Goal: Task Accomplishment & Management: Use online tool/utility

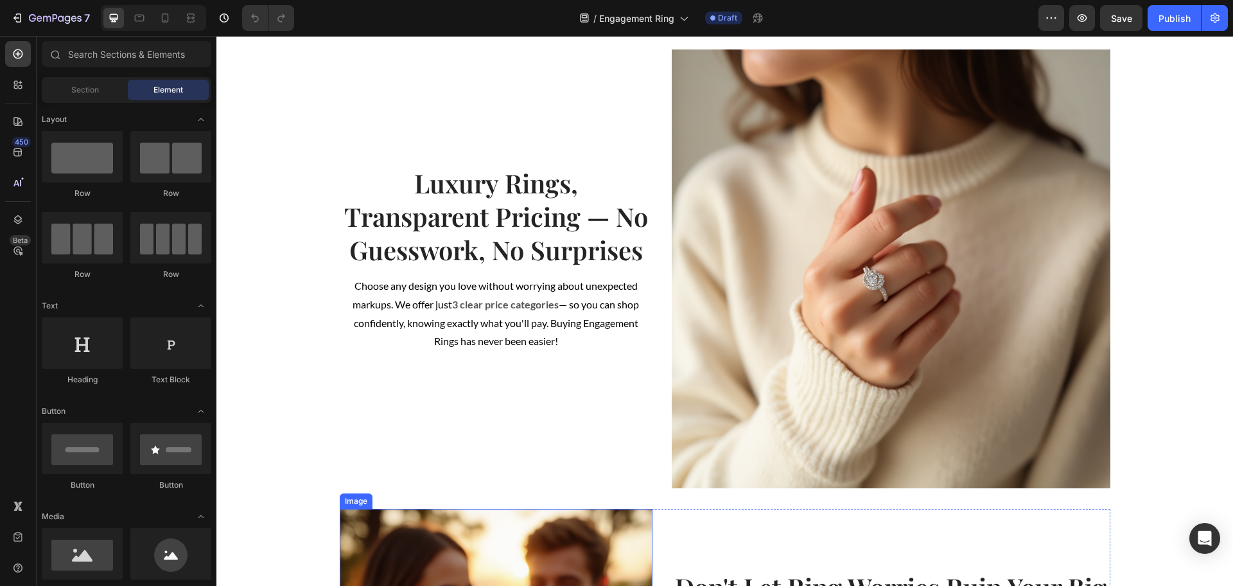
scroll to position [642, 0]
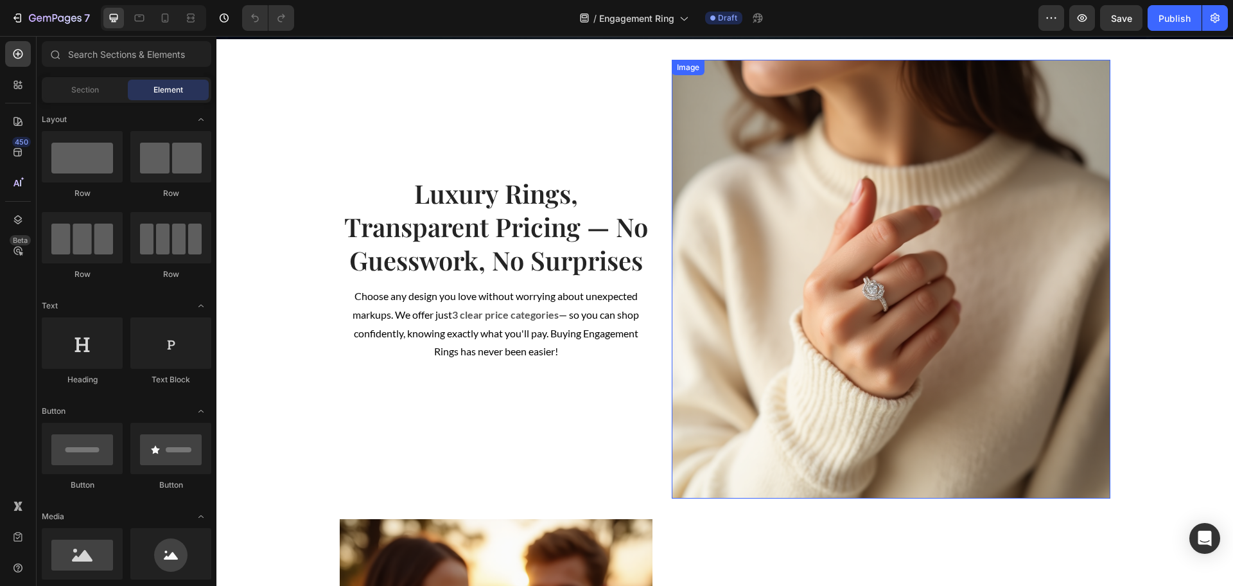
click at [750, 252] on img at bounding box center [891, 279] width 439 height 439
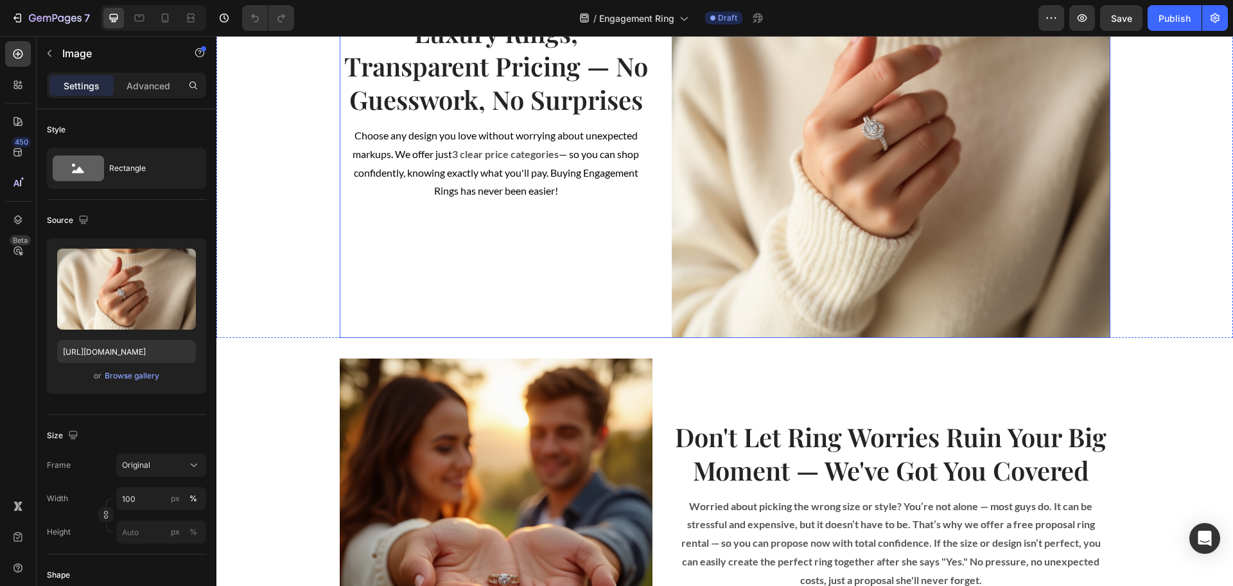
scroll to position [562, 0]
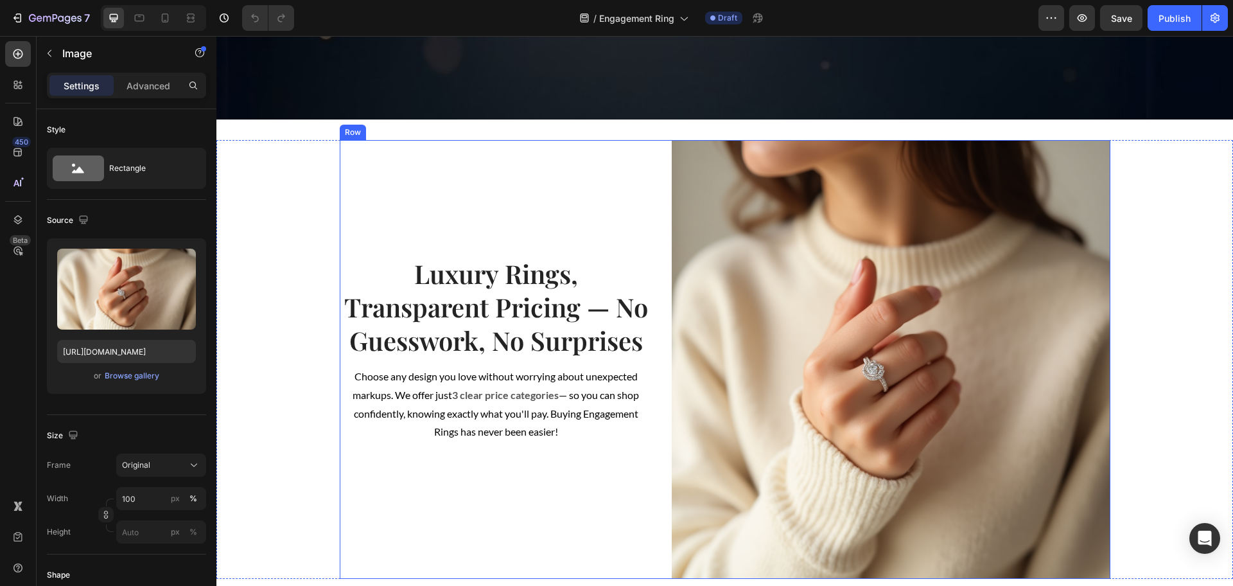
click at [647, 220] on div "Luxury Rings, Transparent Pricing — No Guesswork, No Surprises Heading Choose a…" at bounding box center [725, 359] width 771 height 439
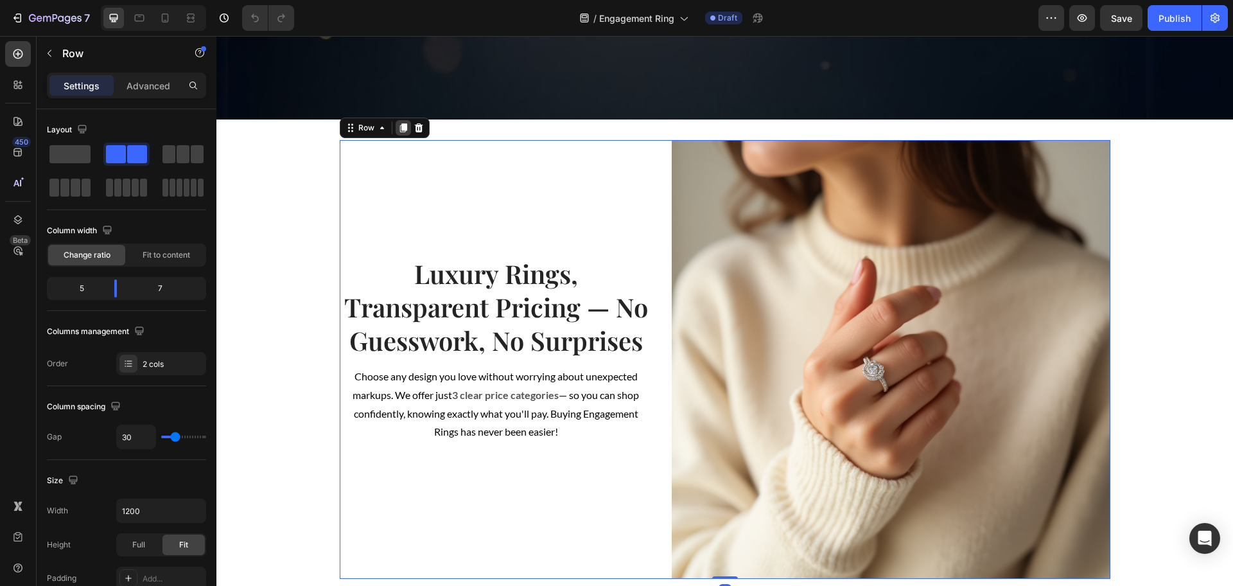
click at [399, 127] on icon at bounding box center [402, 128] width 7 height 9
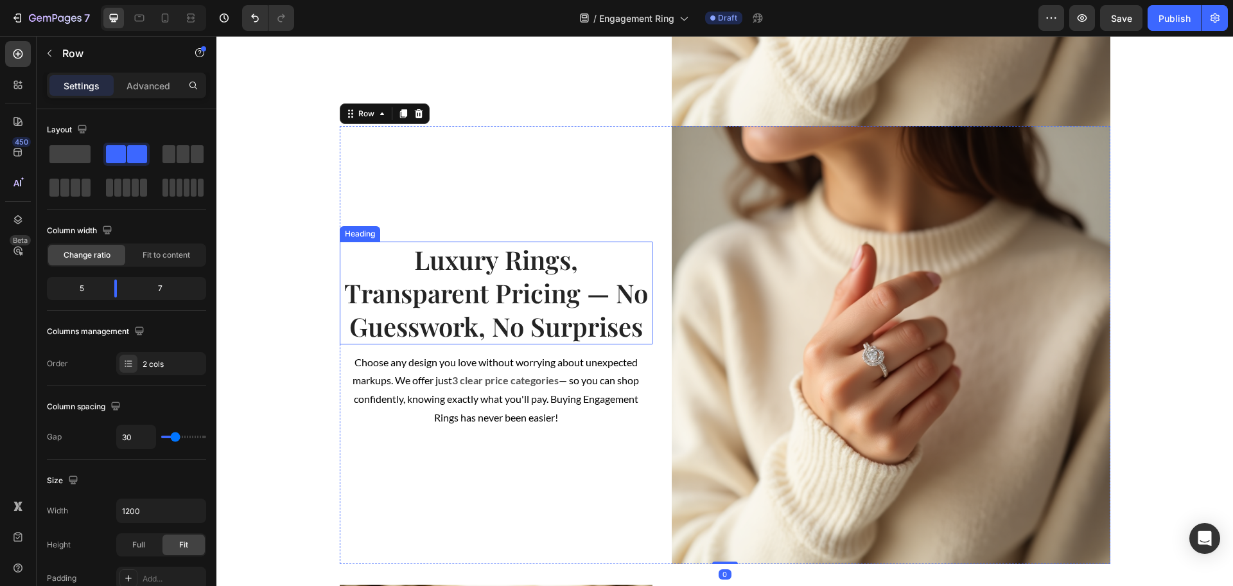
scroll to position [1060, 0]
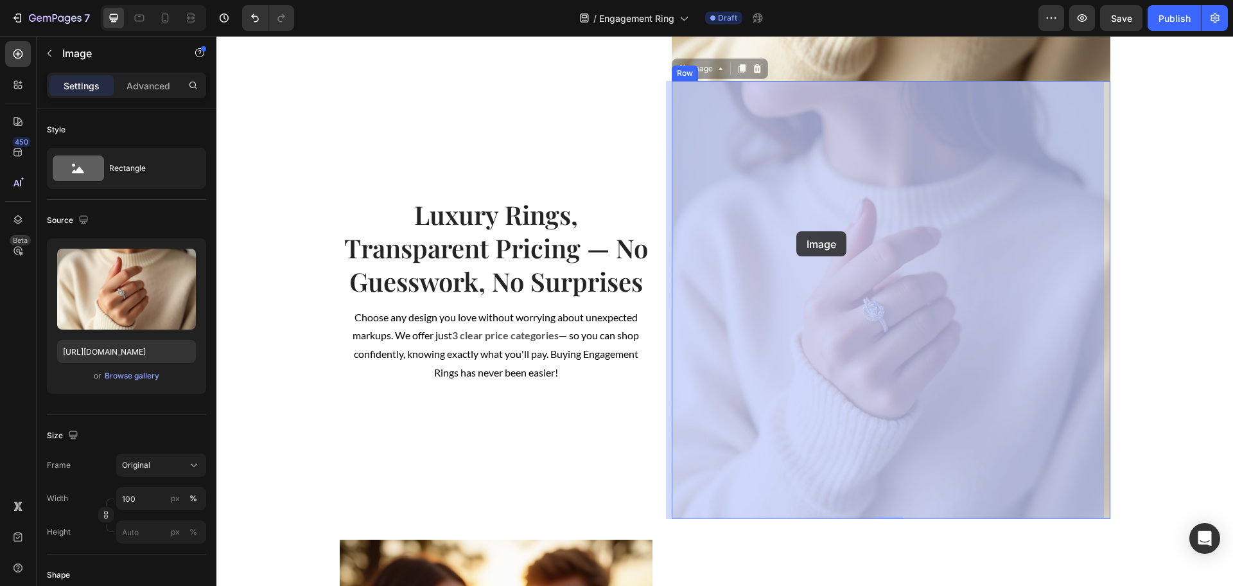
drag, startPoint x: 710, startPoint y: 218, endPoint x: 796, endPoint y: 231, distance: 87.0
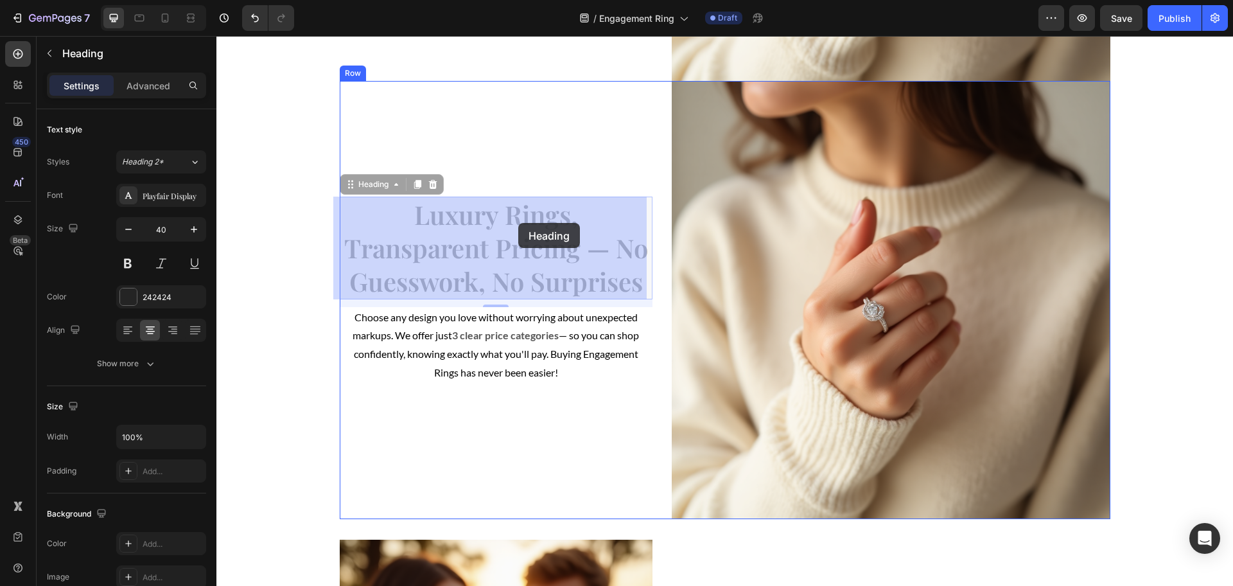
drag, startPoint x: 534, startPoint y: 257, endPoint x: 518, endPoint y: 223, distance: 37.4
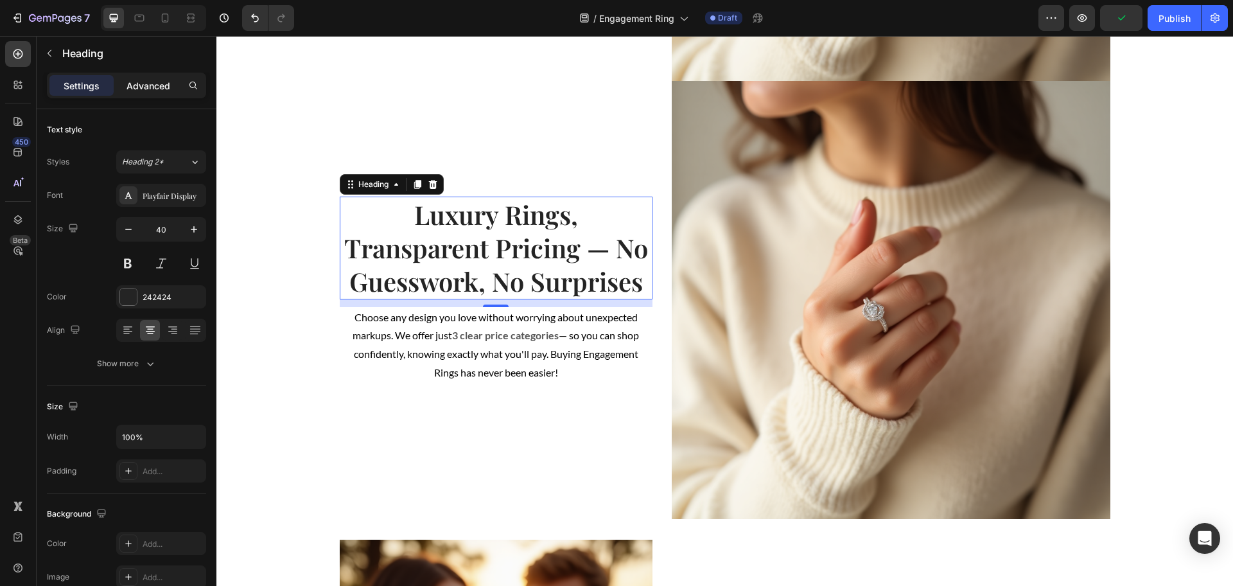
click at [139, 89] on p "Advanced" at bounding box center [149, 85] width 44 height 13
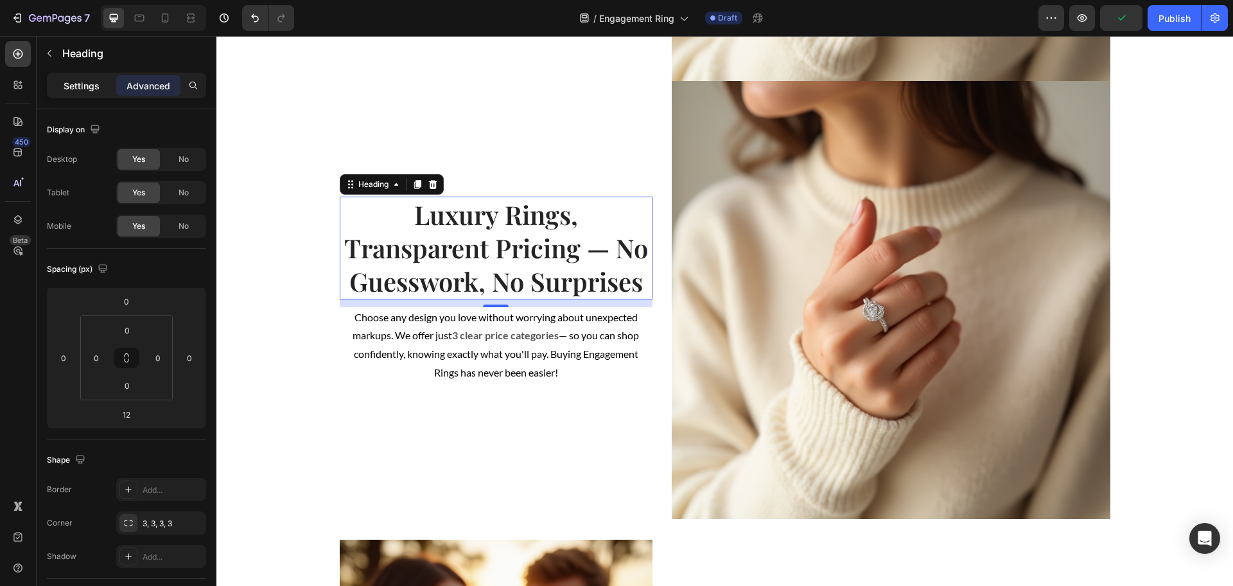
click at [91, 89] on p "Settings" at bounding box center [82, 85] width 36 height 13
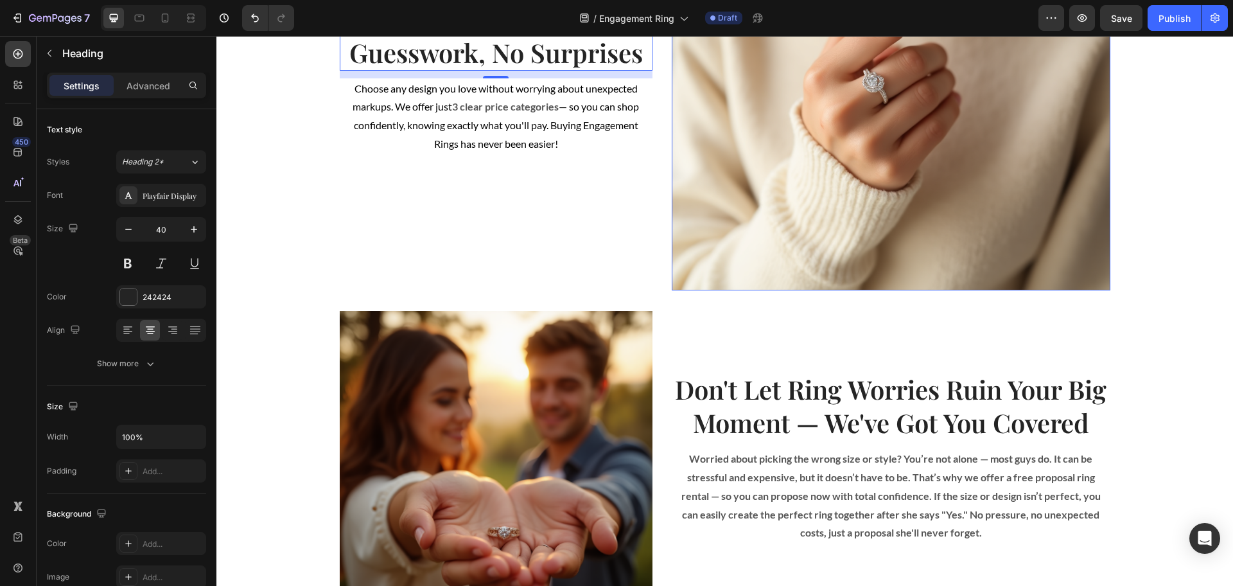
scroll to position [1381, 0]
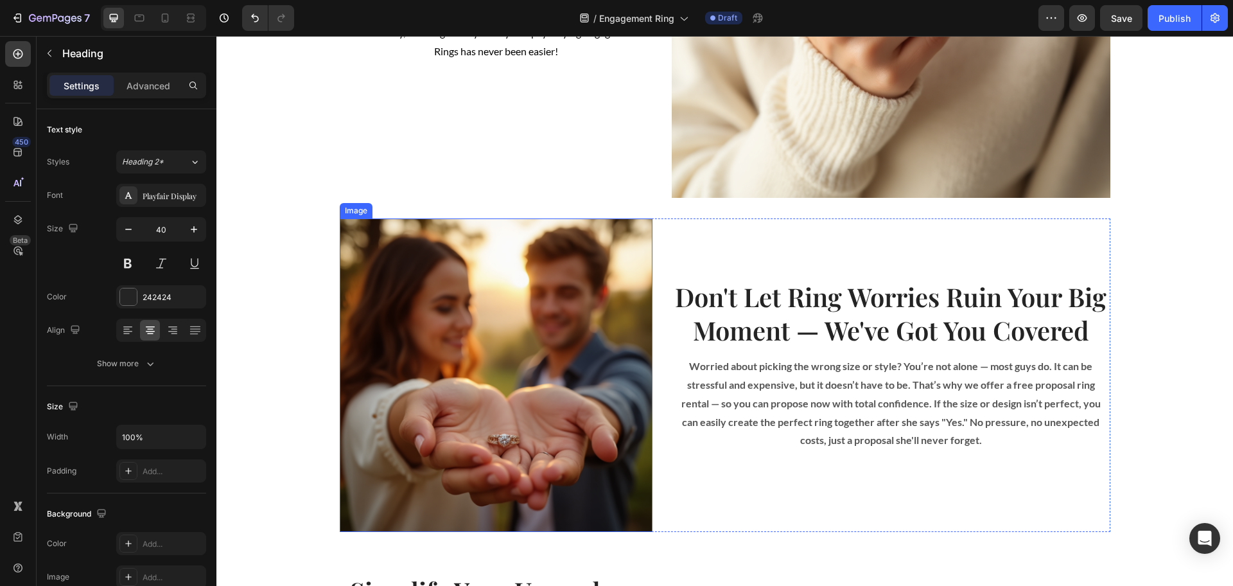
click at [578, 281] on img at bounding box center [496, 374] width 313 height 313
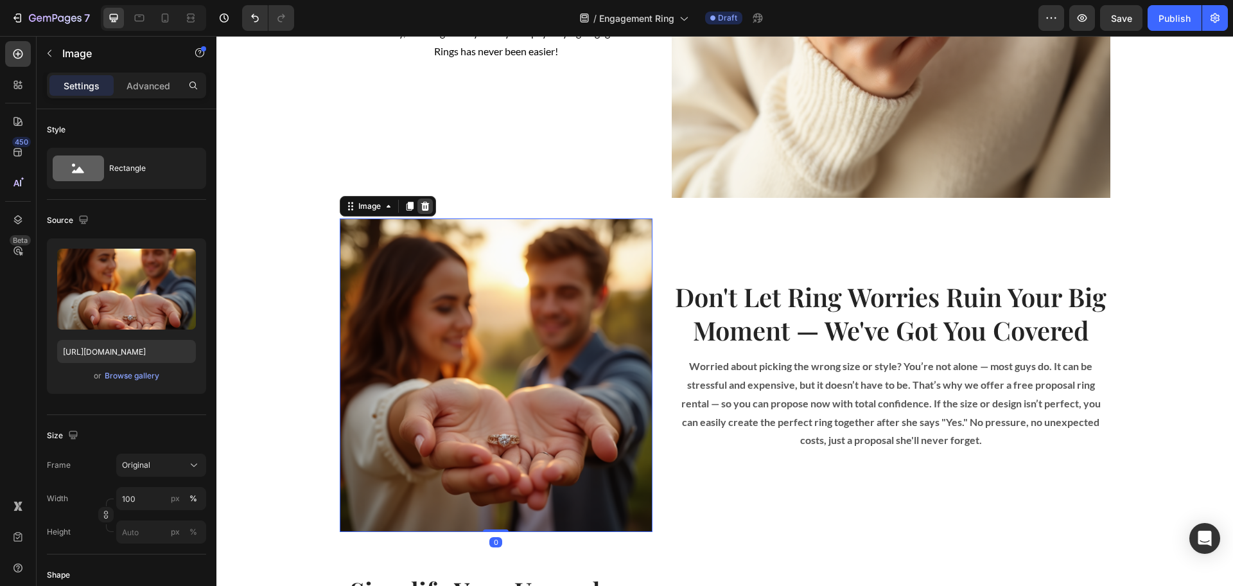
click at [420, 206] on icon at bounding box center [425, 206] width 10 height 10
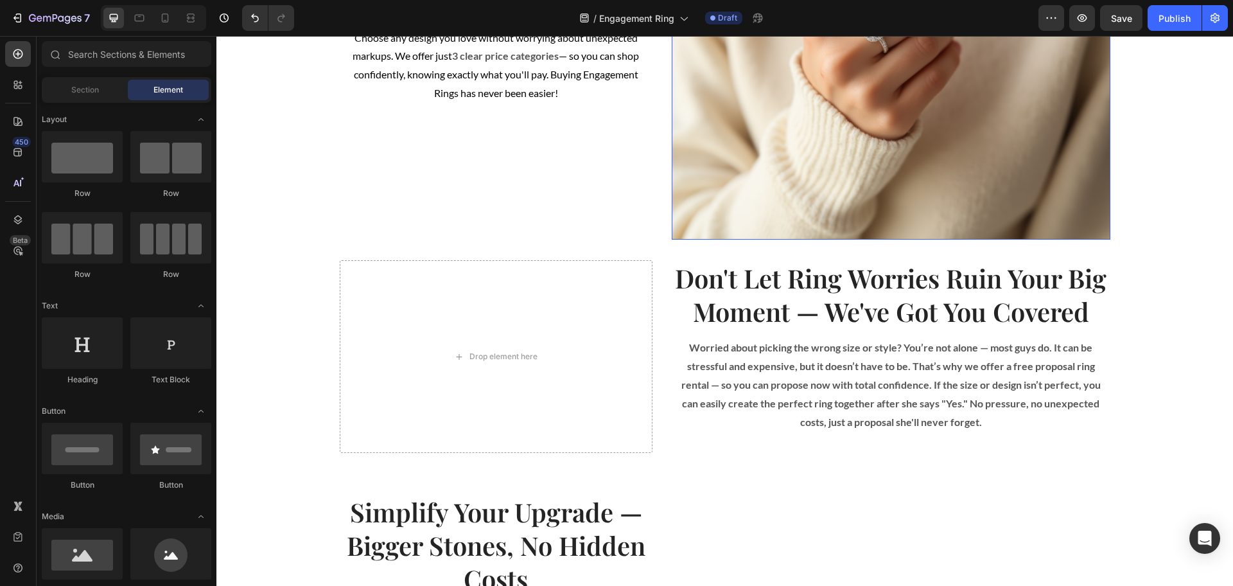
scroll to position [1301, 0]
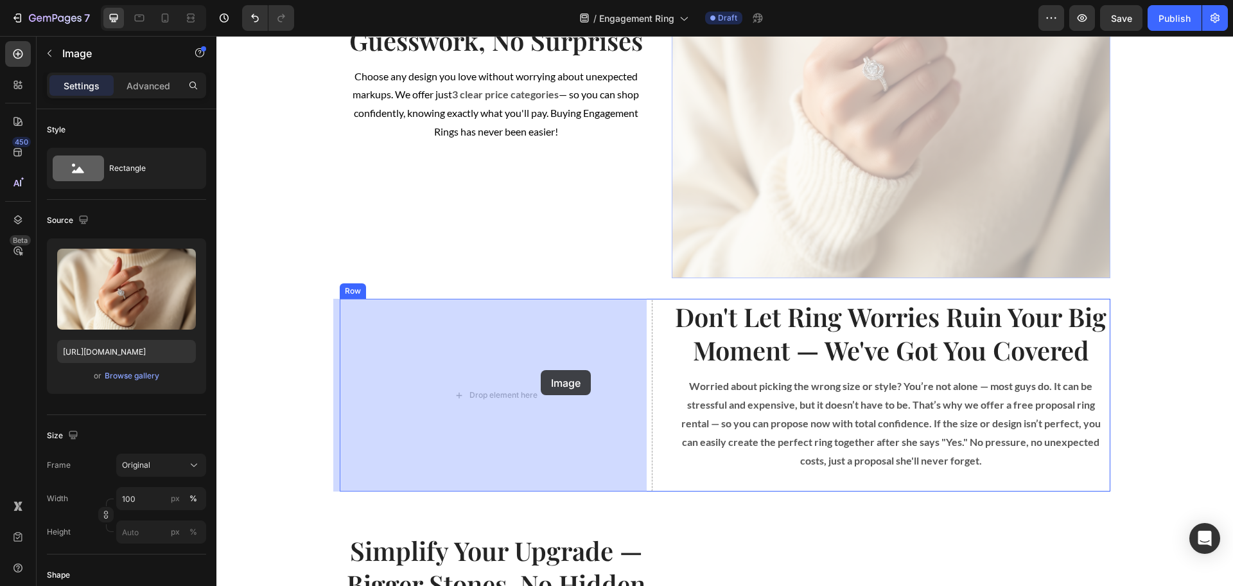
drag, startPoint x: 757, startPoint y: 184, endPoint x: 541, endPoint y: 367, distance: 282.5
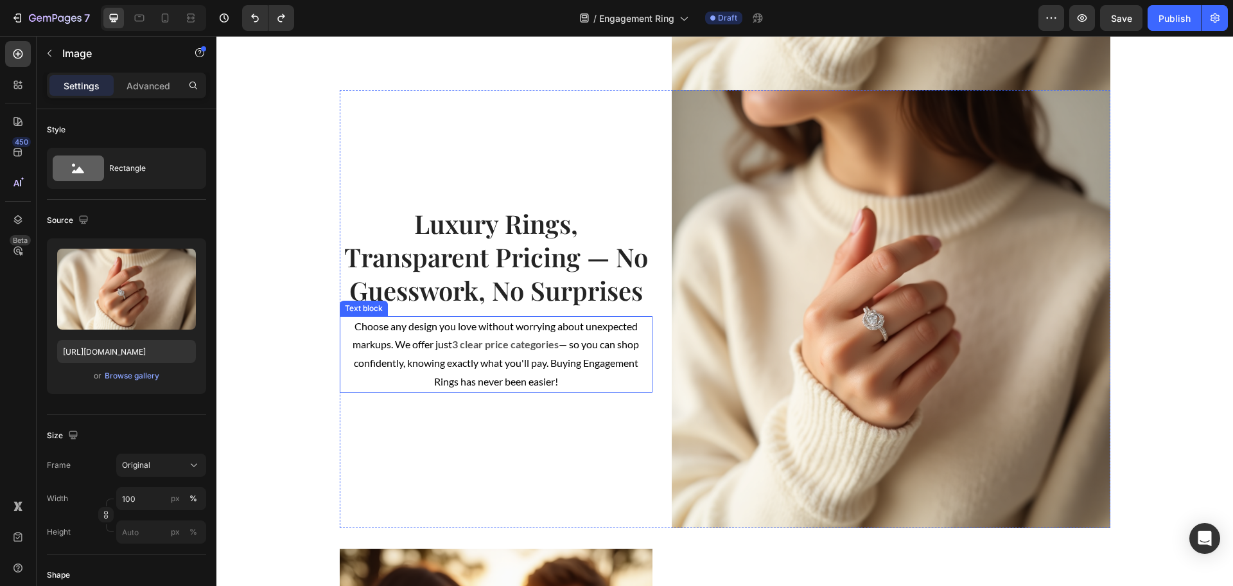
scroll to position [979, 0]
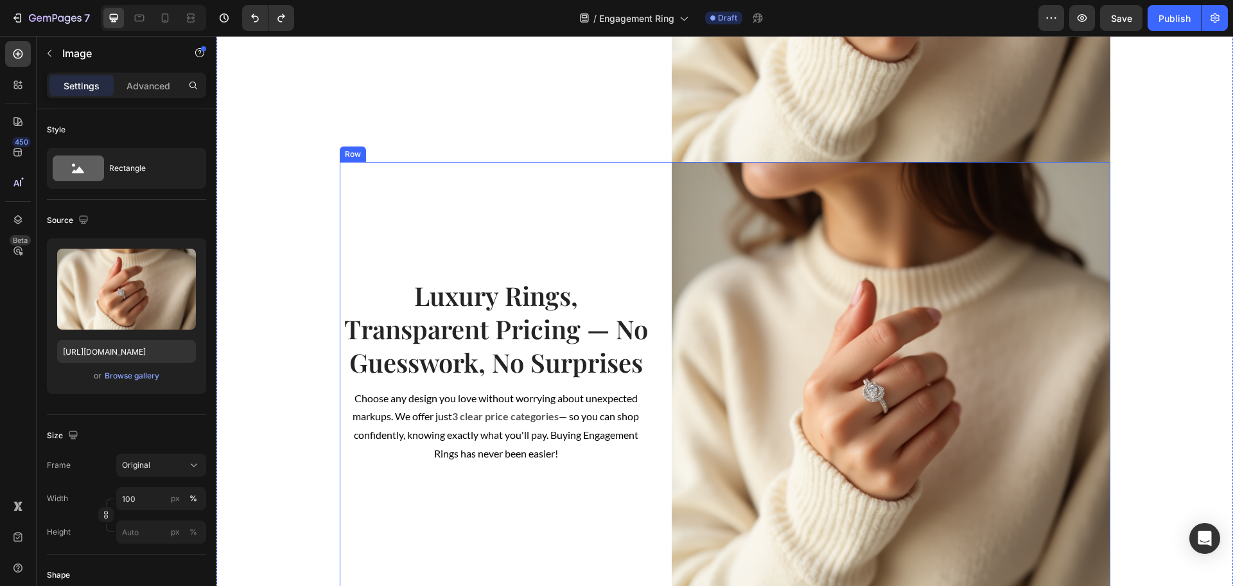
click at [469, 208] on div "Luxury Rings, Transparent Pricing — No Guesswork, No Surprises Heading Choose a…" at bounding box center [496, 381] width 313 height 439
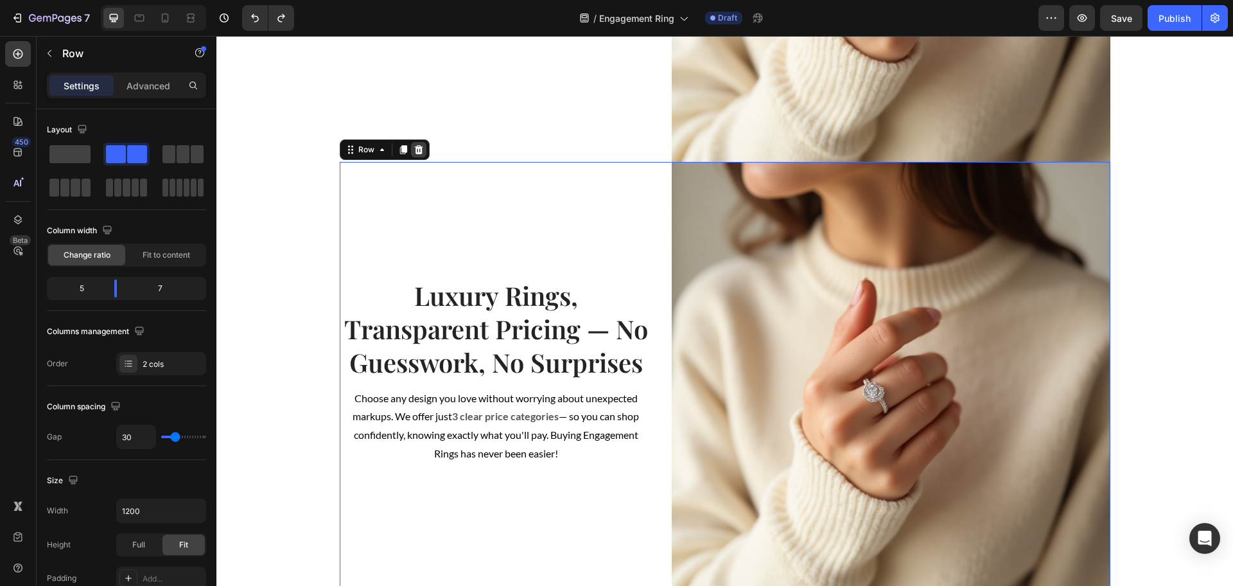
click at [414, 146] on icon at bounding box center [418, 149] width 8 height 9
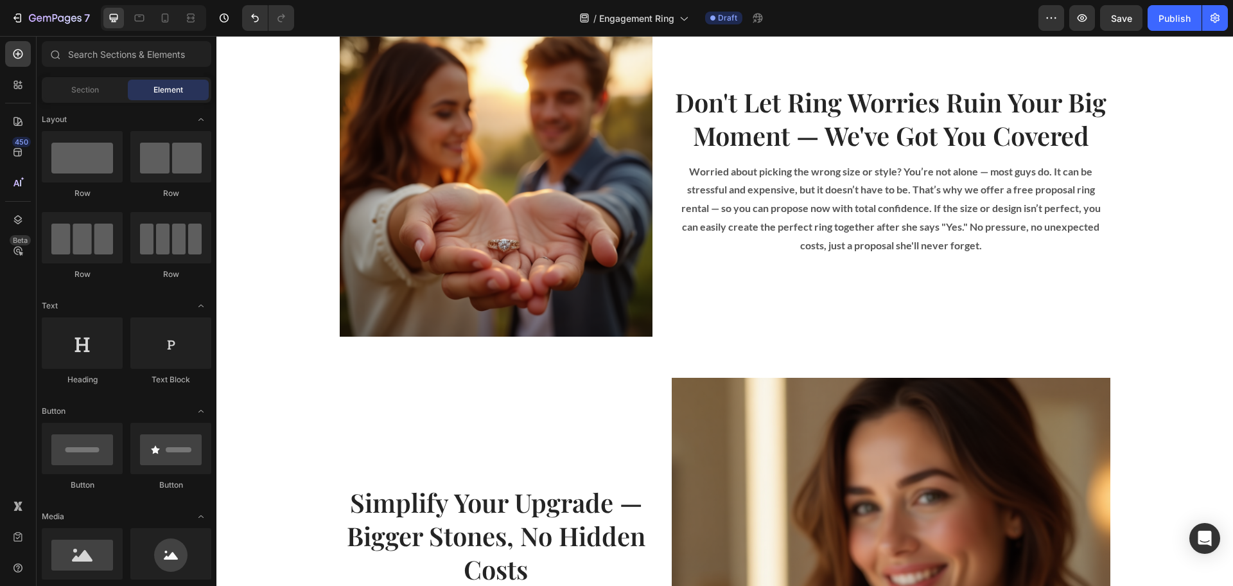
scroll to position [1220, 0]
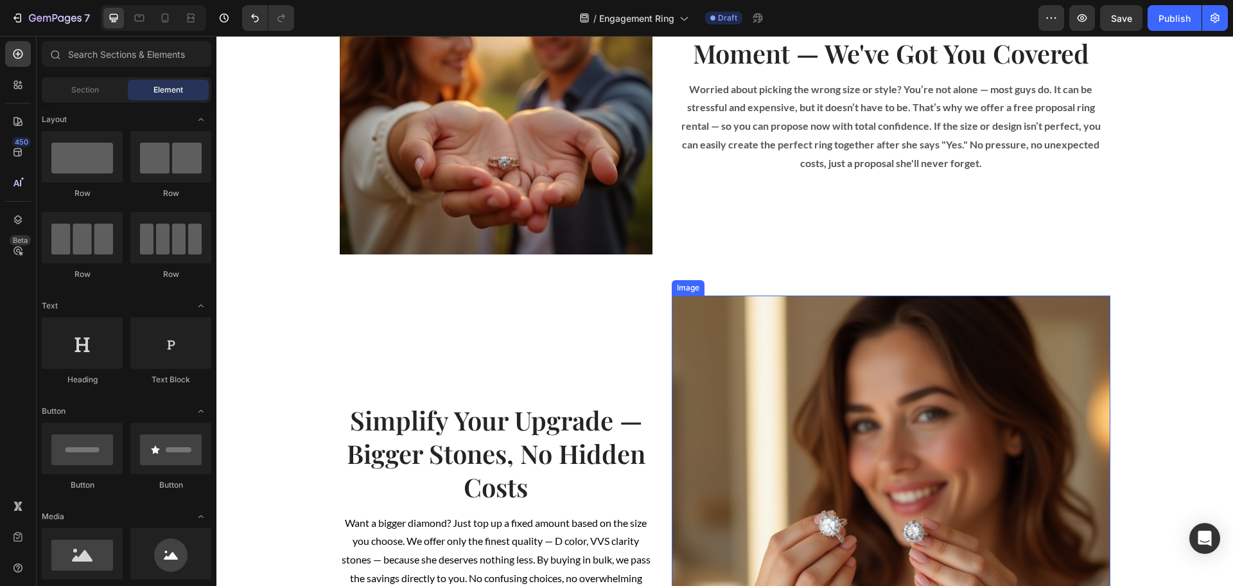
click at [741, 325] on img at bounding box center [891, 514] width 439 height 439
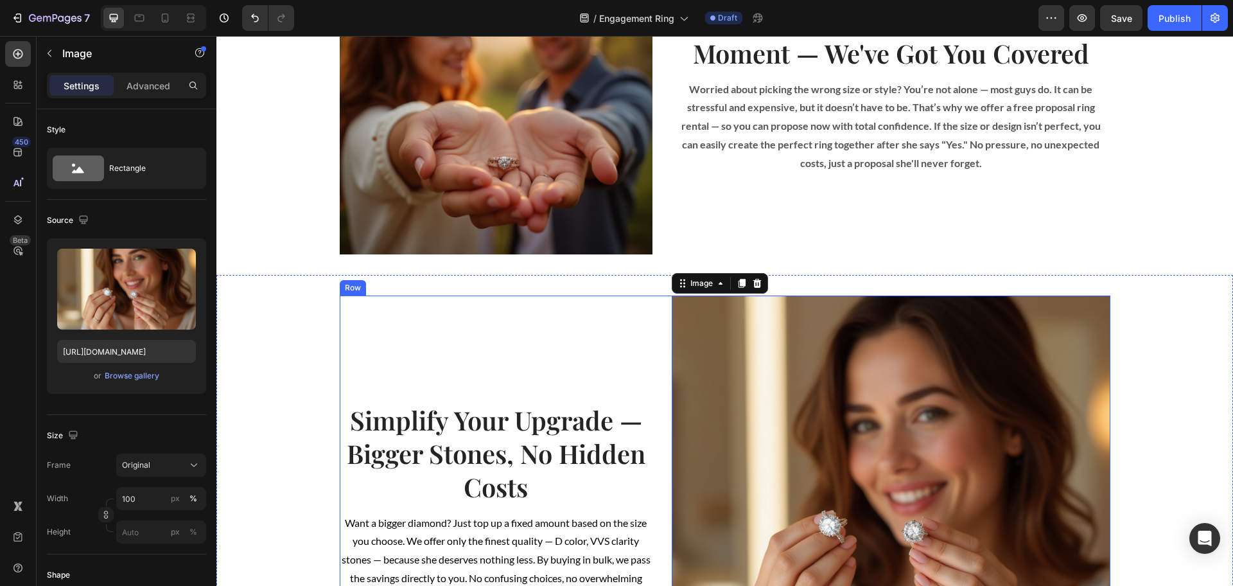
click at [595, 303] on div "Simplify Your Upgrade — Bigger Stones, No Hidden Costs Heading Want a bigger di…" at bounding box center [496, 514] width 313 height 439
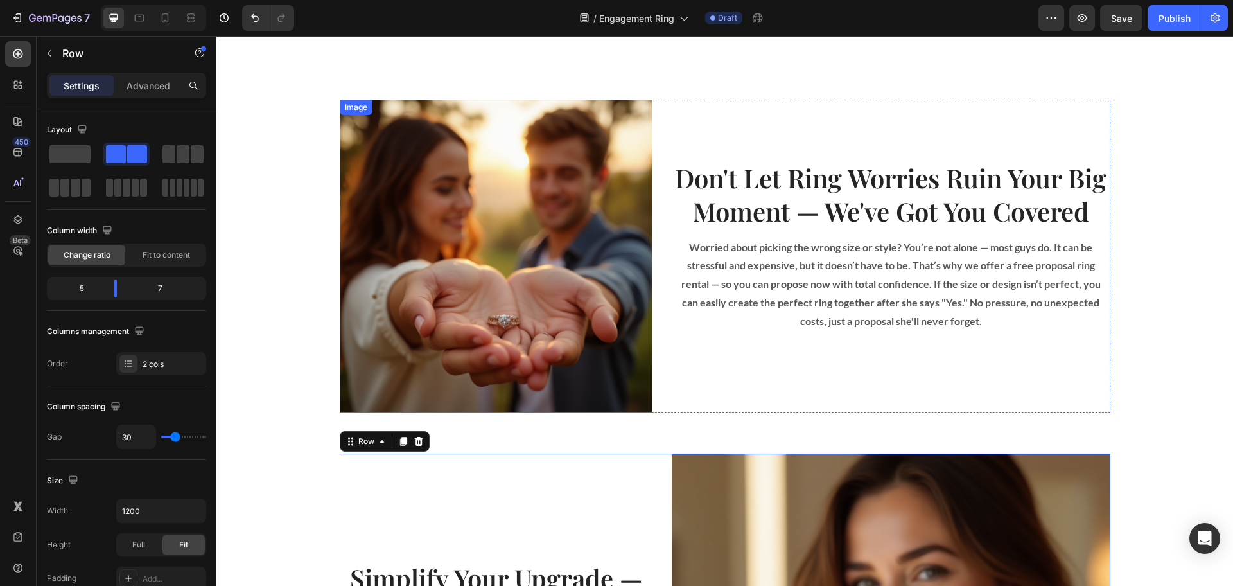
scroll to position [1059, 0]
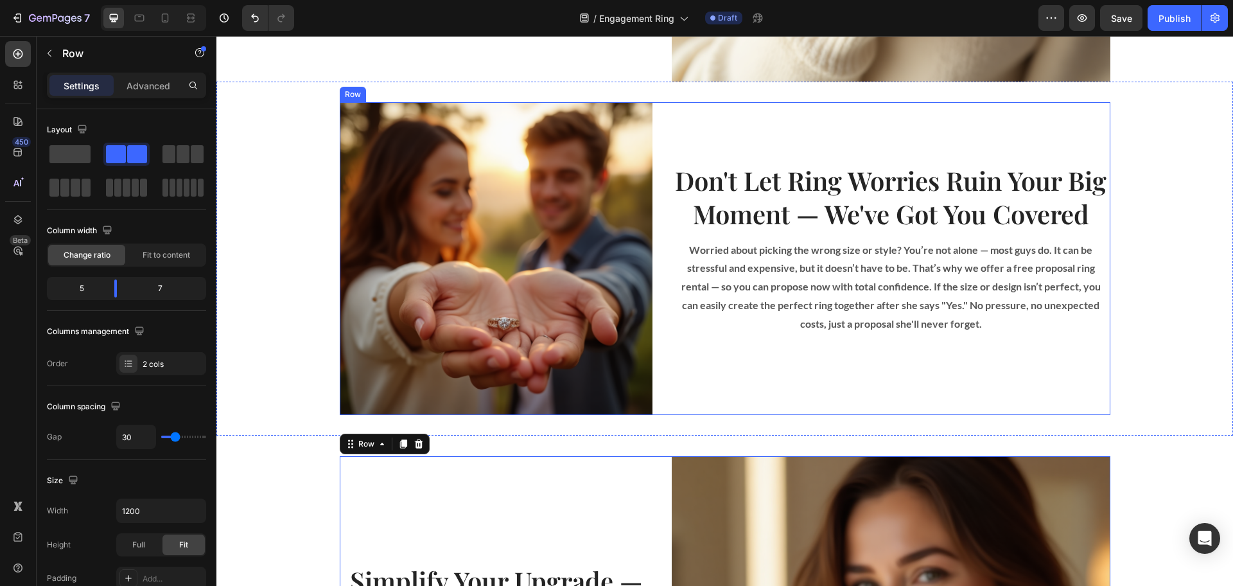
click at [662, 337] on div "Image Don't Let Ring Worries Ruin Your Big Moment — We've Got You Covered Headi…" at bounding box center [725, 258] width 771 height 313
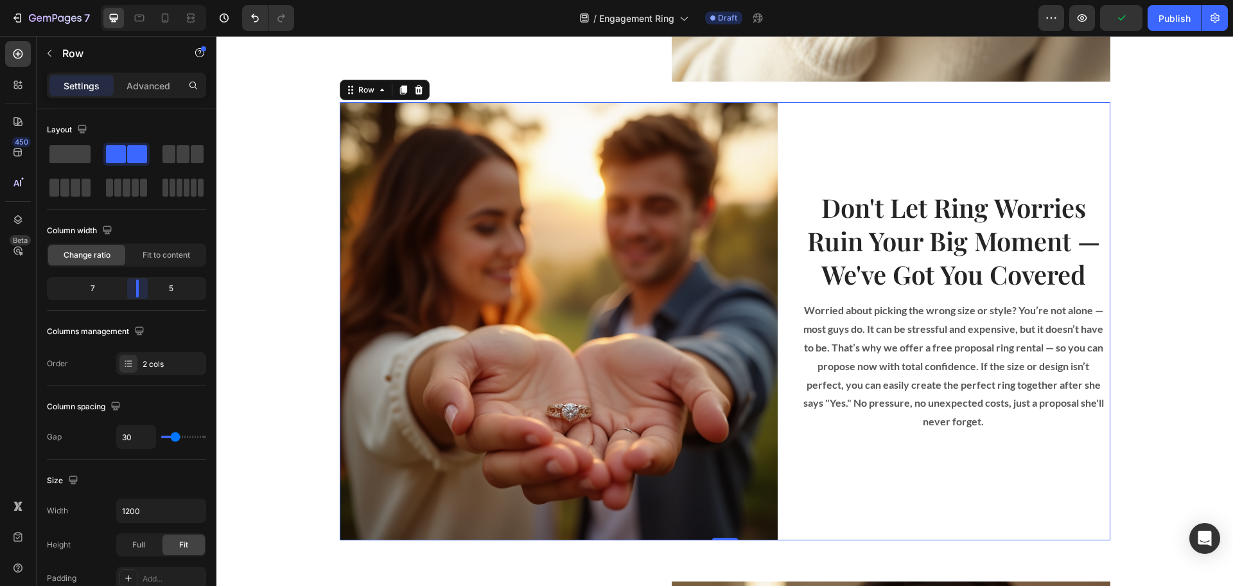
drag, startPoint x: 117, startPoint y: 289, endPoint x: 355, endPoint y: 266, distance: 238.8
click at [137, 0] on body "7 Version history / Engagement Ring Draft Preview Publish 450 Beta Sections(18)…" at bounding box center [616, 0] width 1233 height 0
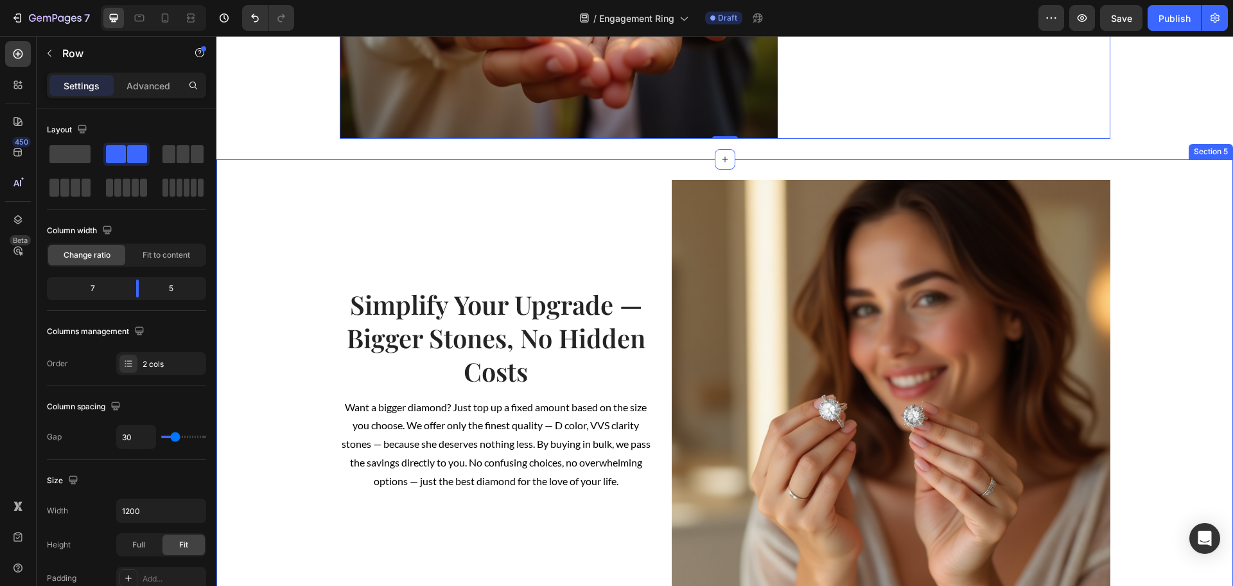
click at [295, 280] on div "Simplify Your Upgrade — Bigger Stones, No Hidden Costs Heading Want a bigger di…" at bounding box center [724, 399] width 1017 height 439
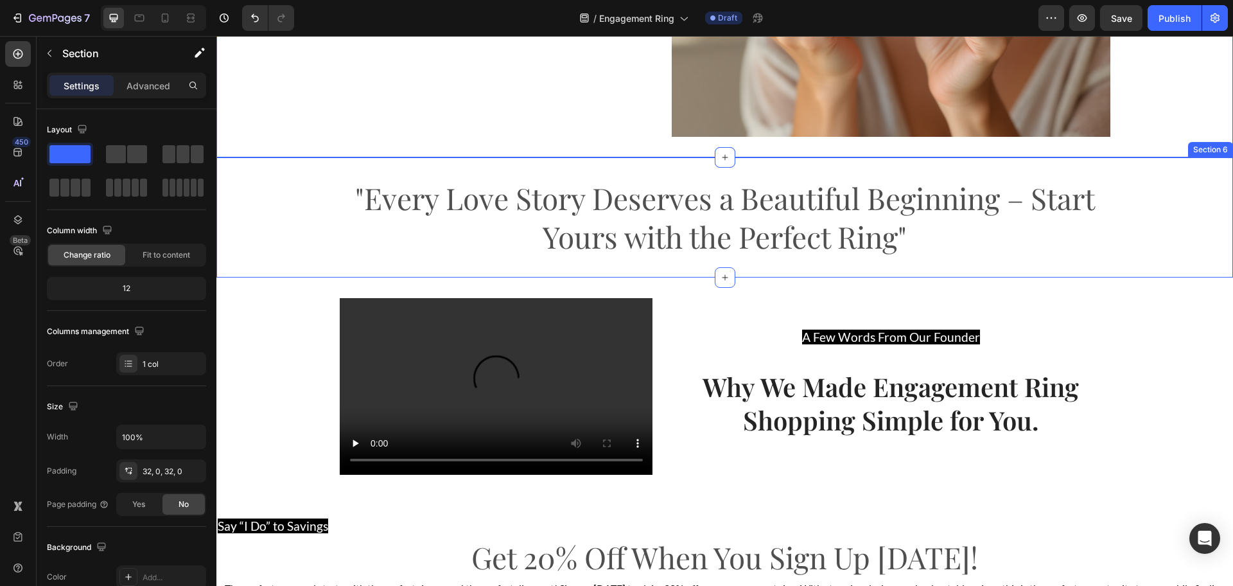
scroll to position [2103, 0]
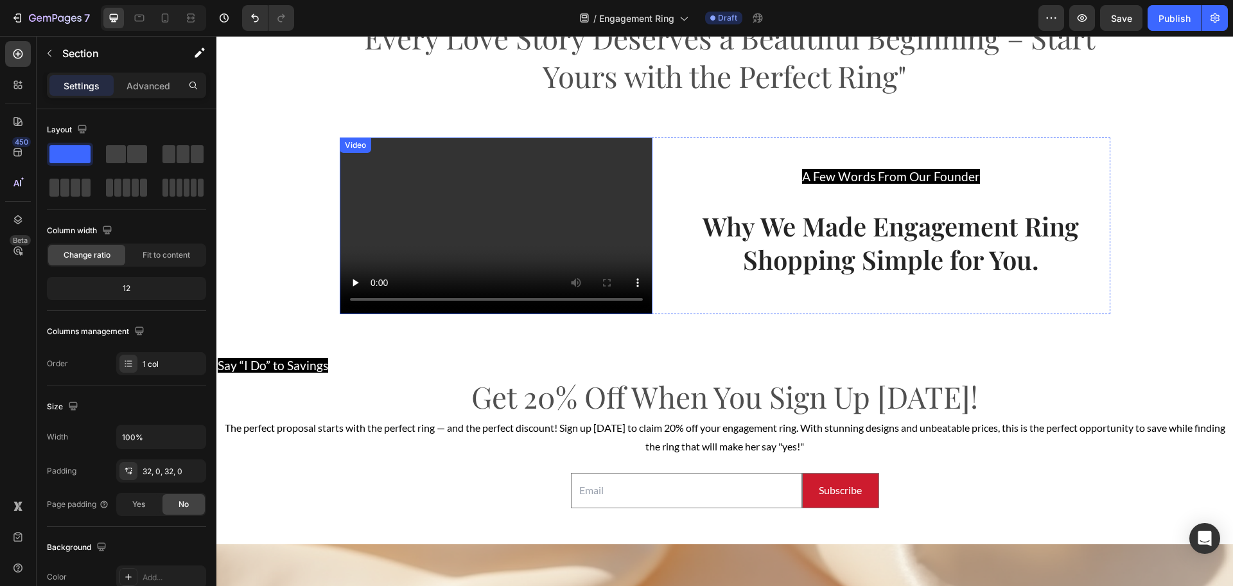
click at [346, 184] on video at bounding box center [496, 225] width 313 height 176
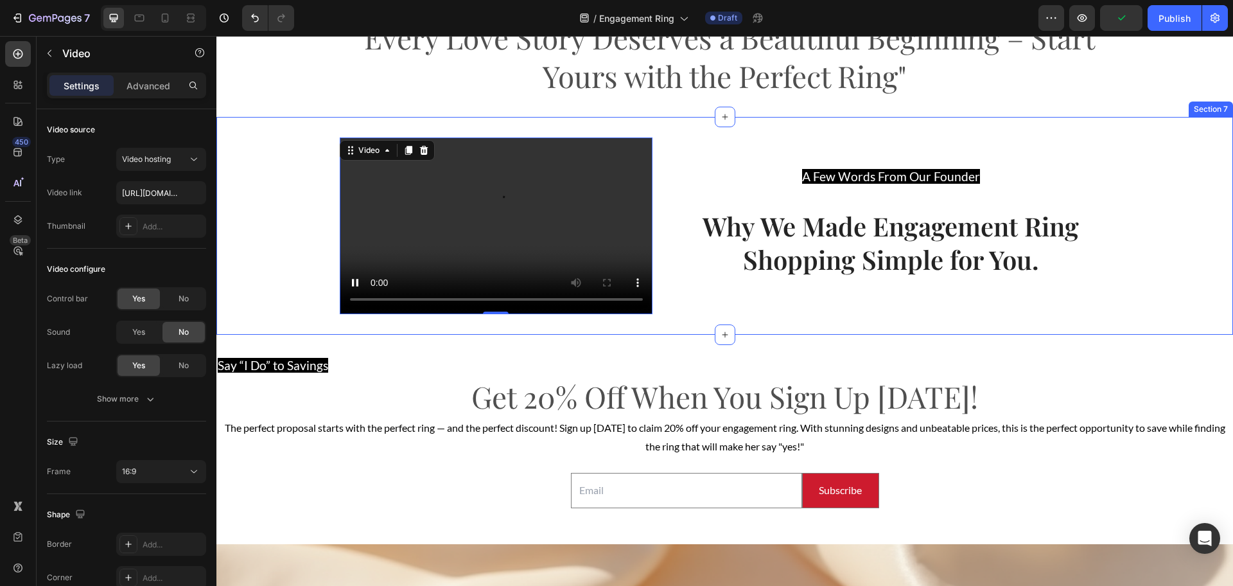
click at [304, 176] on div "Video 0 A Few Words From Our Founder Text block Why We Made Engagement Ring Sho…" at bounding box center [724, 225] width 1017 height 176
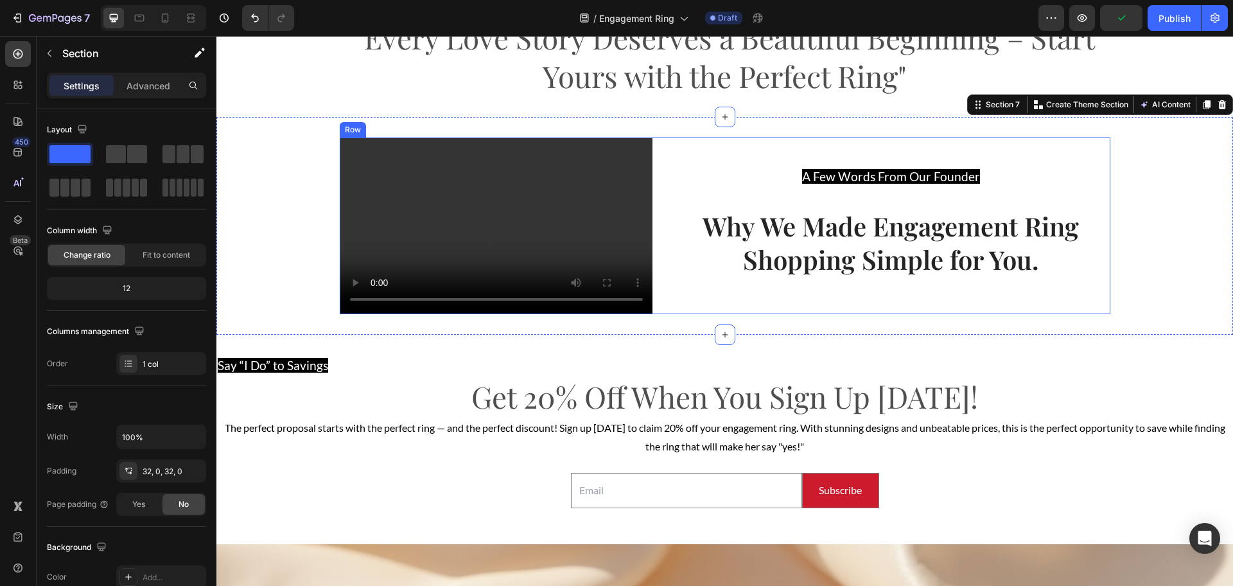
click at [672, 159] on div "A Few Words From Our Founder Text block Why We Made Engagement Ring Shopping Si…" at bounding box center [891, 225] width 439 height 176
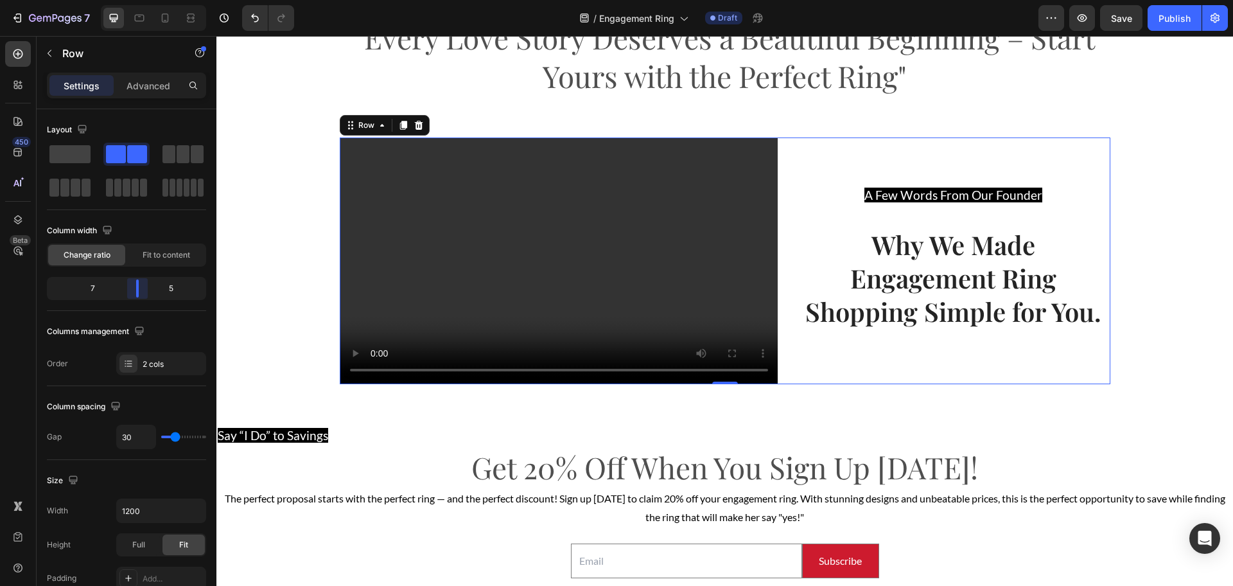
drag, startPoint x: 119, startPoint y: 290, endPoint x: 357, endPoint y: 247, distance: 241.4
click at [147, 0] on body "7 Version history / Engagement Ring Draft Preview Save Publish 450 Beta Section…" at bounding box center [616, 0] width 1233 height 0
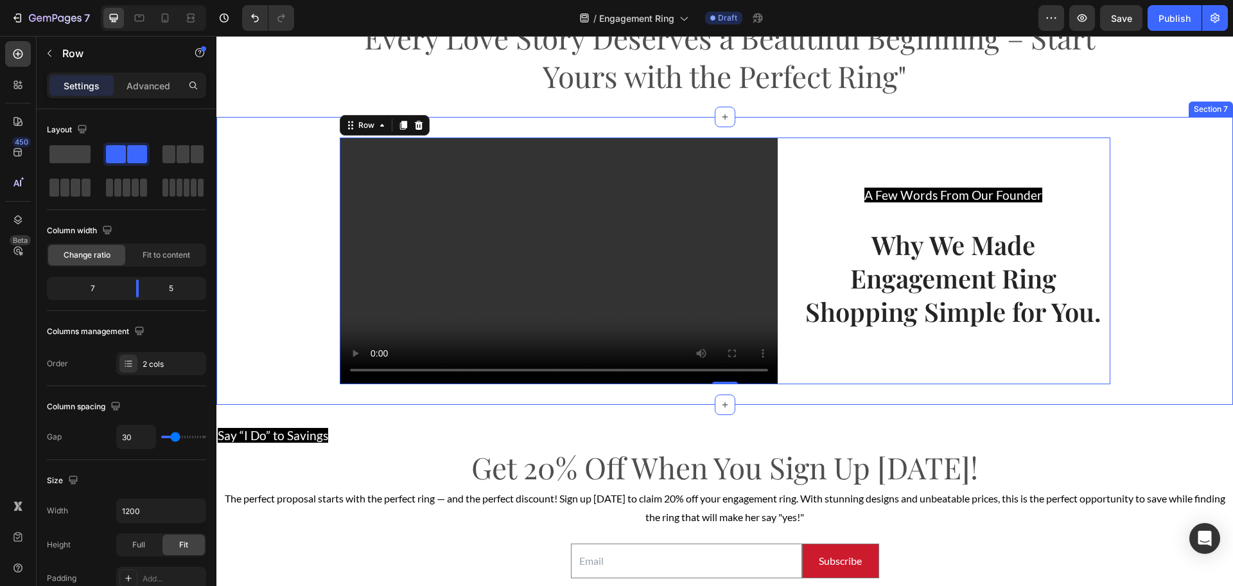
click at [1141, 292] on div "Video A Few Words From Our Founder Text block Why We Made Engagement Ring Shopp…" at bounding box center [724, 260] width 1017 height 247
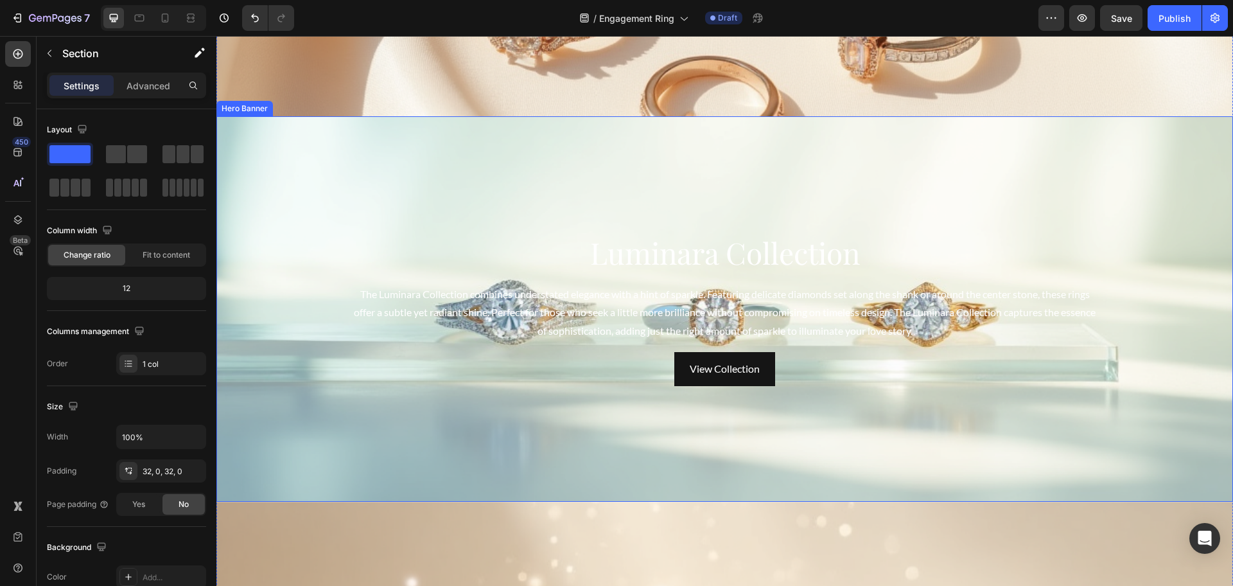
scroll to position [2745, 0]
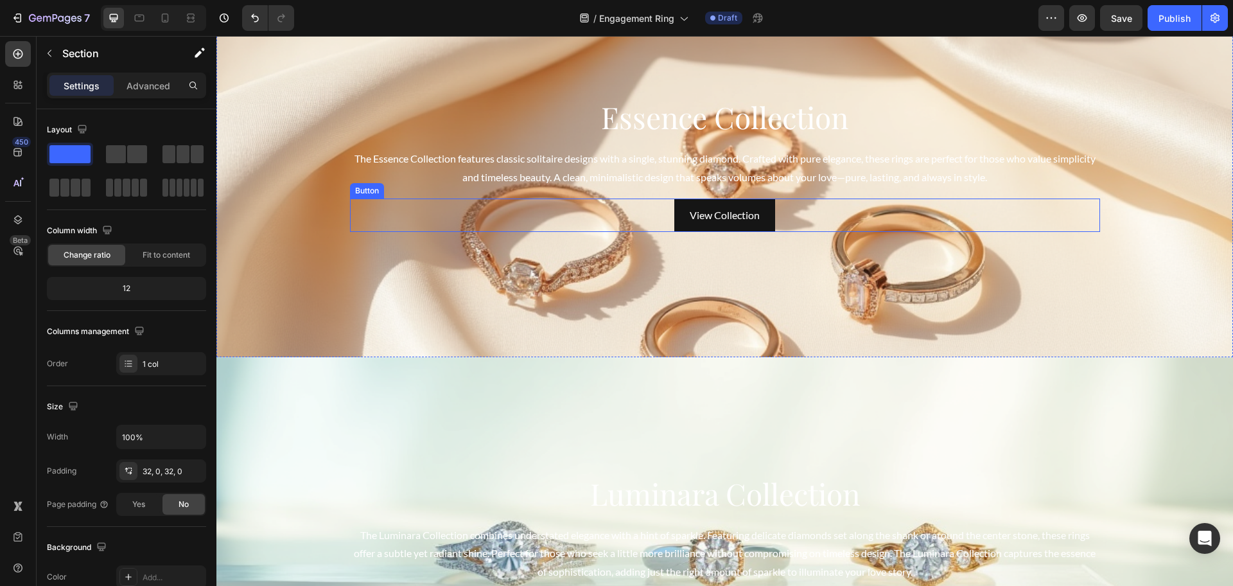
click at [678, 226] on button "View Collection" at bounding box center [724, 215] width 101 height 34
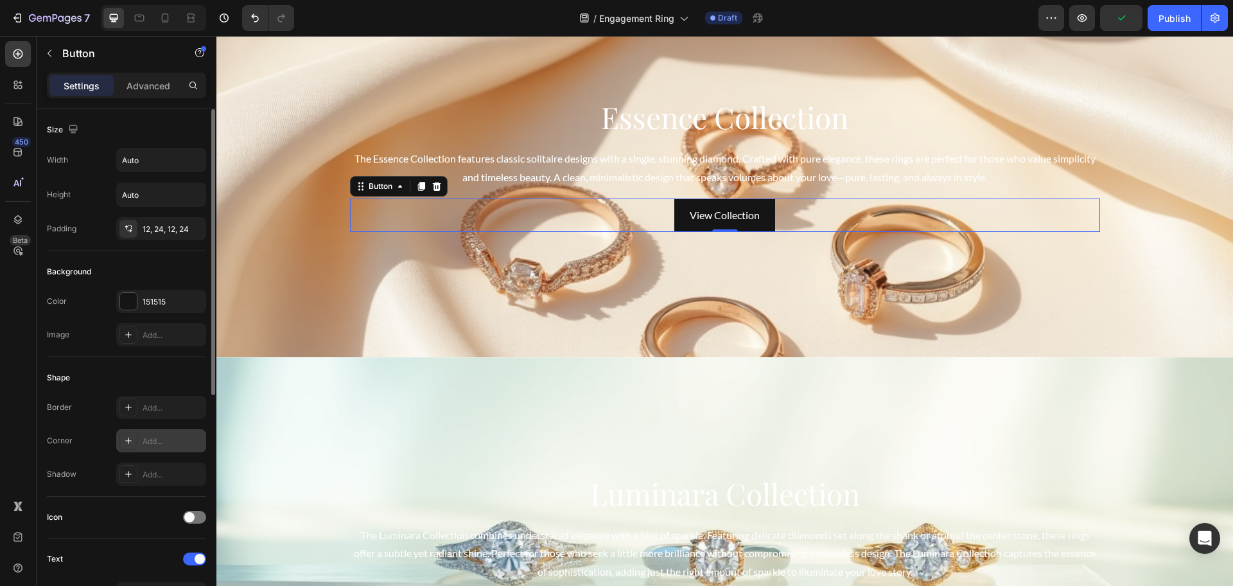
click at [150, 438] on div "Add..." at bounding box center [173, 441] width 60 height 12
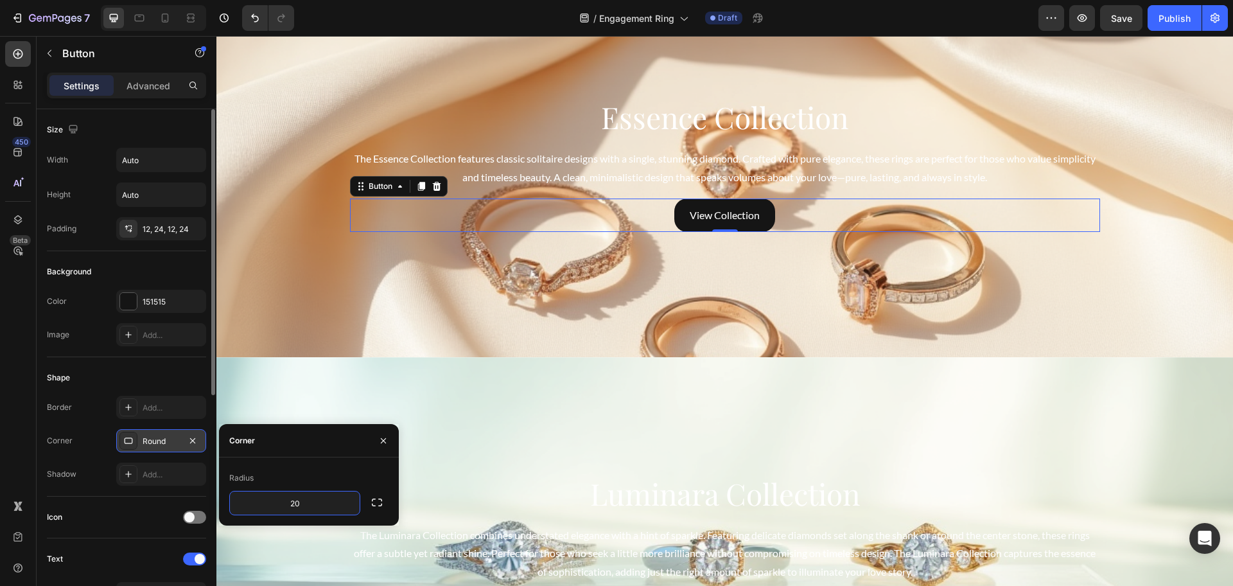
type input "2"
type input "30"
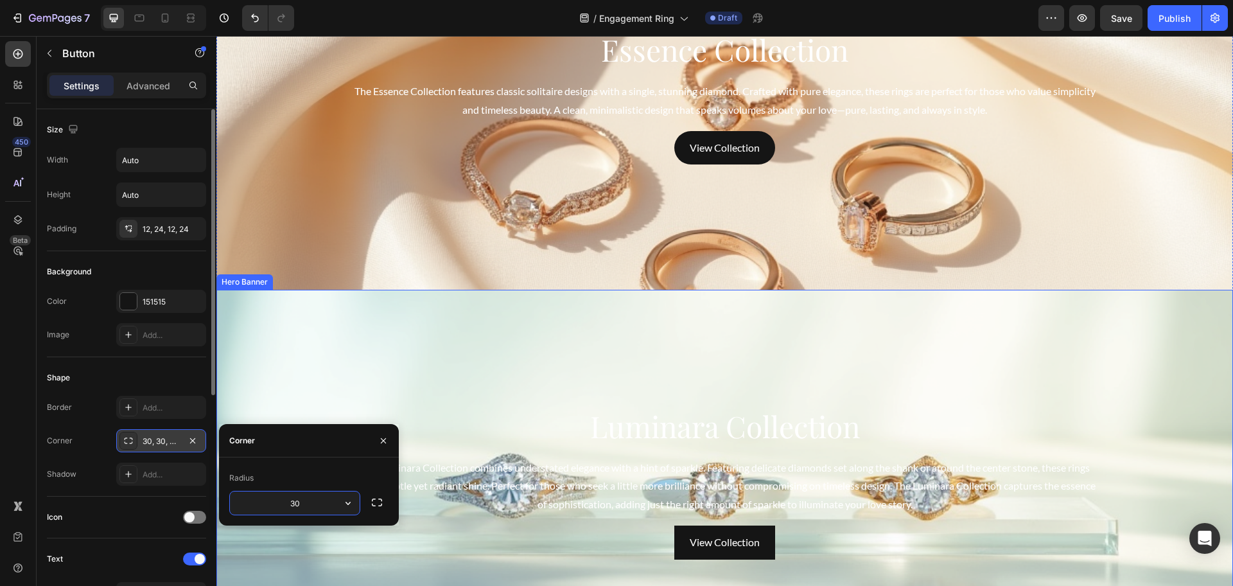
scroll to position [3041, 0]
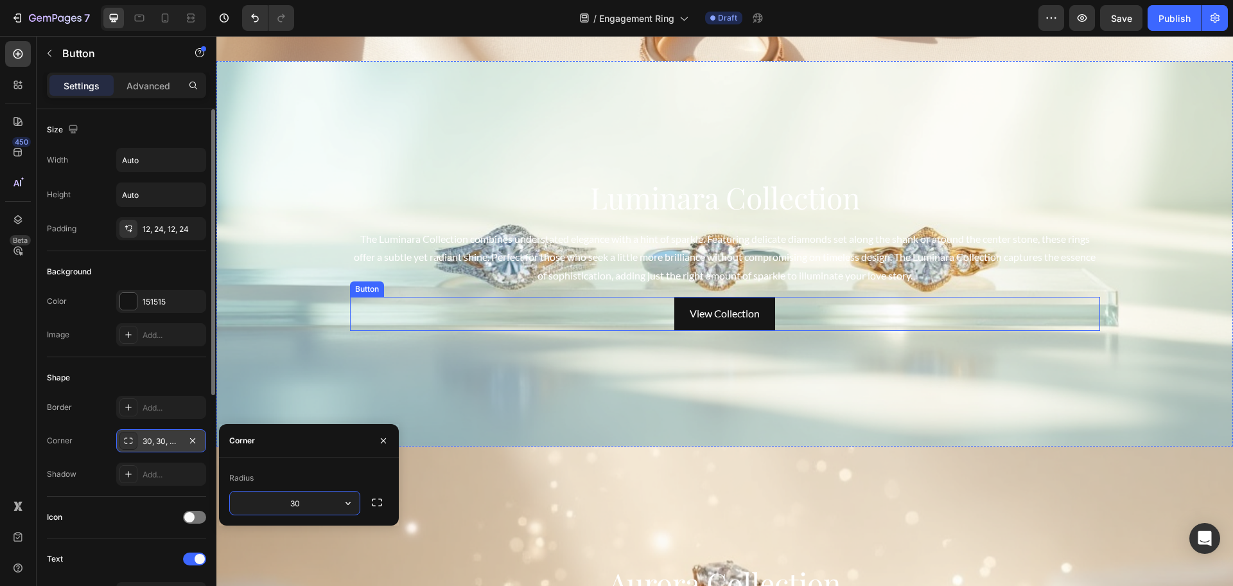
click at [661, 319] on div "View Collection Button" at bounding box center [725, 314] width 750 height 34
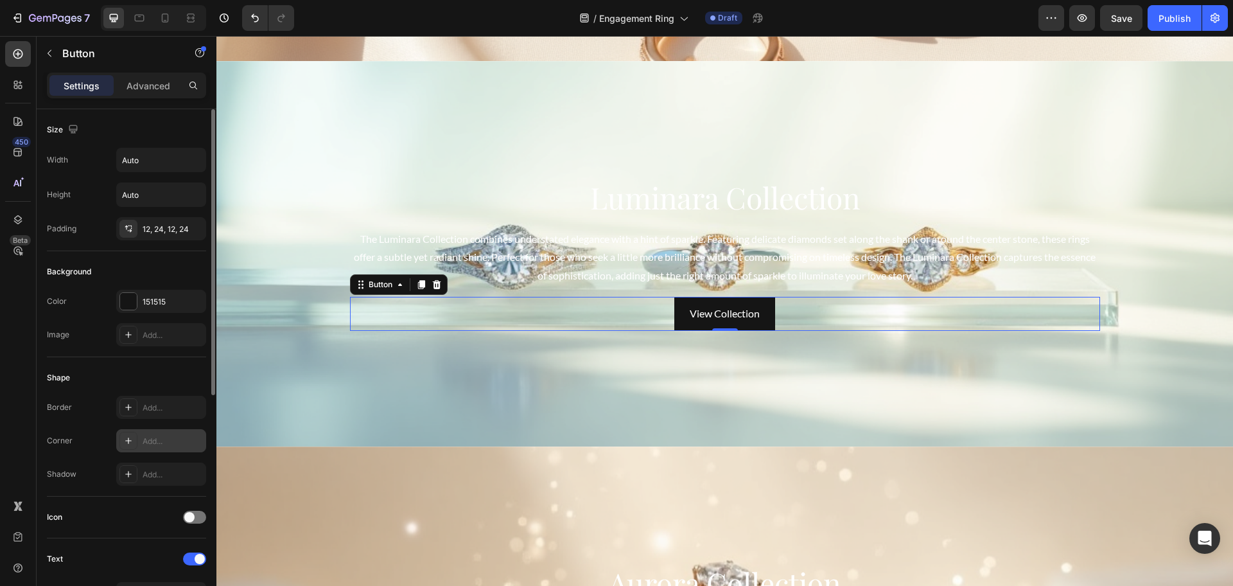
click at [166, 439] on div "Add..." at bounding box center [173, 441] width 60 height 12
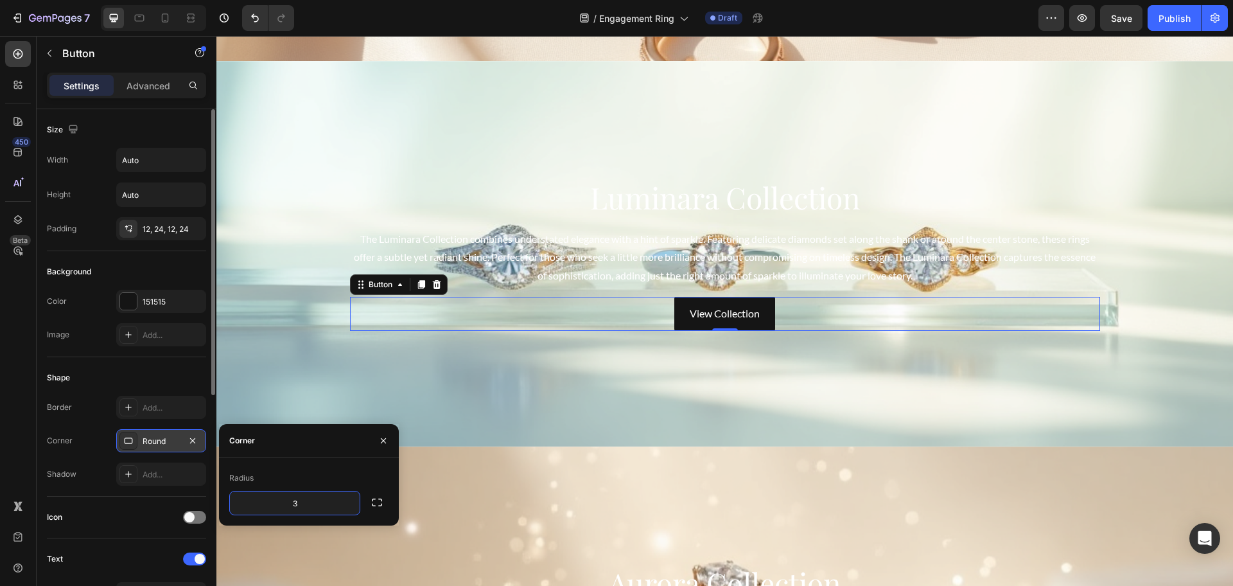
type input "30"
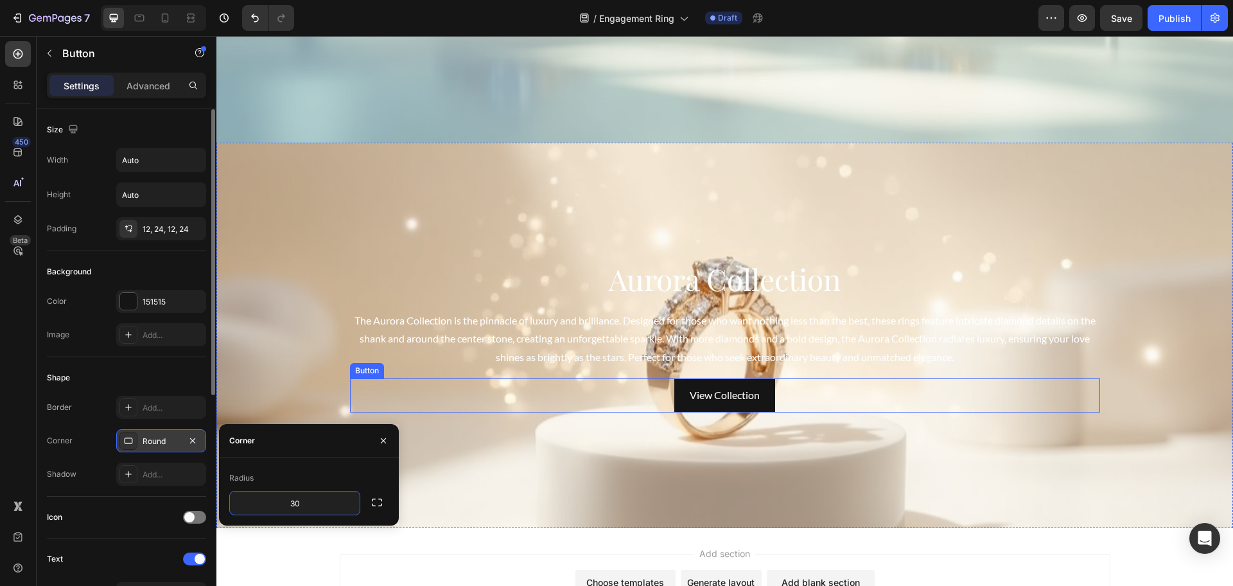
scroll to position [3362, 0]
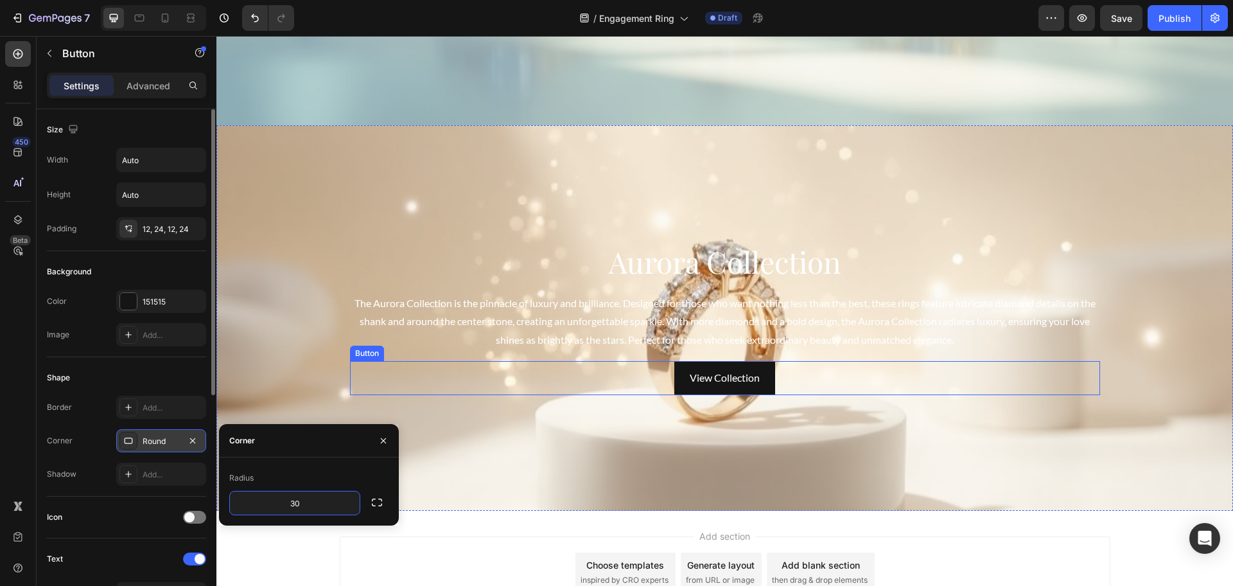
click at [654, 384] on div "View Collection Button" at bounding box center [725, 378] width 750 height 34
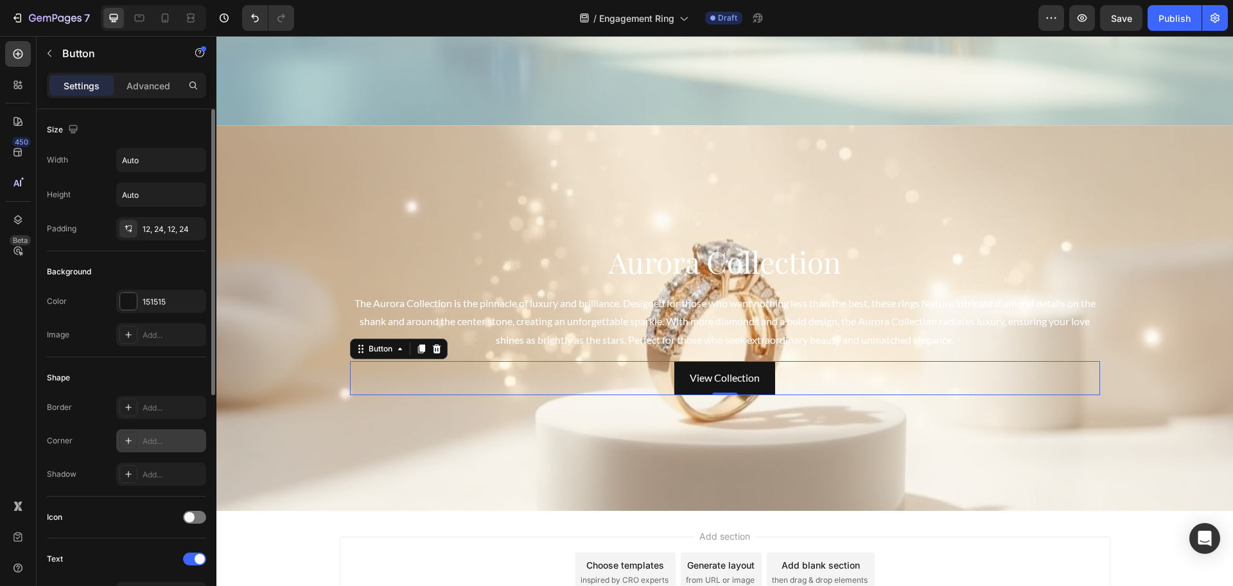
click at [143, 442] on div "Add..." at bounding box center [173, 441] width 60 height 12
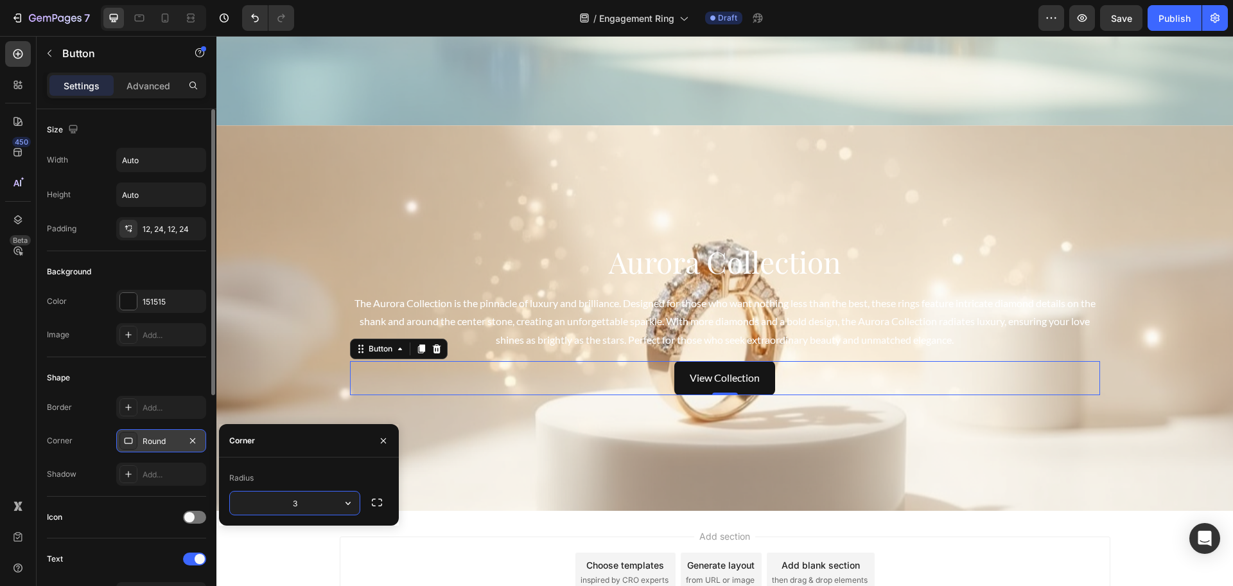
type input "30"
click at [407, 265] on h2 "Aurora Collection" at bounding box center [725, 261] width 750 height 41
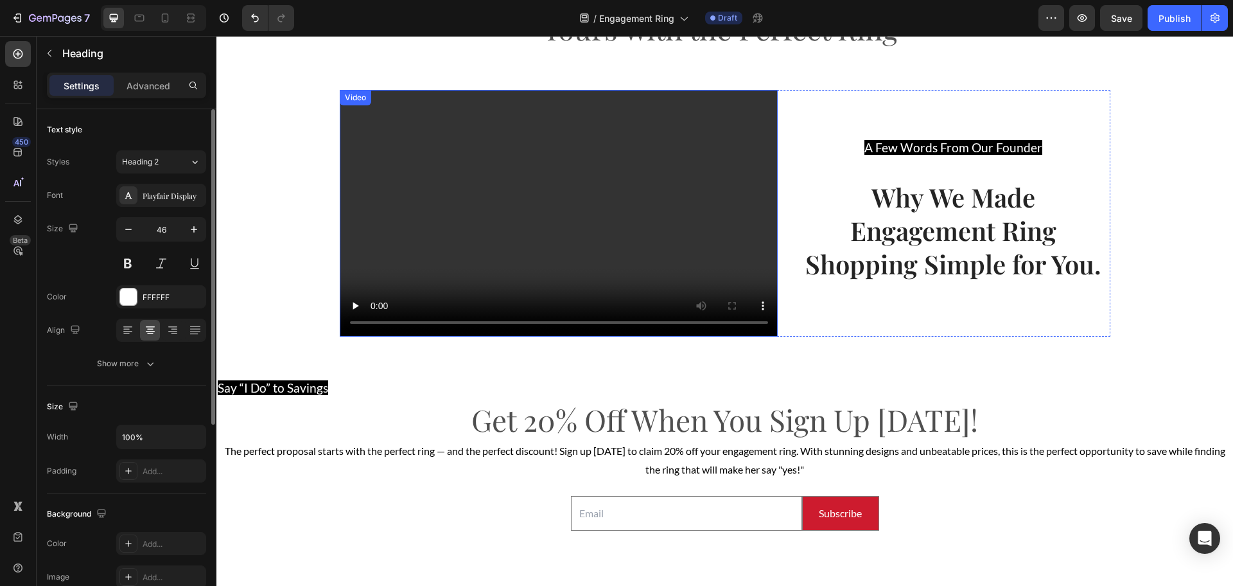
scroll to position [2078, 0]
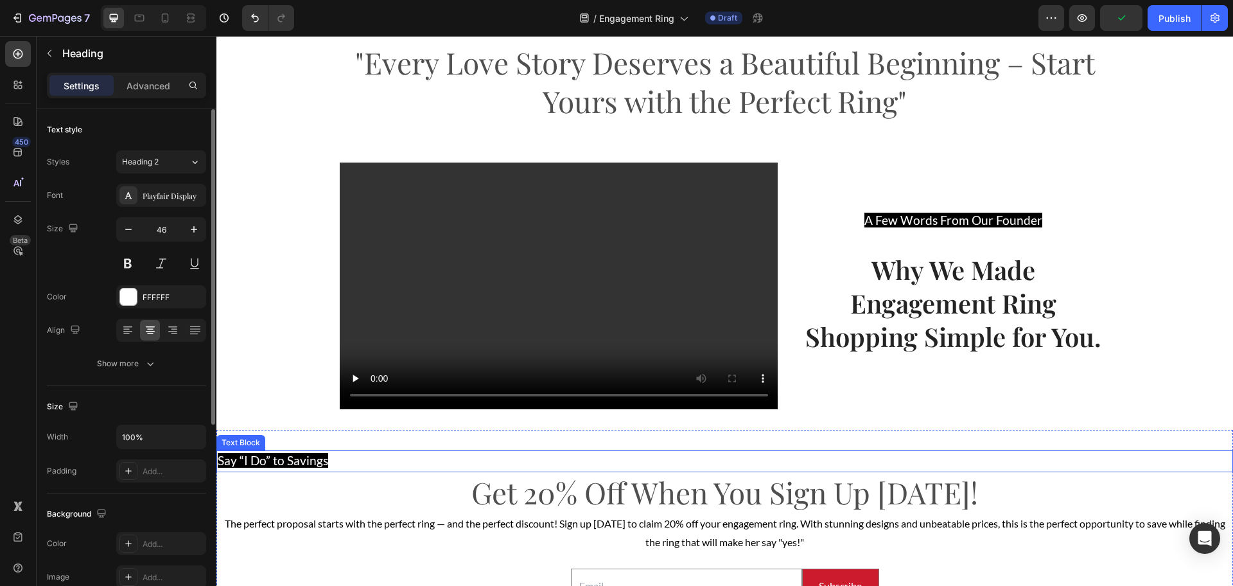
click at [310, 459] on span "Say “I Do” to Savings" at bounding box center [273, 460] width 110 height 15
click at [155, 335] on icon at bounding box center [150, 330] width 13 height 13
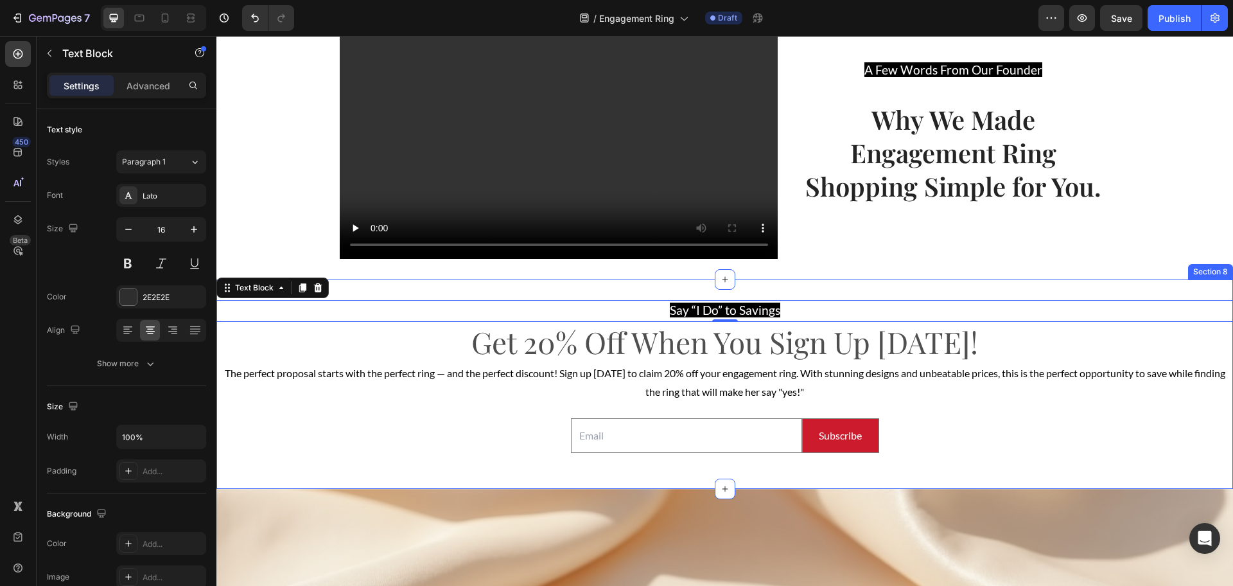
scroll to position [2318, 0]
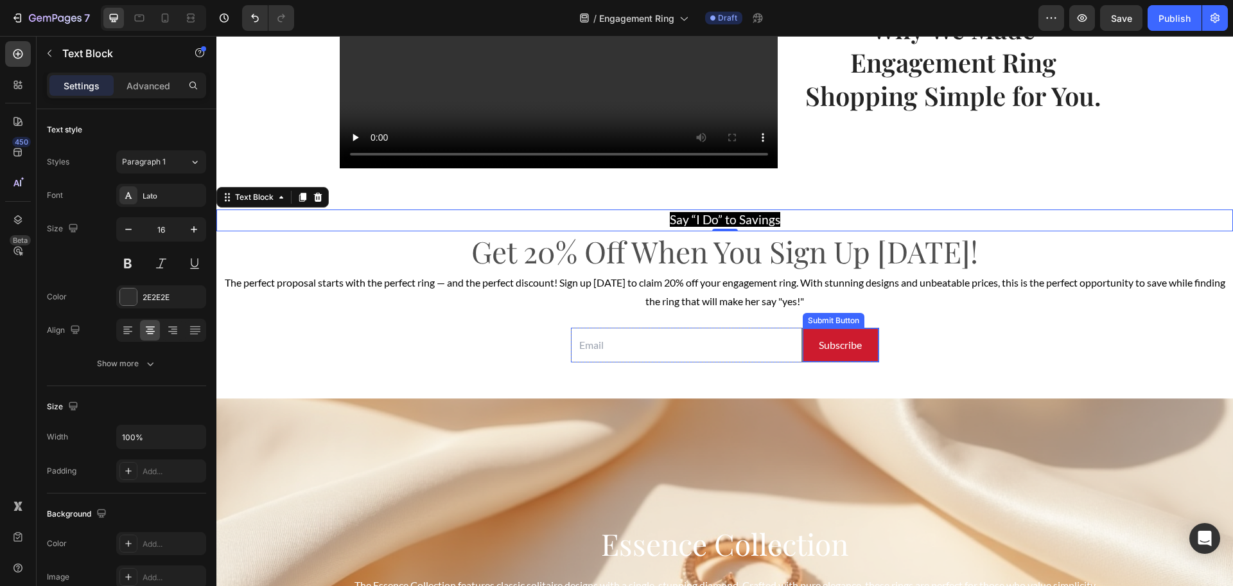
click at [811, 355] on button "Subscribe" at bounding box center [841, 345] width 76 height 34
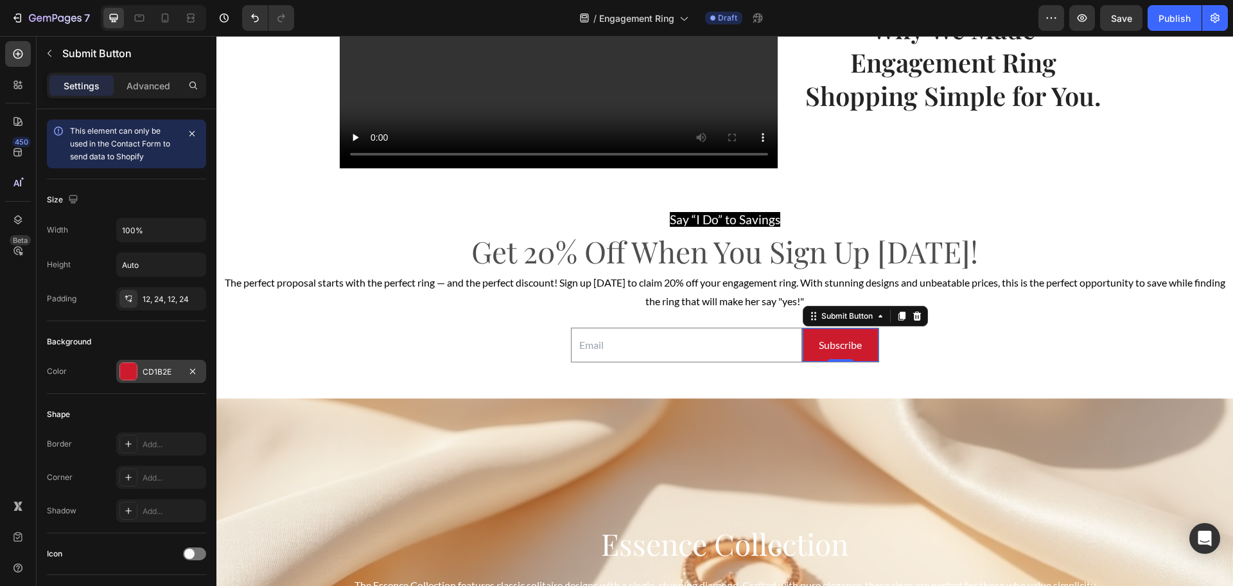
click at [162, 372] on div "CD1B2E" at bounding box center [161, 372] width 37 height 12
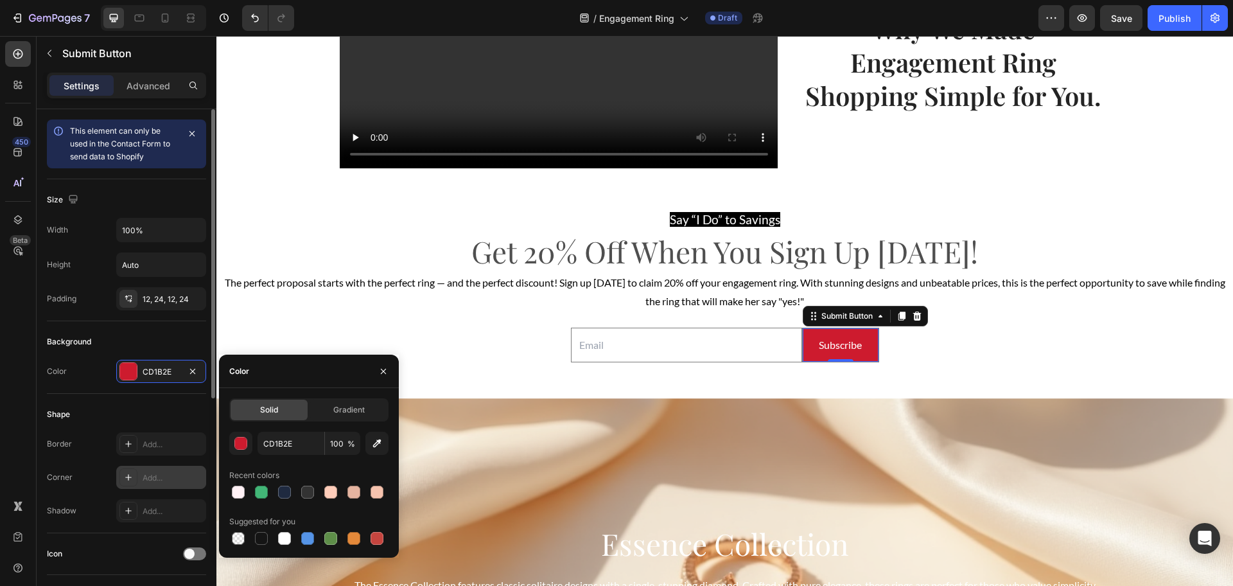
drag, startPoint x: 261, startPoint y: 533, endPoint x: 182, endPoint y: 483, distance: 93.5
click at [262, 533] on div at bounding box center [261, 538] width 13 height 13
type input "151515"
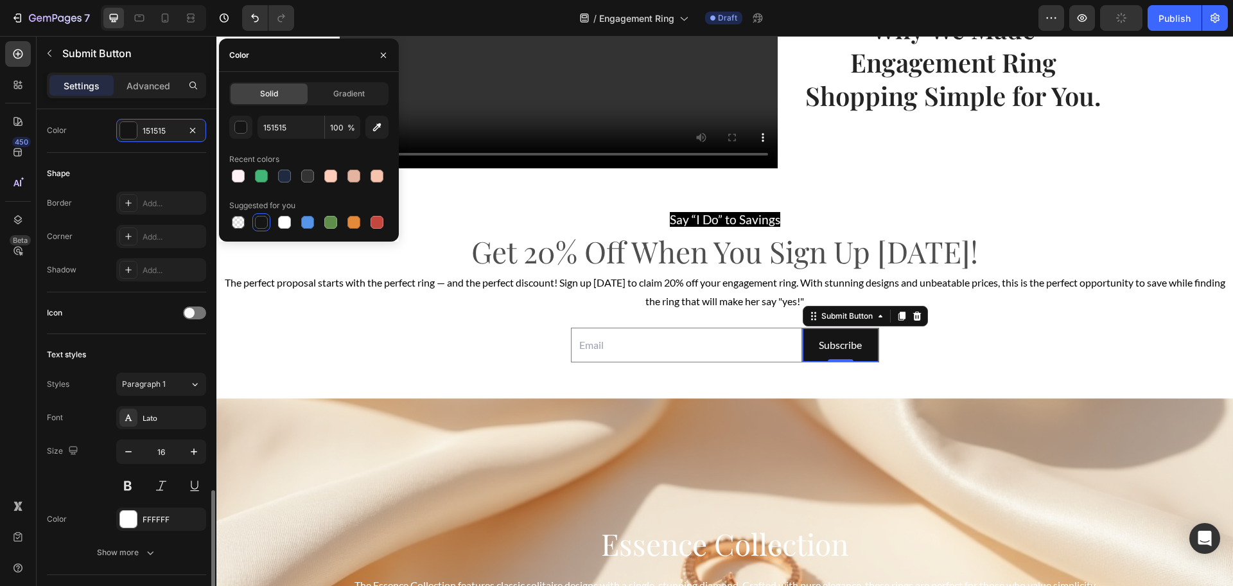
scroll to position [398, 0]
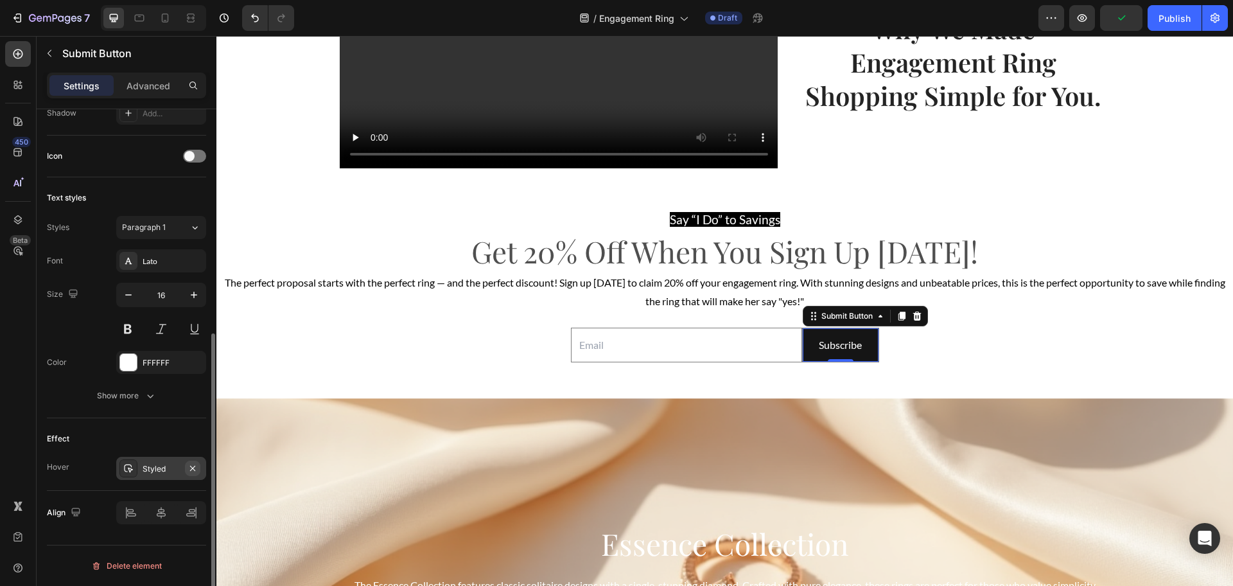
click at [189, 464] on icon "button" at bounding box center [193, 468] width 10 height 10
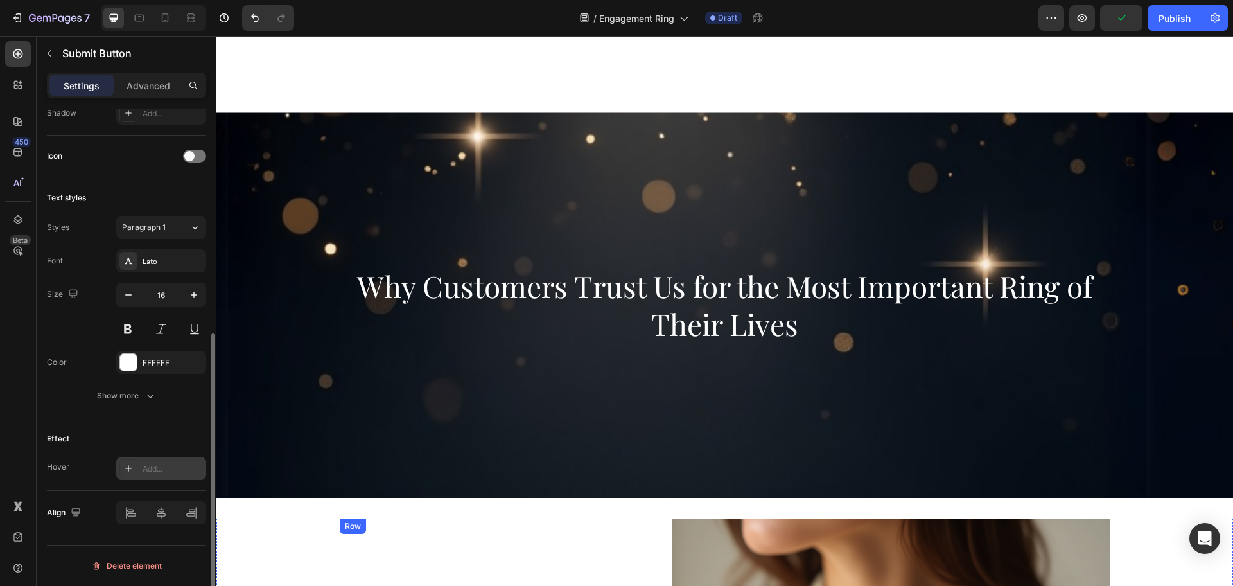
scroll to position [0, 0]
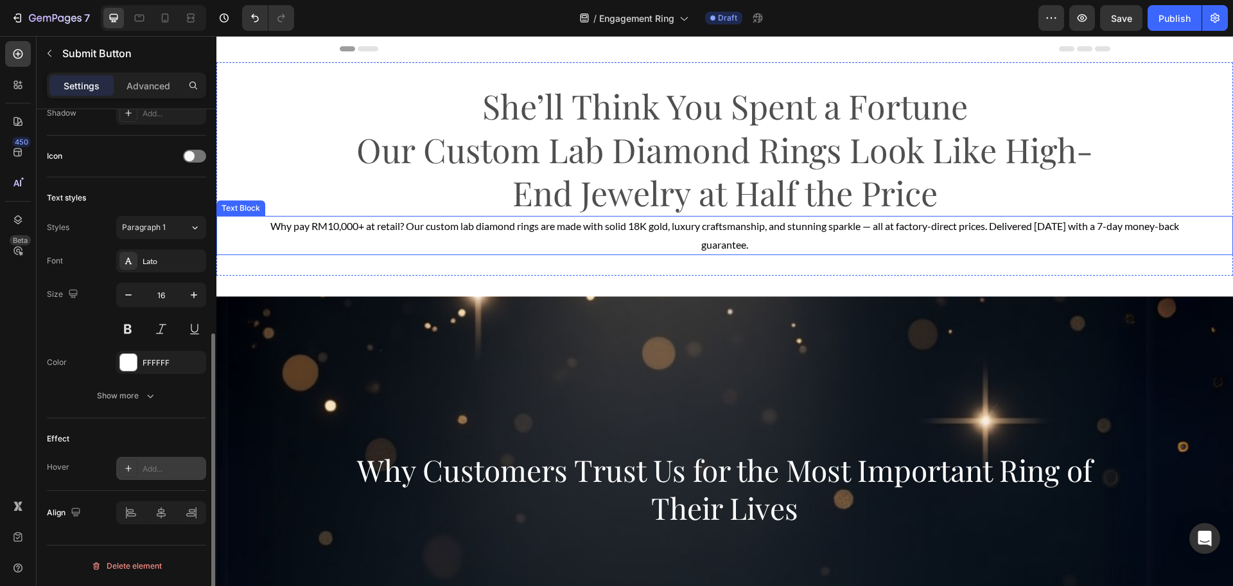
click at [858, 226] on span "Why pay RM10,000+ at retail? Our custom lab diamond rings are made with solid 1…" at bounding box center [724, 235] width 909 height 31
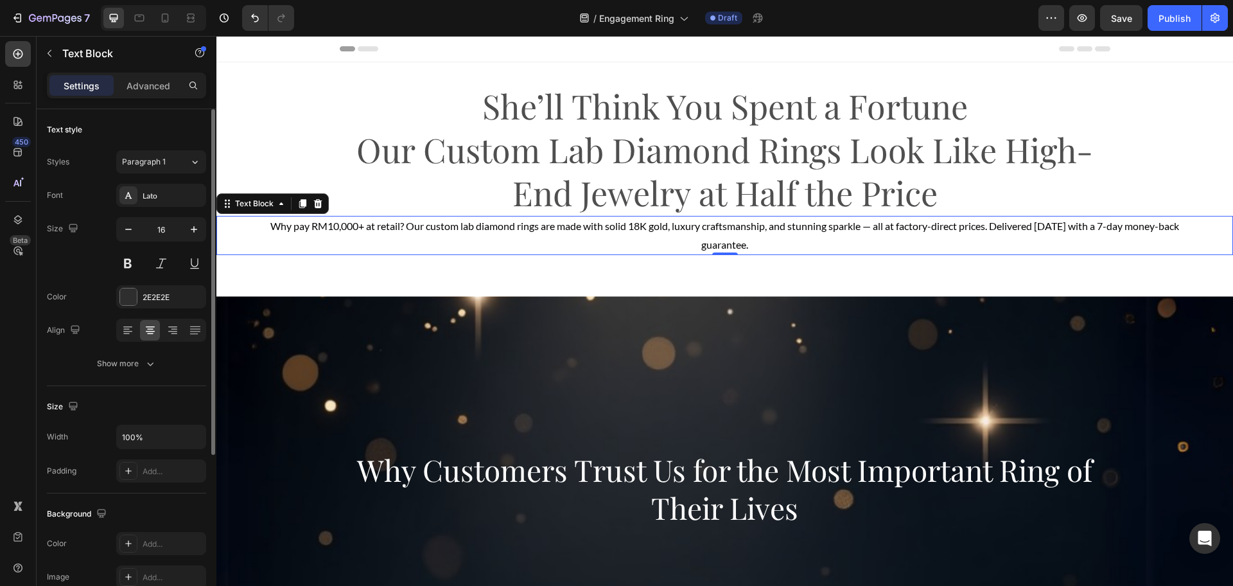
click at [861, 227] on span "Why pay RM10,000+ at retail? Our custom lab diamond rings are made with solid 1…" at bounding box center [724, 235] width 909 height 31
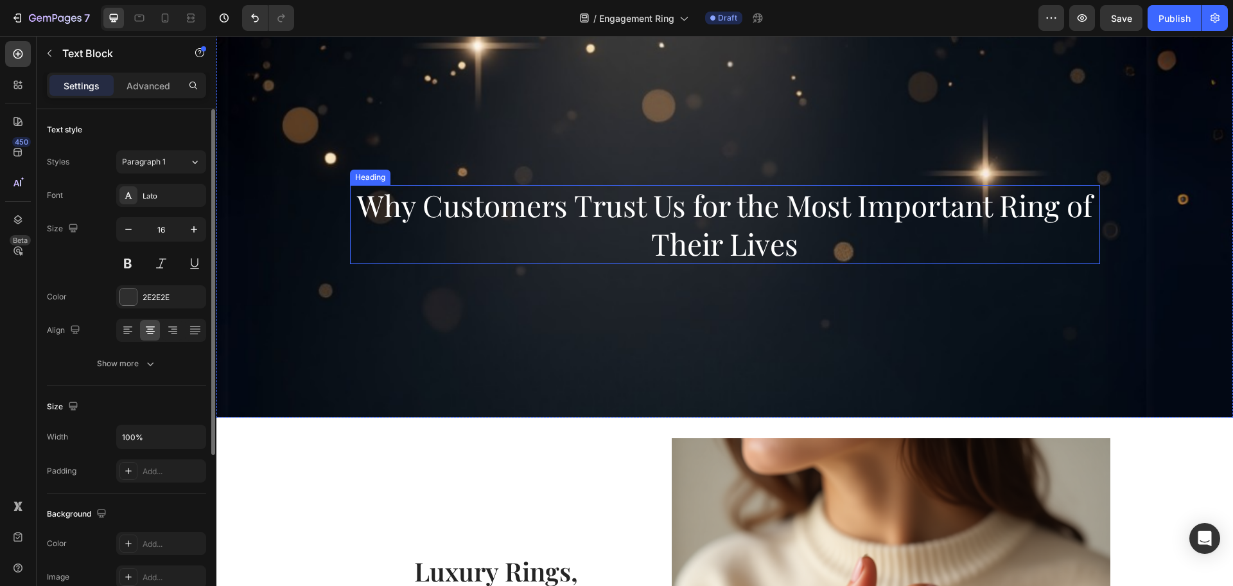
scroll to position [161, 0]
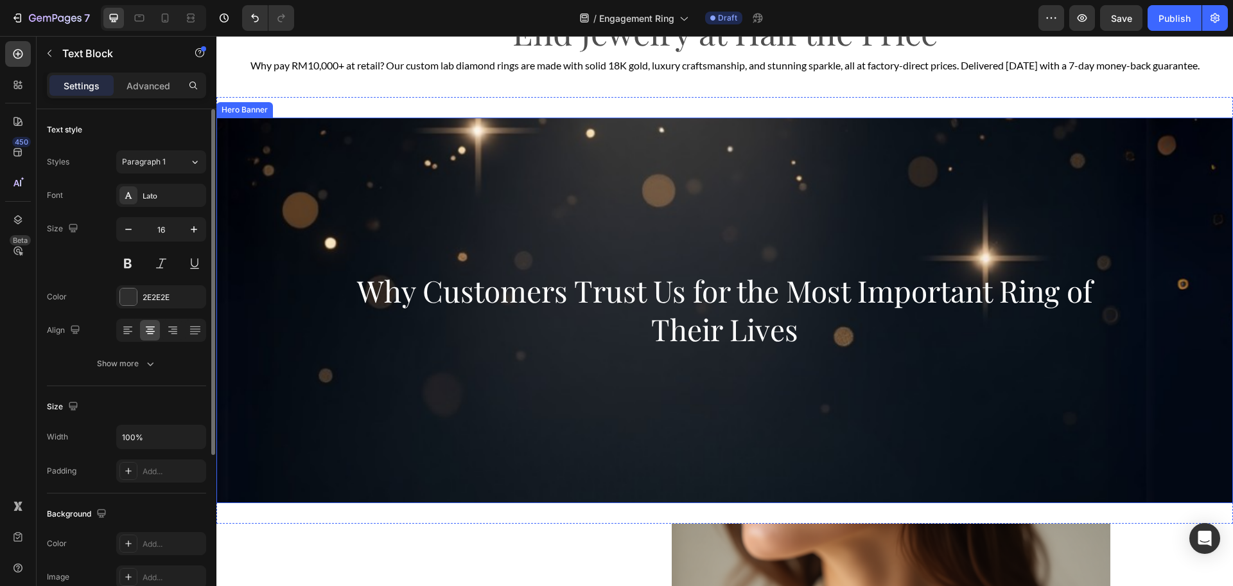
click at [736, 421] on div "Background Image" at bounding box center [724, 396] width 1017 height 578
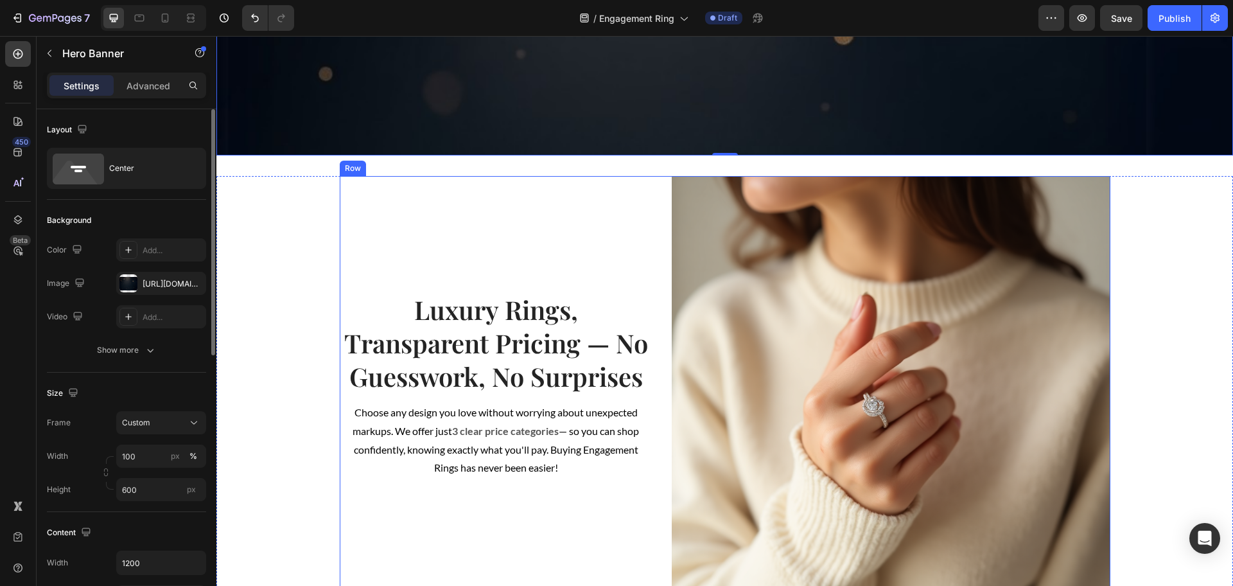
scroll to position [642, 0]
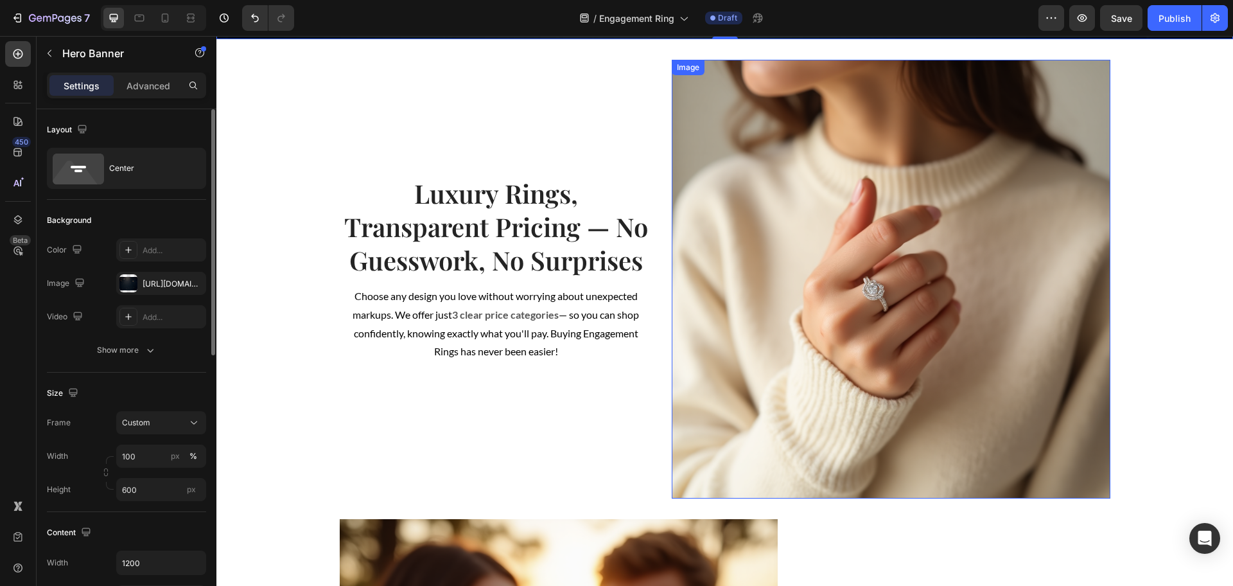
click at [735, 245] on img at bounding box center [891, 279] width 439 height 439
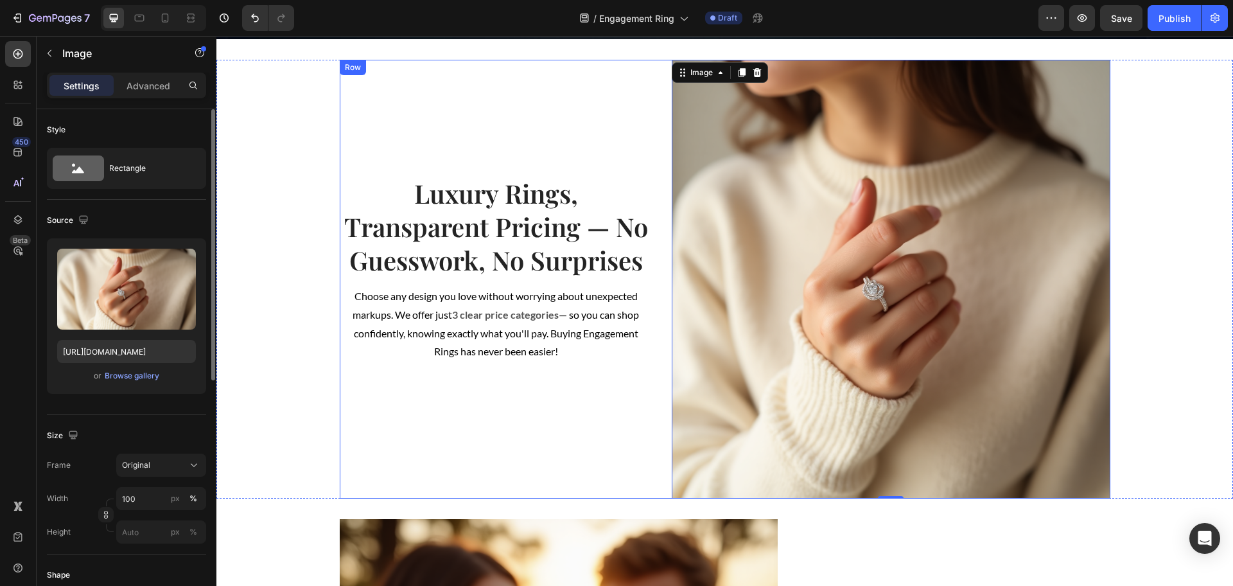
click at [592, 157] on div "Luxury Rings, Transparent Pricing — No Guesswork, No Surprises Heading Choose a…" at bounding box center [496, 279] width 313 height 439
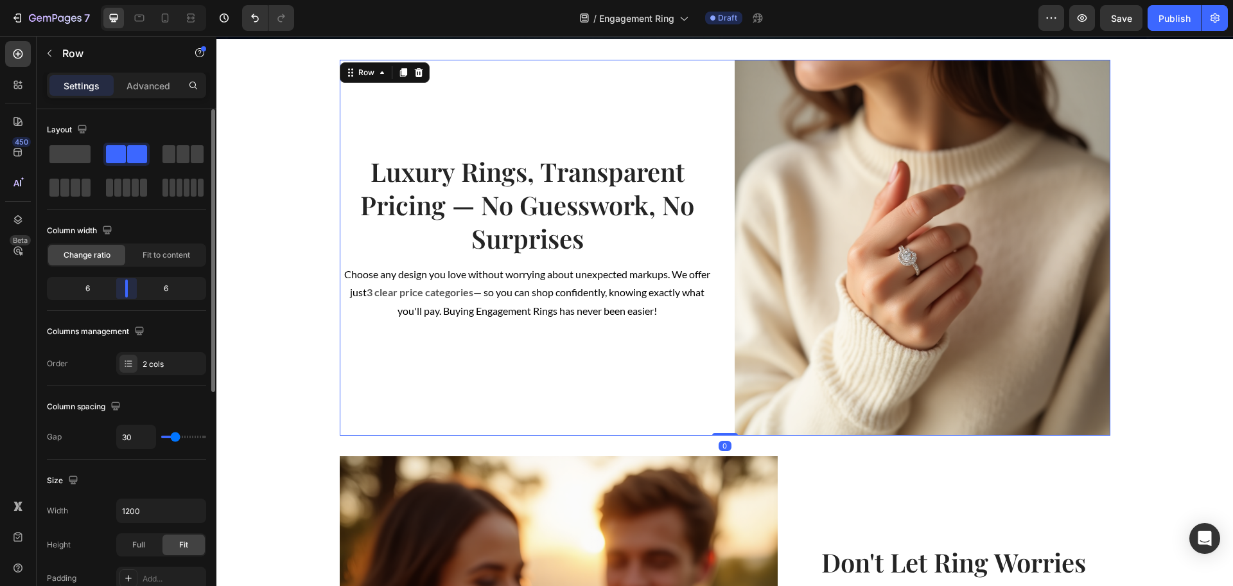
drag, startPoint x: 120, startPoint y: 292, endPoint x: 132, endPoint y: 293, distance: 12.2
click at [132, 0] on body "7 Version history / Engagement Ring Draft Preview Save Publish 450 Beta Section…" at bounding box center [616, 0] width 1233 height 0
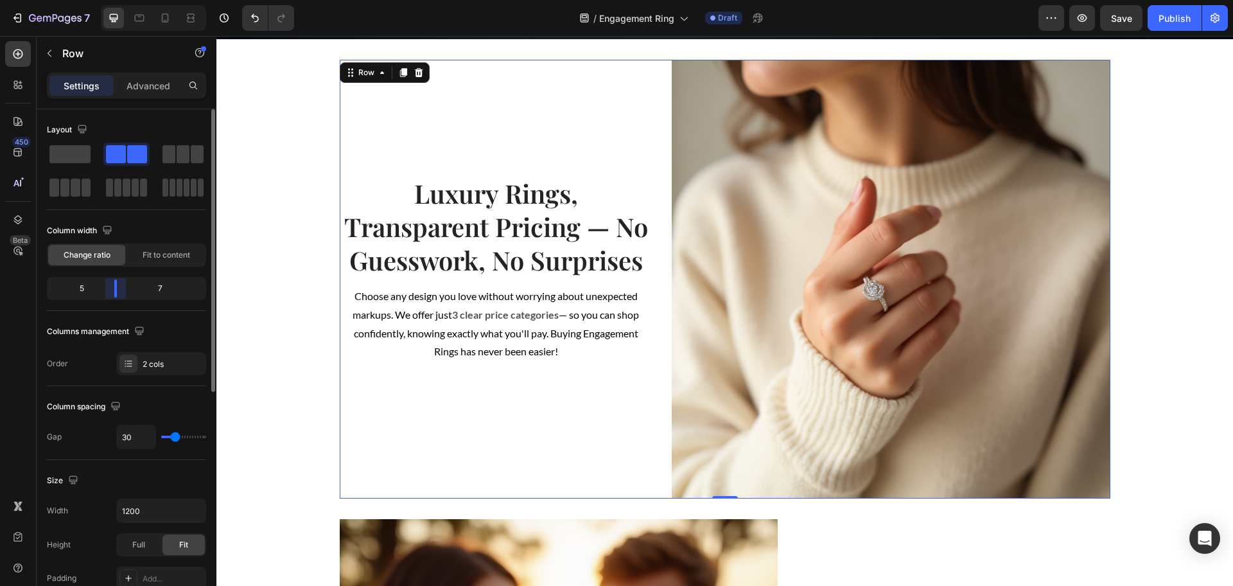
drag, startPoint x: 130, startPoint y: 295, endPoint x: 119, endPoint y: 295, distance: 11.6
click at [119, 0] on body "7 Version history / Engagement Ring Draft Preview Save Publish 450 Beta Section…" at bounding box center [616, 0] width 1233 height 0
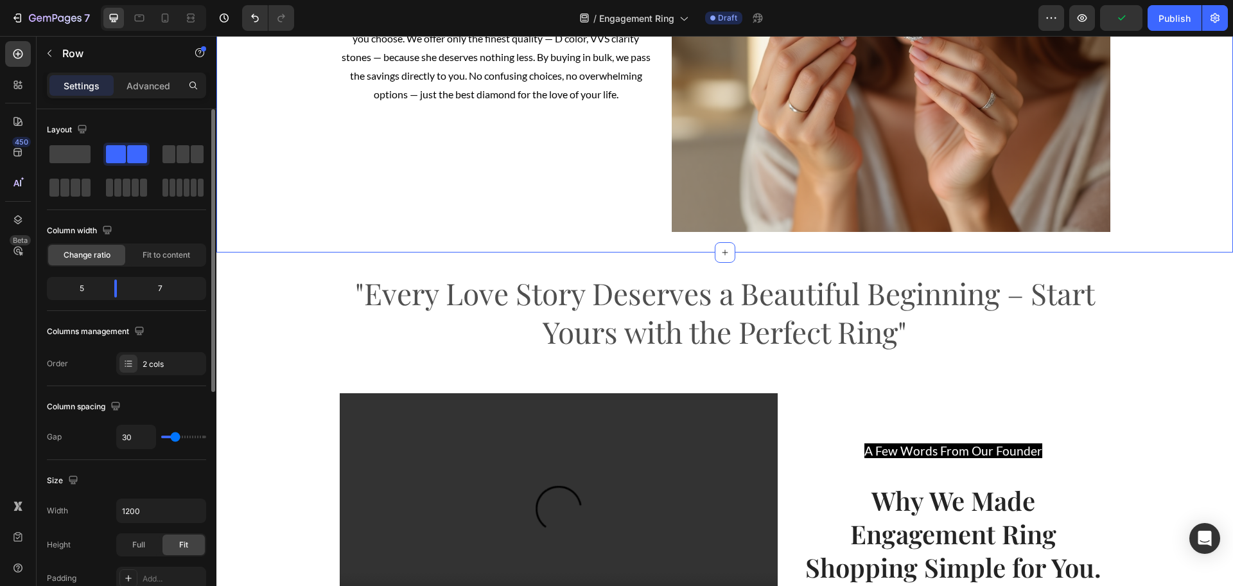
scroll to position [1927, 0]
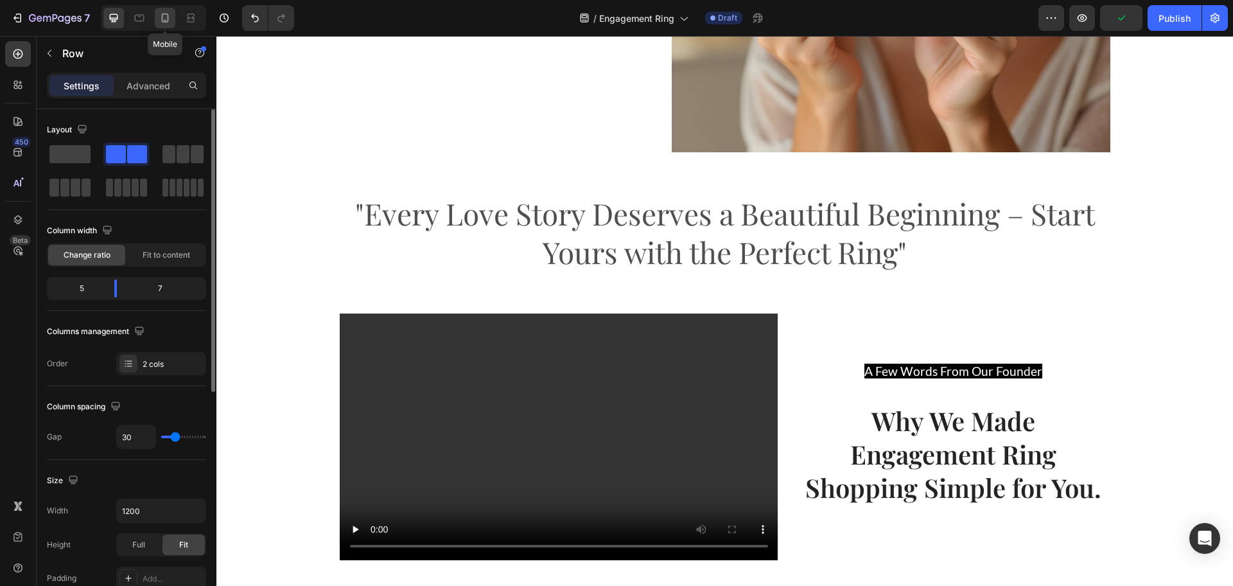
click at [166, 23] on icon at bounding box center [165, 18] width 13 height 13
type input "0"
type input "100%"
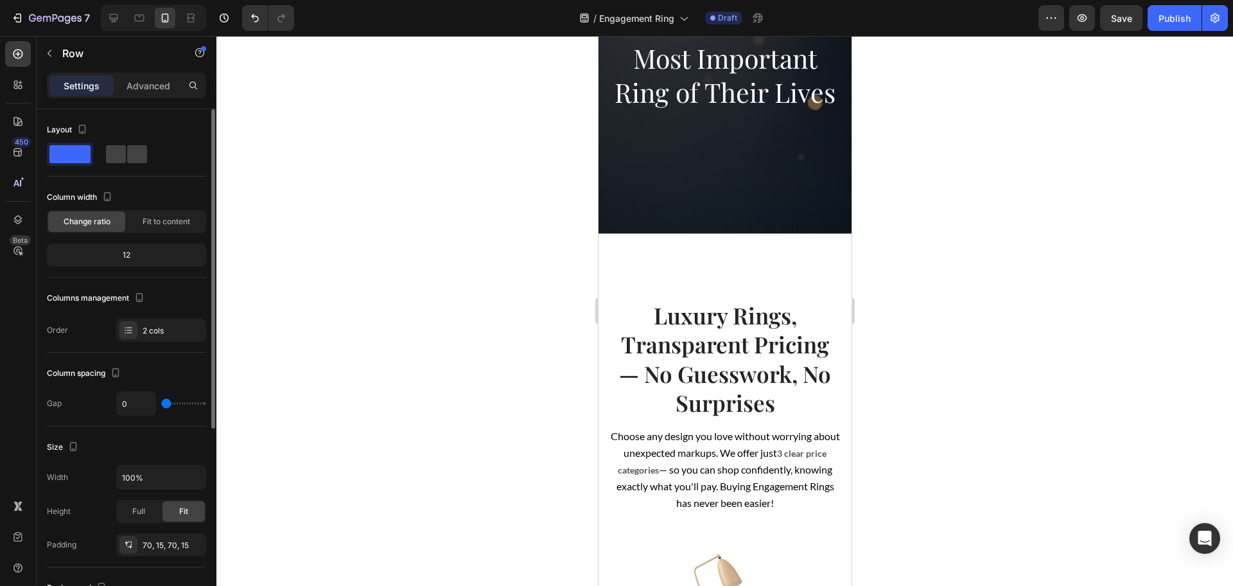
scroll to position [803, 0]
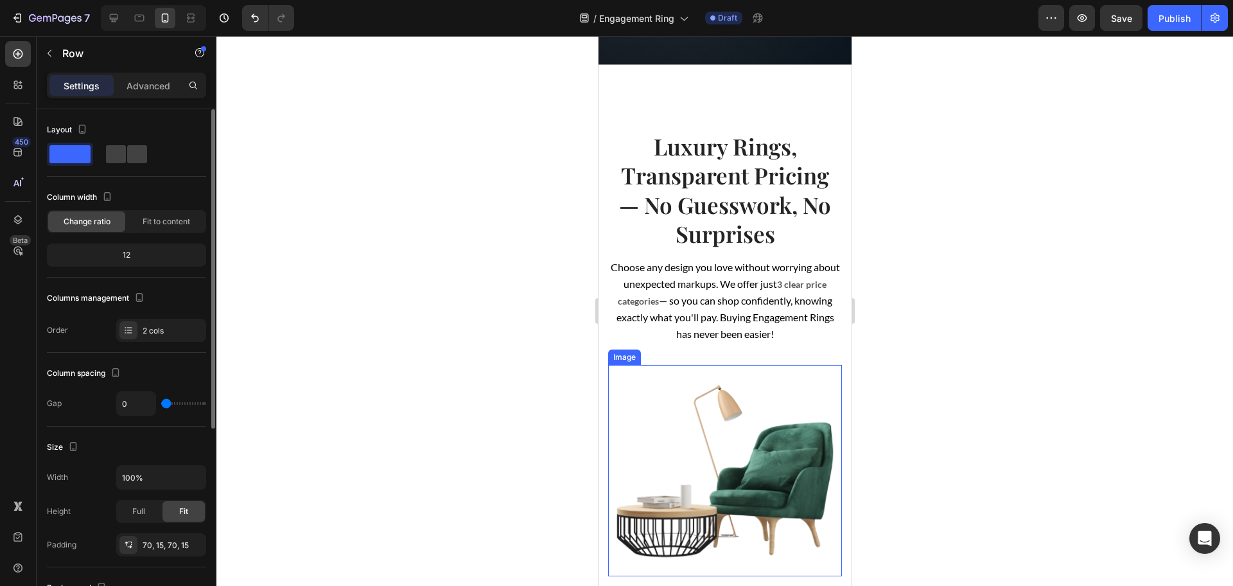
click at [736, 420] on img at bounding box center [725, 470] width 234 height 211
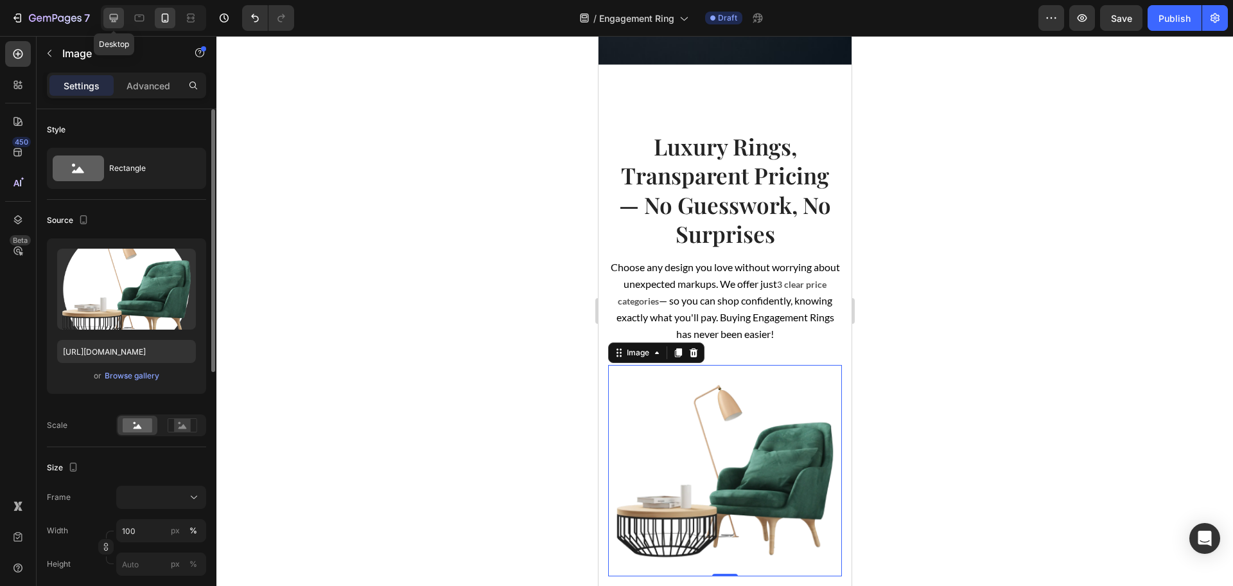
click at [119, 15] on icon at bounding box center [113, 18] width 13 height 13
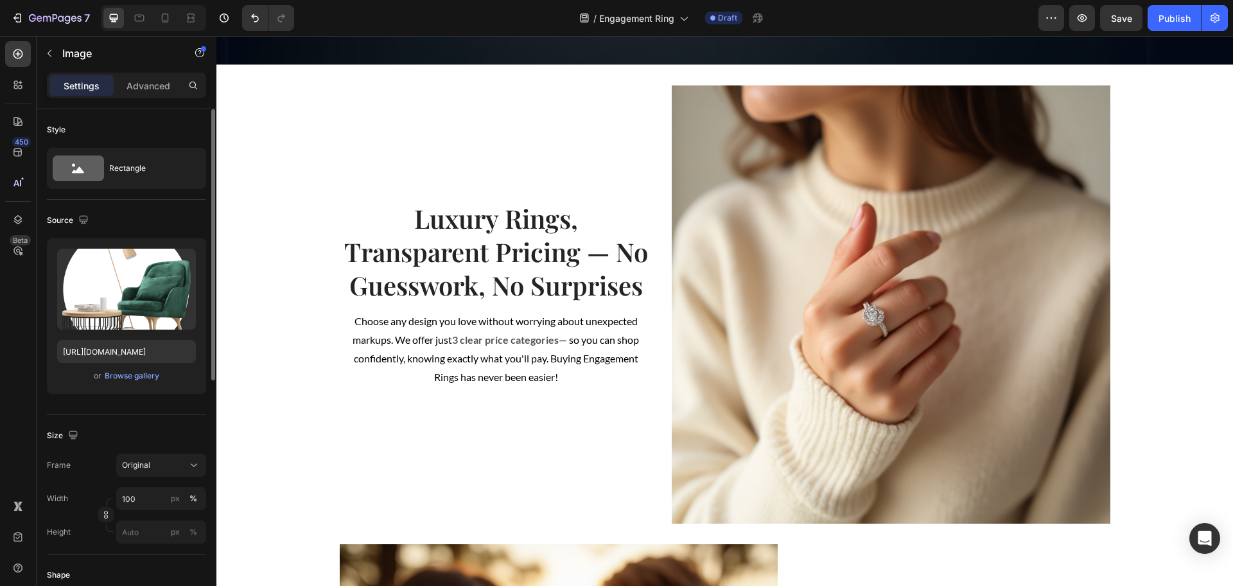
scroll to position [758, 0]
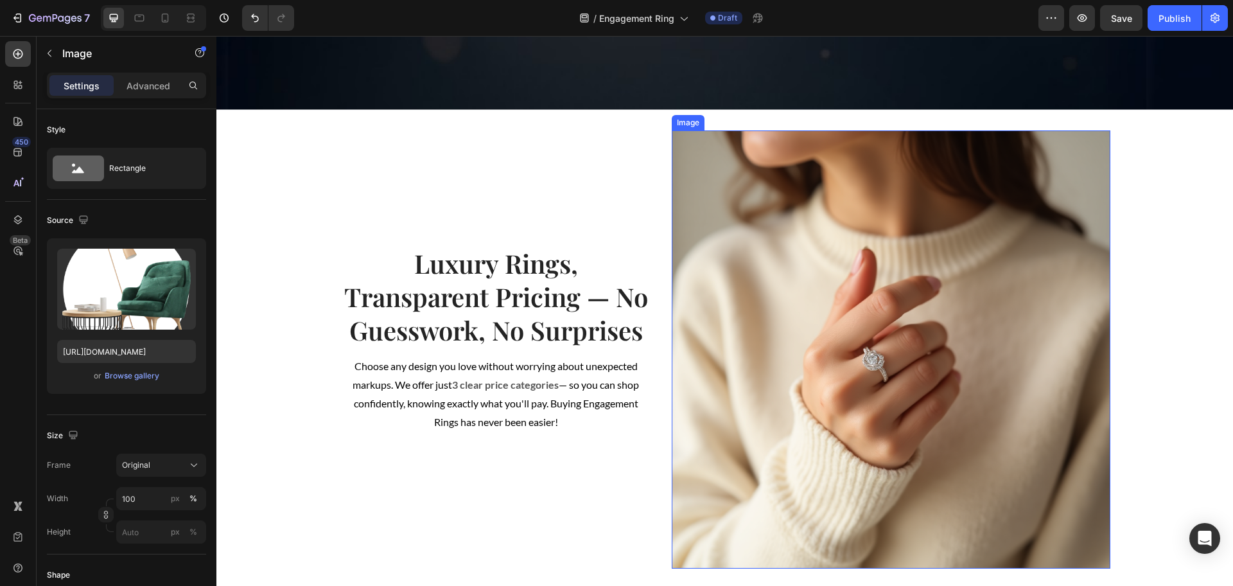
click at [798, 327] on img at bounding box center [891, 349] width 439 height 439
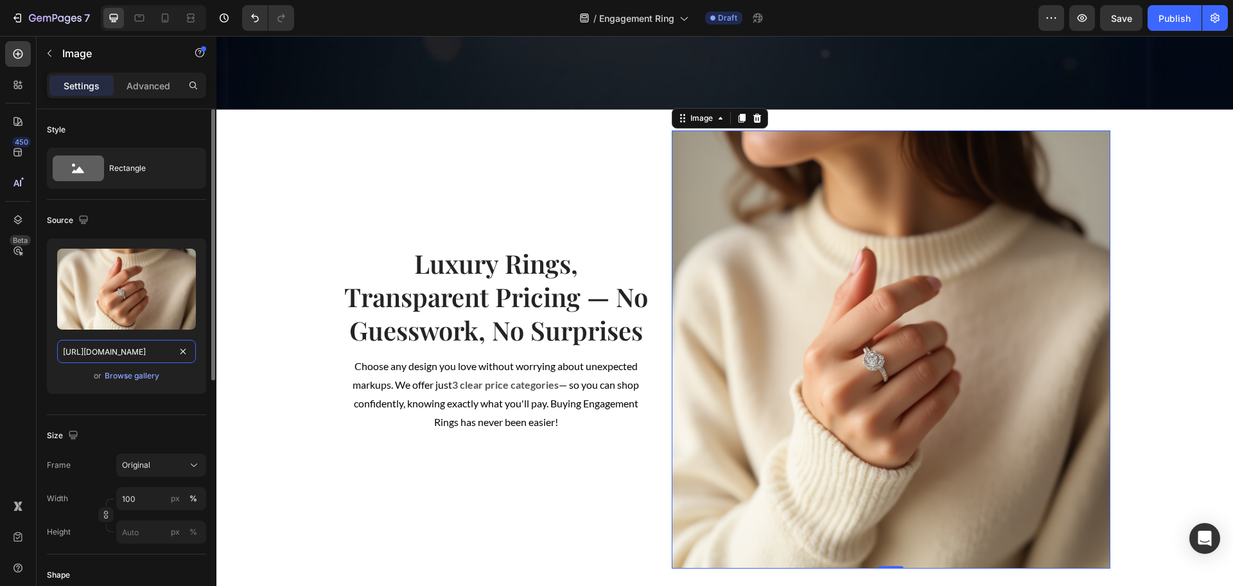
click at [92, 346] on input "[URL][DOMAIN_NAME]" at bounding box center [126, 351] width 139 height 23
click at [136, 17] on icon at bounding box center [139, 18] width 13 height 13
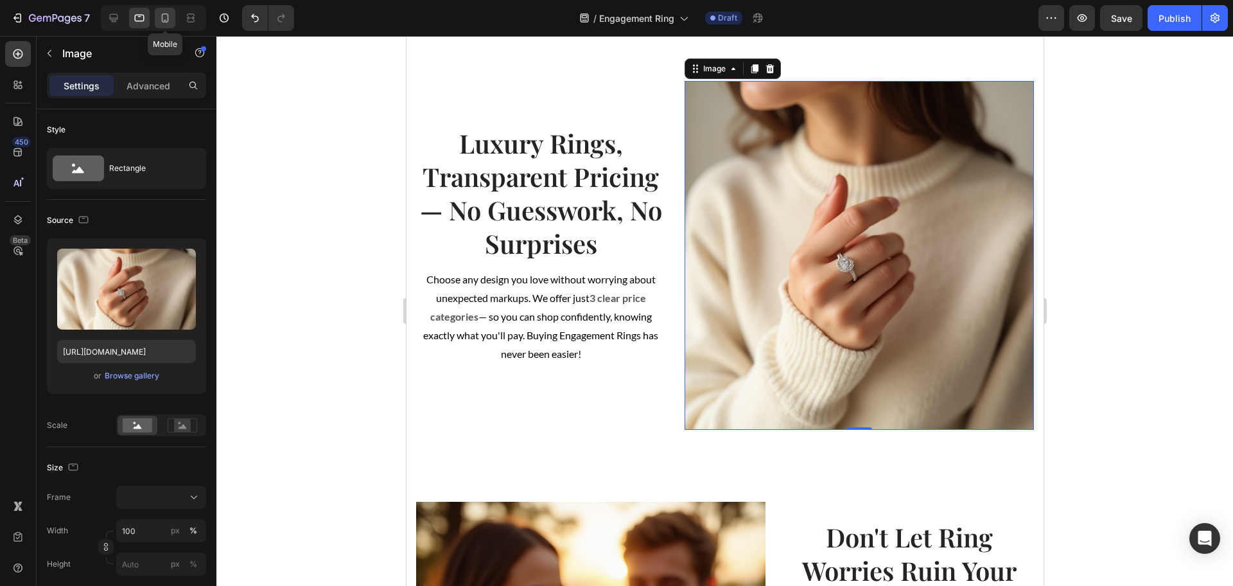
click at [156, 17] on div at bounding box center [165, 18] width 21 height 21
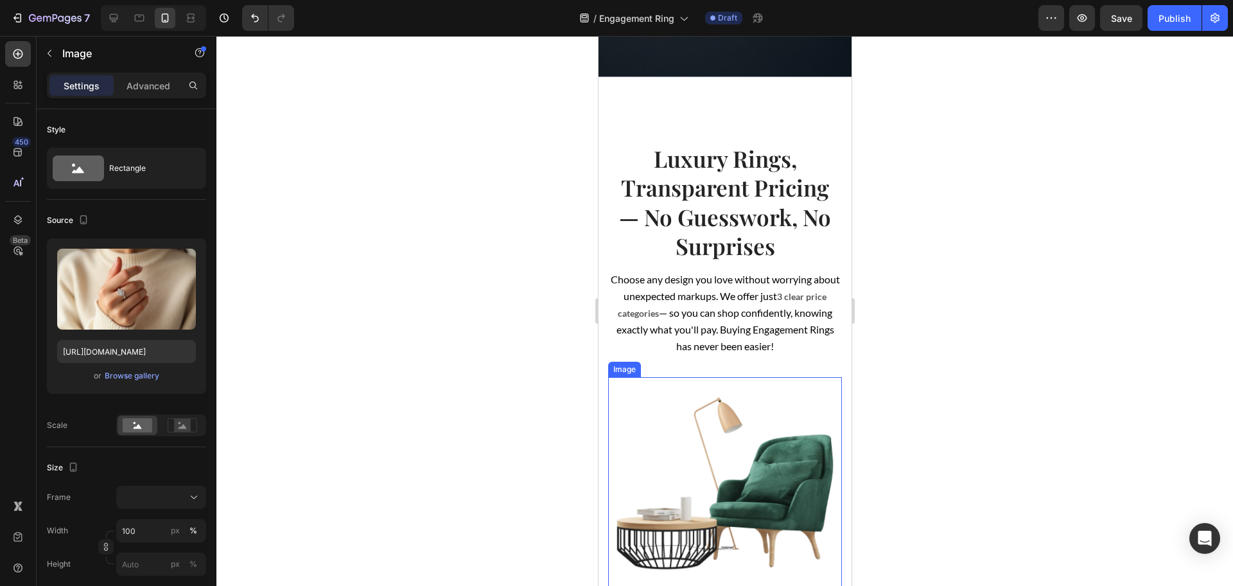
scroll to position [788, 0]
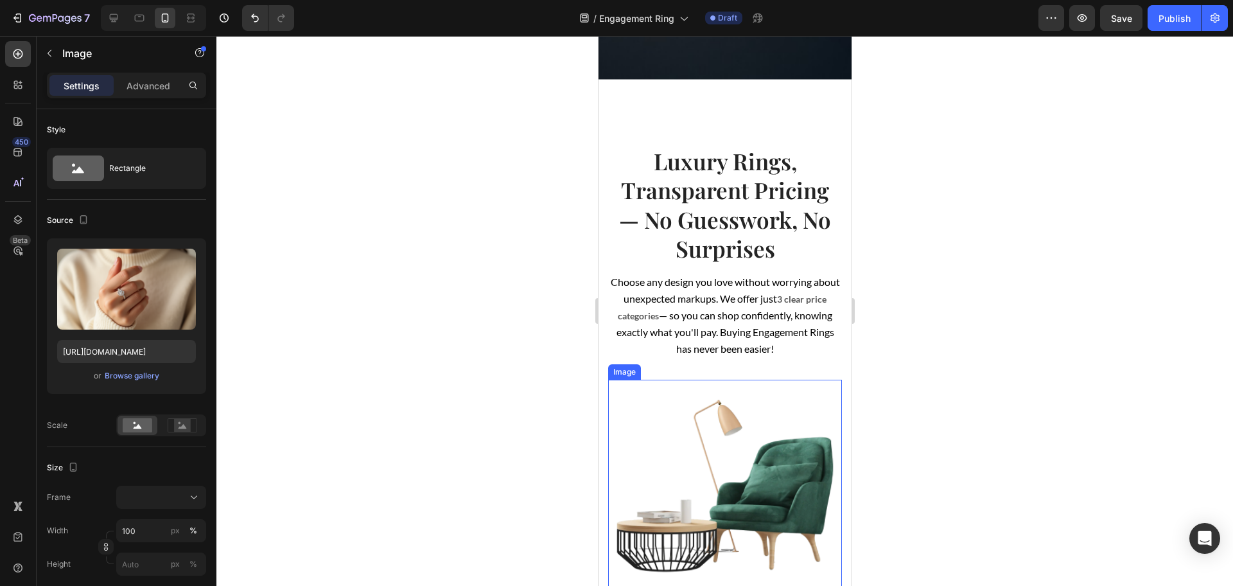
click at [723, 430] on img at bounding box center [725, 485] width 234 height 211
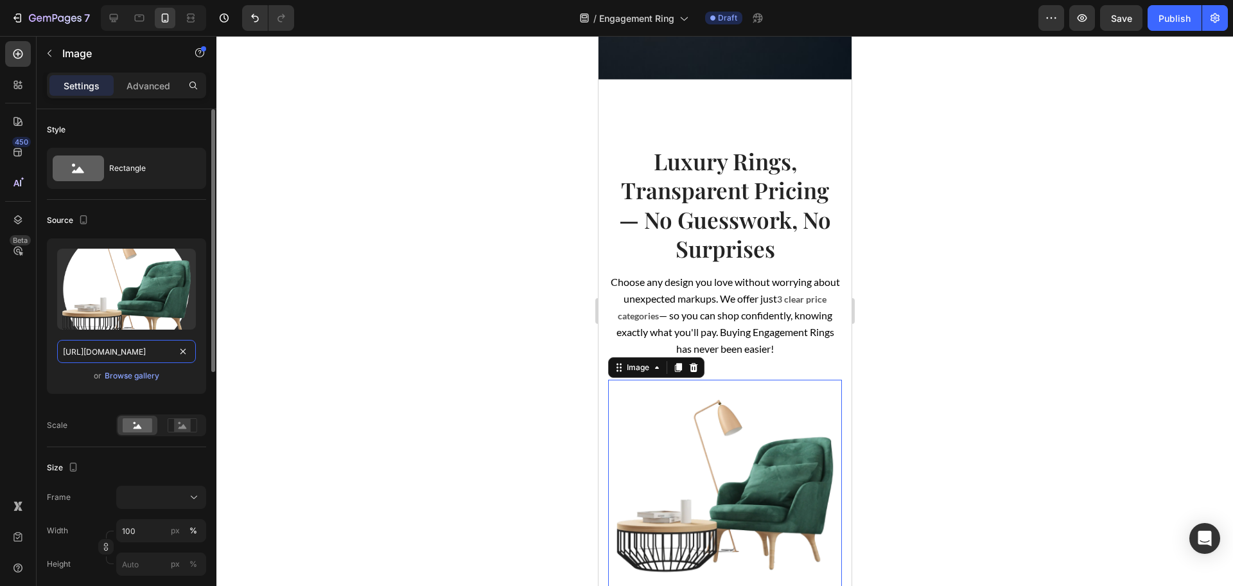
click at [134, 347] on input "[URL][DOMAIN_NAME]" at bounding box center [126, 351] width 139 height 23
paste input "[DOMAIN_NAME][URL]"
type input "[URL][DOMAIN_NAME]"
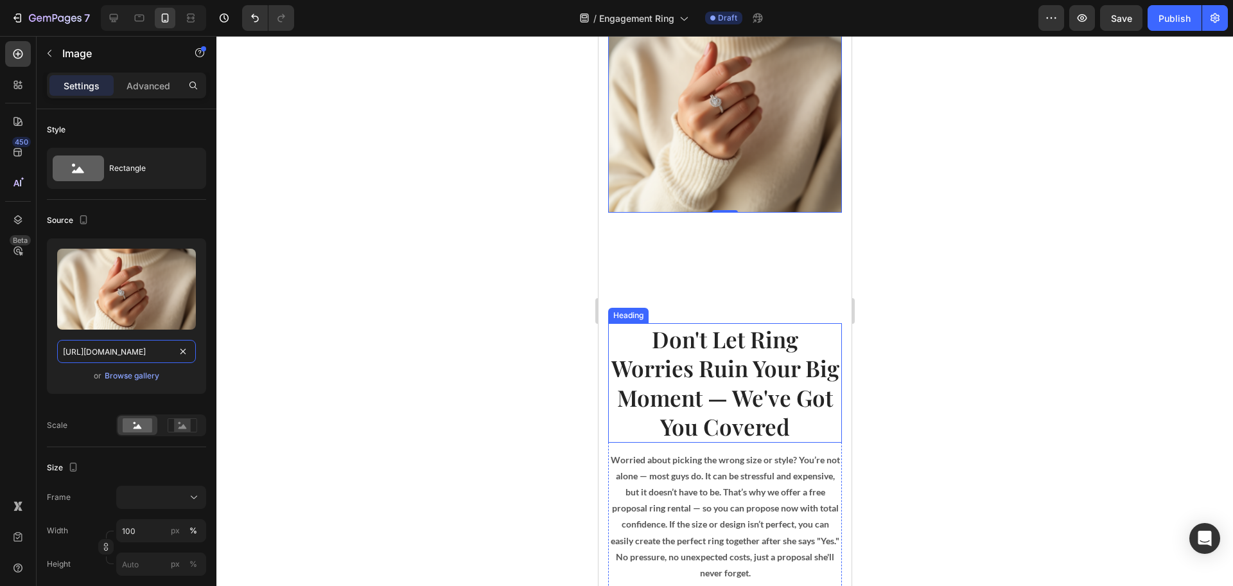
scroll to position [1189, 0]
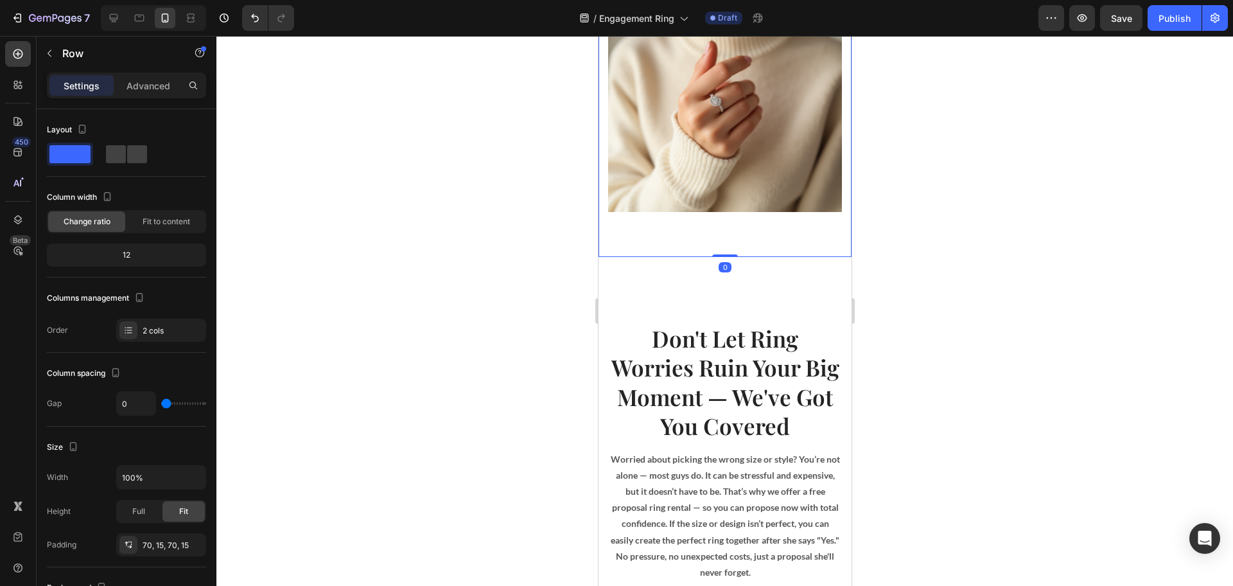
click at [306, 207] on div at bounding box center [724, 311] width 1017 height 550
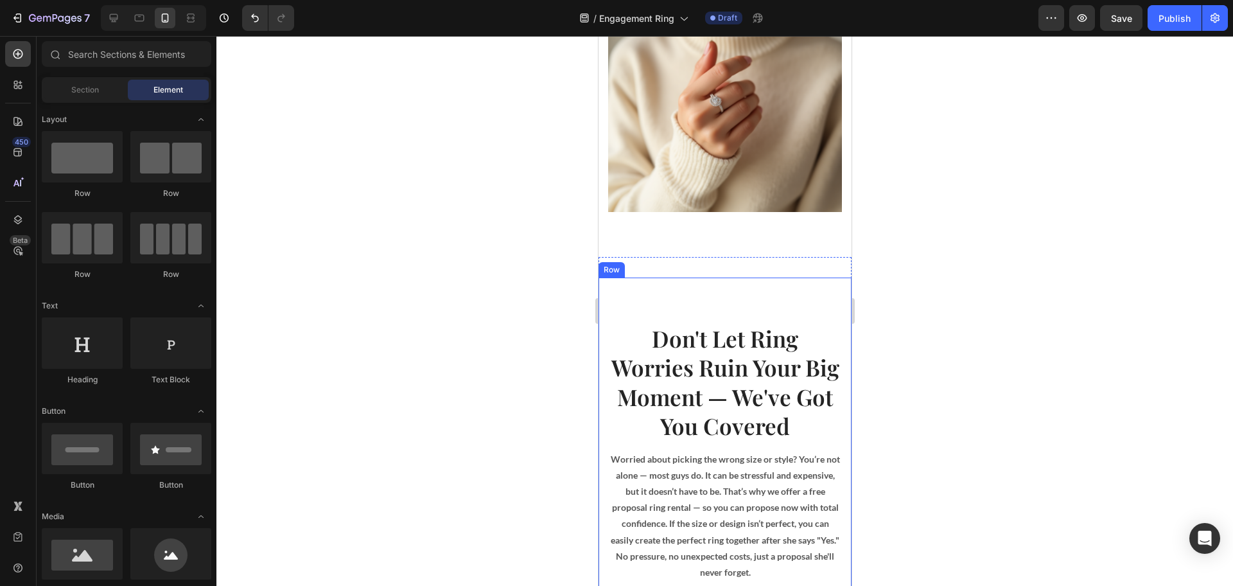
click at [740, 288] on div "Image Don't Let Ring Worries Ruin Your Big Moment — We've Got You Covered Headi…" at bounding box center [724, 567] width 253 height 581
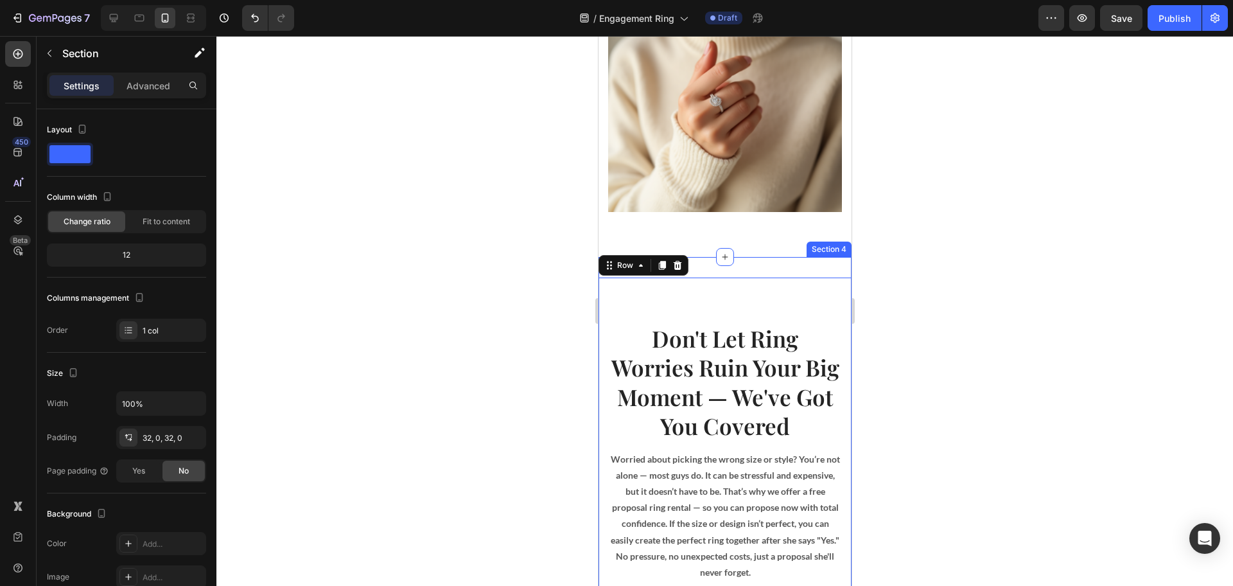
click at [742, 257] on div "Image Don't Let Ring Worries Ruin Your Big Moment — We've Got You Covered Headi…" at bounding box center [724, 568] width 253 height 622
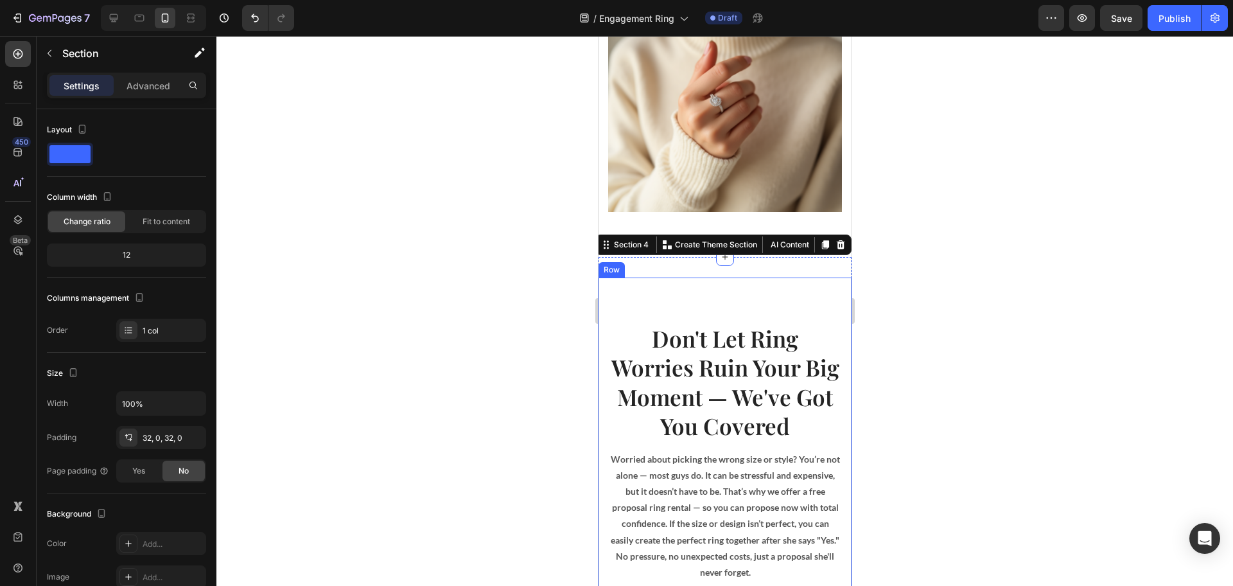
click at [741, 279] on div "Image Don't Let Ring Worries Ruin Your Big Moment — We've Got You Covered Headi…" at bounding box center [724, 567] width 253 height 581
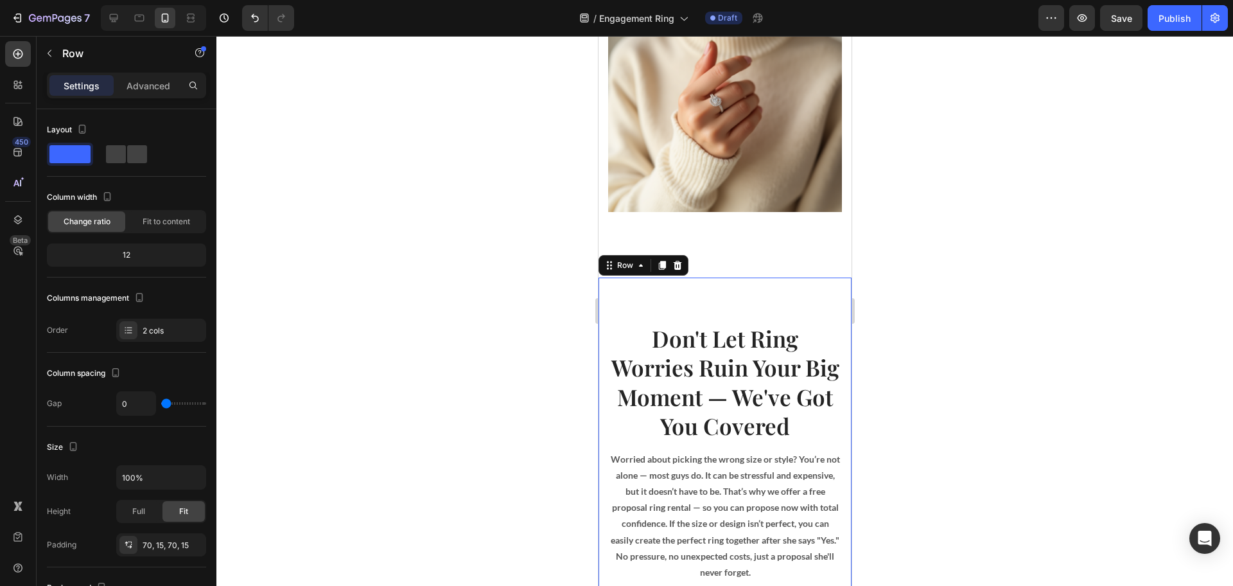
click at [738, 309] on div "Image Don't Let Ring Worries Ruin Your Big Moment — We've Got You Covered Headi…" at bounding box center [724, 567] width 253 height 581
click at [140, 86] on p "Advanced" at bounding box center [149, 85] width 44 height 13
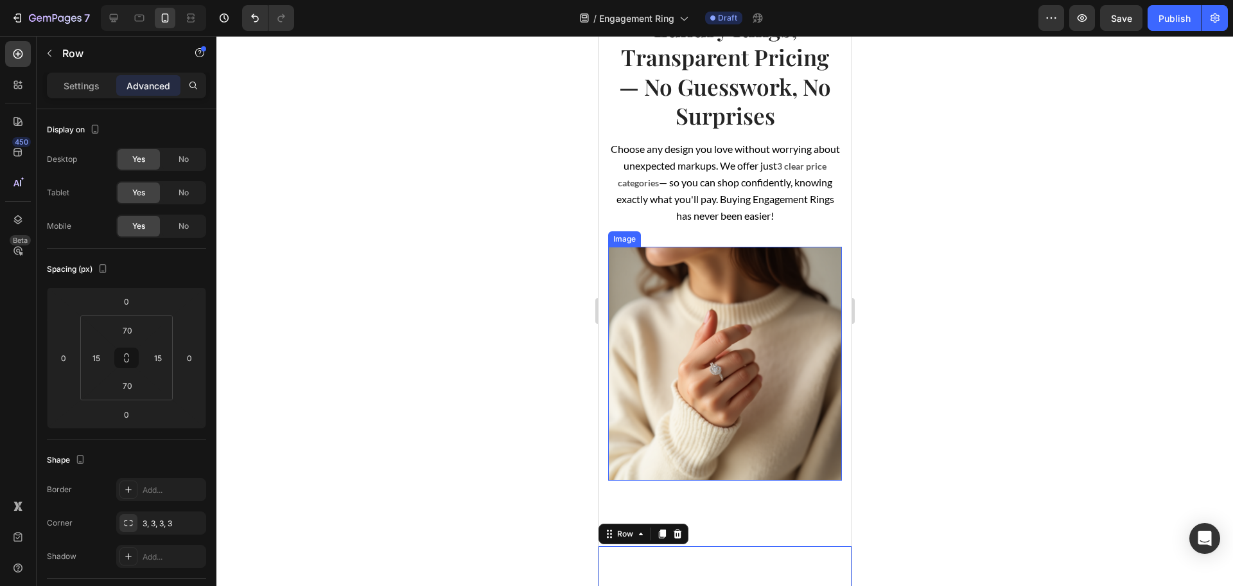
scroll to position [949, 0]
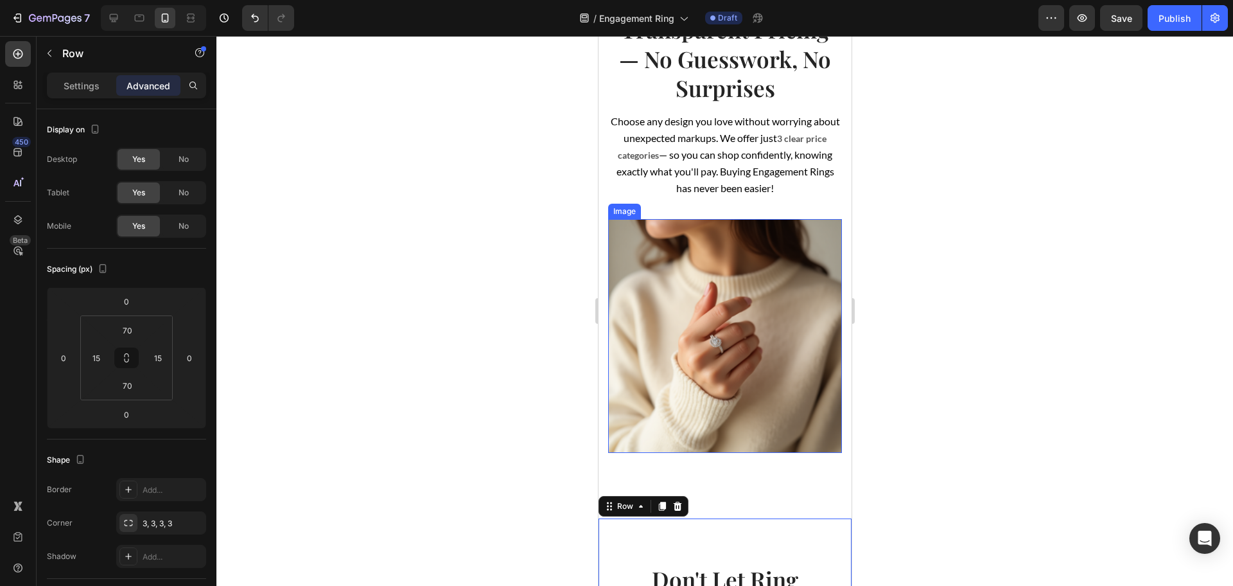
click at [717, 399] on img at bounding box center [725, 336] width 234 height 234
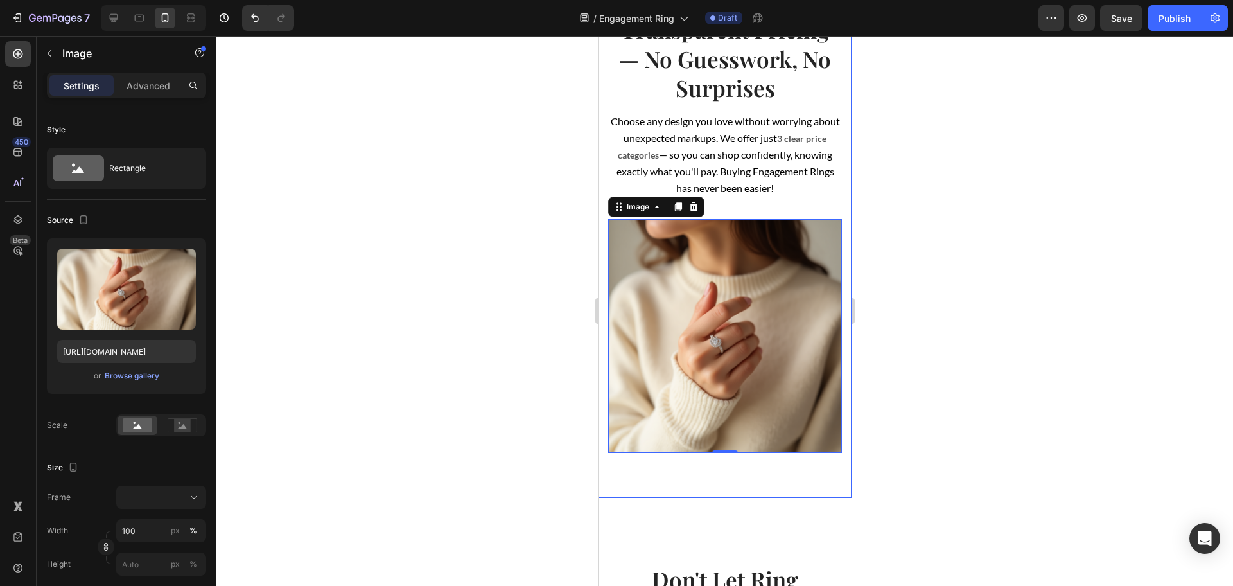
click at [734, 459] on div "Luxury Rings, Transparent Pricing — No Guesswork, No Surprises Heading Choose a…" at bounding box center [724, 219] width 253 height 558
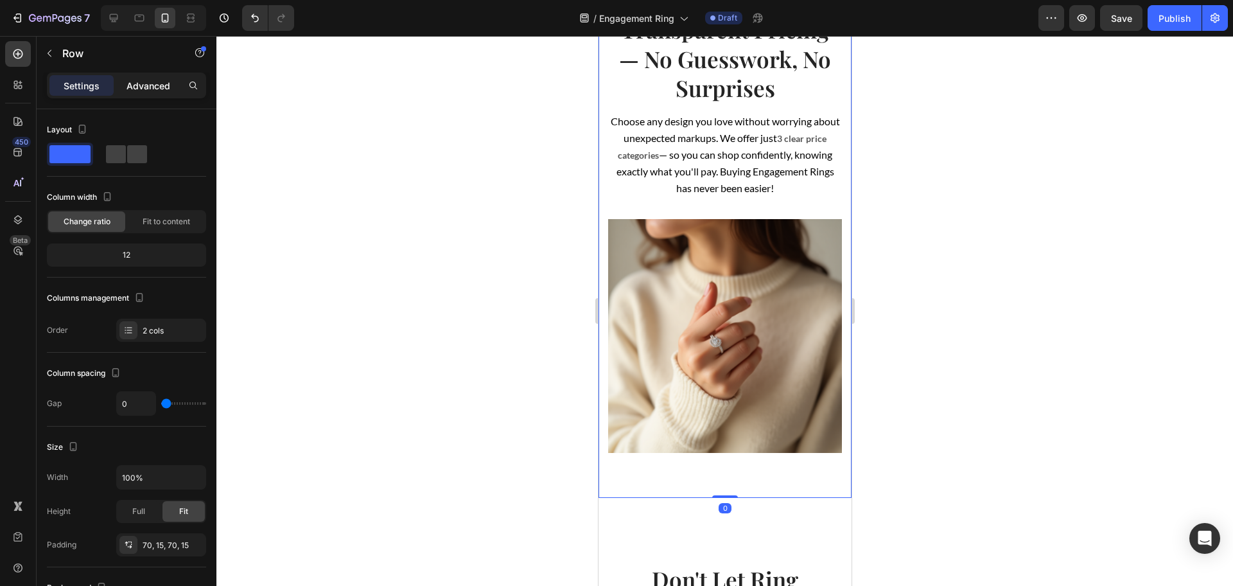
click at [131, 85] on p "Advanced" at bounding box center [149, 85] width 44 height 13
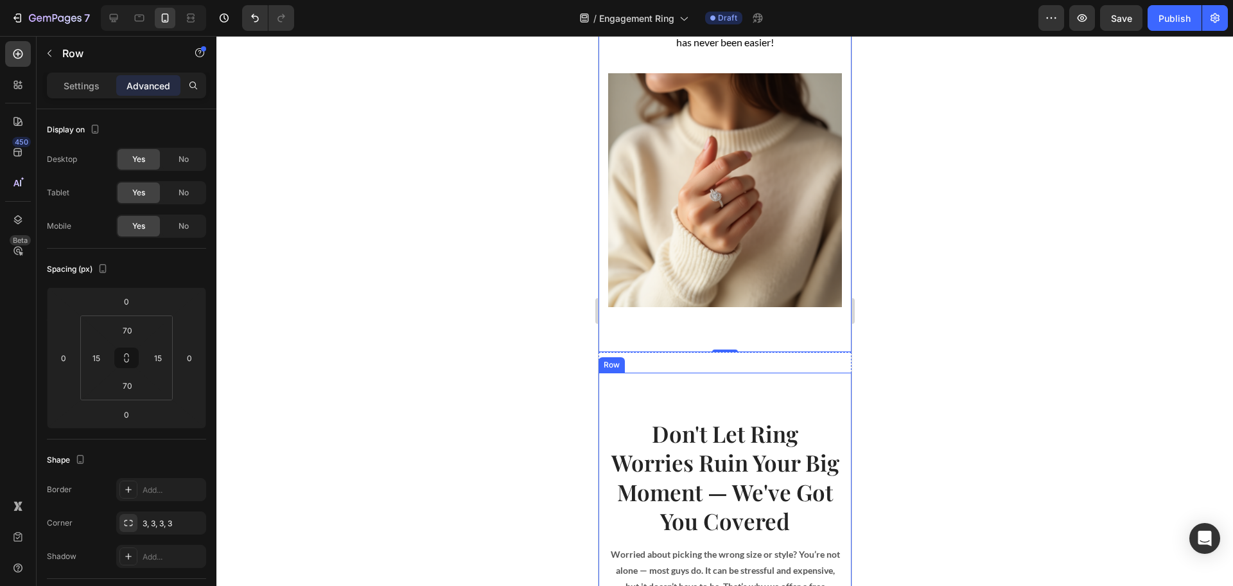
scroll to position [1189, 0]
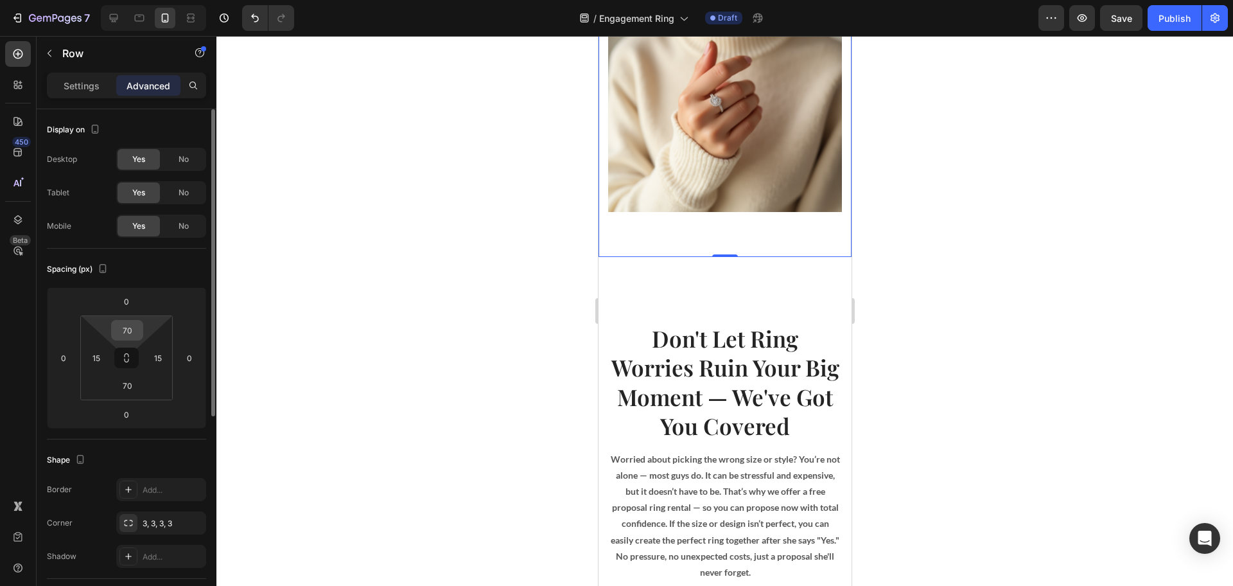
click at [127, 331] on input "70" at bounding box center [127, 329] width 26 height 19
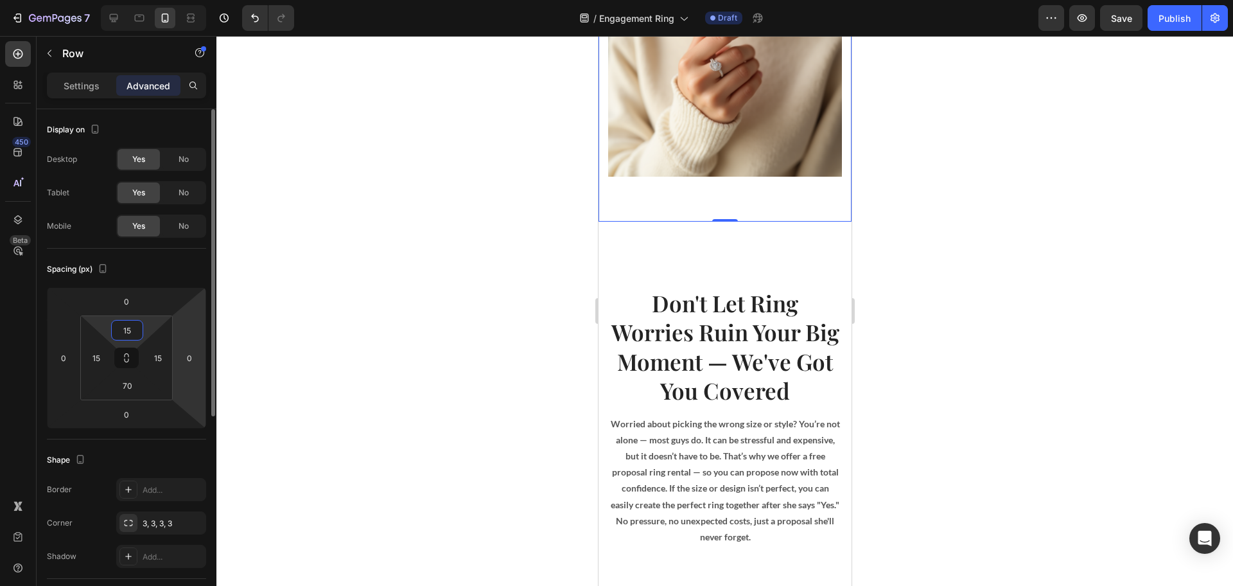
type input "15"
click at [672, 268] on div "Image Don't Let Ring Worries Ruin Your Big Moment — We've Got You Covered Headi…" at bounding box center [724, 532] width 253 height 581
click at [119, 324] on input "70" at bounding box center [127, 329] width 26 height 19
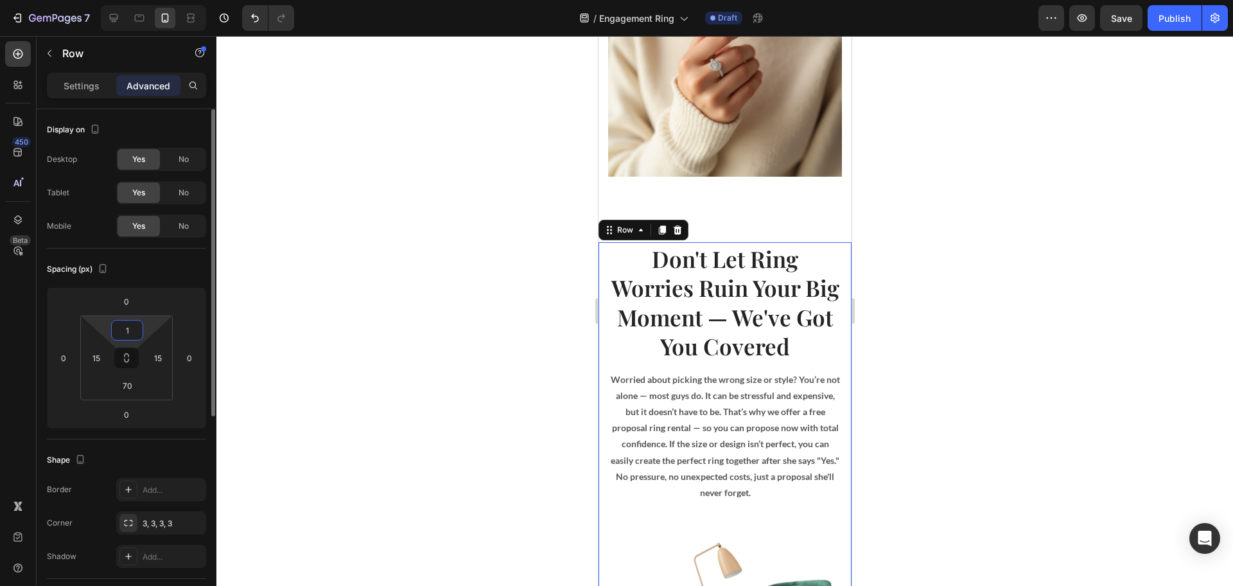
type input "15"
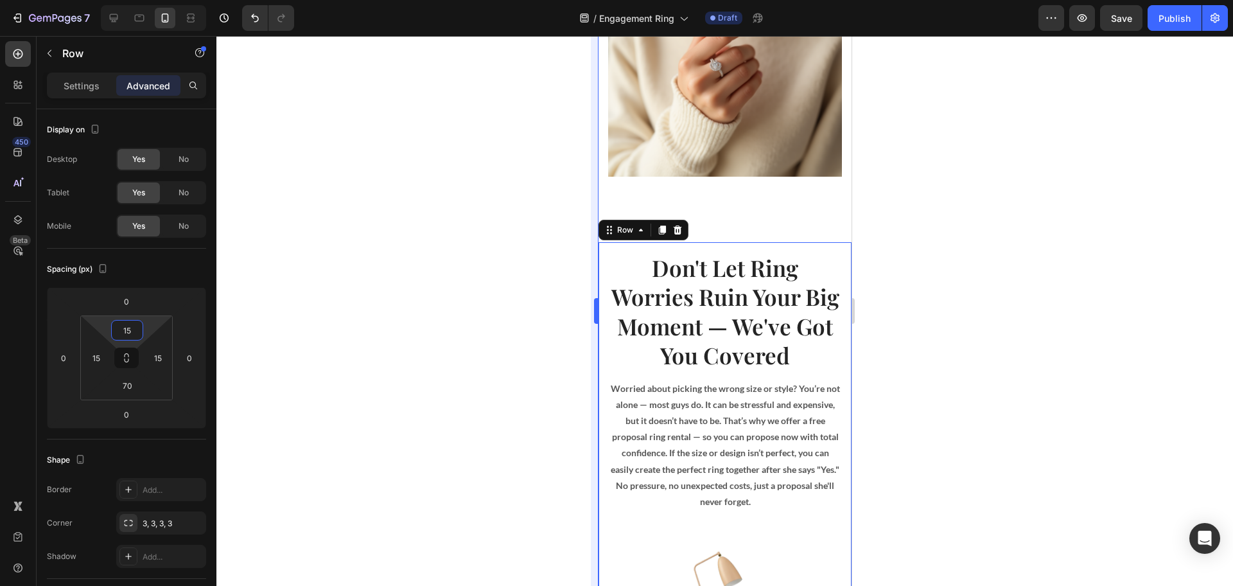
click at [480, 285] on div at bounding box center [724, 311] width 1017 height 550
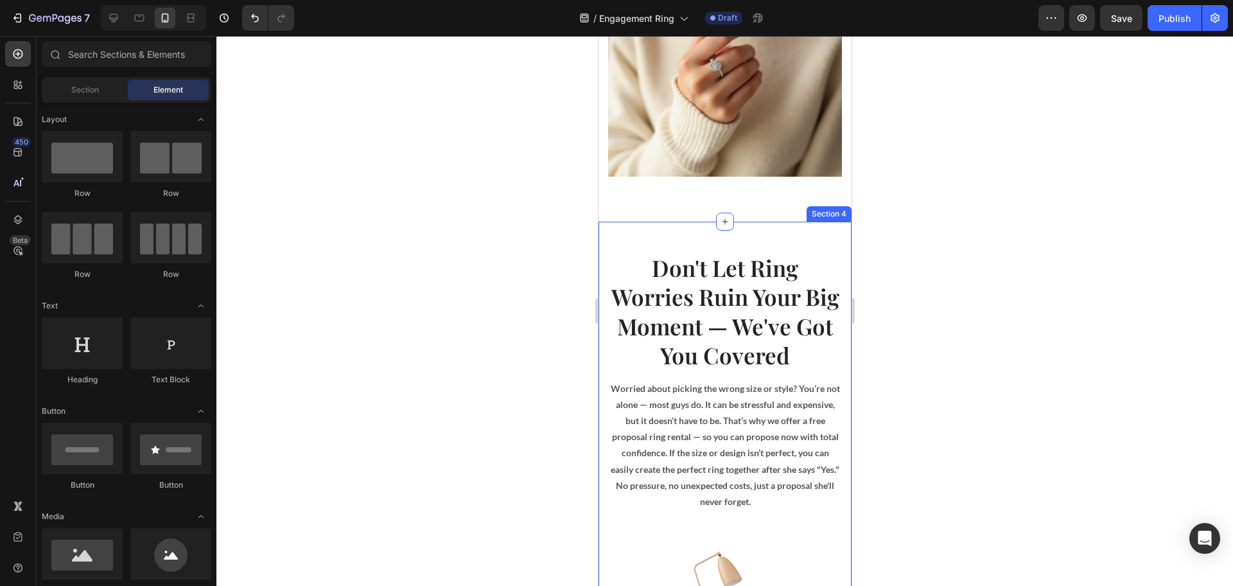
click at [669, 222] on div "Image Don't Let Ring Worries Ruin Your Big Moment — We've Got You Covered Headi…" at bounding box center [724, 515] width 253 height 587
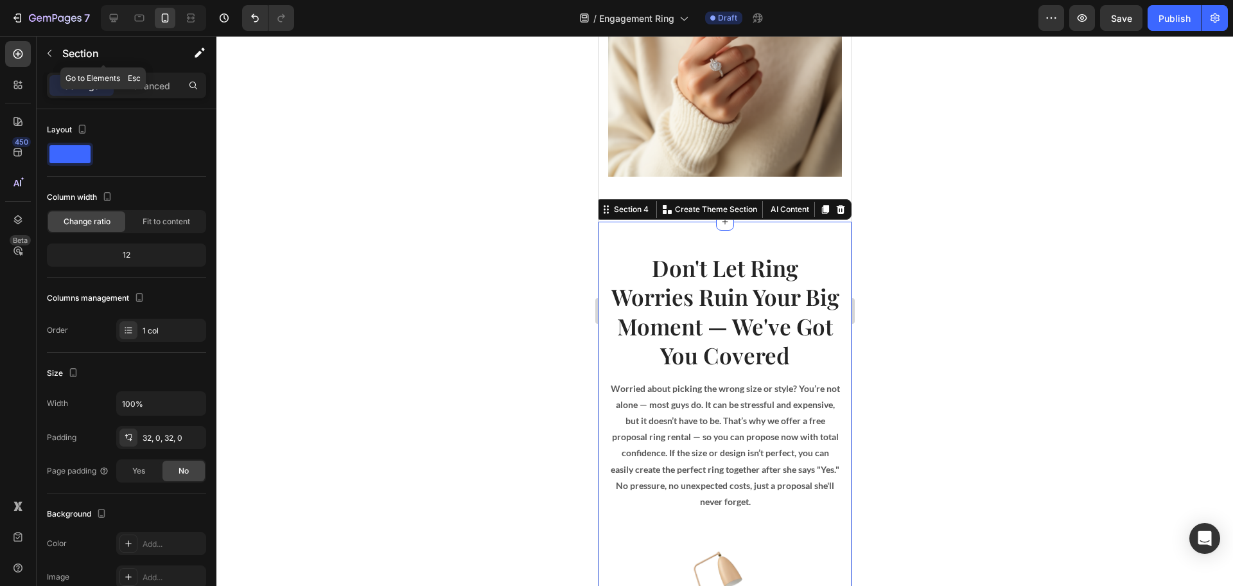
click at [151, 73] on div "Settings Advanced" at bounding box center [126, 86] width 159 height 26
click at [152, 79] on p "Advanced" at bounding box center [149, 85] width 44 height 13
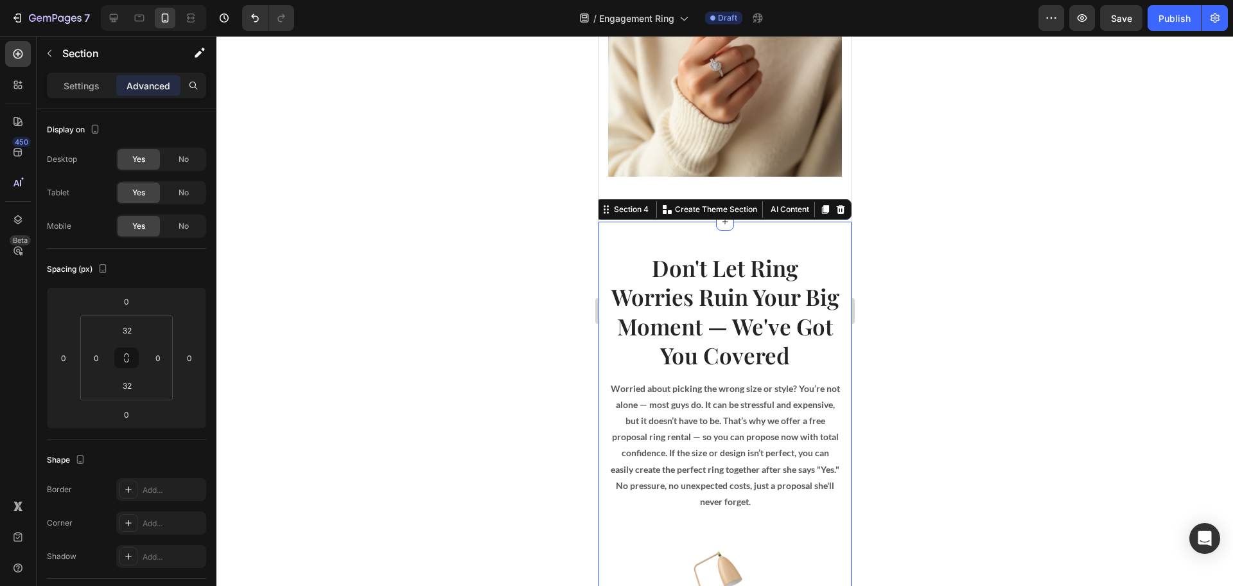
click at [394, 313] on div at bounding box center [724, 311] width 1017 height 550
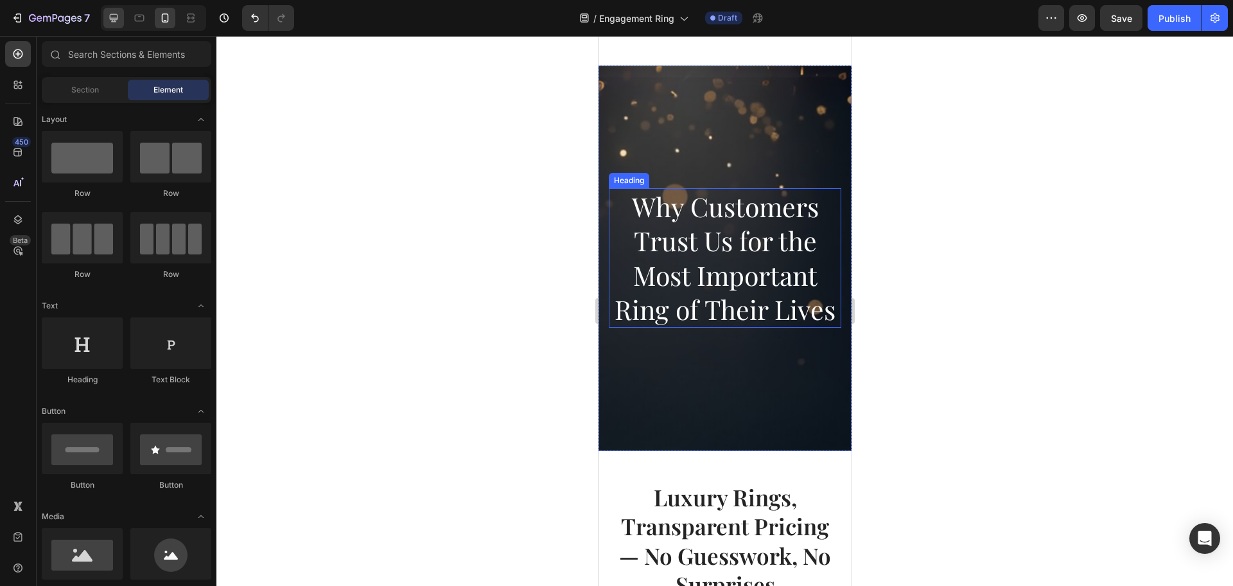
scroll to position [723, 0]
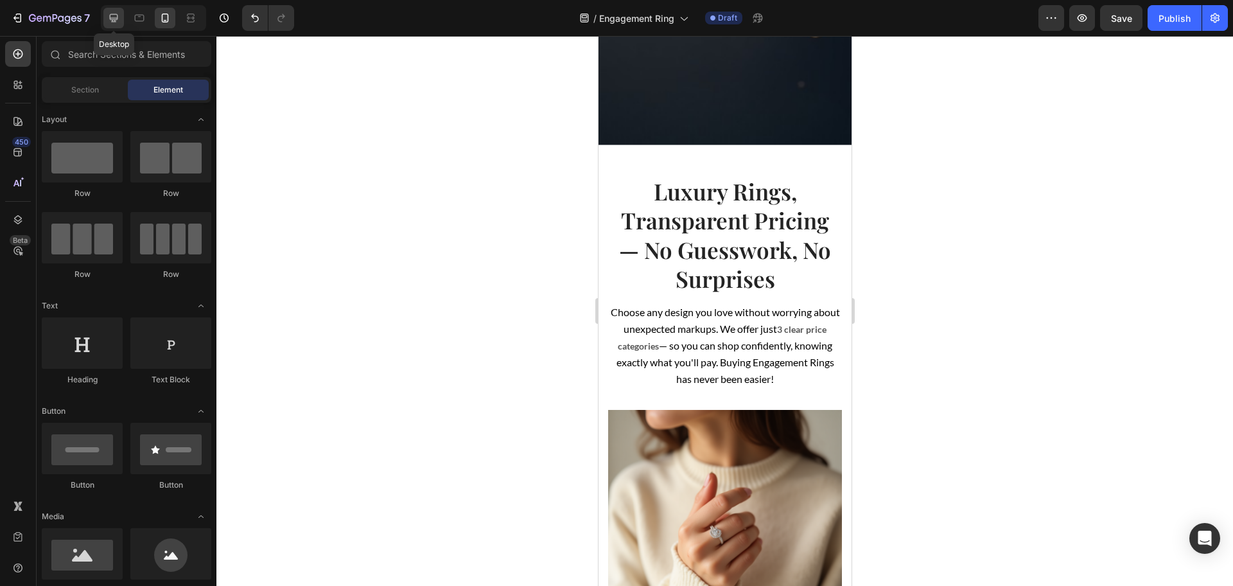
click at [110, 12] on icon at bounding box center [113, 18] width 13 height 13
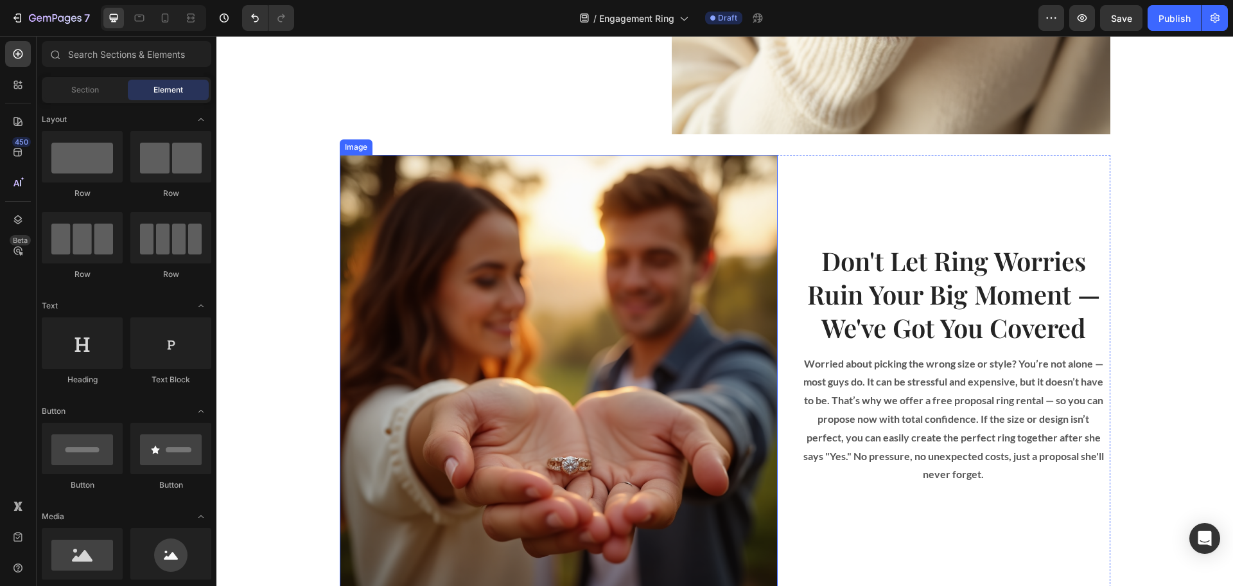
scroll to position [1284, 0]
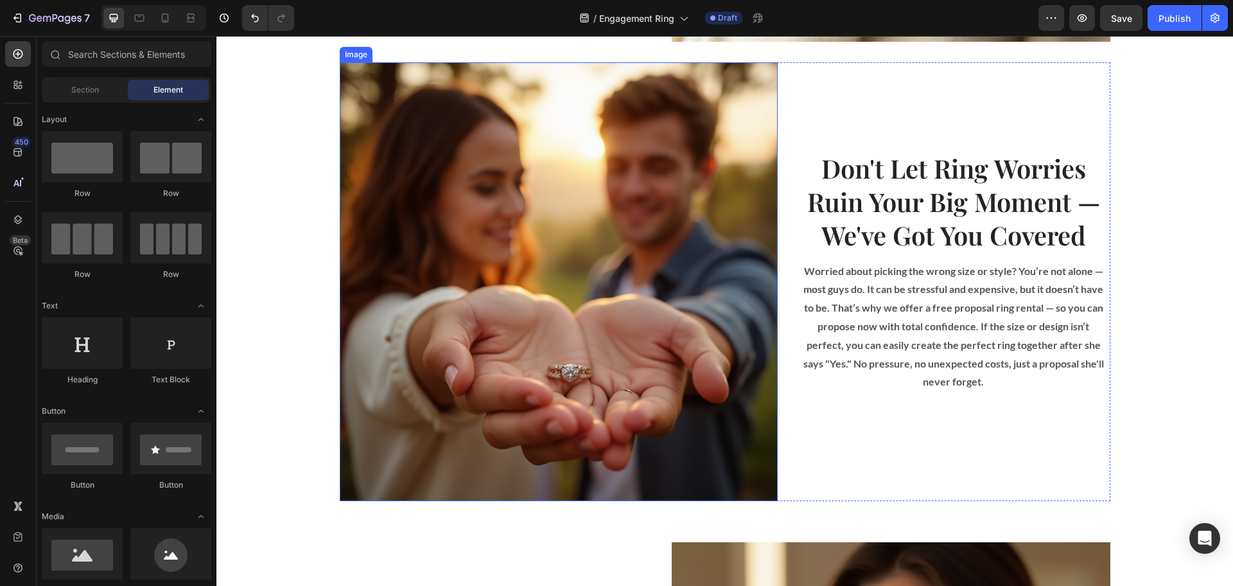
click at [658, 288] on img at bounding box center [559, 281] width 439 height 439
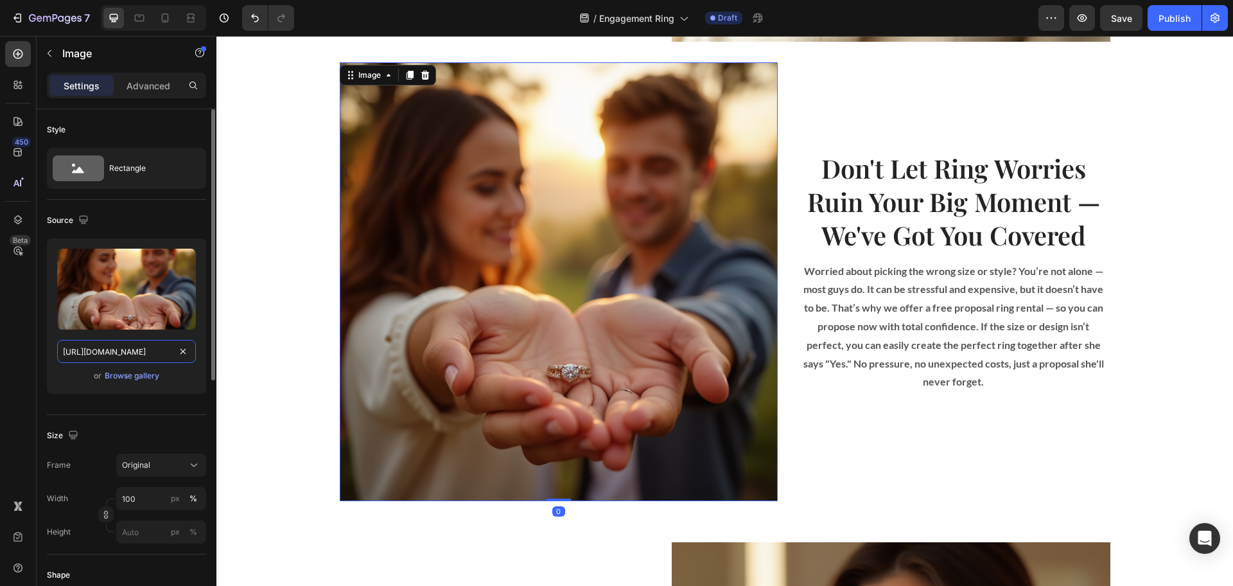
click at [128, 355] on input "[URL][DOMAIN_NAME]" at bounding box center [126, 351] width 139 height 23
click at [159, 23] on icon at bounding box center [165, 18] width 13 height 13
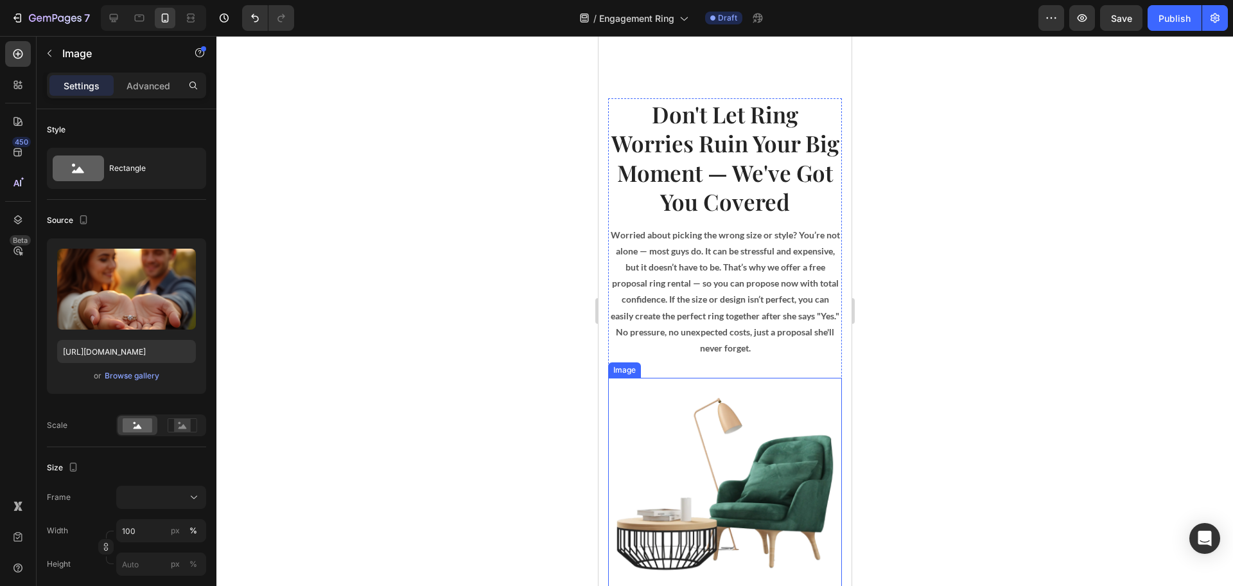
scroll to position [1400, 0]
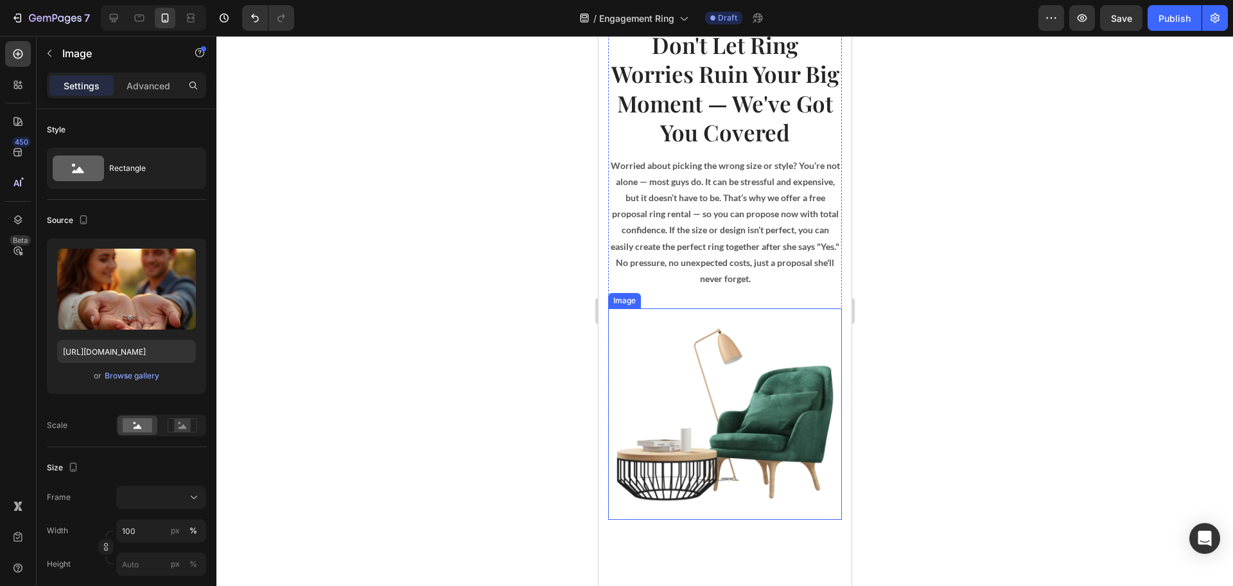
click at [731, 360] on img at bounding box center [725, 413] width 234 height 211
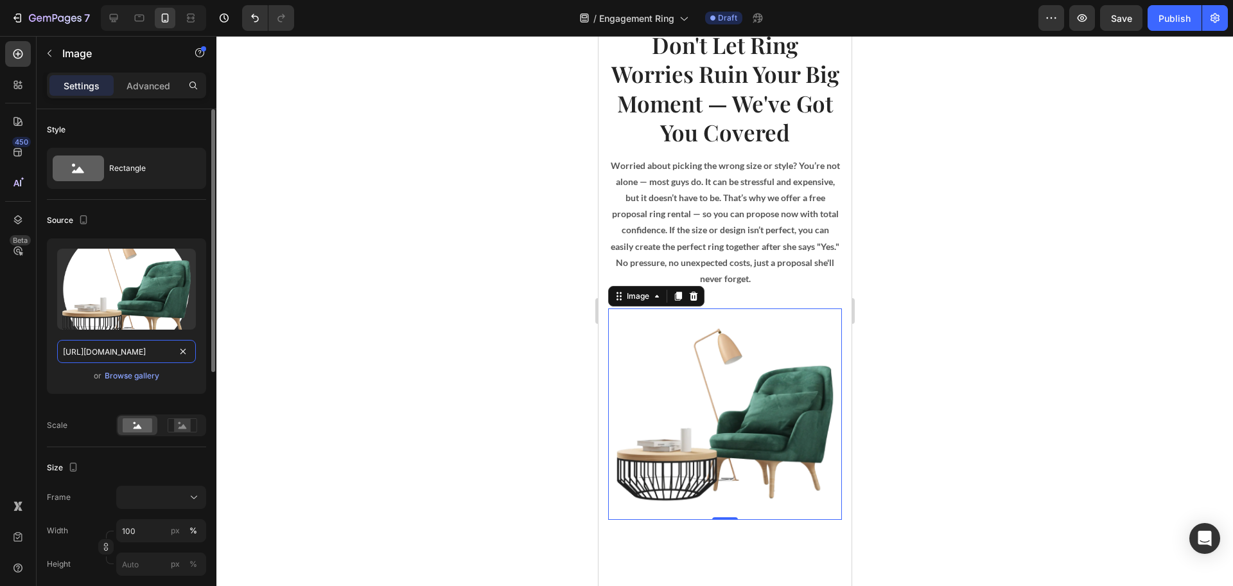
click at [154, 348] on input "[URL][DOMAIN_NAME]" at bounding box center [126, 351] width 139 height 23
paste input "[DOMAIN_NAME][URL]"
type input "[URL][DOMAIN_NAME]"
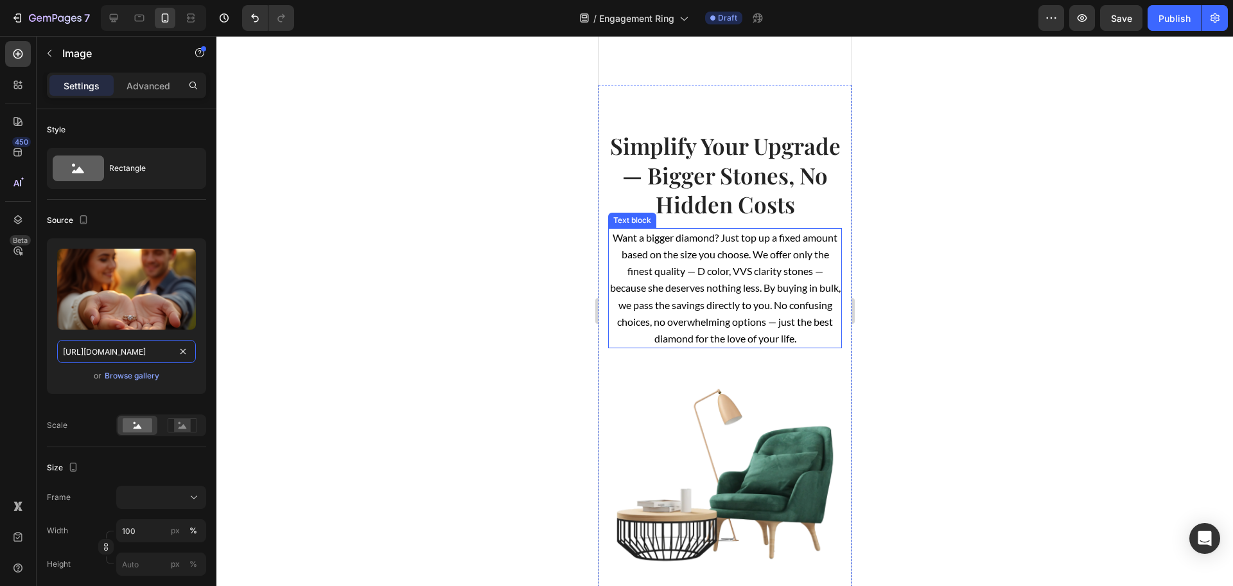
scroll to position [2042, 0]
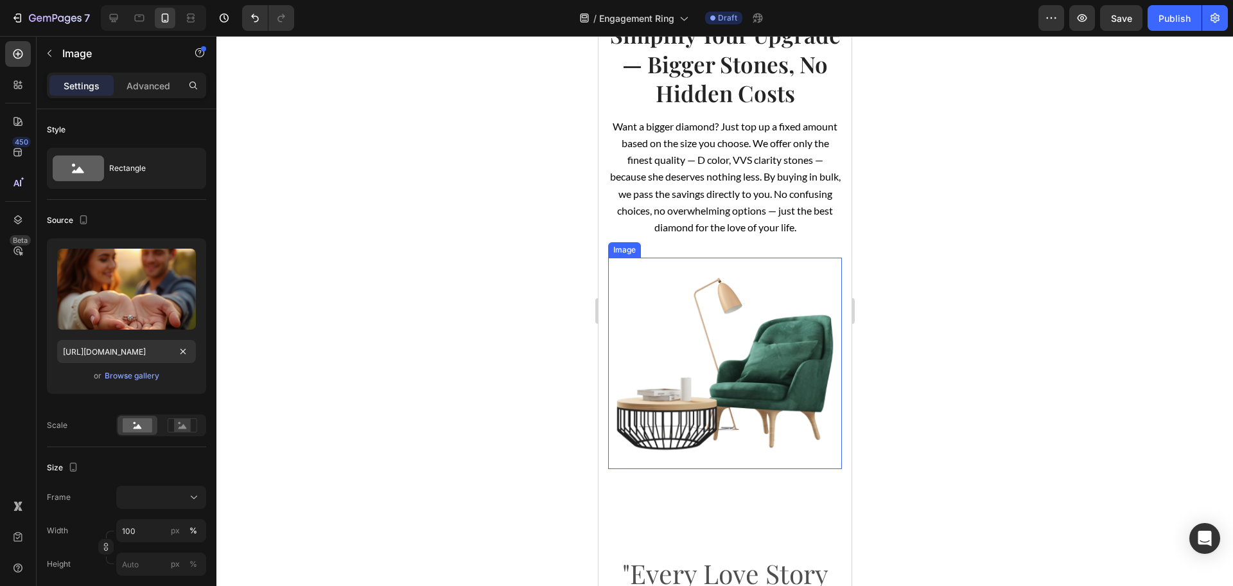
click at [698, 364] on img at bounding box center [725, 363] width 234 height 211
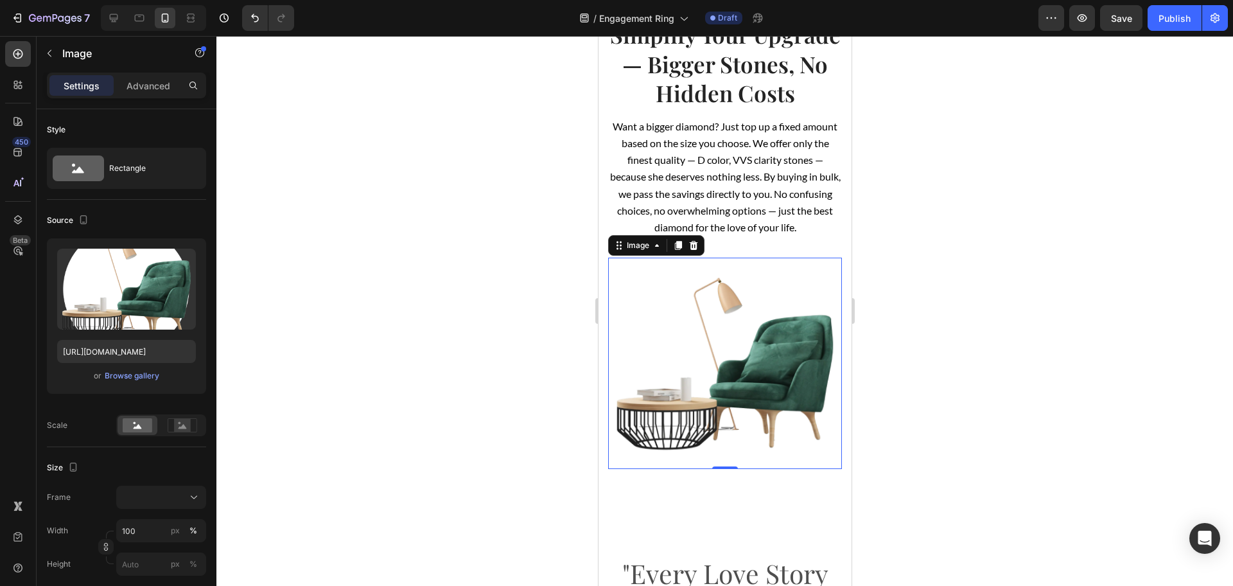
click at [116, 28] on div at bounding box center [153, 18] width 105 height 26
click at [113, 25] on div at bounding box center [113, 18] width 21 height 21
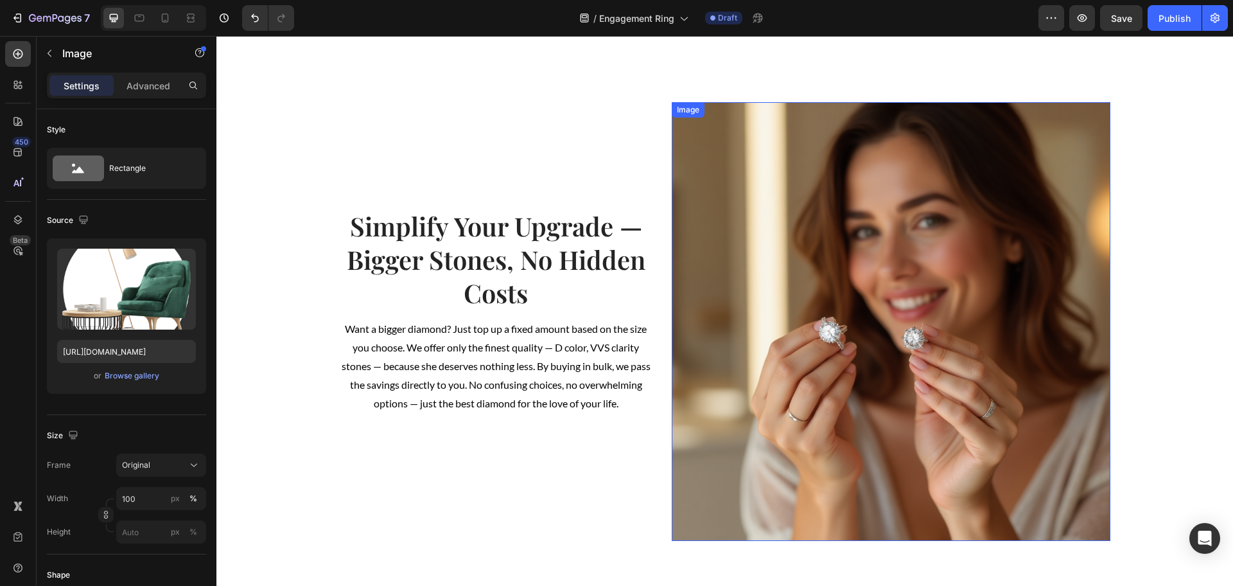
scroll to position [1864, 0]
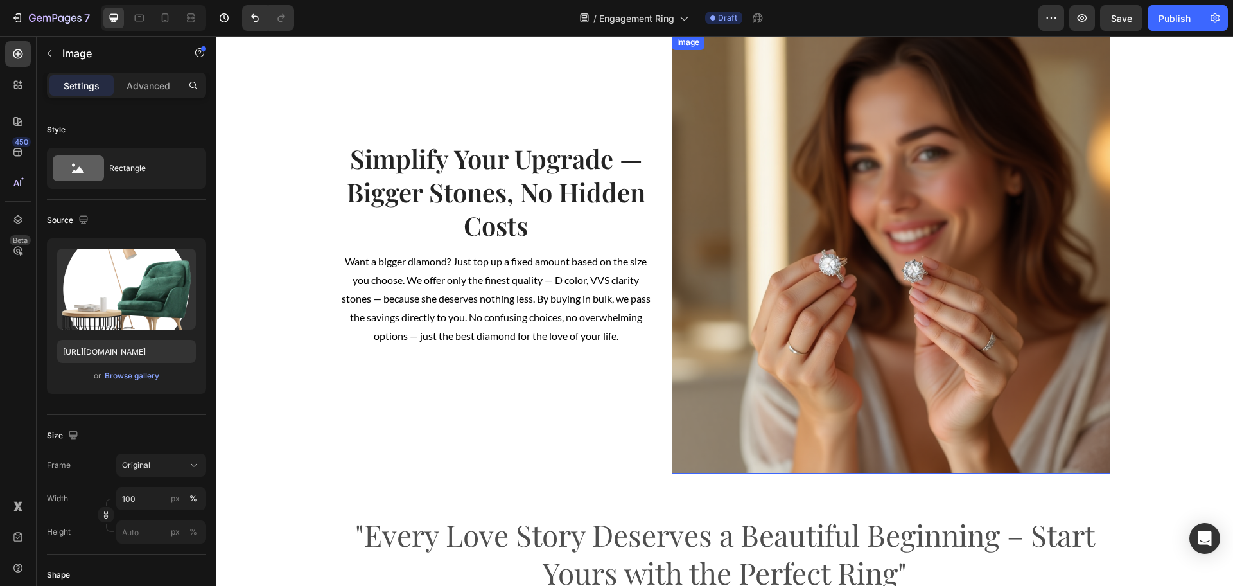
click at [809, 315] on img at bounding box center [891, 254] width 439 height 439
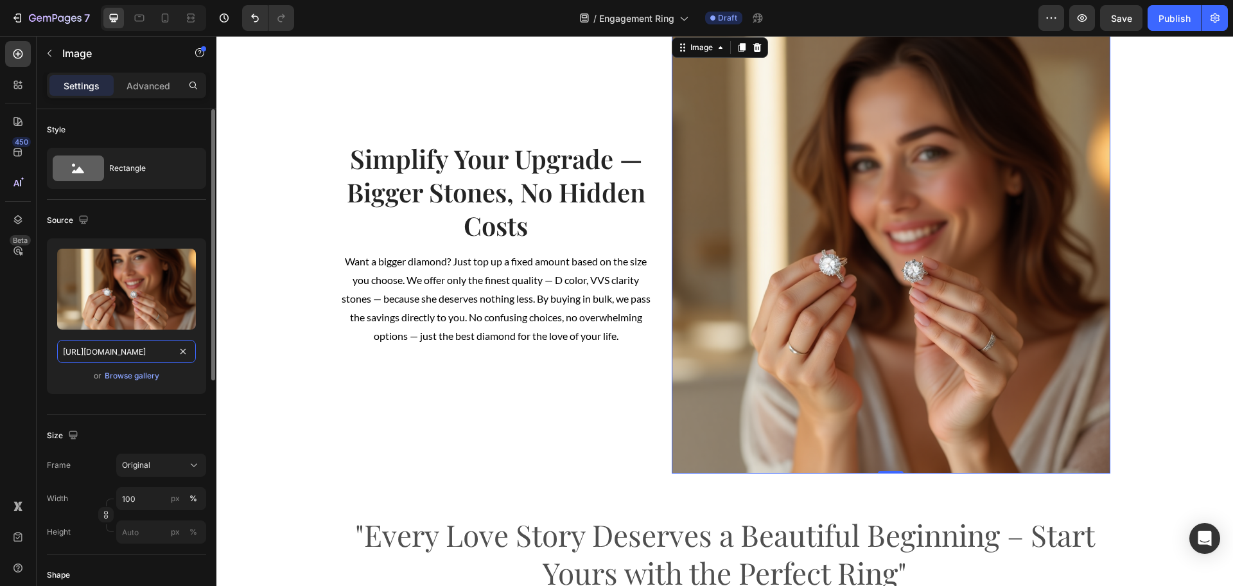
click at [112, 345] on input "[URL][DOMAIN_NAME]" at bounding box center [126, 351] width 139 height 23
click at [171, 19] on icon at bounding box center [165, 18] width 13 height 13
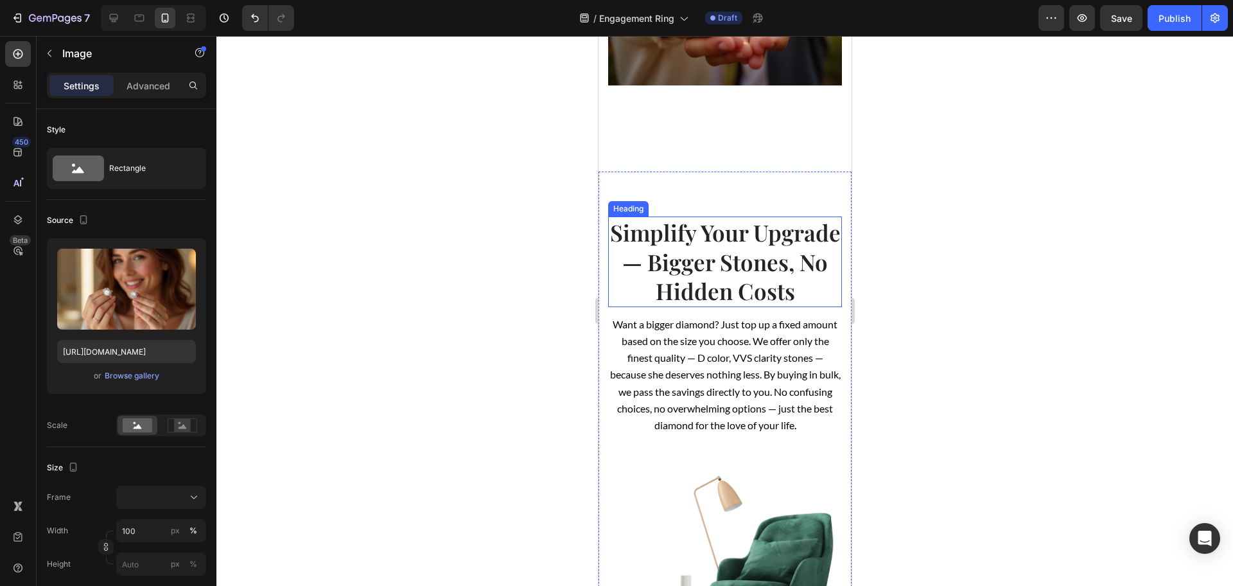
scroll to position [2117, 0]
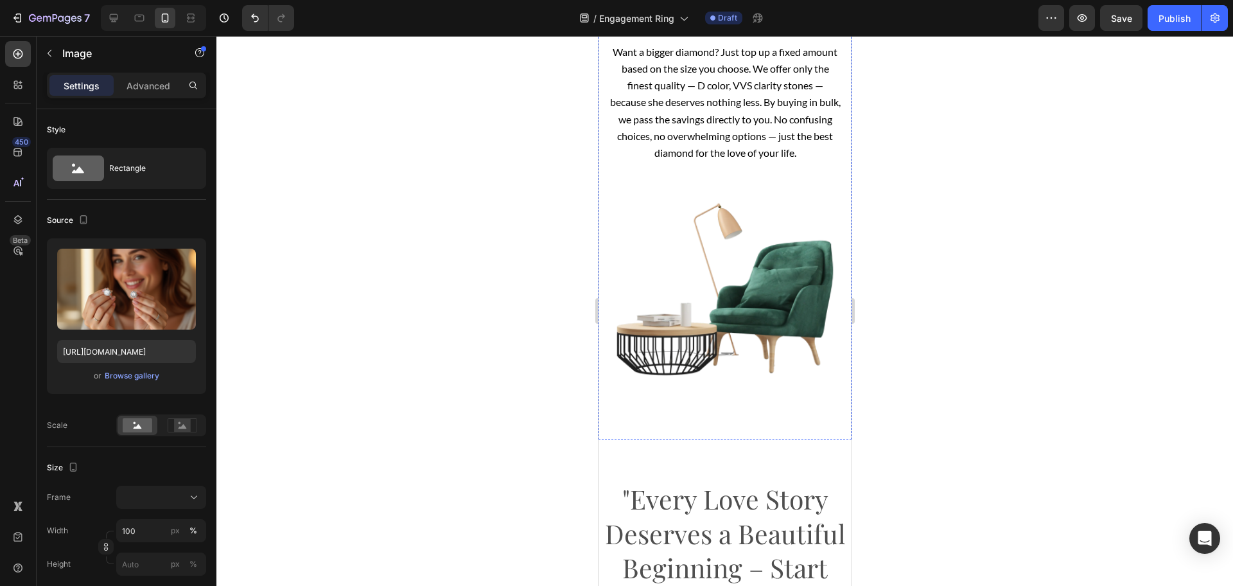
click at [742, 358] on img at bounding box center [725, 288] width 234 height 211
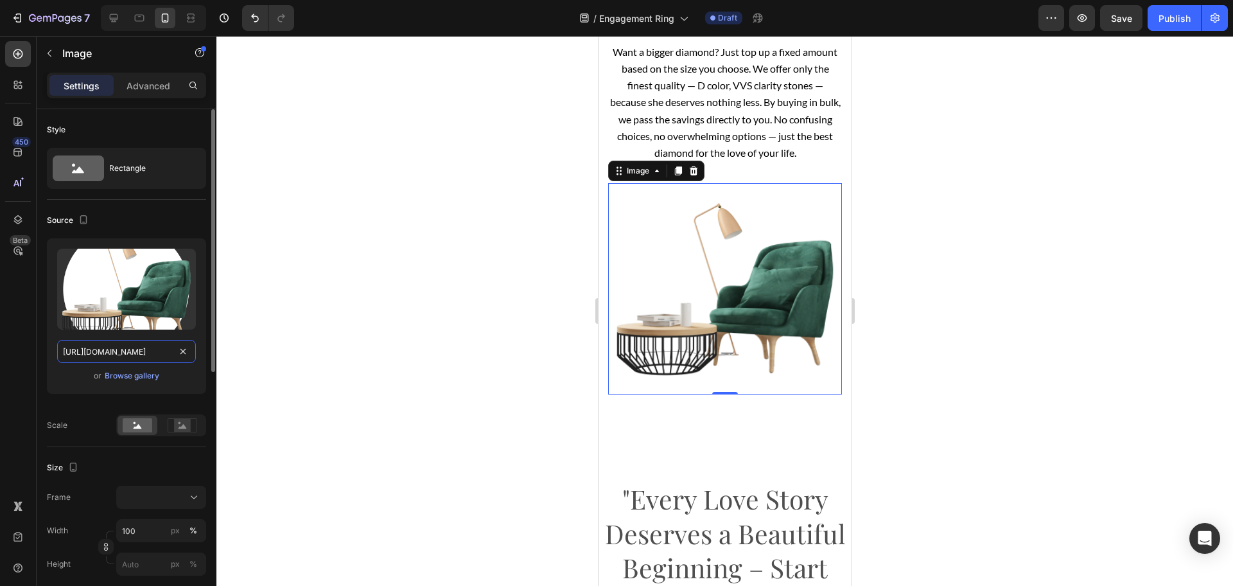
click at [132, 349] on input "[URL][DOMAIN_NAME]" at bounding box center [126, 351] width 139 height 23
paste input "[DOMAIN_NAME][URL]"
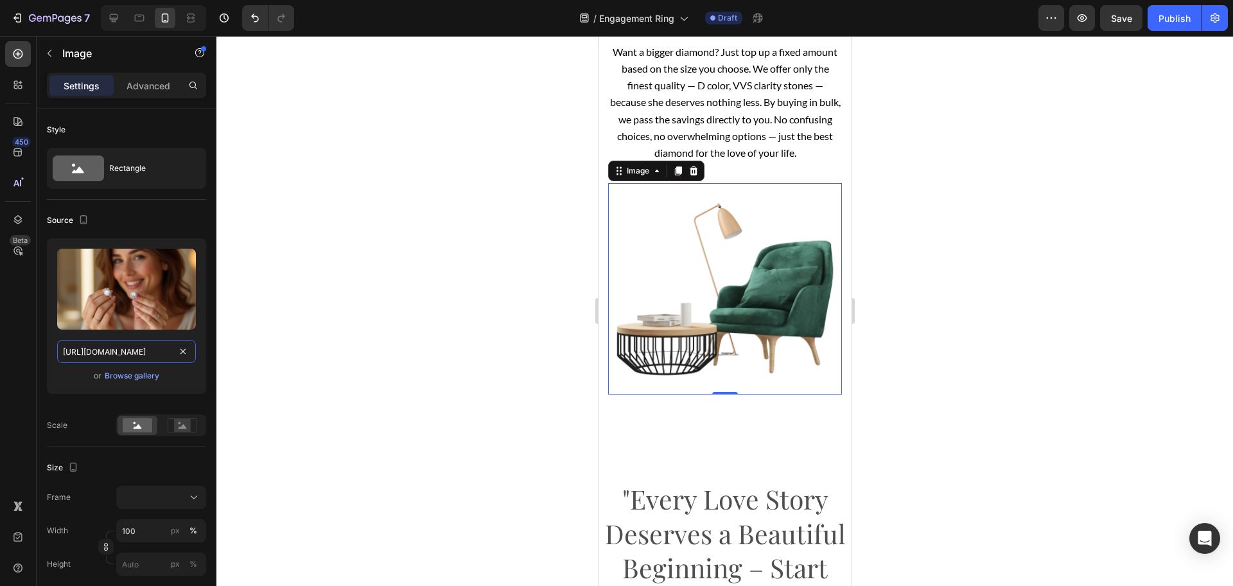
scroll to position [0, 599]
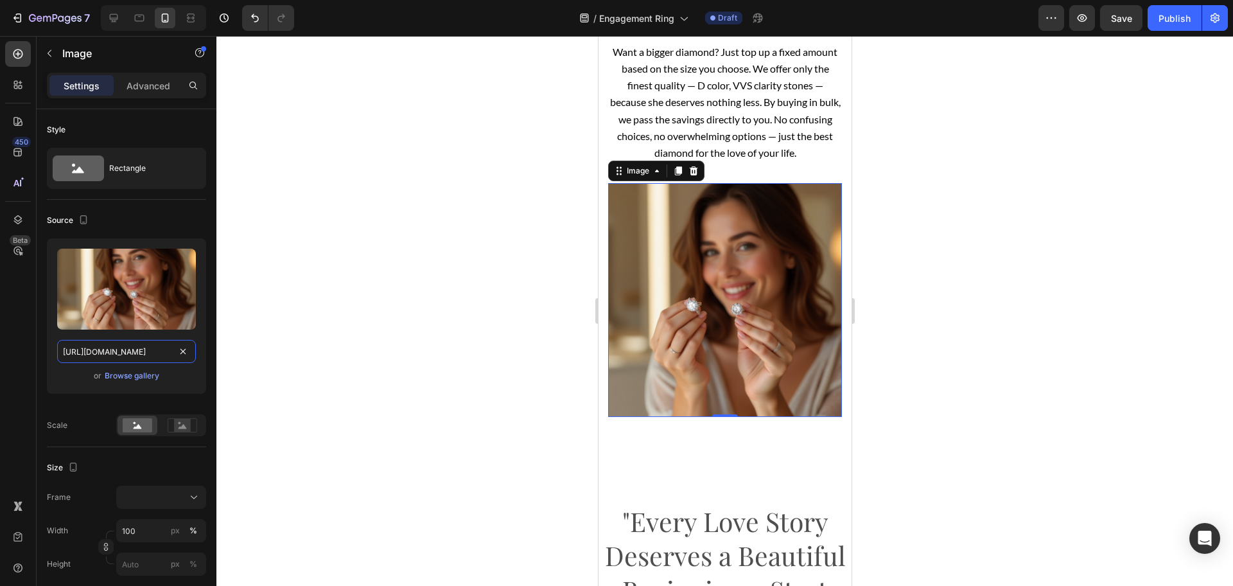
type input "[URL][DOMAIN_NAME]"
click at [512, 319] on div at bounding box center [724, 311] width 1017 height 550
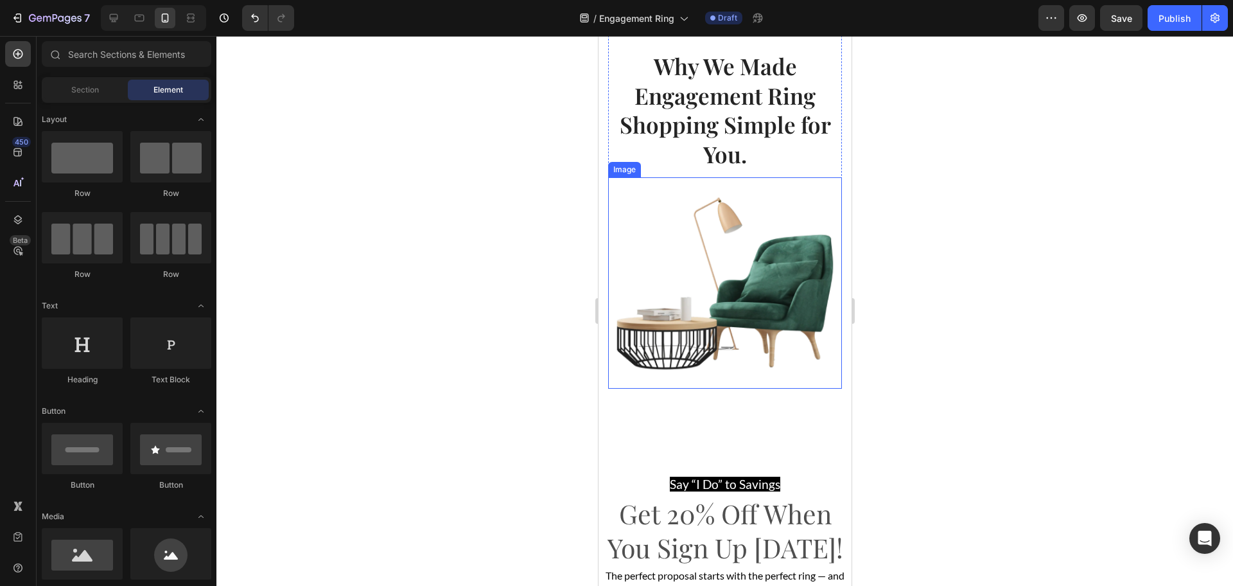
scroll to position [2920, 0]
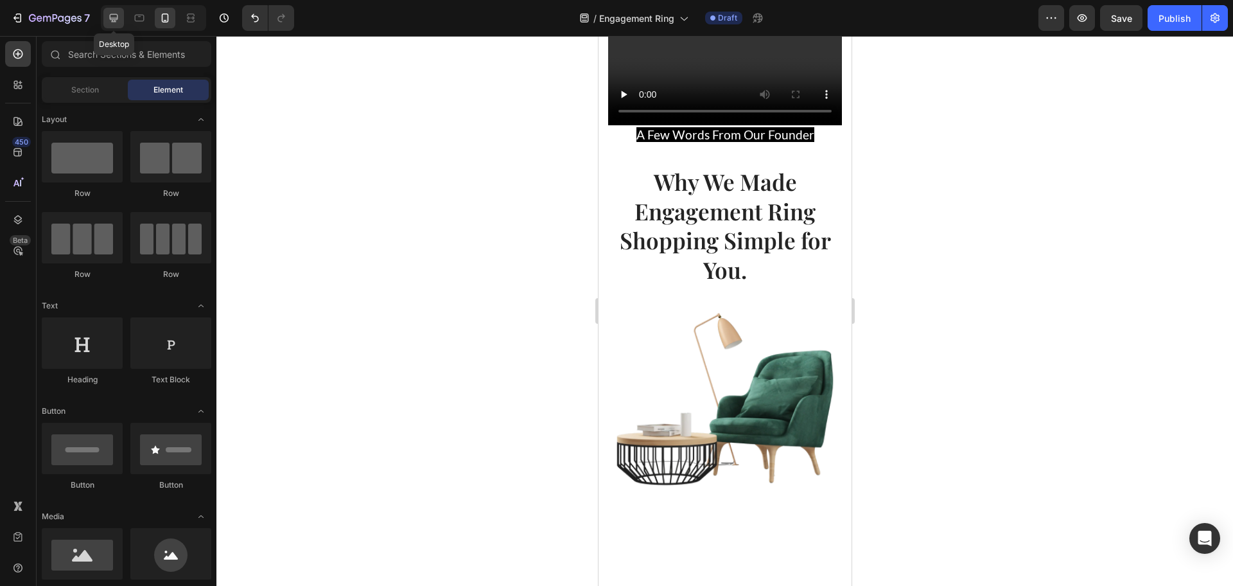
click at [105, 21] on div at bounding box center [113, 18] width 21 height 21
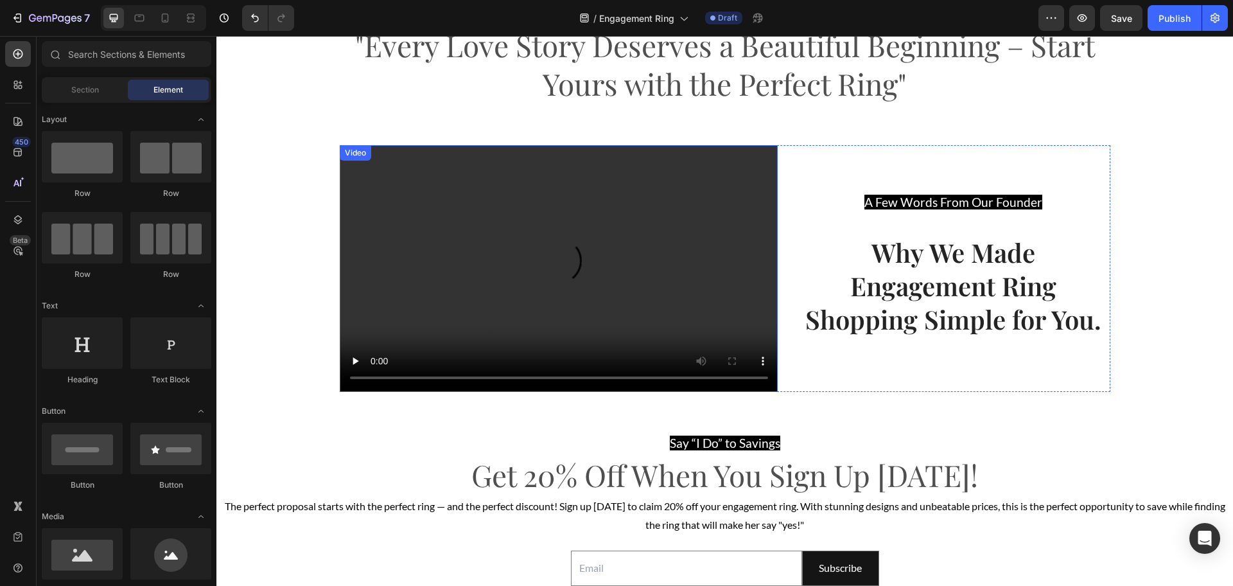
scroll to position [2518, 0]
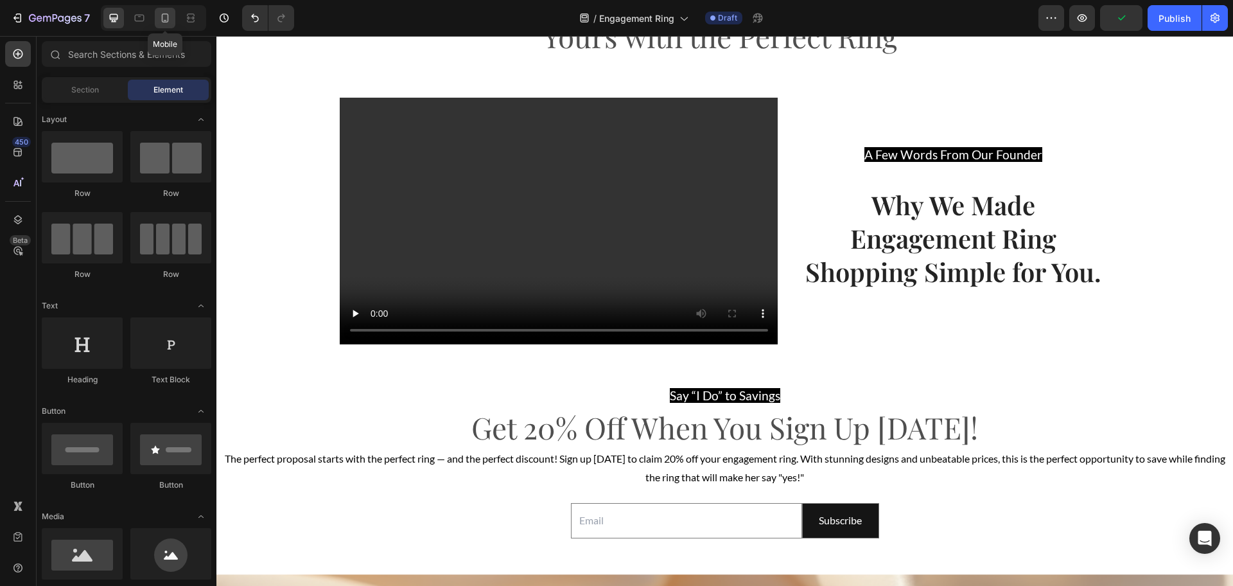
click at [167, 17] on icon at bounding box center [165, 18] width 13 height 13
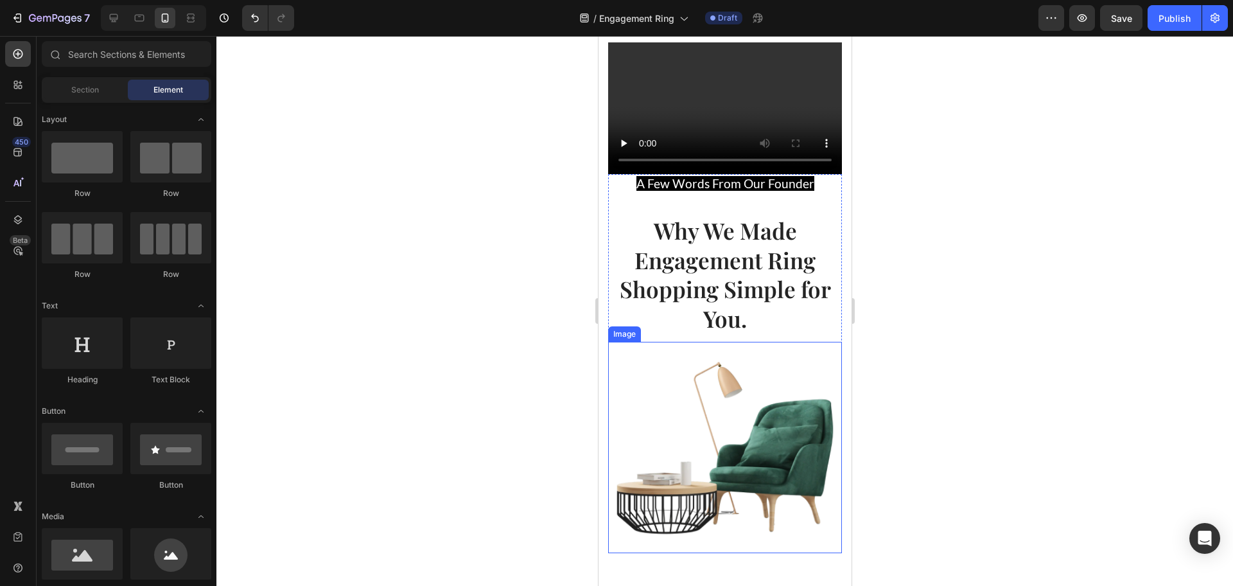
scroll to position [2679, 0]
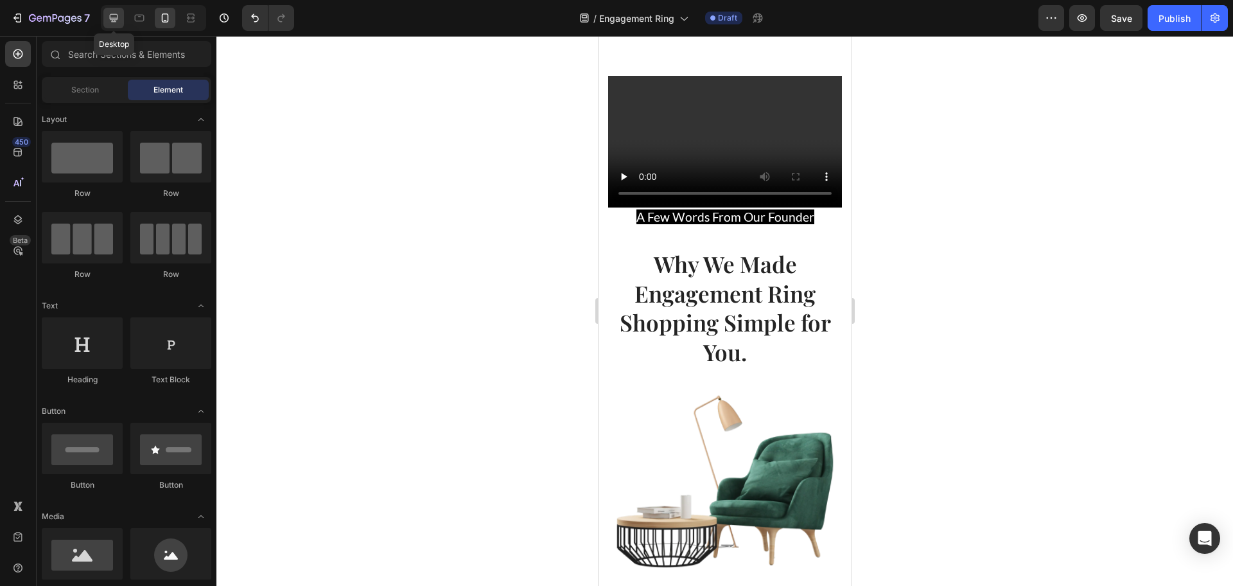
click at [112, 22] on icon at bounding box center [113, 18] width 13 height 13
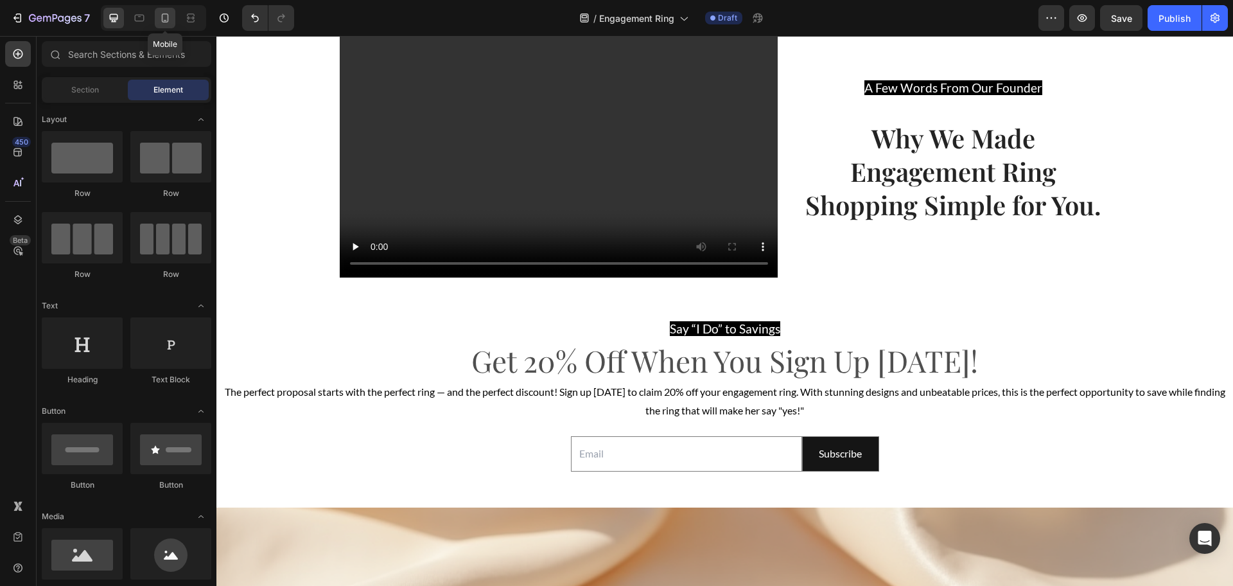
click at [158, 23] on div at bounding box center [165, 18] width 21 height 21
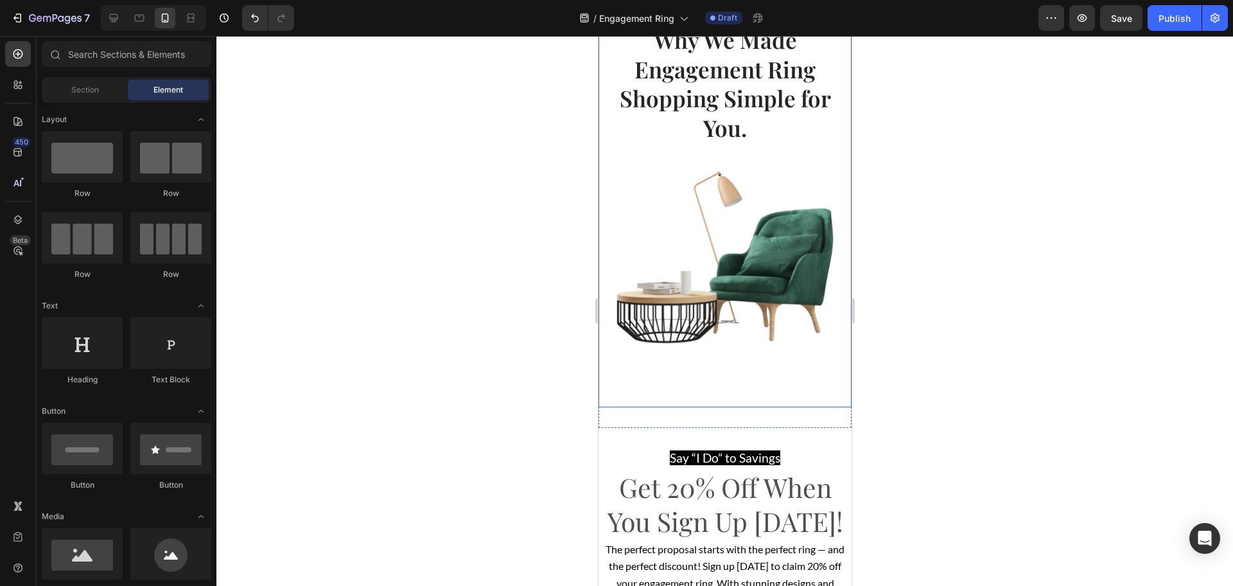
scroll to position [2920, 0]
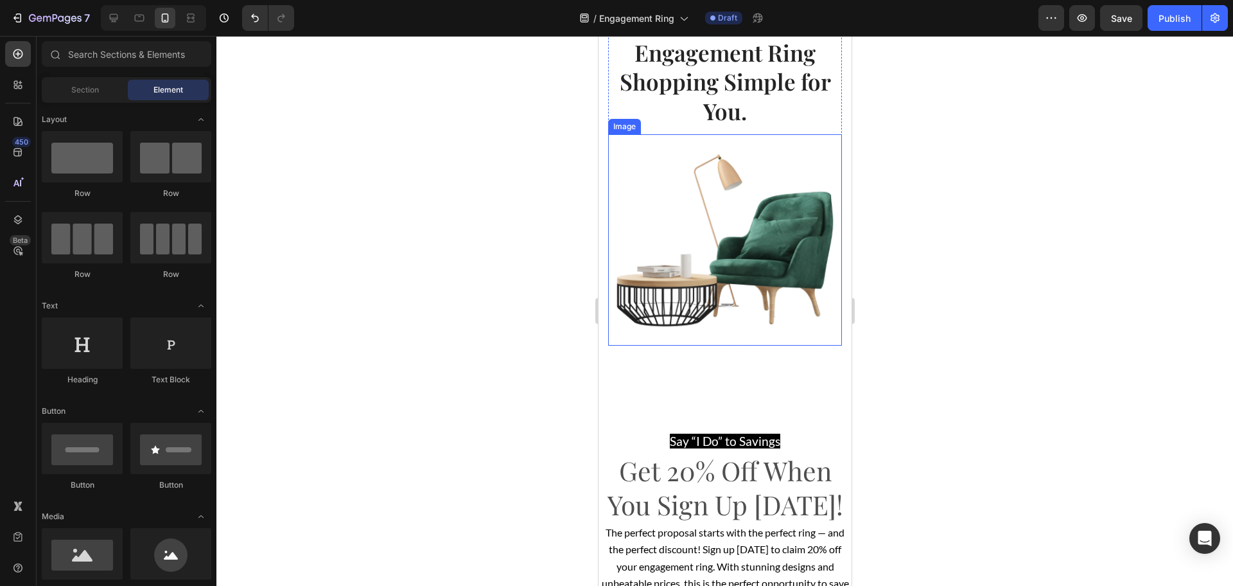
click at [724, 282] on img at bounding box center [725, 239] width 234 height 211
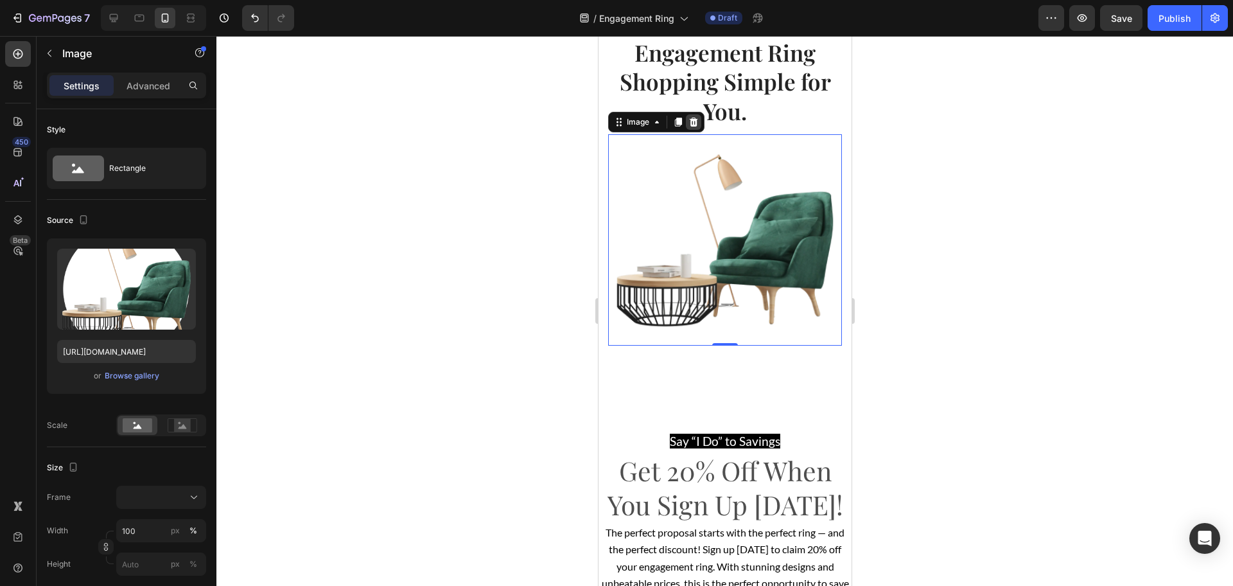
click at [695, 118] on icon at bounding box center [693, 122] width 8 height 9
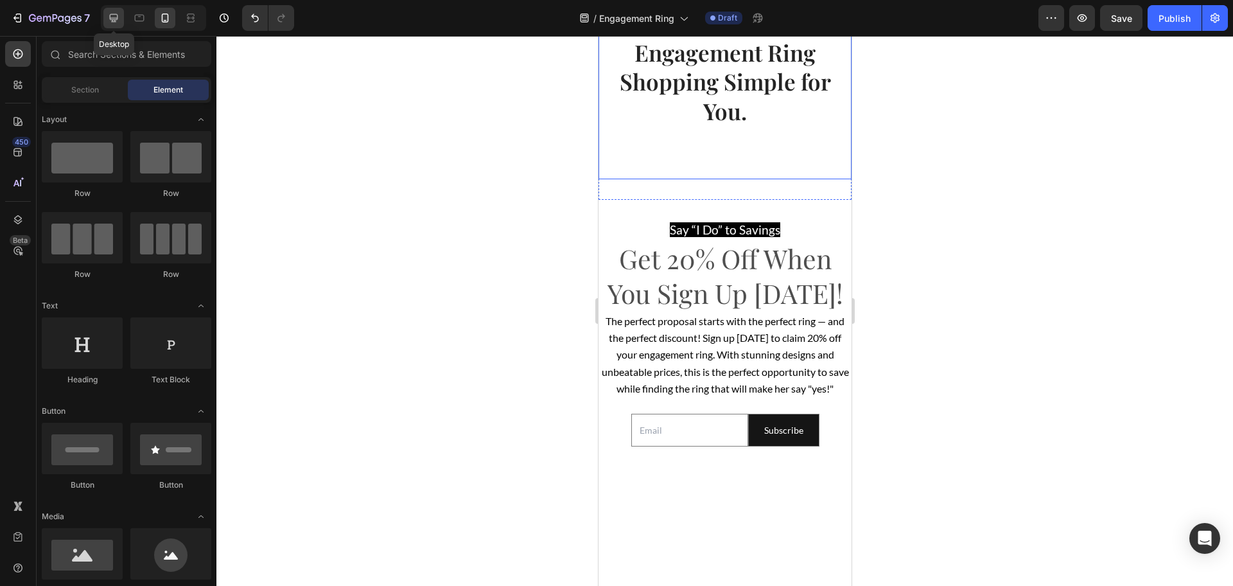
click at [115, 13] on icon at bounding box center [113, 18] width 13 height 13
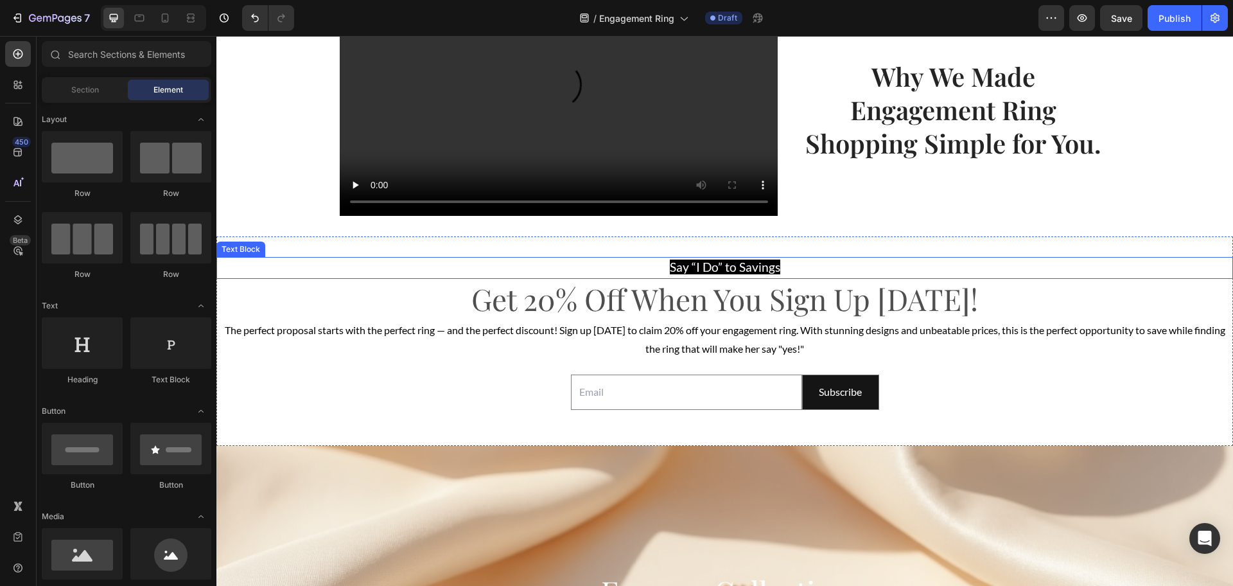
scroll to position [2725, 0]
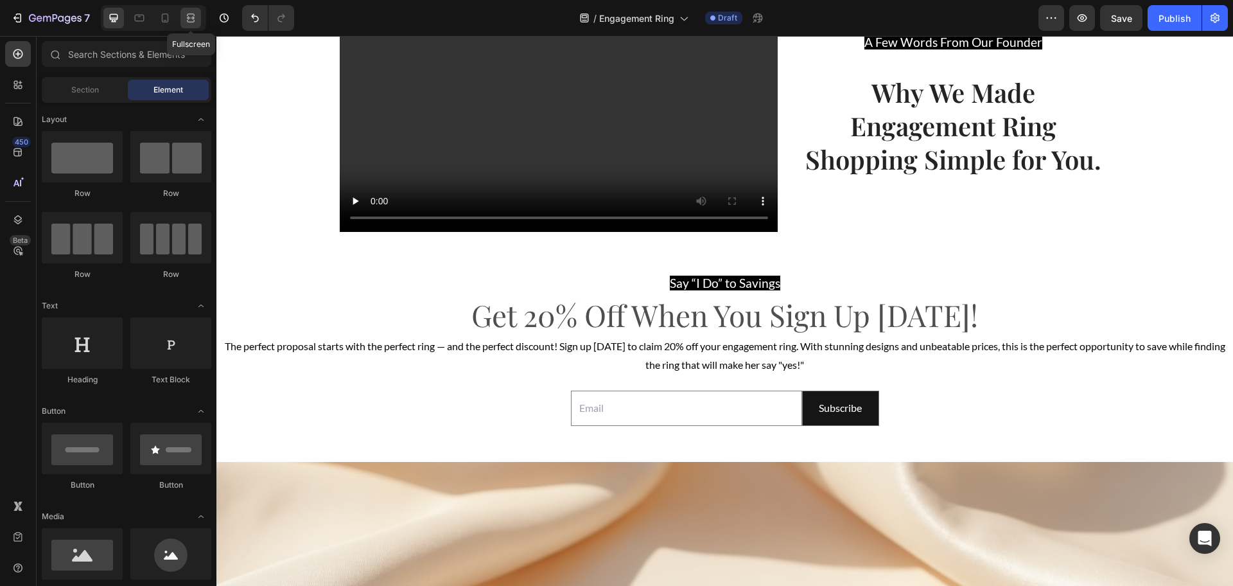
click at [186, 22] on icon at bounding box center [190, 18] width 13 height 13
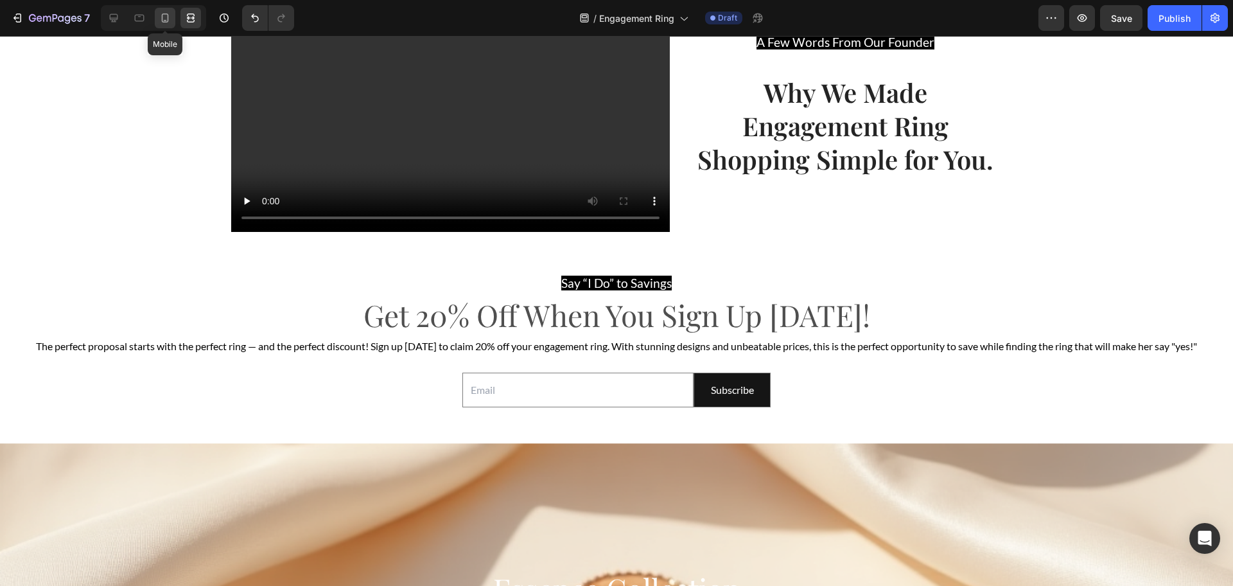
click at [160, 17] on icon at bounding box center [165, 18] width 13 height 13
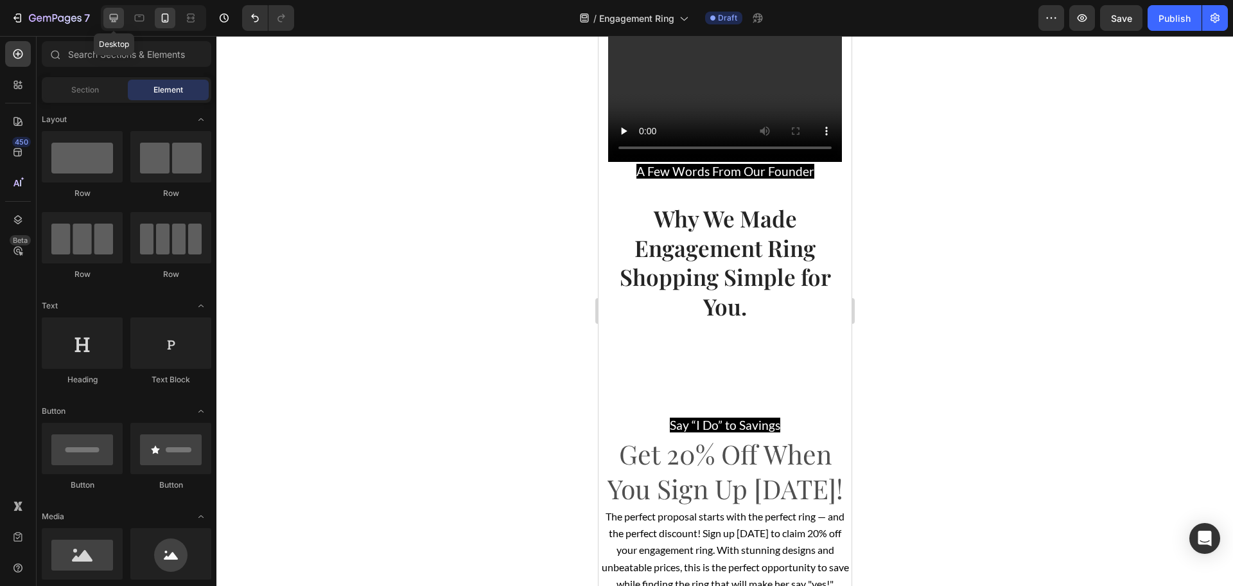
click at [120, 18] on icon at bounding box center [113, 18] width 13 height 13
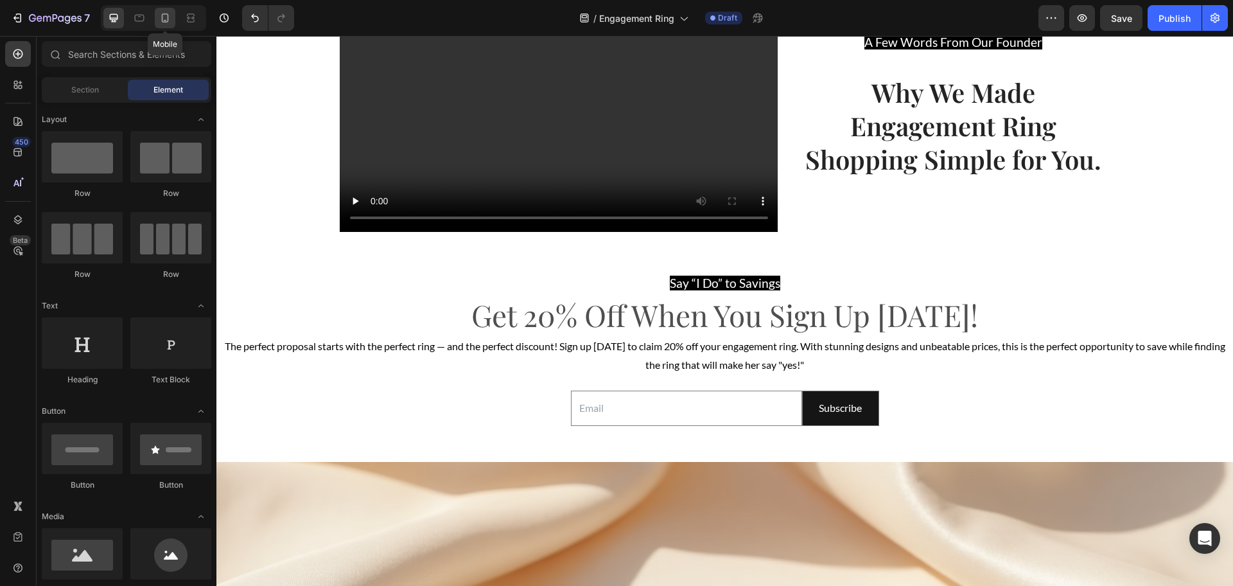
click at [157, 19] on div at bounding box center [165, 18] width 21 height 21
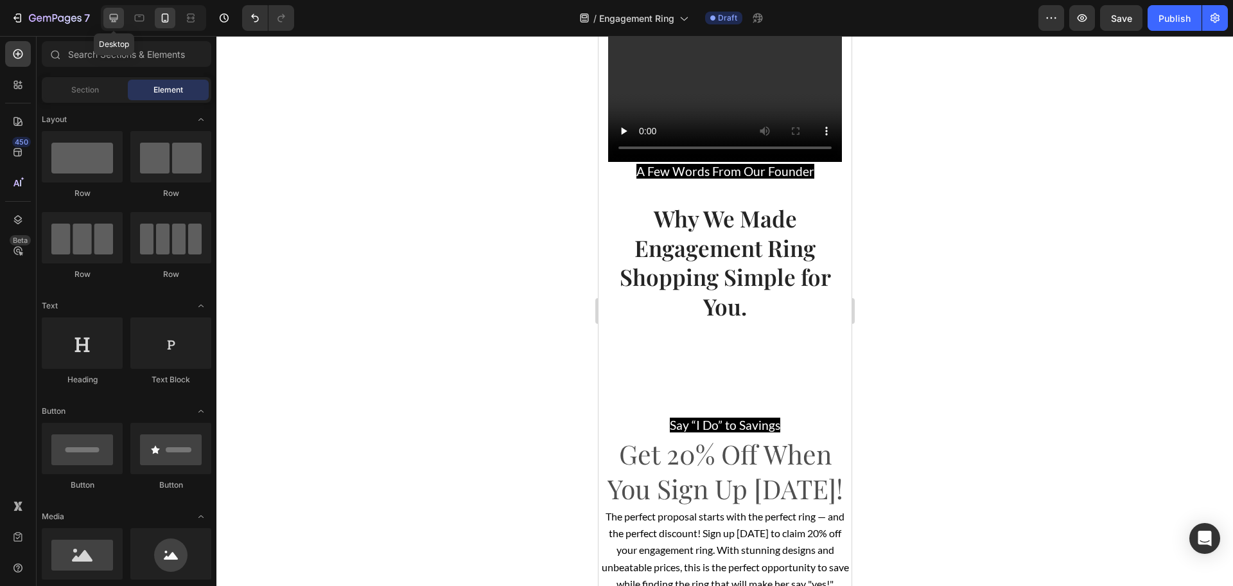
click at [116, 19] on icon at bounding box center [113, 18] width 13 height 13
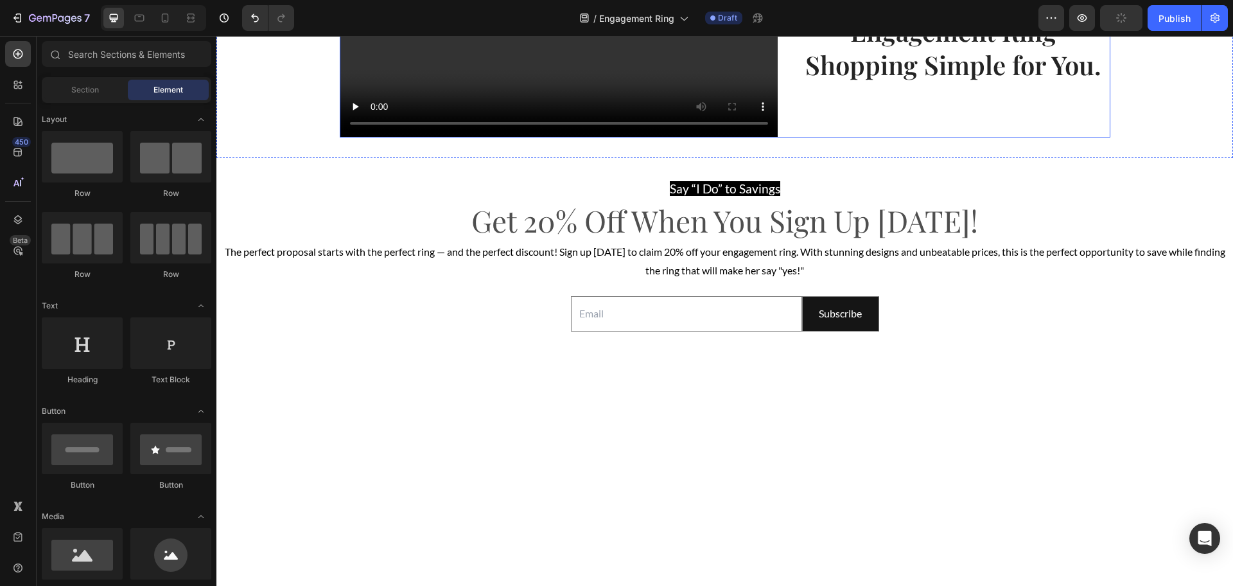
scroll to position [2484, 0]
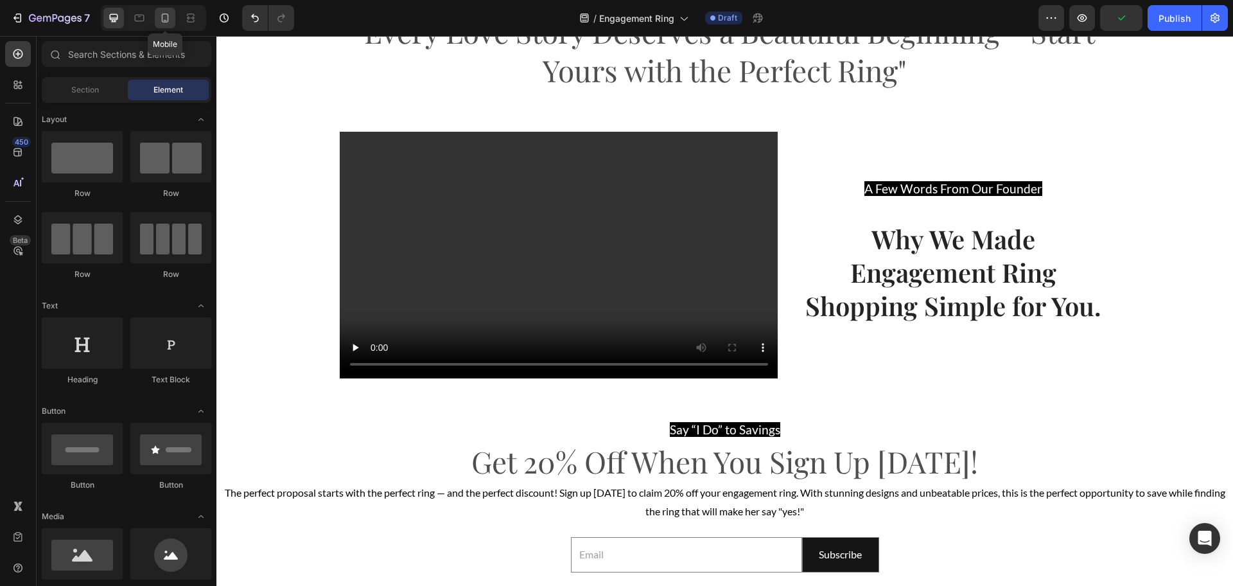
click at [168, 21] on icon at bounding box center [165, 17] width 7 height 9
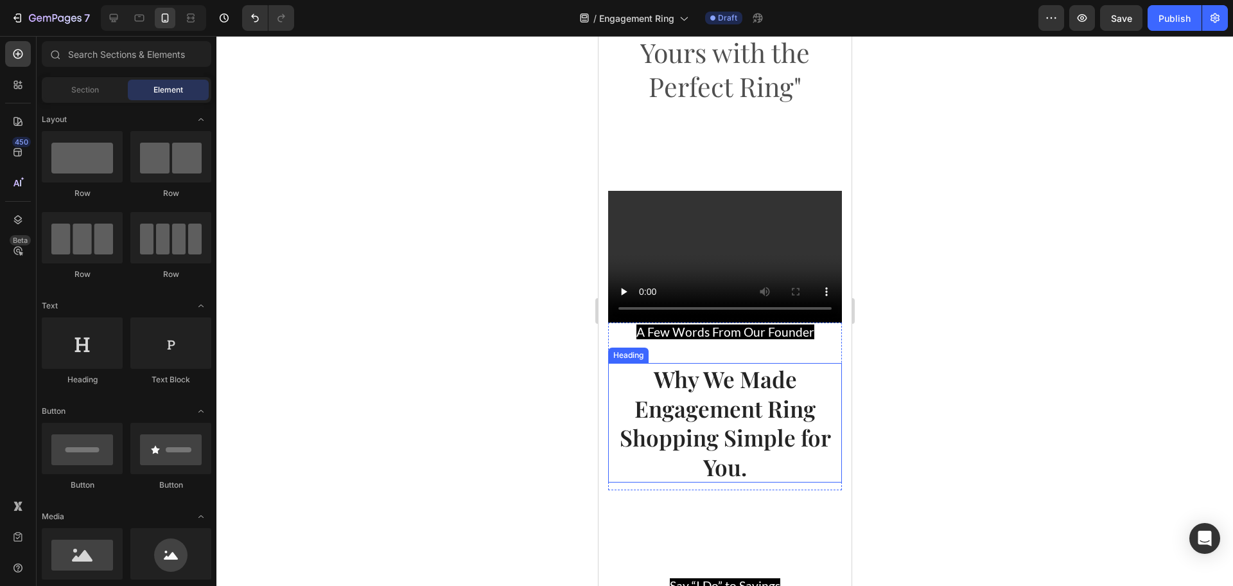
scroll to position [2645, 0]
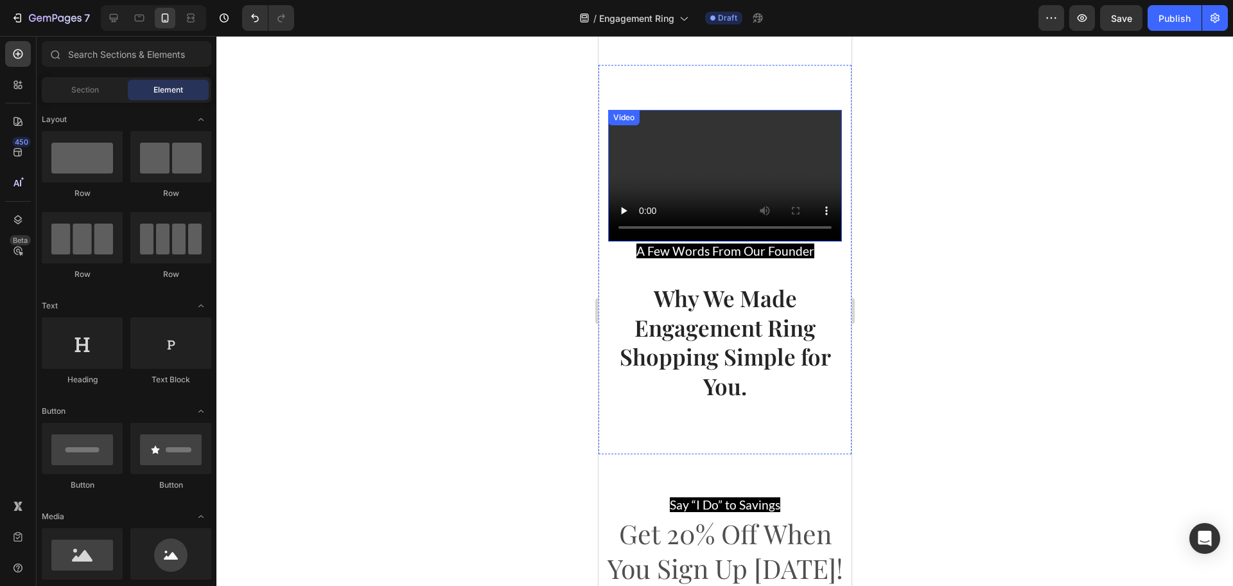
click at [618, 120] on div "Video" at bounding box center [623, 118] width 26 height 12
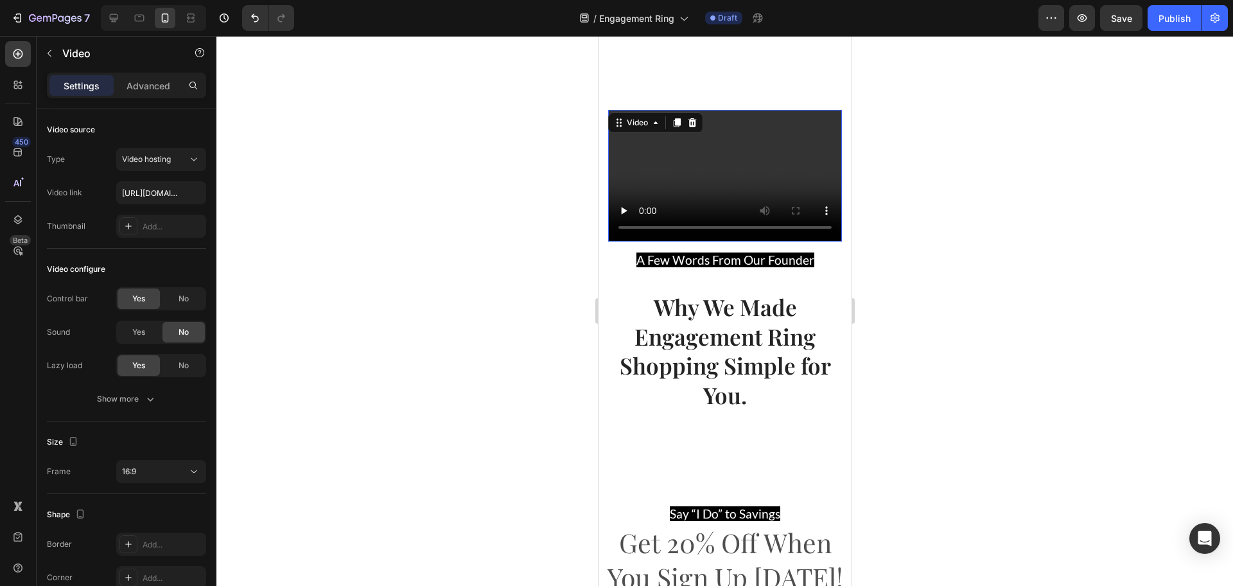
drag, startPoint x: 728, startPoint y: 233, endPoint x: 728, endPoint y: 242, distance: 9.0
click at [728, 242] on div "Video 14" at bounding box center [725, 180] width 234 height 141
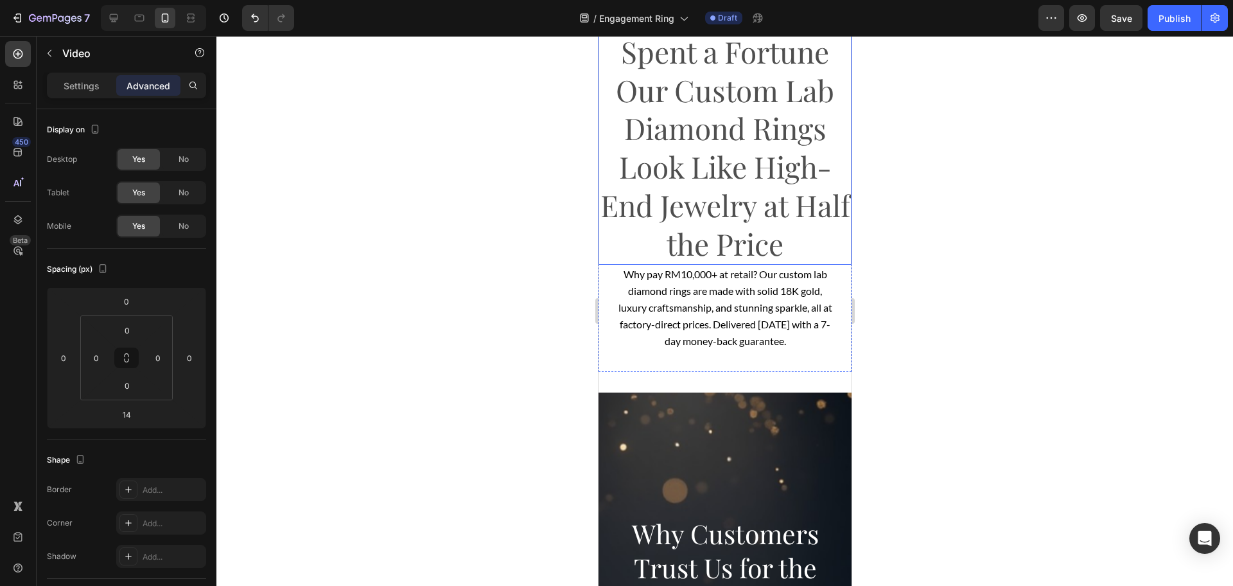
scroll to position [0, 0]
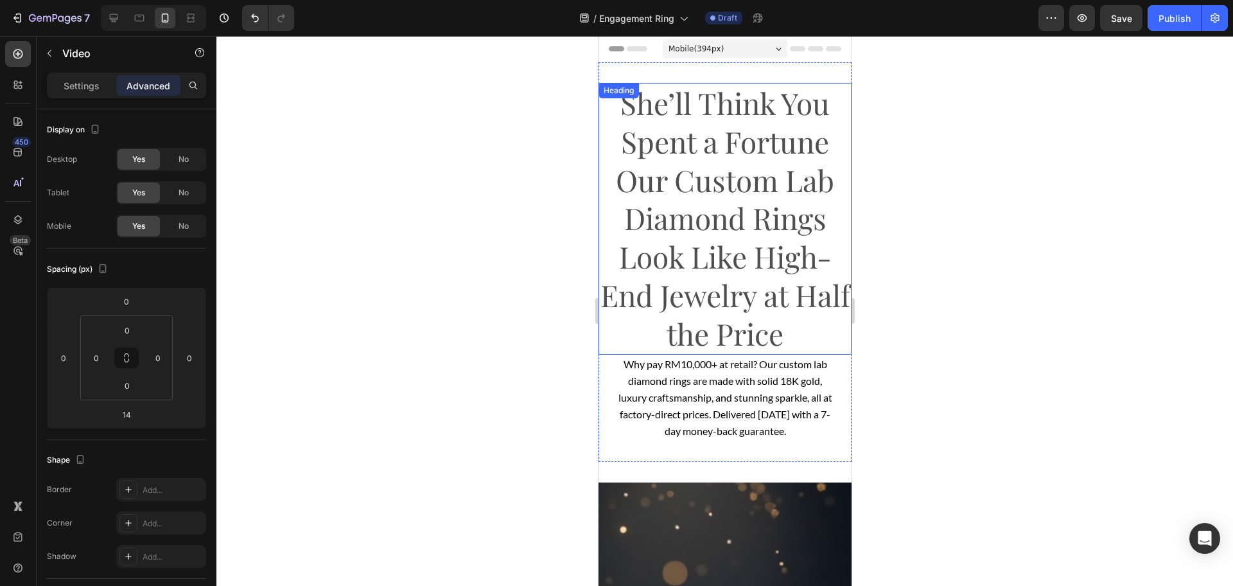
click at [676, 186] on h1 "She’ll Think You Spent a Fortune Our Custom Lab Diamond Rings Look Like High-En…" at bounding box center [724, 219] width 253 height 272
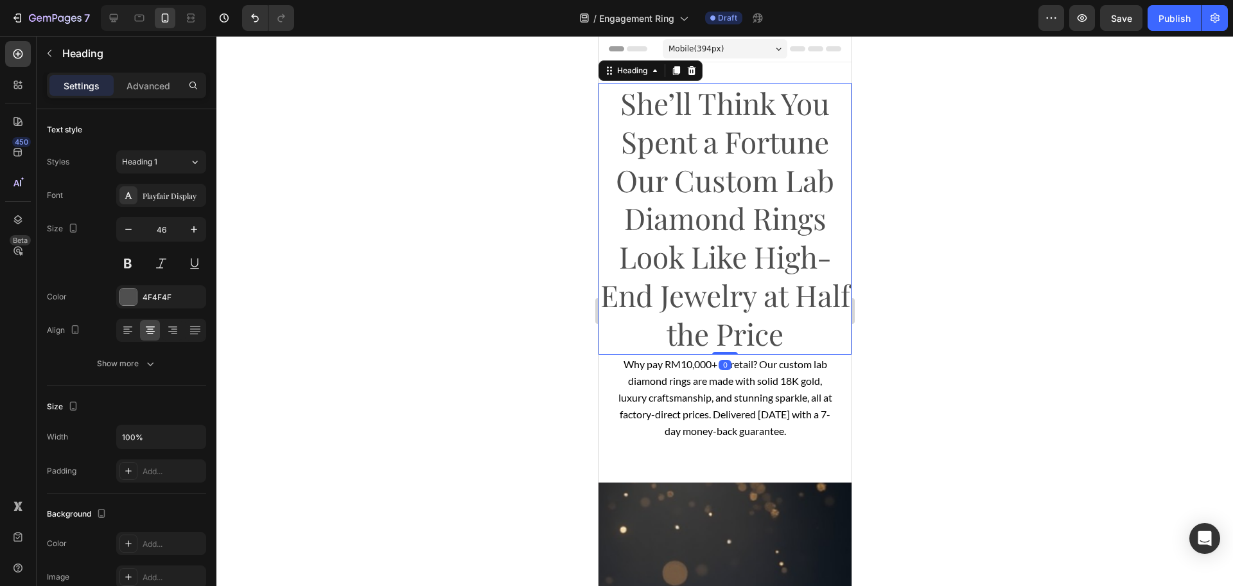
drag, startPoint x: 142, startPoint y: 82, endPoint x: 322, endPoint y: 155, distance: 194.2
click at [143, 82] on p "Advanced" at bounding box center [149, 85] width 44 height 13
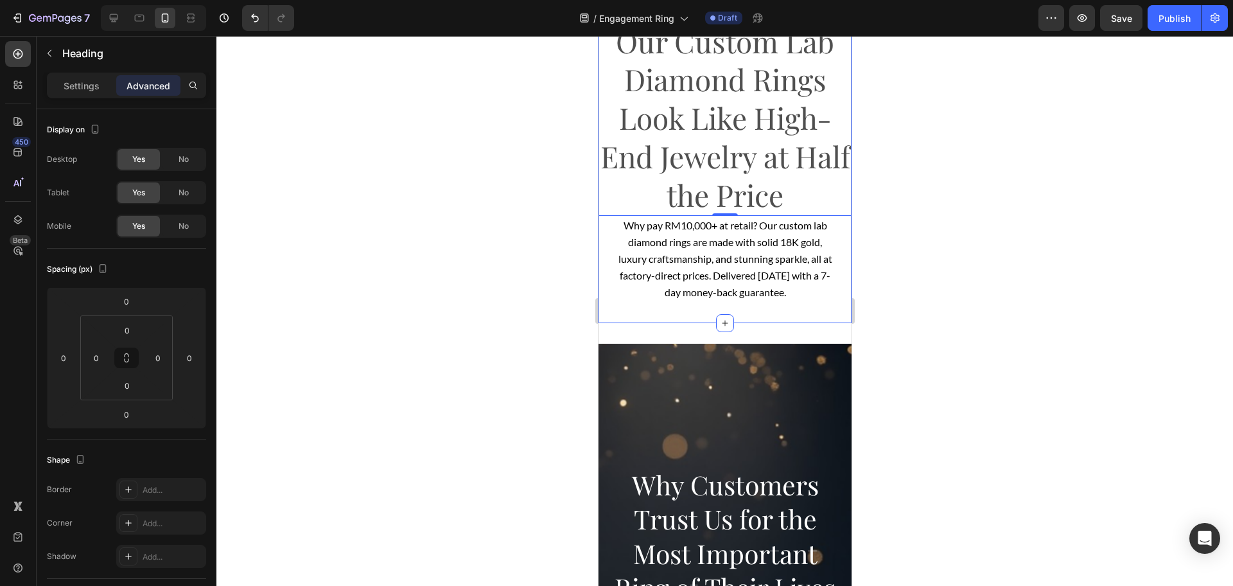
scroll to position [161, 0]
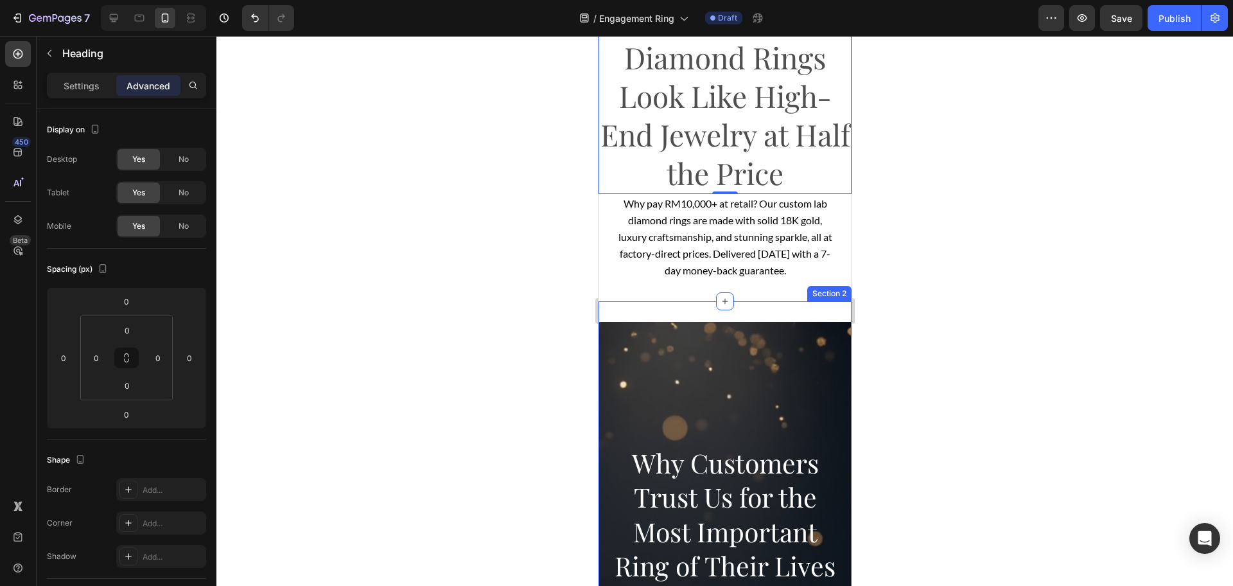
click at [749, 322] on div "Background Image" at bounding box center [724, 583] width 253 height 578
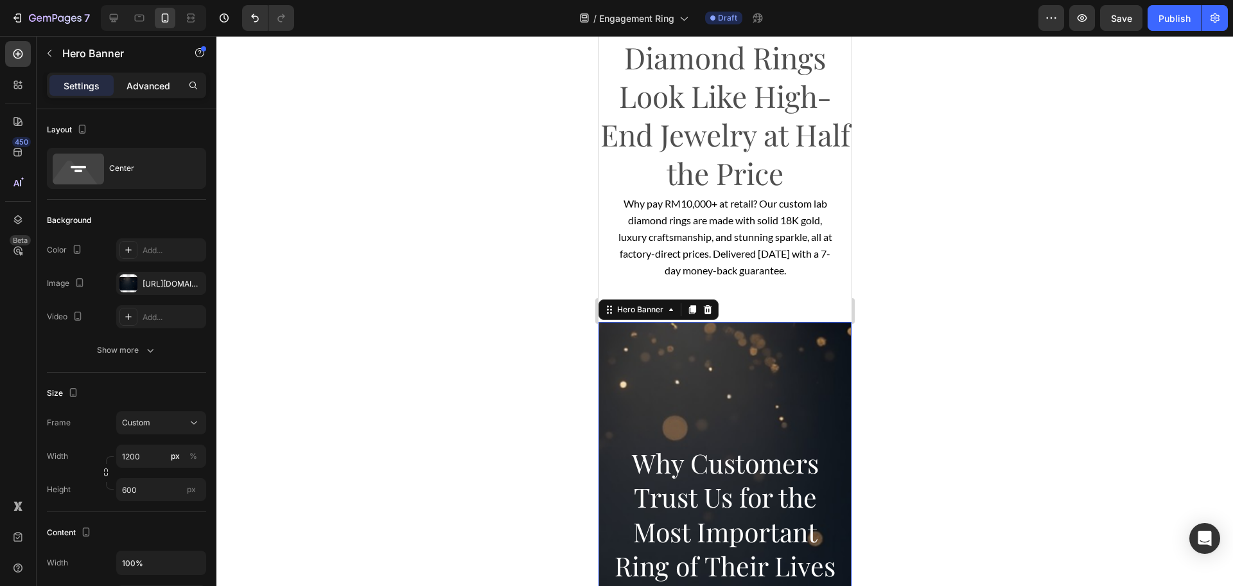
click at [136, 89] on p "Advanced" at bounding box center [149, 85] width 44 height 13
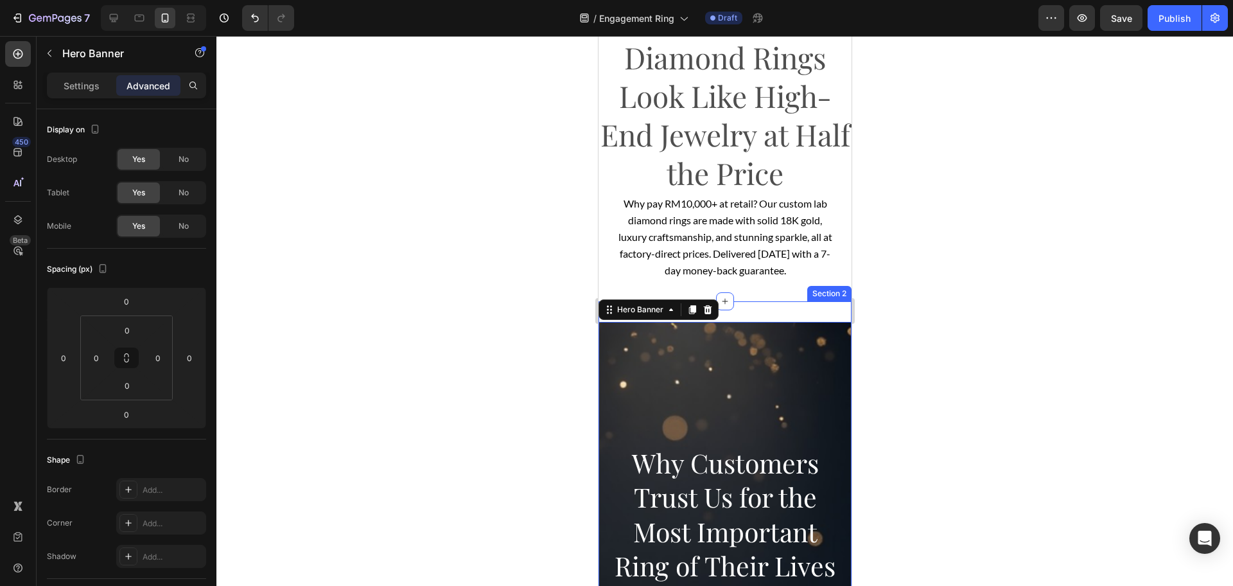
click at [753, 306] on div "Why Customers Trust Us for the Most Important Ring of Their Lives Heading Hero …" at bounding box center [724, 514] width 253 height 426
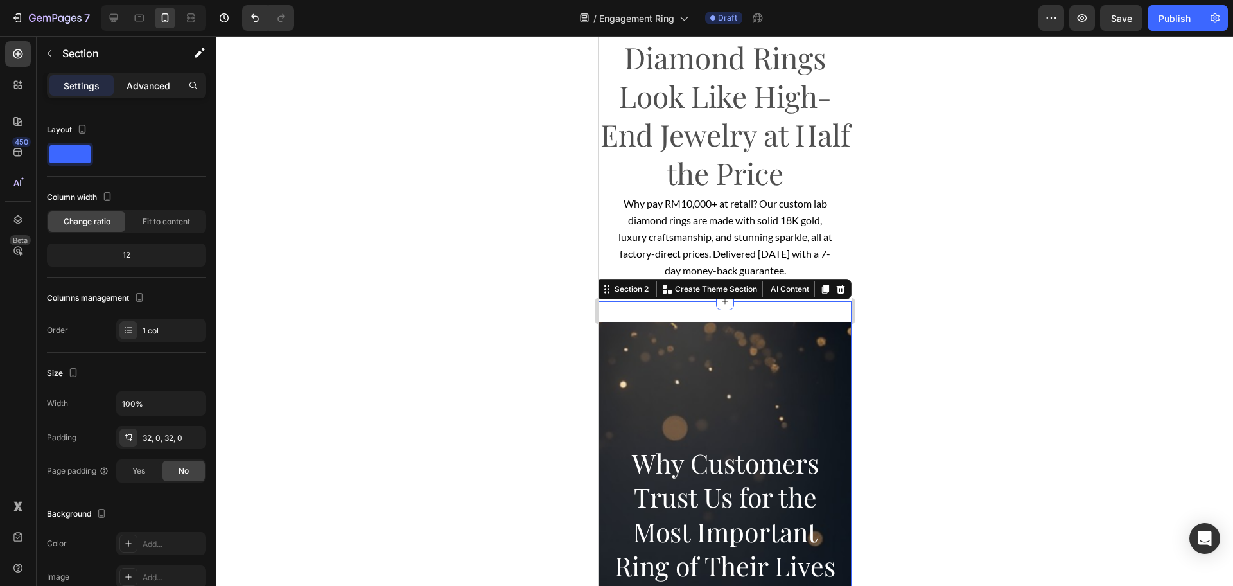
click at [148, 88] on p "Advanced" at bounding box center [149, 85] width 44 height 13
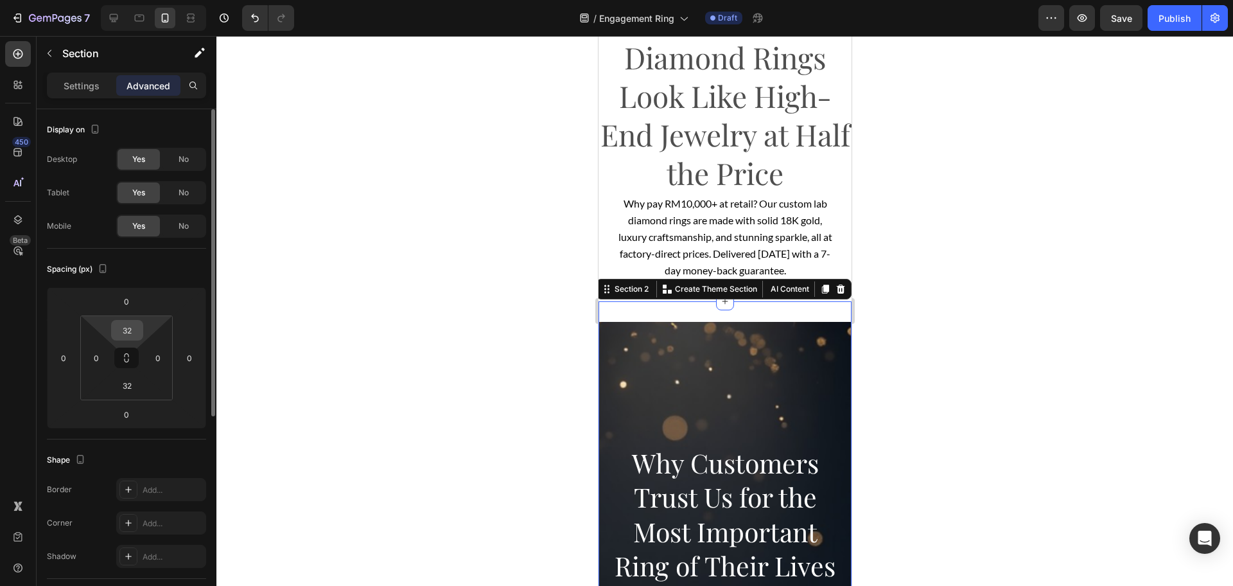
click at [132, 334] on input "32" at bounding box center [127, 329] width 26 height 19
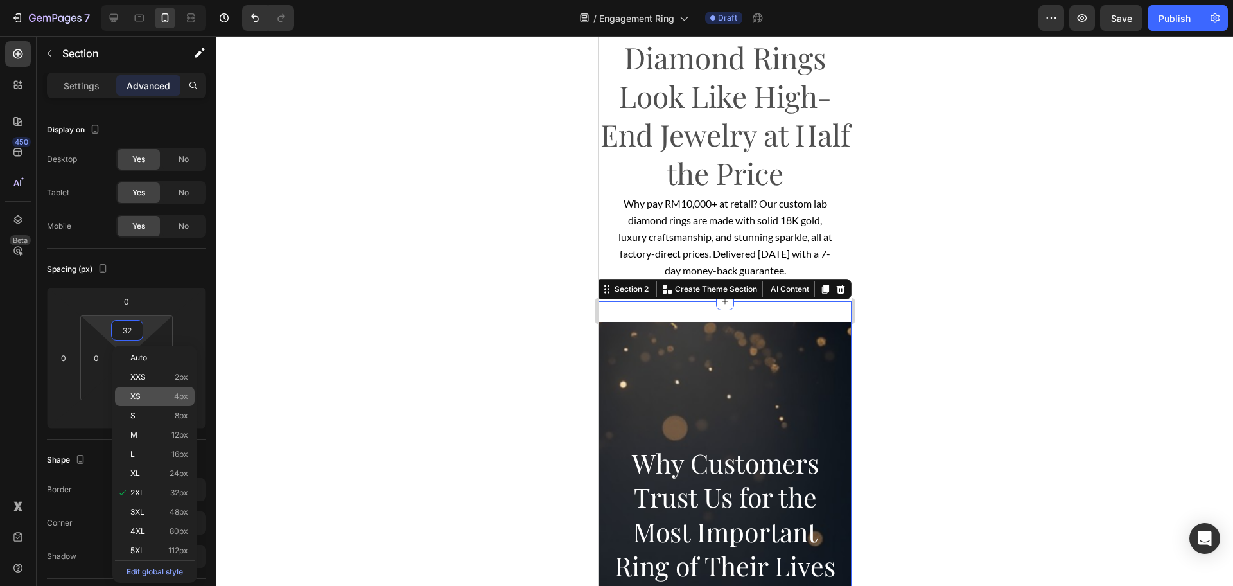
type input "0"
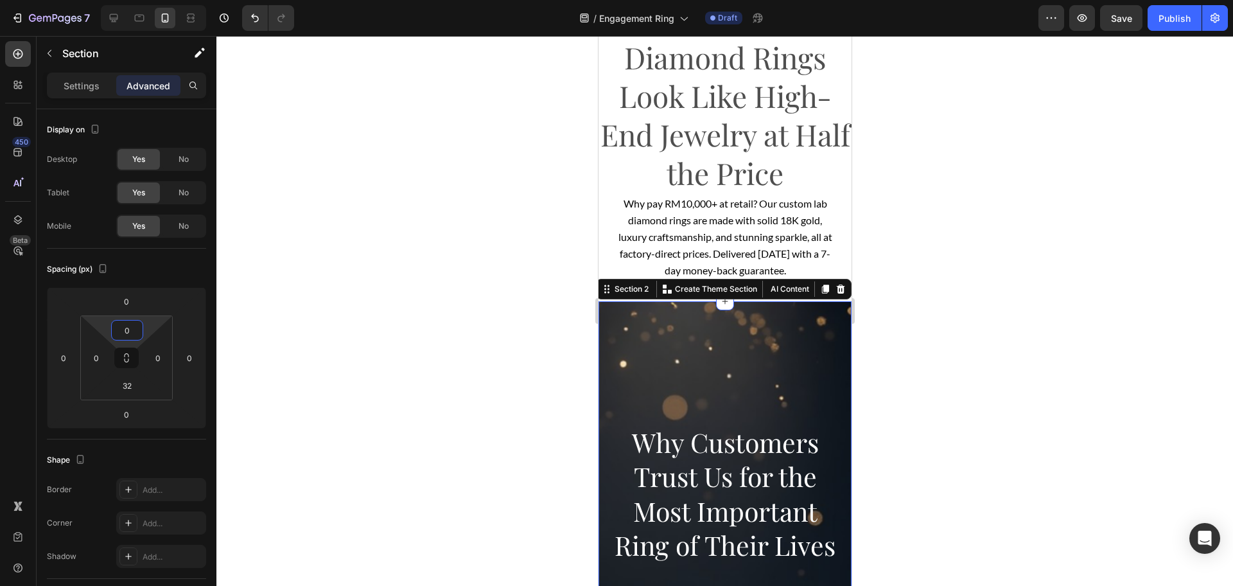
click at [484, 346] on div at bounding box center [724, 311] width 1017 height 550
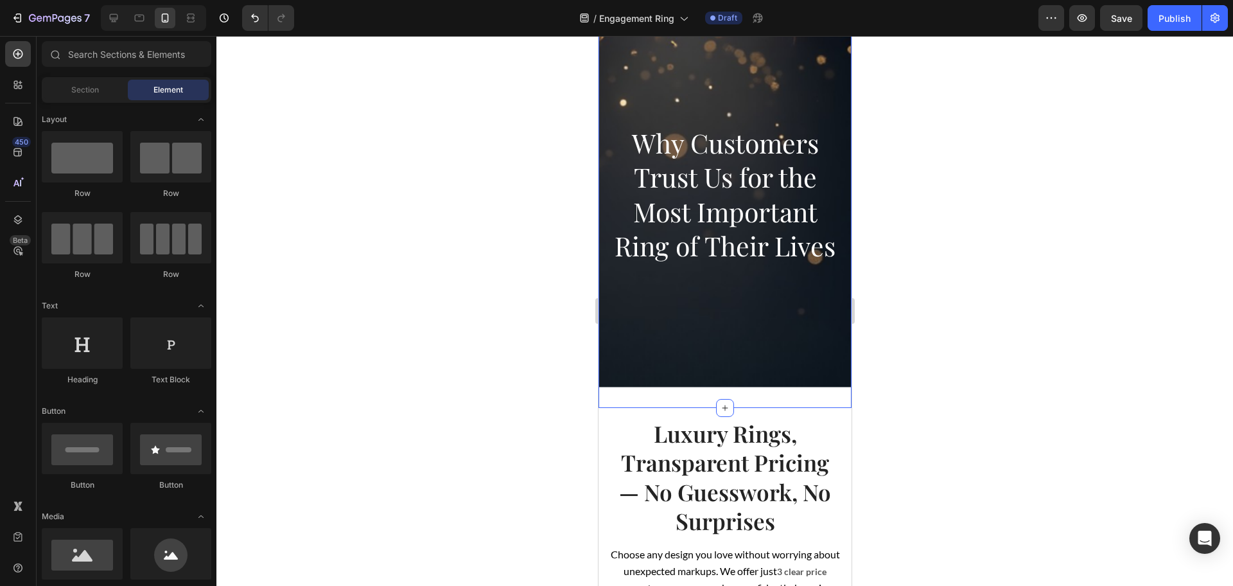
scroll to position [562, 0]
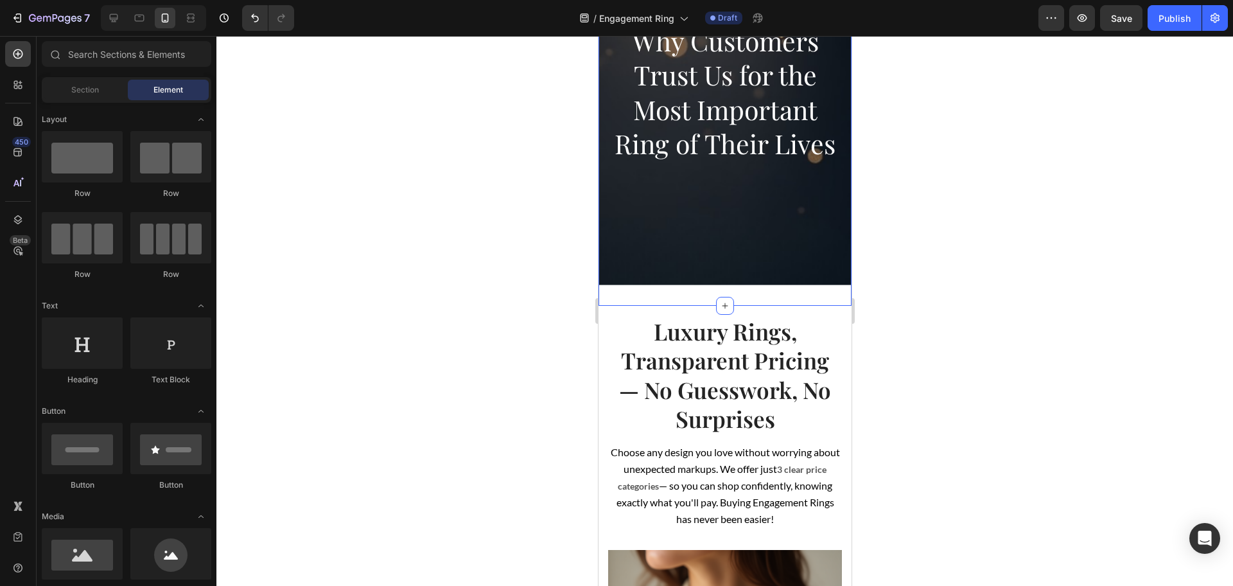
click at [663, 296] on div "Why Customers Trust Us for the Most Important Ring of Their Lives Heading Hero …" at bounding box center [724, 103] width 253 height 406
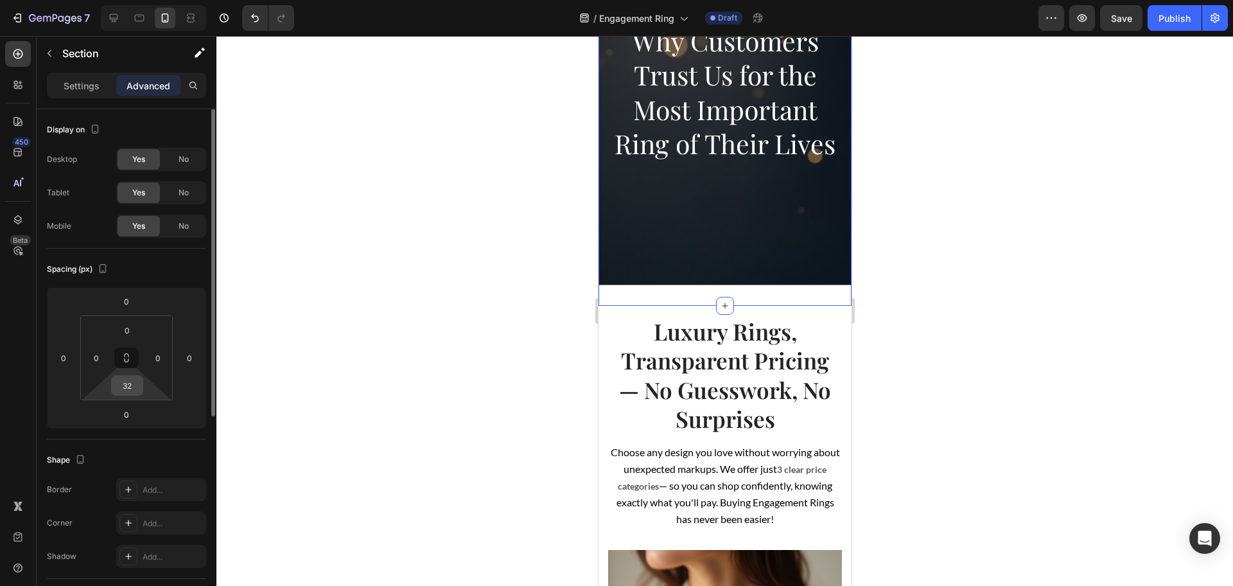
click at [135, 387] on input "32" at bounding box center [127, 385] width 26 height 19
type input "0"
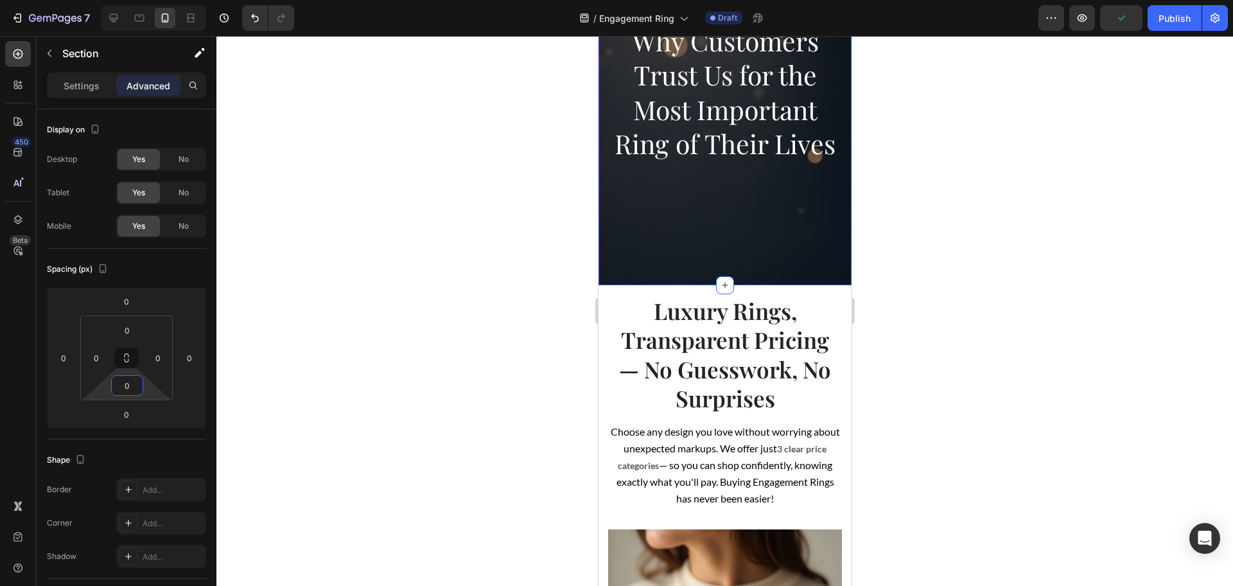
click at [499, 394] on div at bounding box center [724, 311] width 1017 height 550
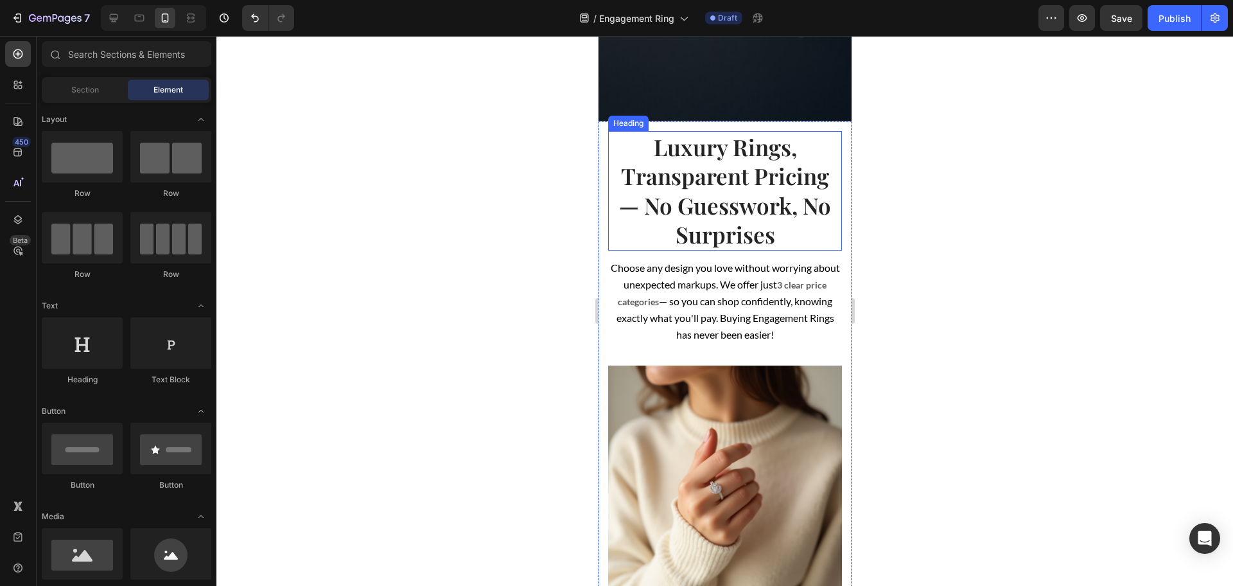
scroll to position [723, 0]
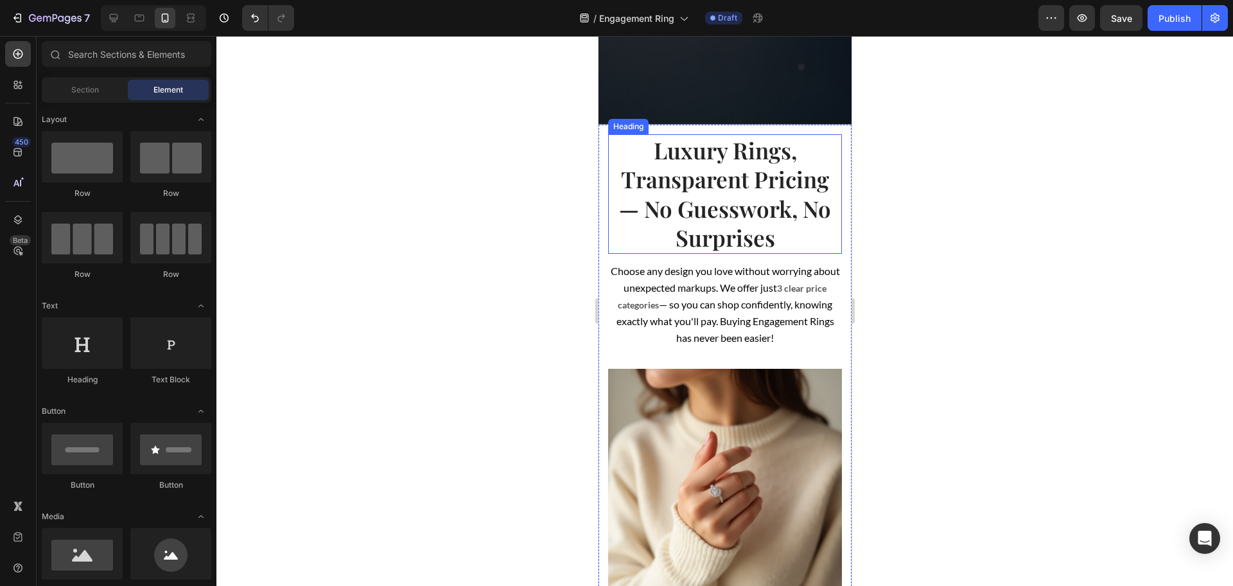
click at [665, 160] on h2 "Luxury Rings, Transparent Pricing — No Guesswork, No Surprises" at bounding box center [725, 193] width 234 height 119
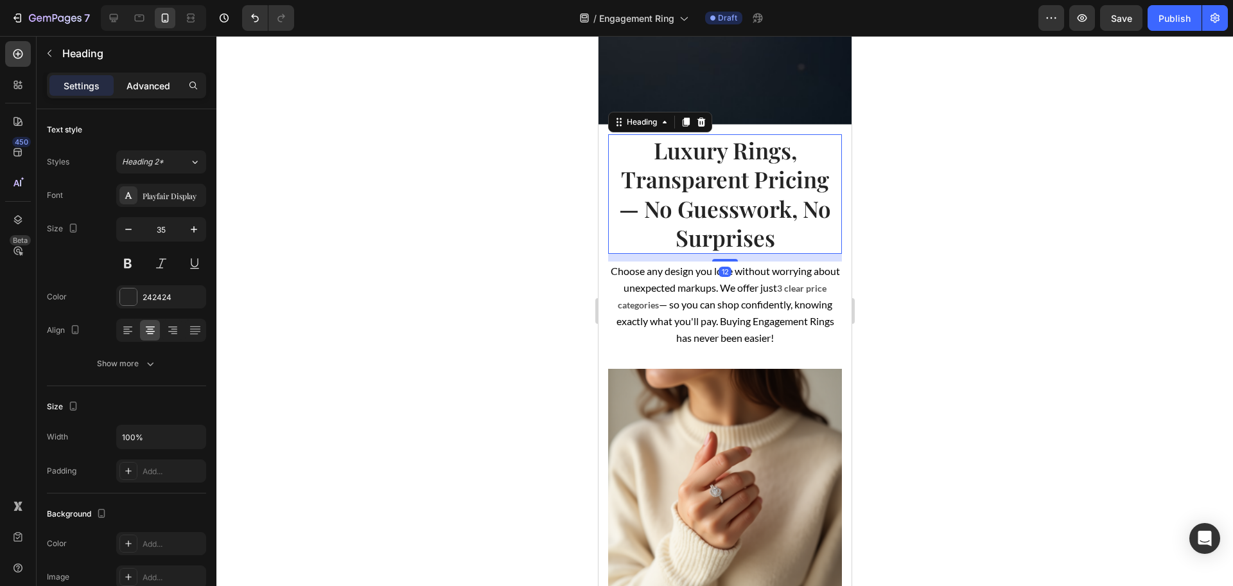
click at [143, 81] on p "Advanced" at bounding box center [149, 85] width 44 height 13
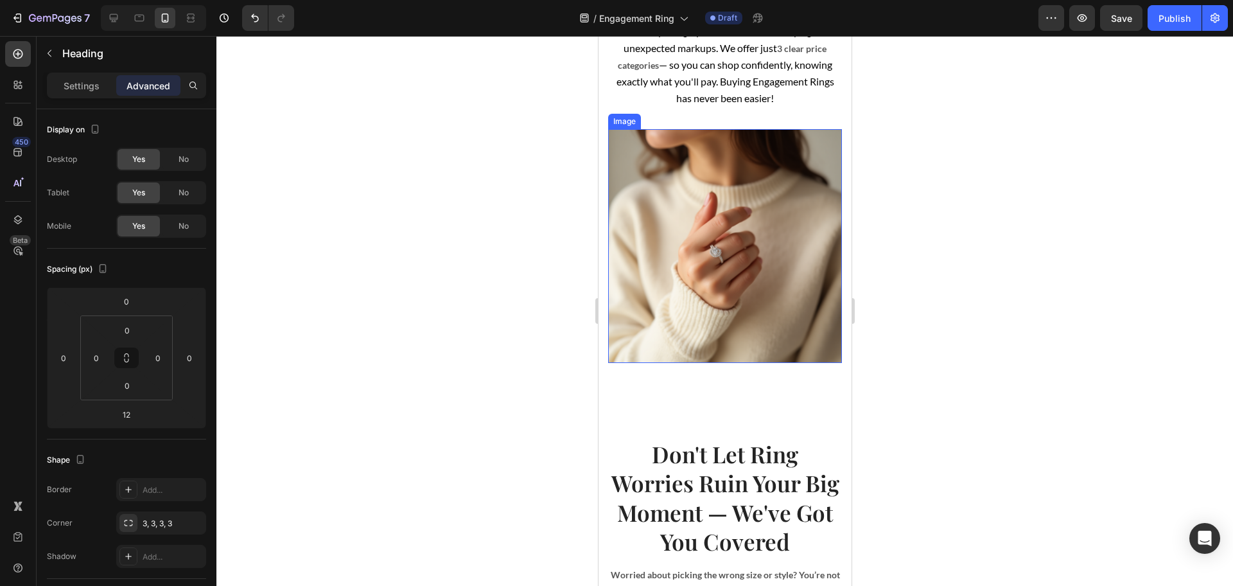
scroll to position [1044, 0]
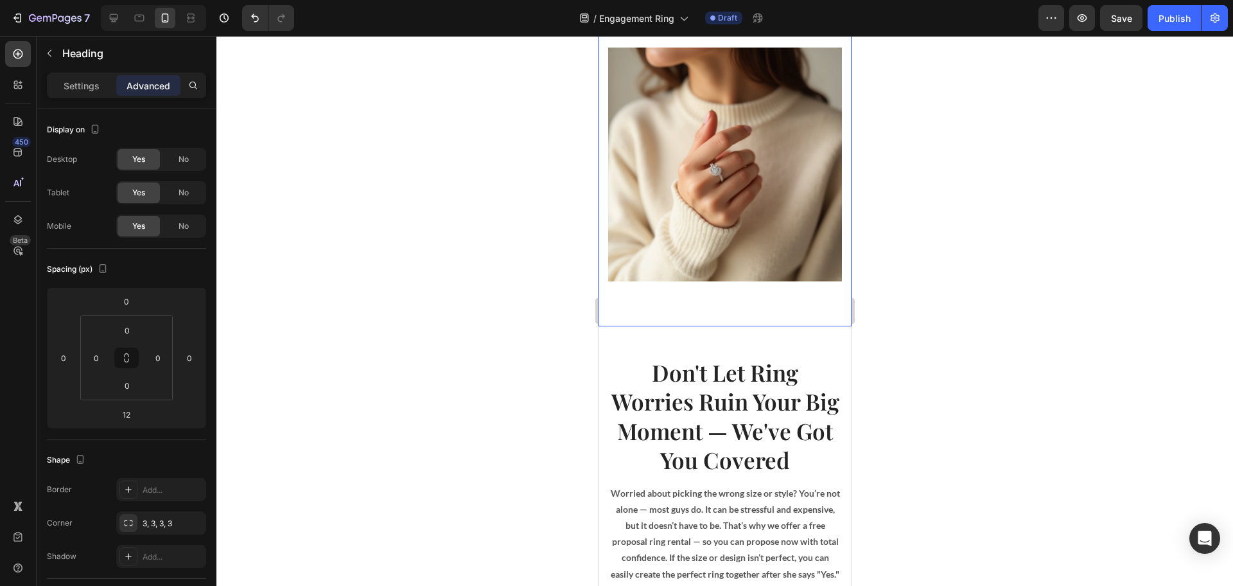
click at [688, 293] on div "Luxury Rings, Transparent Pricing — No Guesswork, No Surprises Heading 12 Choos…" at bounding box center [724, 64] width 253 height 523
click at [124, 389] on input "70" at bounding box center [127, 385] width 26 height 19
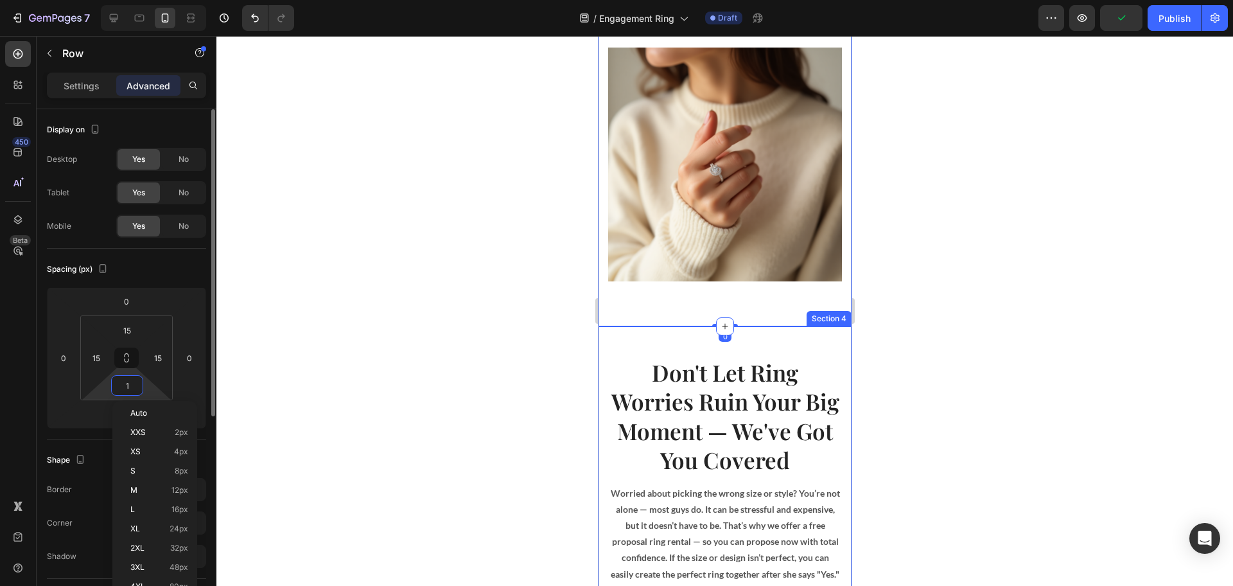
type input "15"
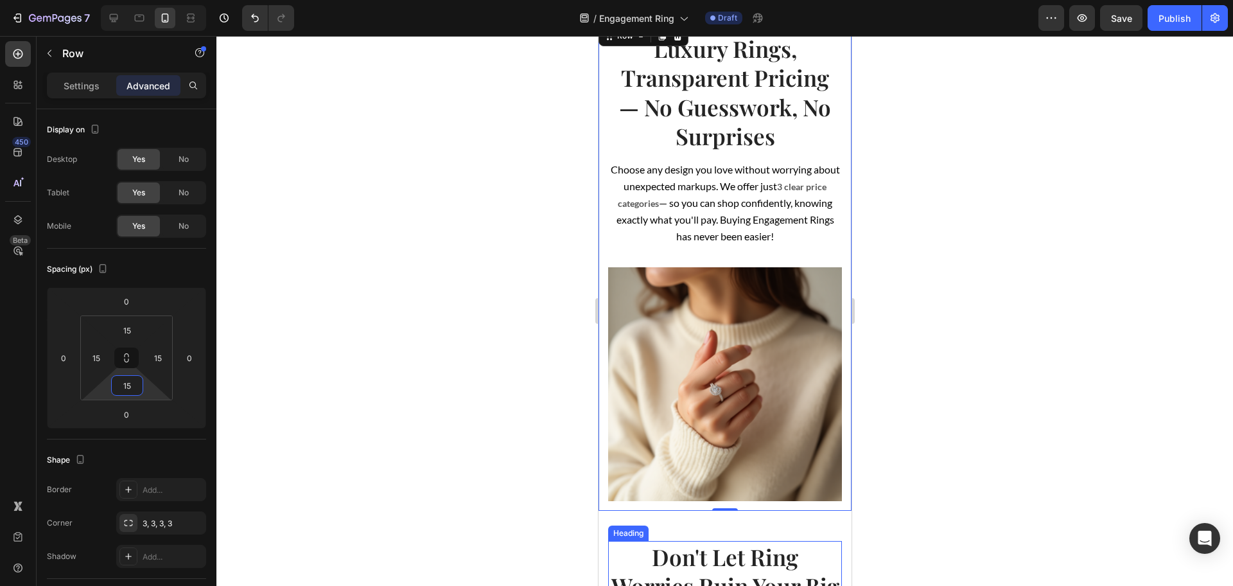
scroll to position [723, 0]
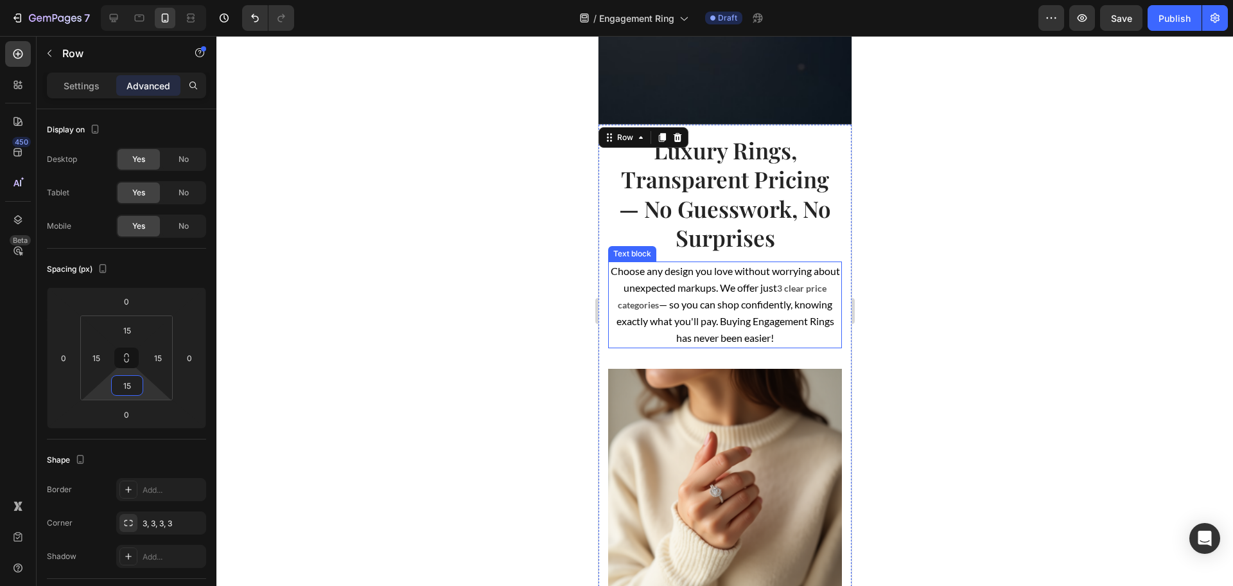
click at [733, 338] on span "— so you can shop confidently, knowing exactly what you'll pay. Buying Engageme…" at bounding box center [725, 321] width 218 height 46
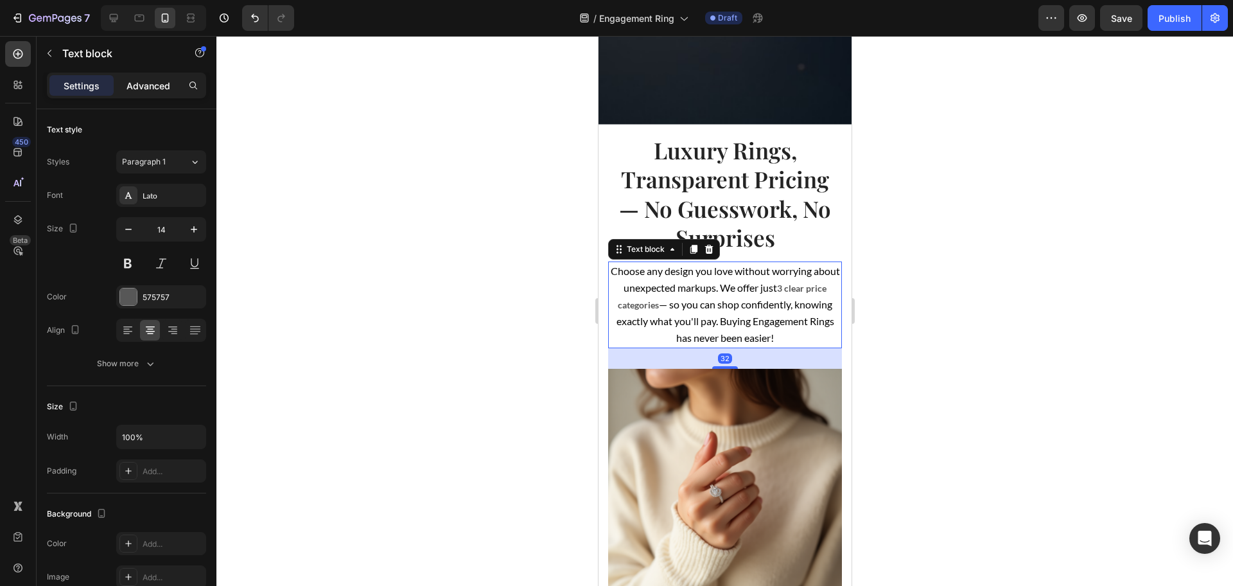
click at [138, 90] on p "Advanced" at bounding box center [149, 85] width 44 height 13
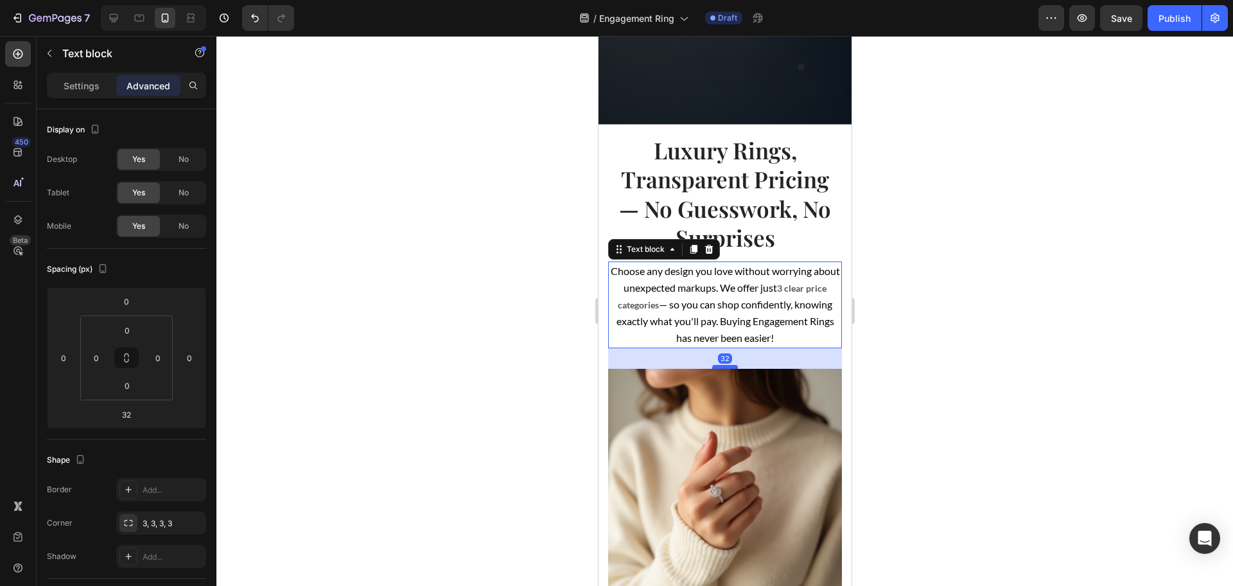
click at [720, 367] on div at bounding box center [725, 367] width 26 height 4
click at [726, 227] on h2 "Luxury Rings, Transparent Pricing — No Guesswork, No Surprises" at bounding box center [725, 193] width 234 height 119
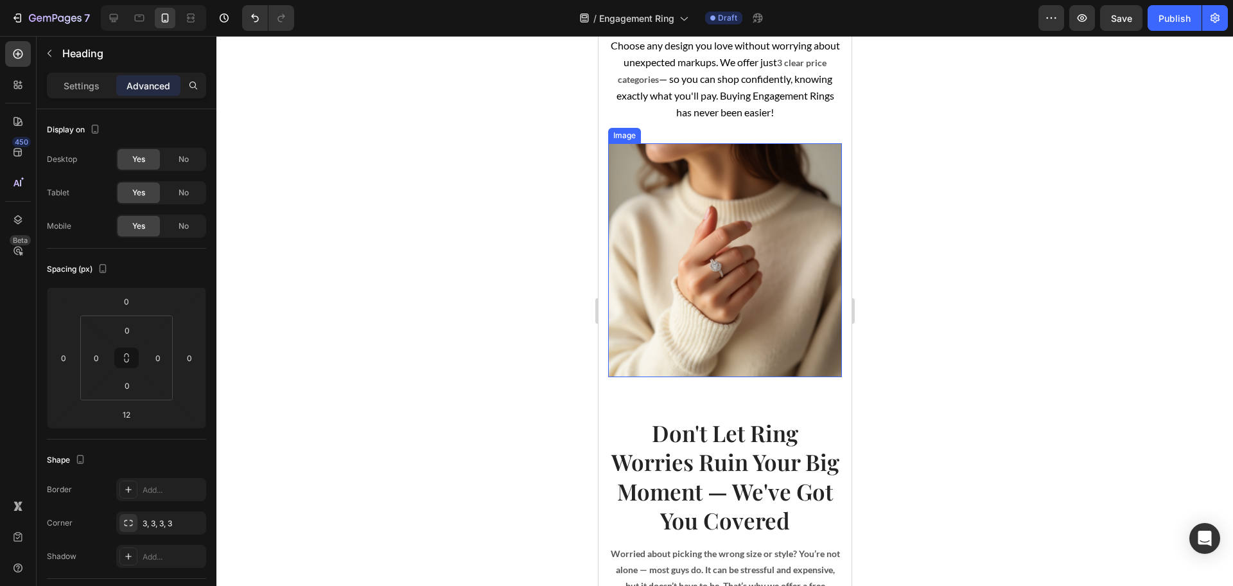
scroll to position [1044, 0]
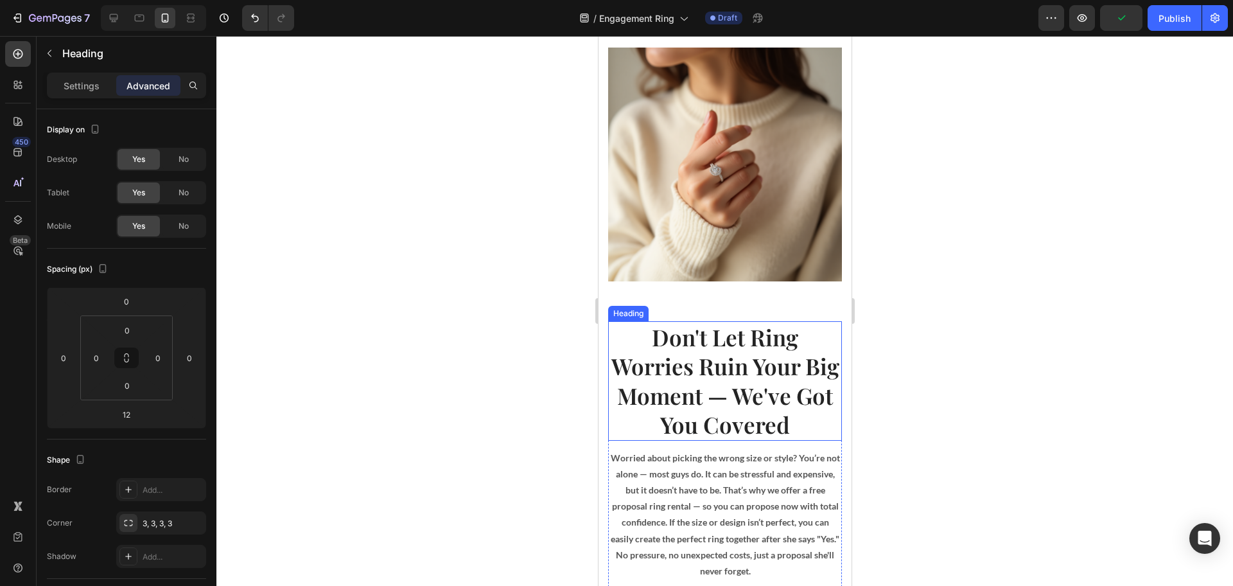
click at [736, 321] on h2 "Don't Let Ring Worries Ruin Your Big Moment — We've Got You Covered" at bounding box center [725, 380] width 234 height 119
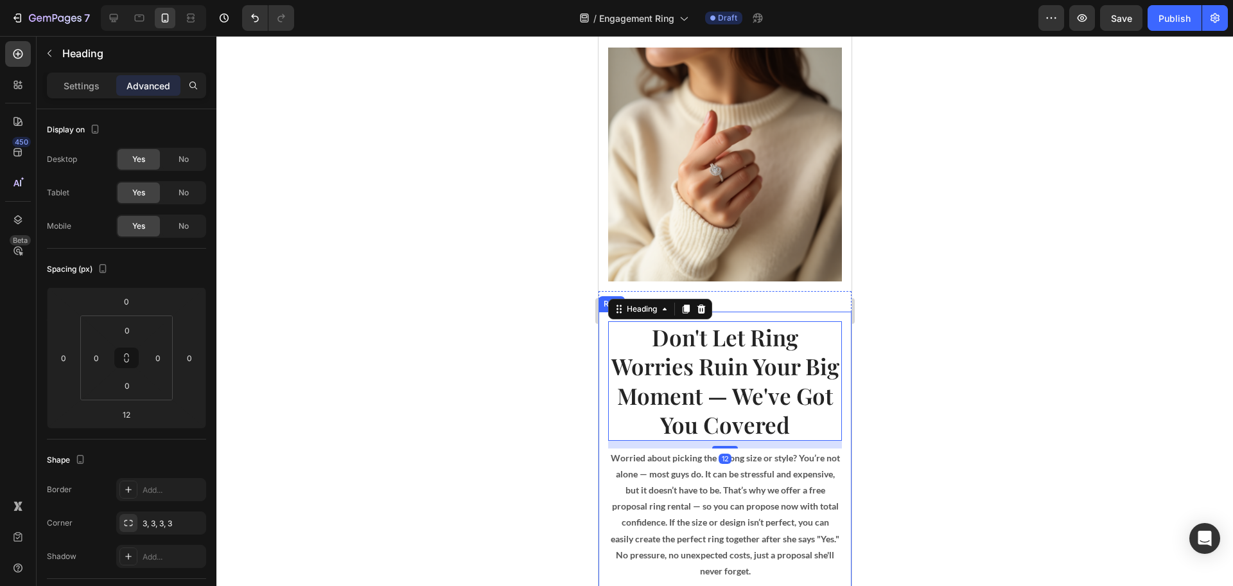
click at [787, 298] on div "Image Don't Let Ring Worries Ruin Your Big Moment — We've Got You Covered Headi…" at bounding box center [724, 595] width 253 height 609
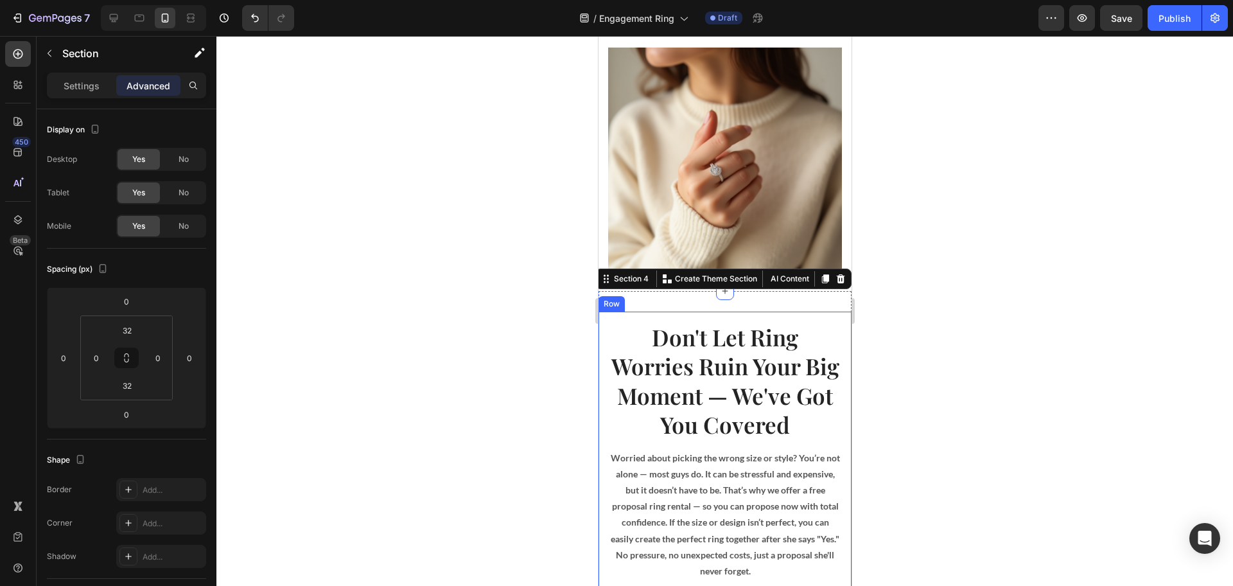
click at [784, 311] on div "Image Don't Let Ring Worries Ruin Your Big Moment — We've Got You Covered Headi…" at bounding box center [724, 595] width 253 height 568
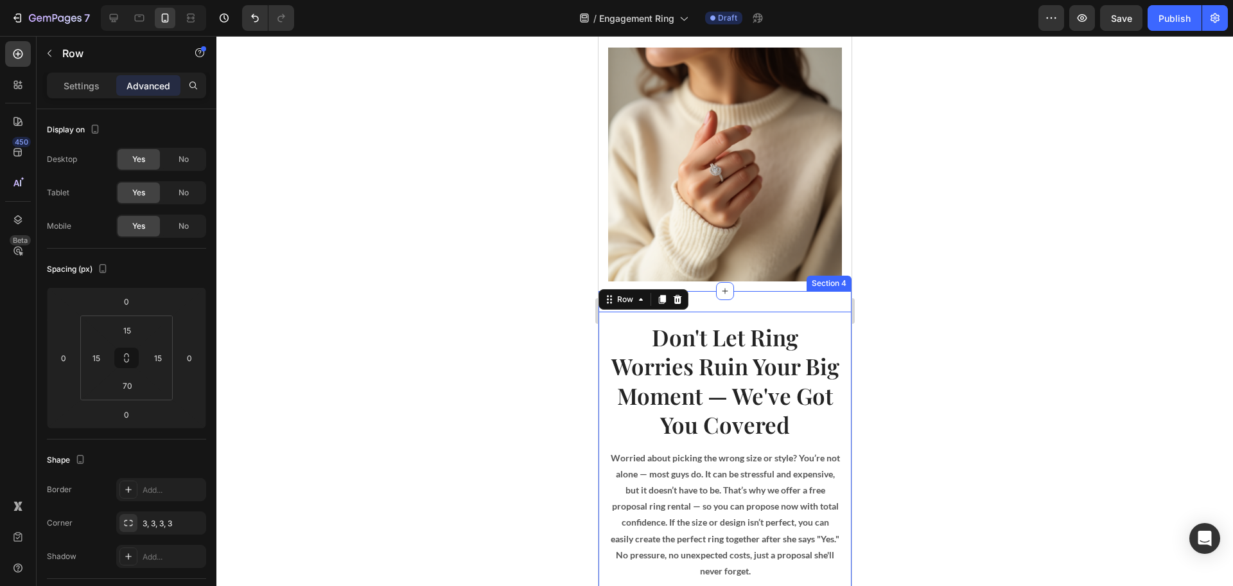
click at [790, 292] on div "Image Don't Let Ring Worries Ruin Your Big Moment — We've Got You Covered Headi…" at bounding box center [724, 595] width 253 height 609
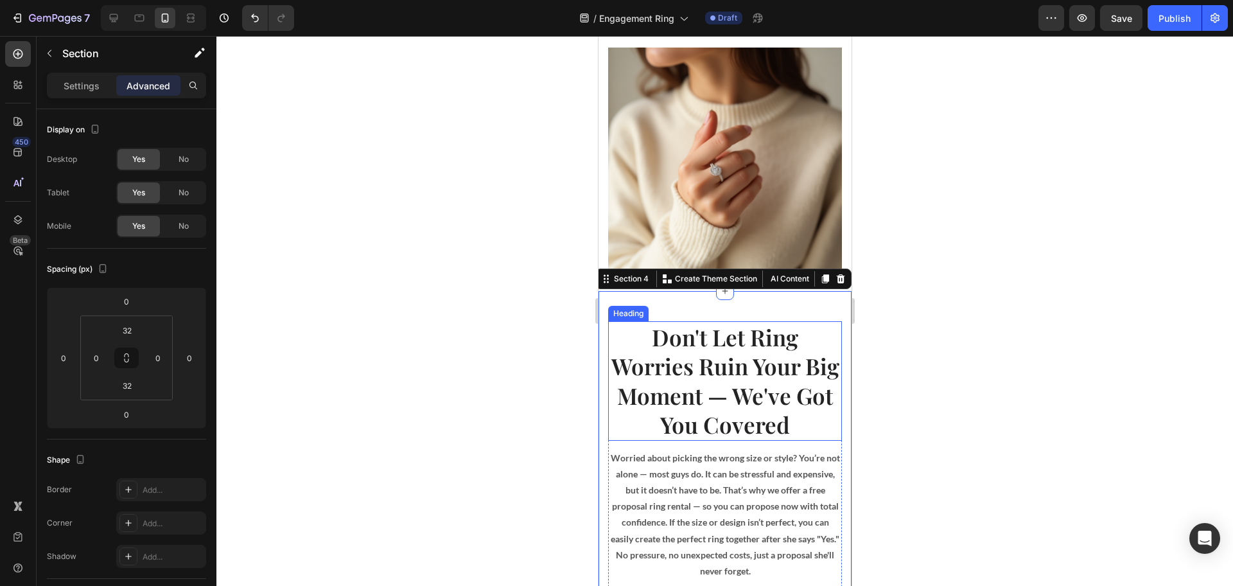
click at [796, 321] on h2 "Don't Let Ring Worries Ruin Your Big Moment — We've Got You Covered" at bounding box center [725, 380] width 234 height 119
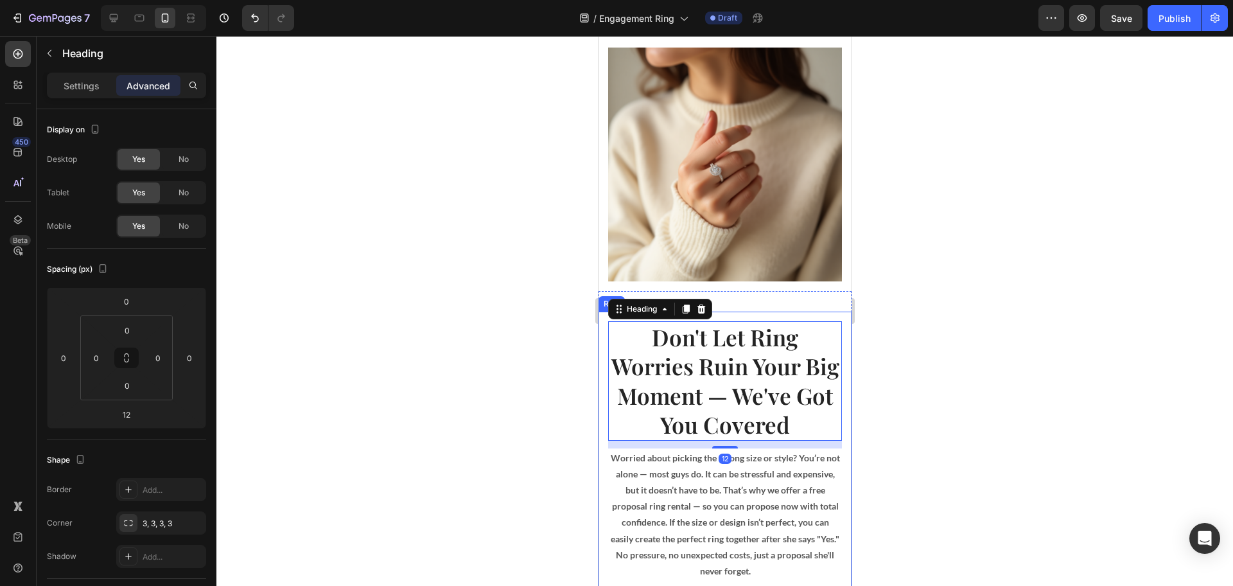
click at [795, 311] on div "Image Don't Let Ring Worries Ruin Your Big Moment — We've Got You Covered Headi…" at bounding box center [724, 595] width 253 height 568
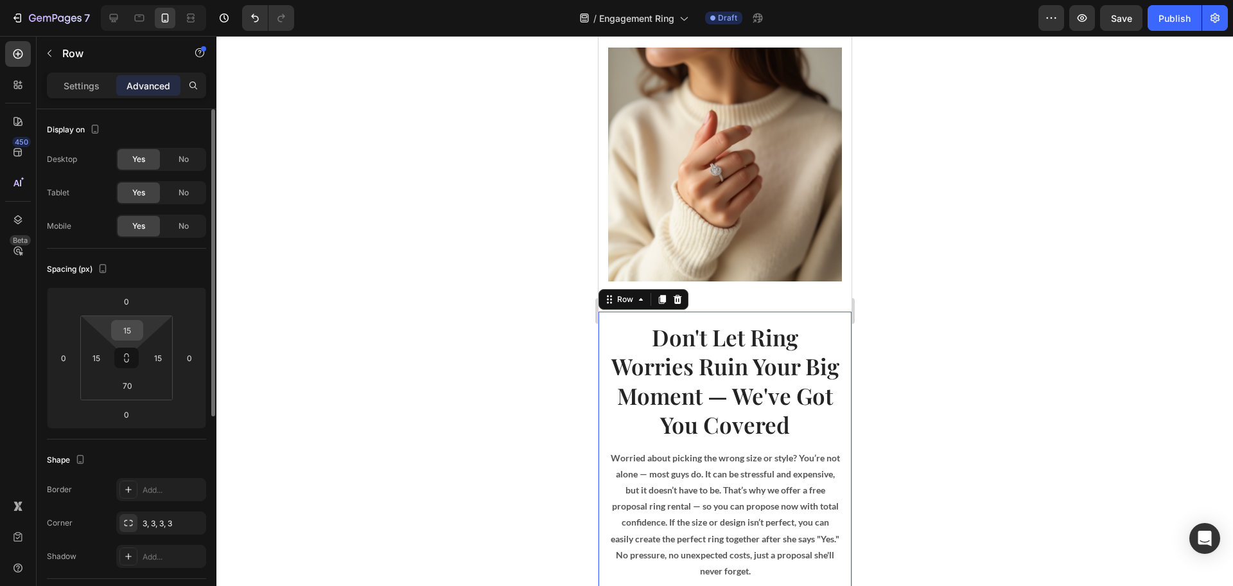
click at [127, 325] on input "15" at bounding box center [127, 329] width 26 height 19
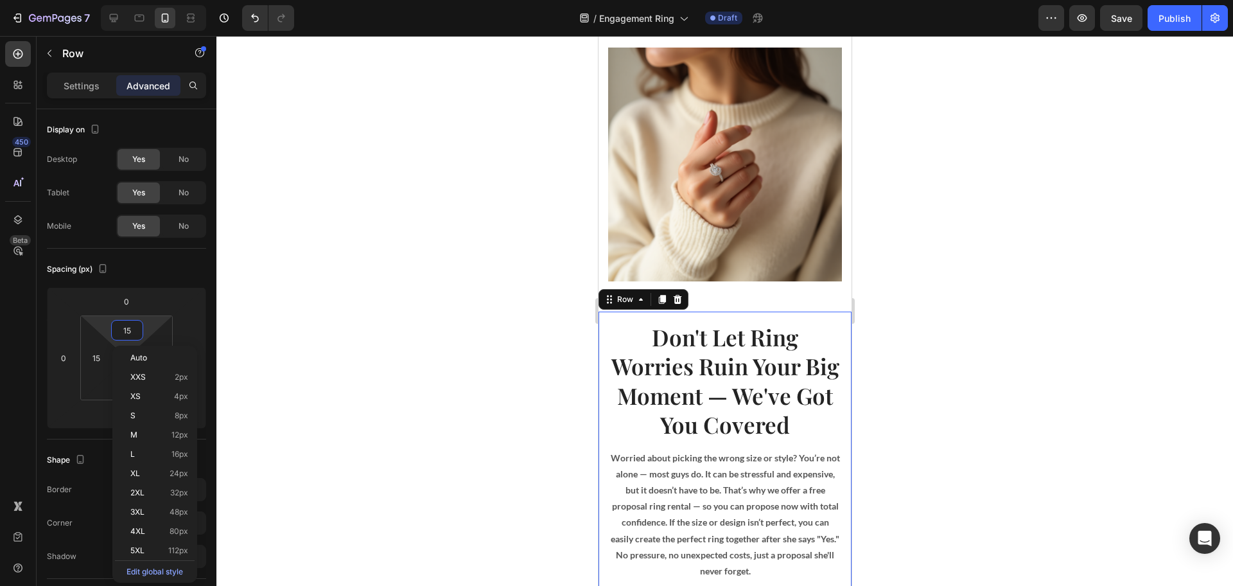
type input "0"
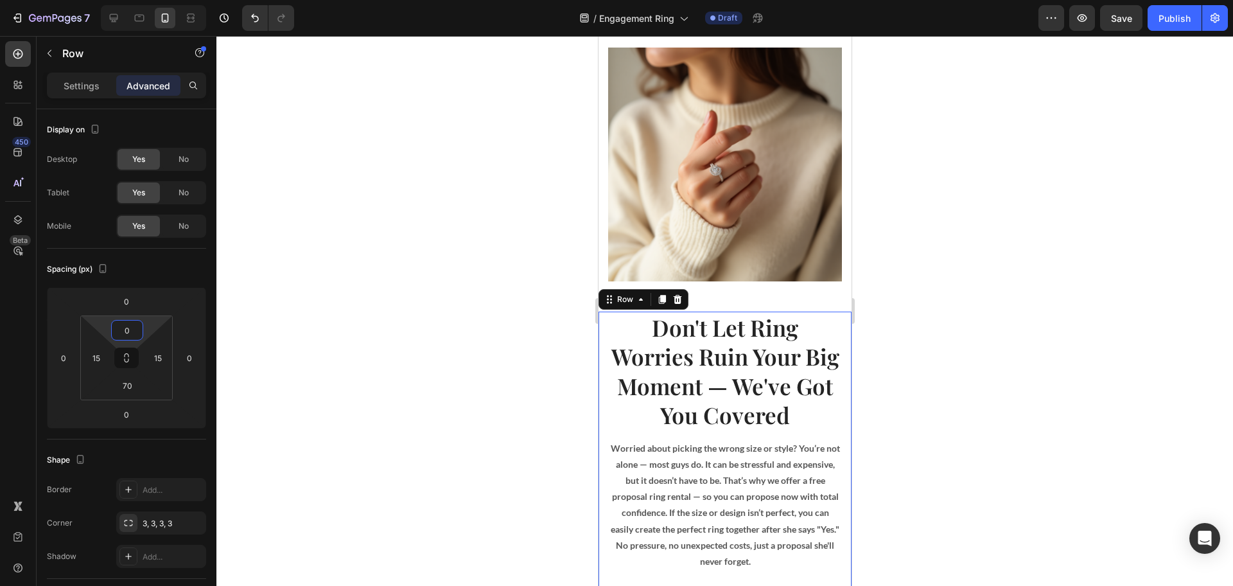
click at [521, 339] on div at bounding box center [724, 311] width 1017 height 550
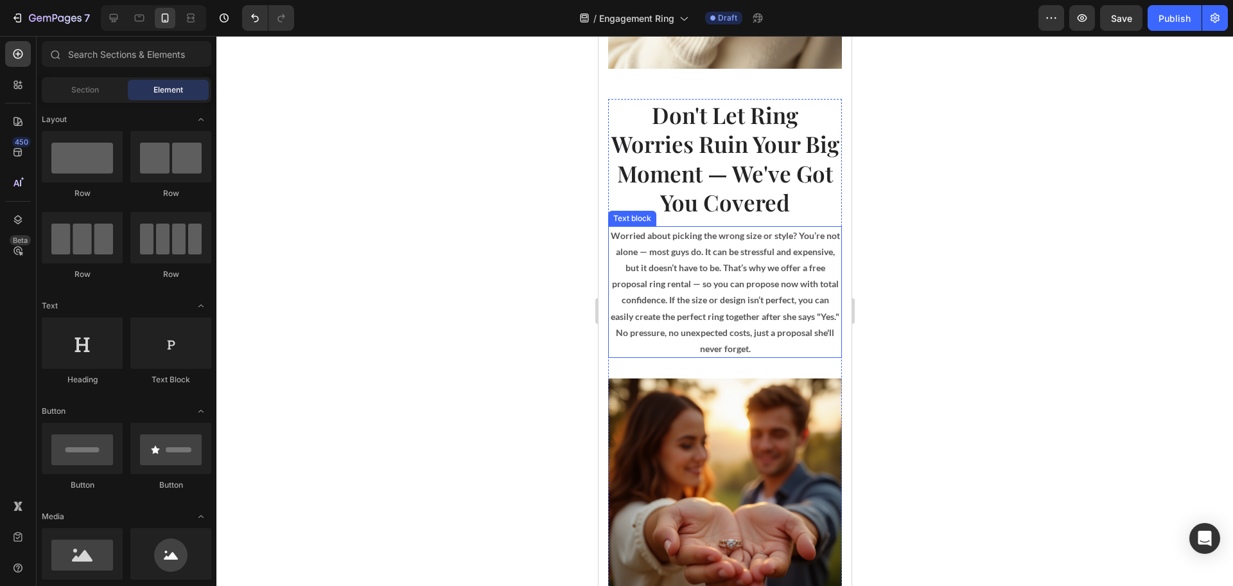
scroll to position [1284, 0]
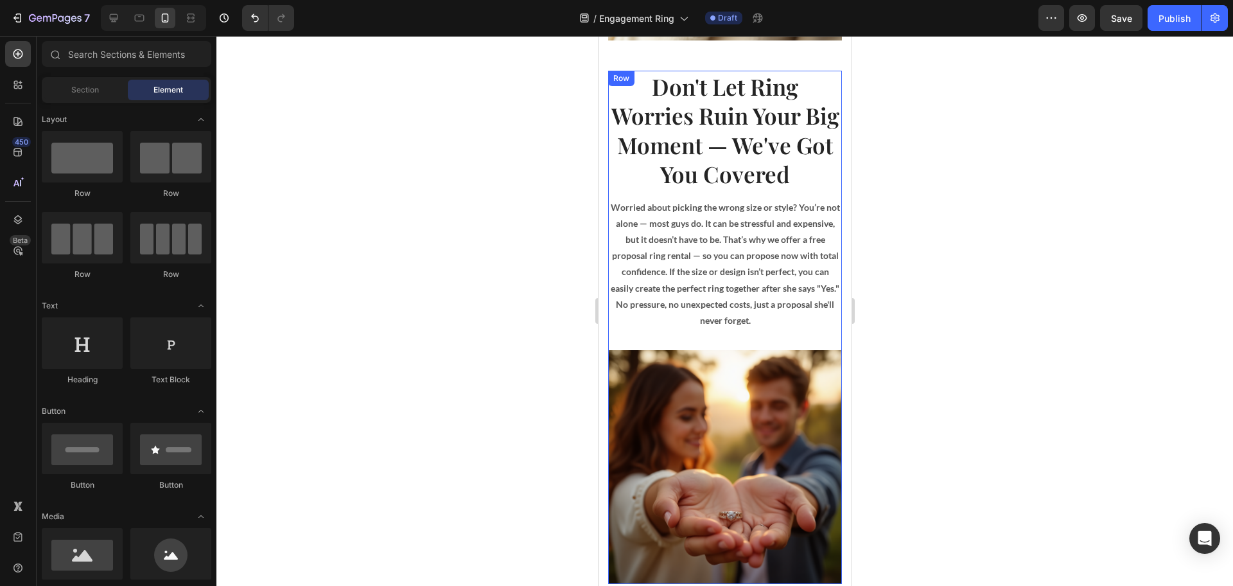
click at [715, 302] on strong "Worried about picking the wrong size or style? You’re not alone — most guys do.…" at bounding box center [724, 264] width 229 height 124
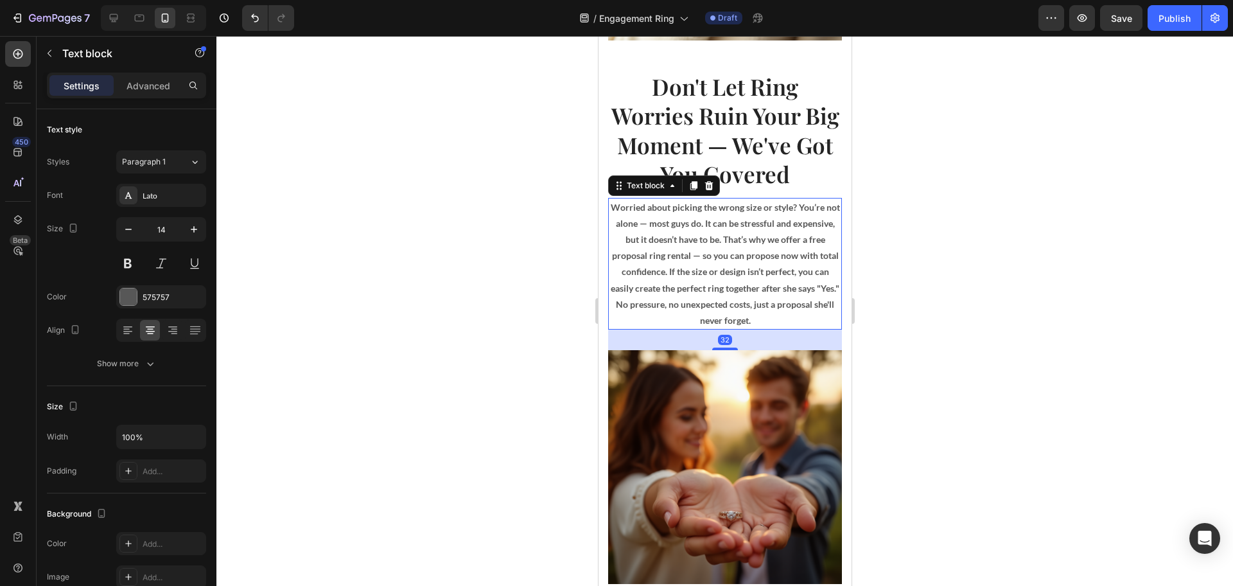
click at [736, 147] on h2 "Don't Let Ring Worries Ruin Your Big Moment — We've Got You Covered" at bounding box center [725, 130] width 234 height 119
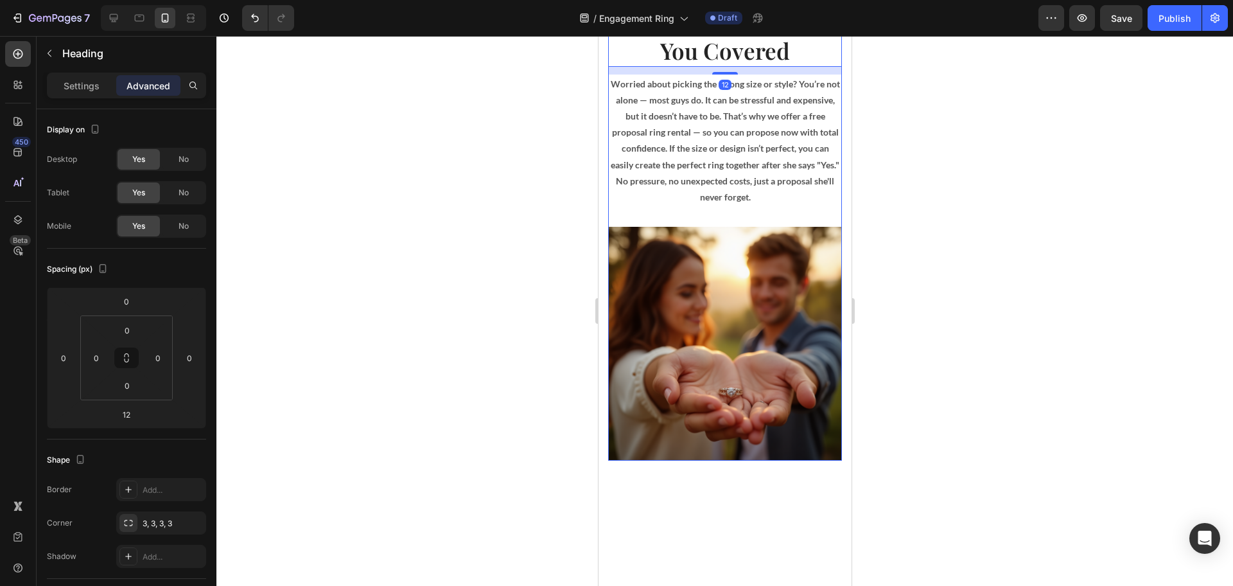
scroll to position [1445, 0]
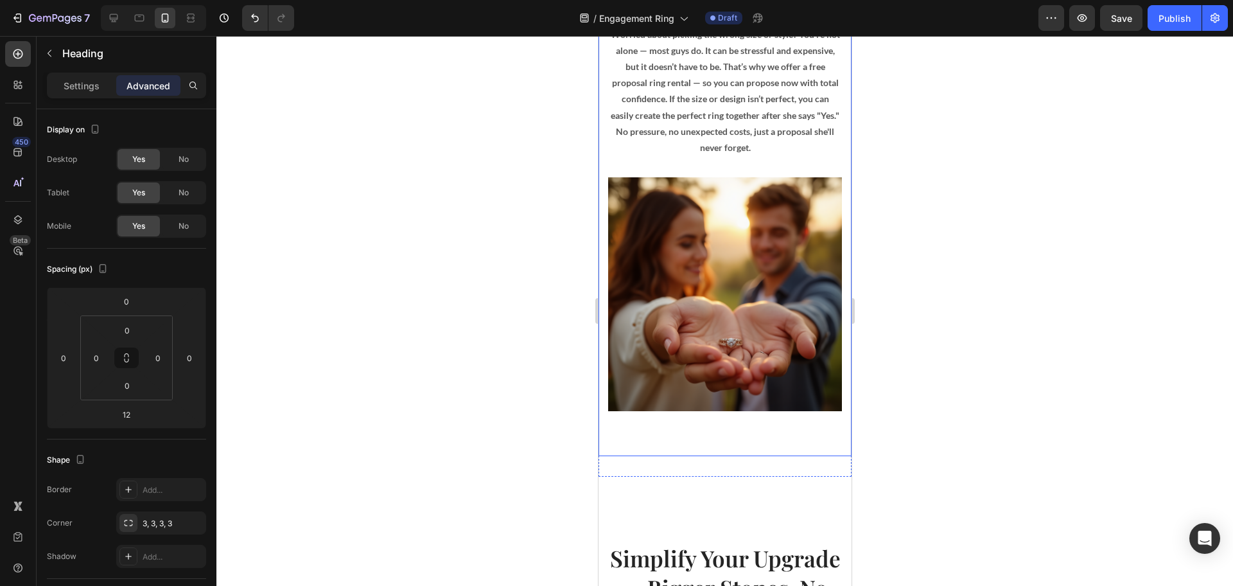
click at [736, 439] on div "Image Don't Let Ring Worries Ruin Your Big Moment — We've Got You Covered Headi…" at bounding box center [724, 177] width 253 height 559
click at [129, 384] on input "70" at bounding box center [127, 385] width 26 height 19
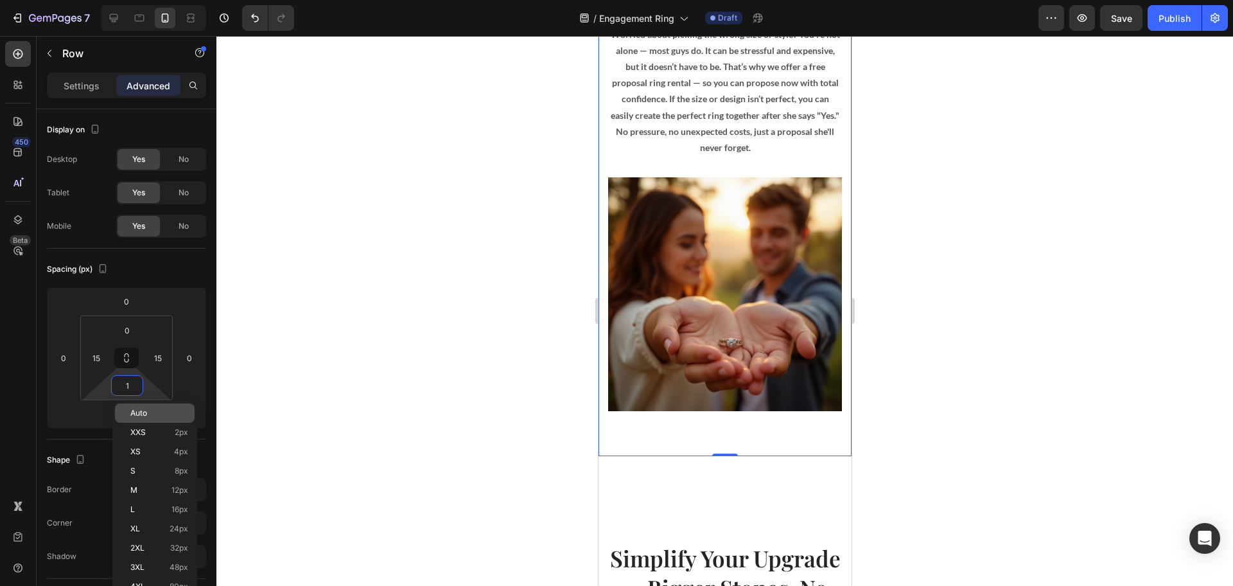
type input "15"
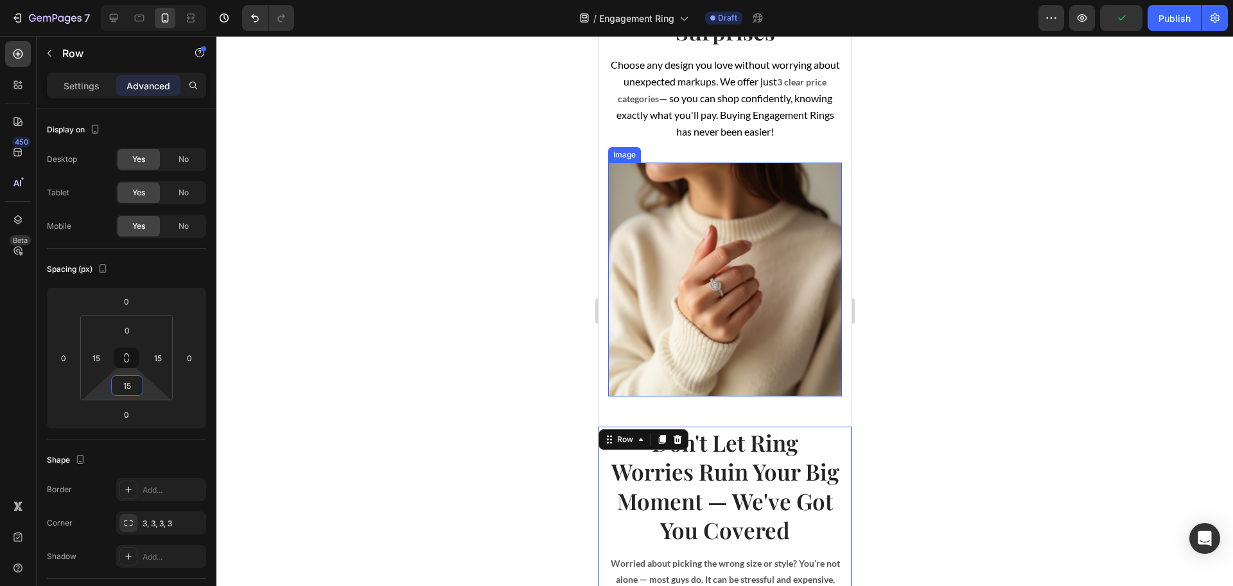
scroll to position [963, 0]
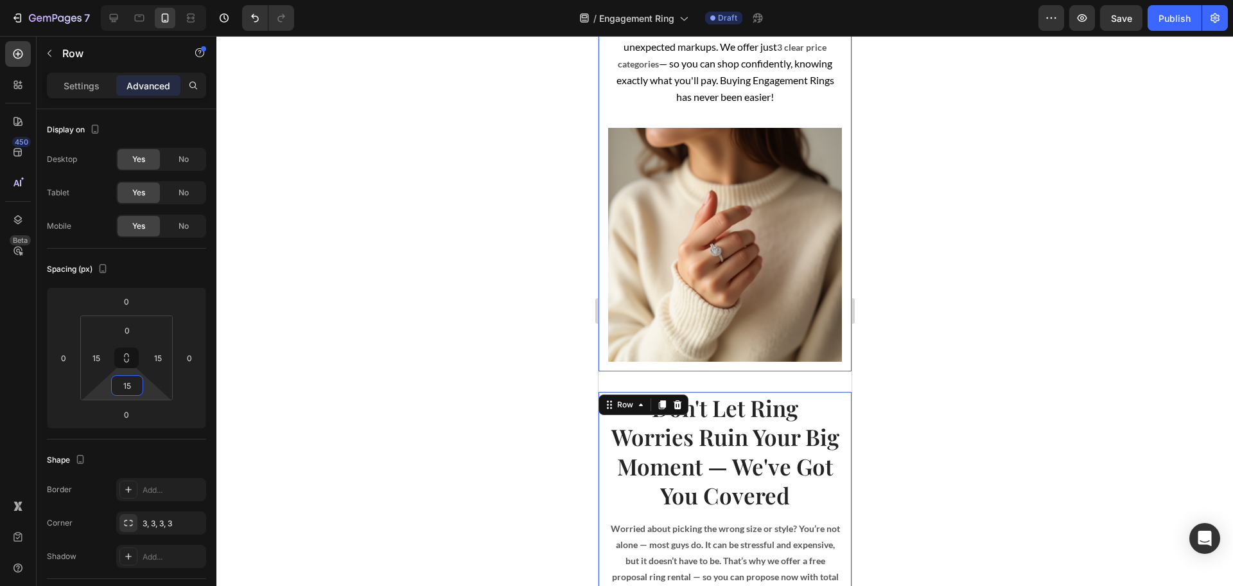
click at [757, 355] on div "Luxury Rings, Transparent Pricing — No Guesswork, No Surprises Heading Choose a…" at bounding box center [724, 127] width 253 height 487
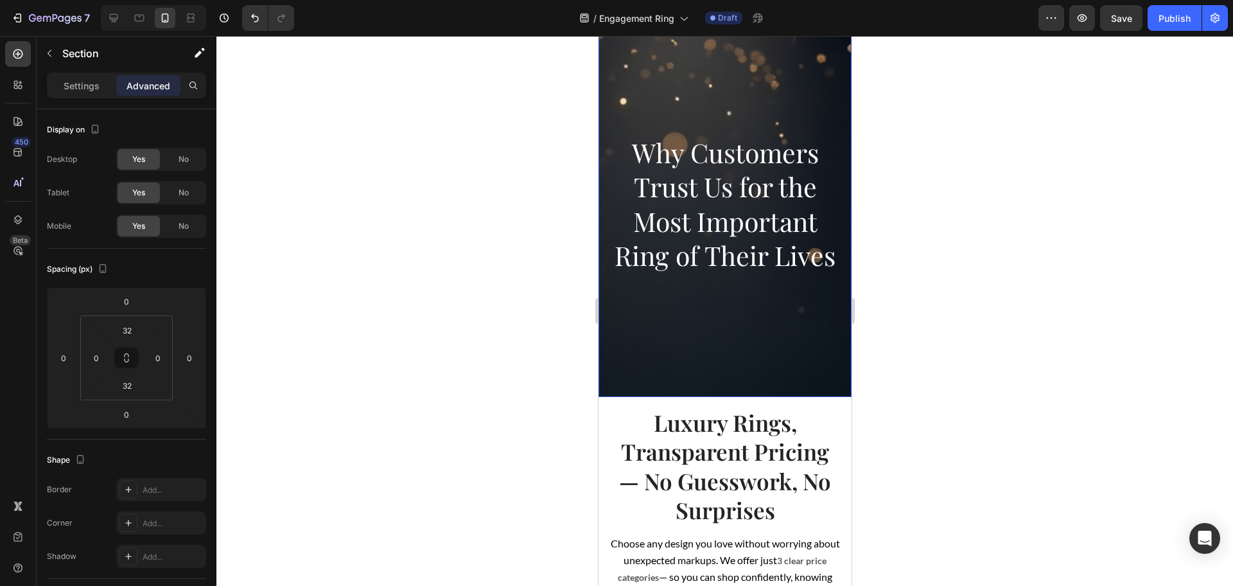
scroll to position [401, 0]
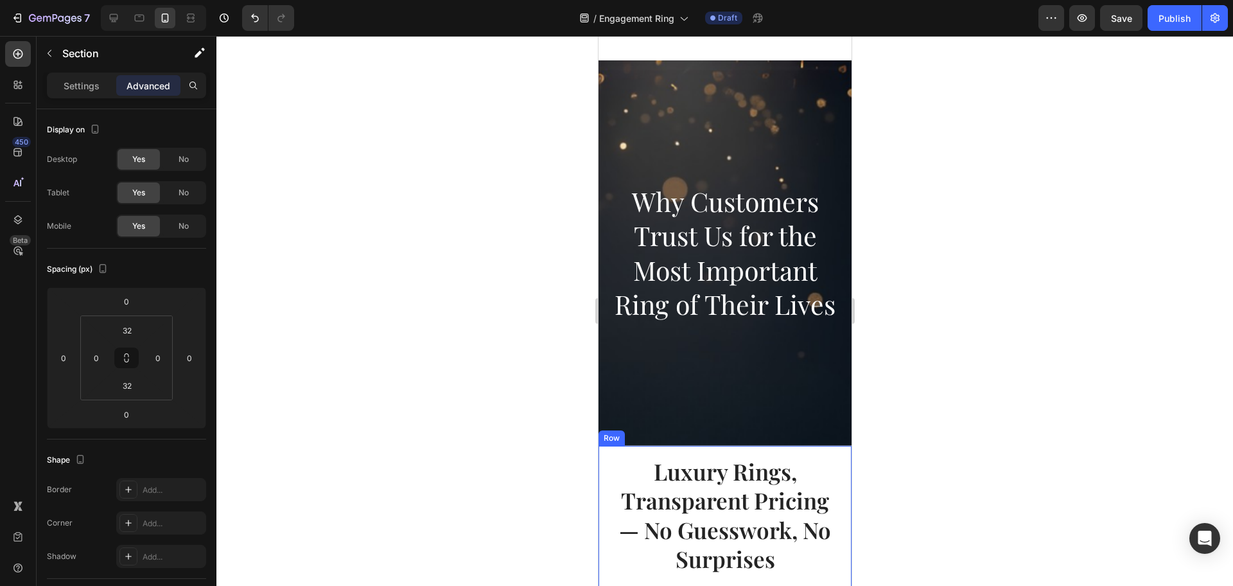
click at [134, 337] on input "15" at bounding box center [127, 329] width 26 height 19
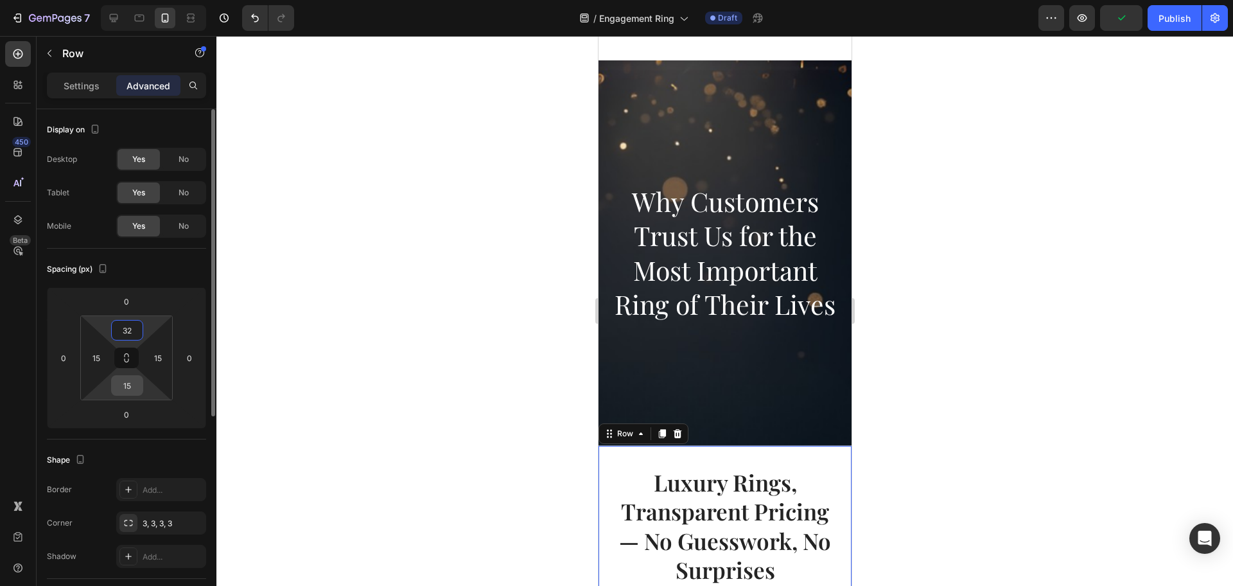
type input "32"
click at [125, 390] on input "15" at bounding box center [127, 385] width 26 height 19
type input "32"
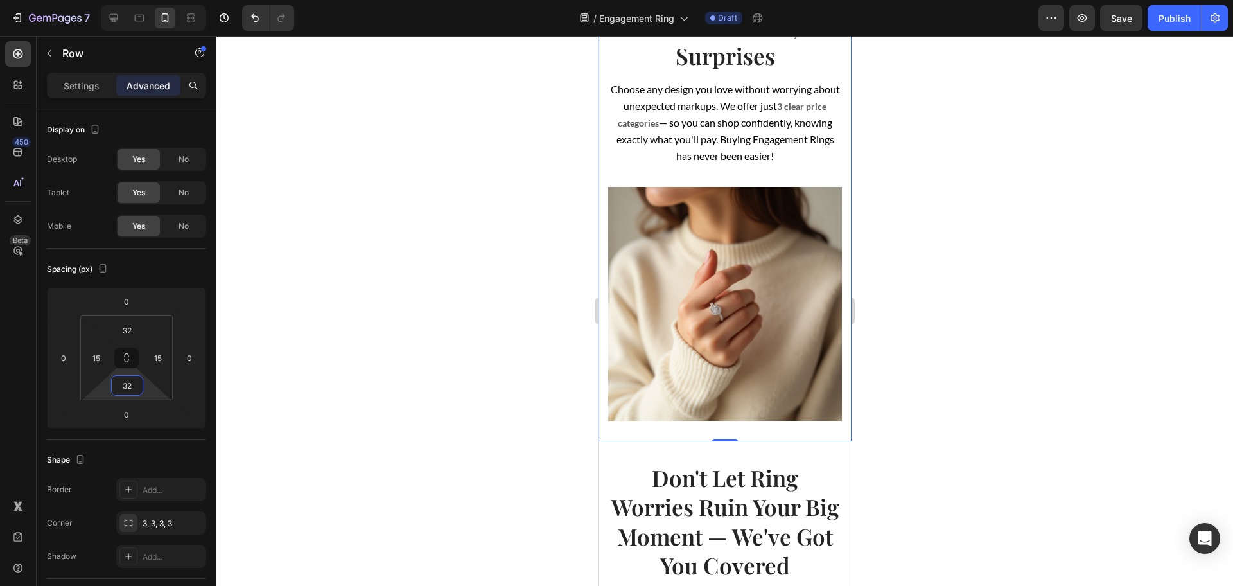
scroll to position [963, 0]
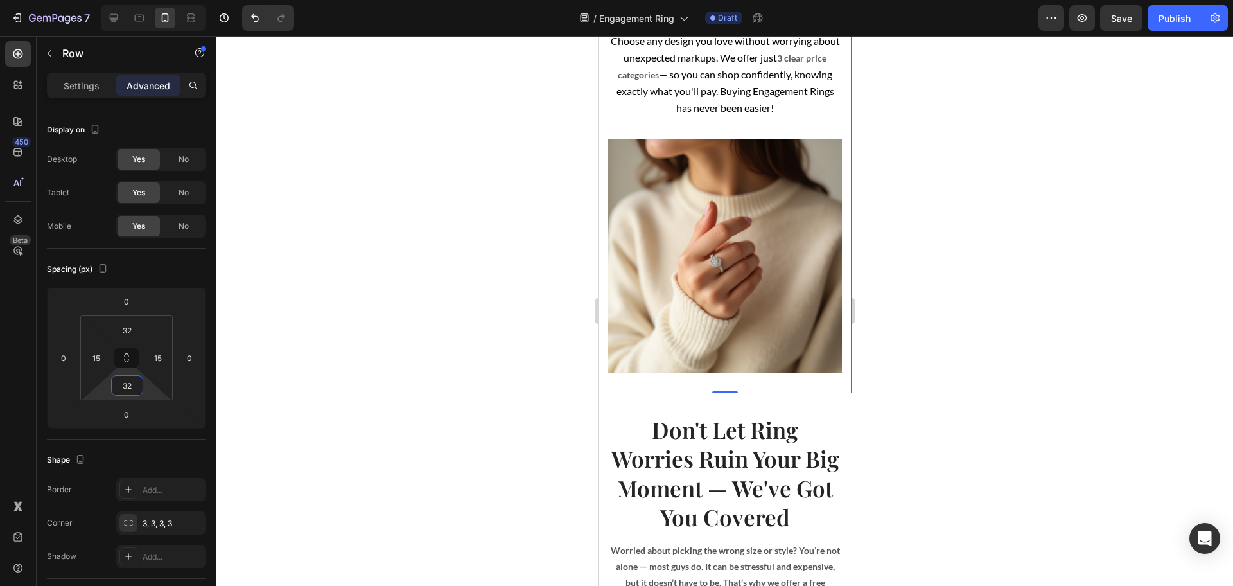
click at [947, 409] on div at bounding box center [724, 311] width 1017 height 550
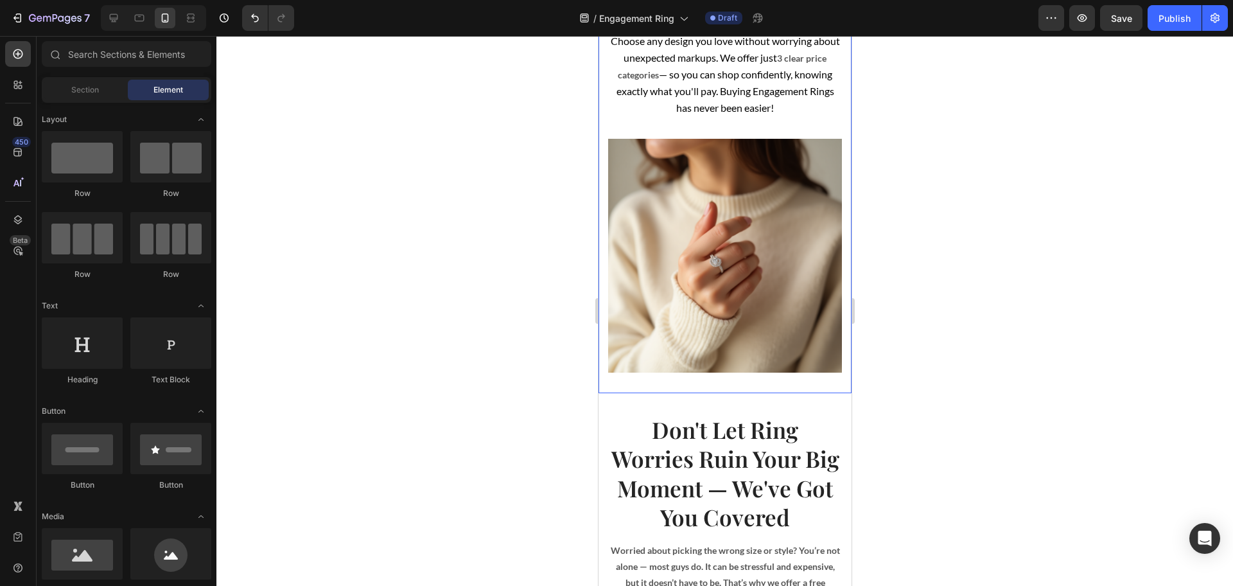
click at [742, 372] on div "Luxury Rings, Transparent Pricing — No Guesswork, No Surprises Heading Choose a…" at bounding box center [724, 138] width 253 height 509
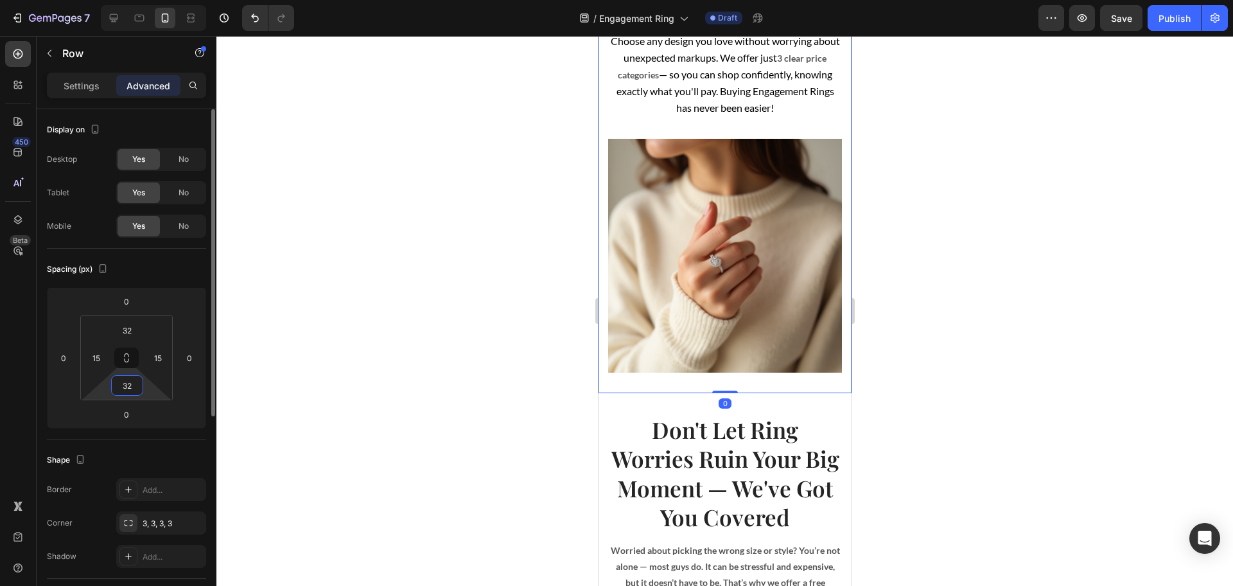
click at [132, 389] on input "32" at bounding box center [127, 385] width 26 height 19
type input "0"
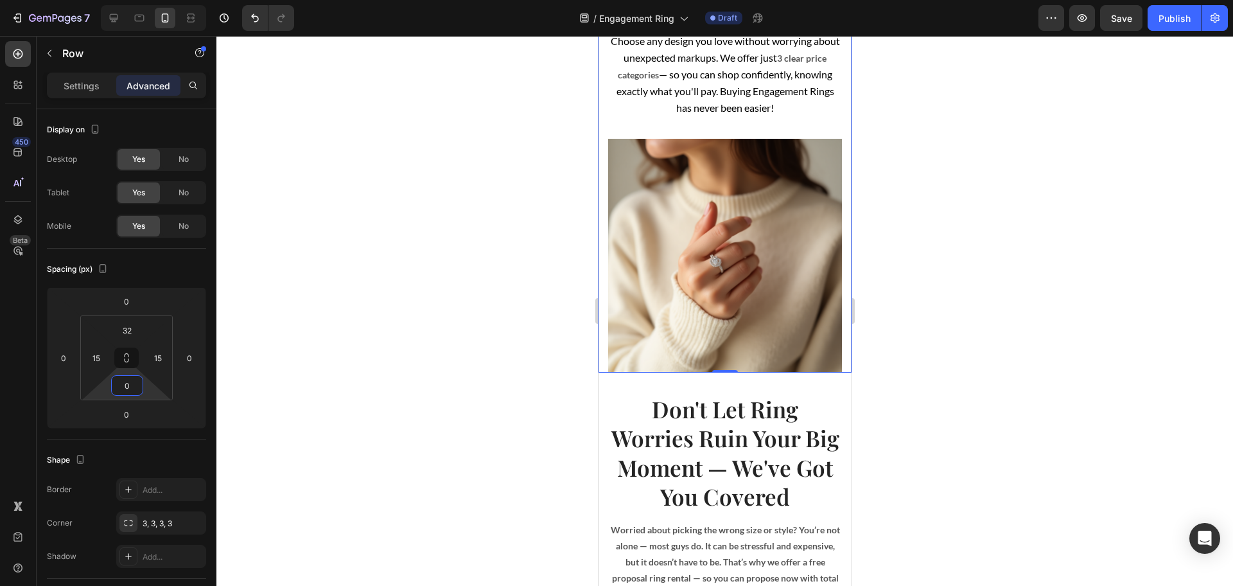
click at [402, 358] on div at bounding box center [724, 311] width 1017 height 550
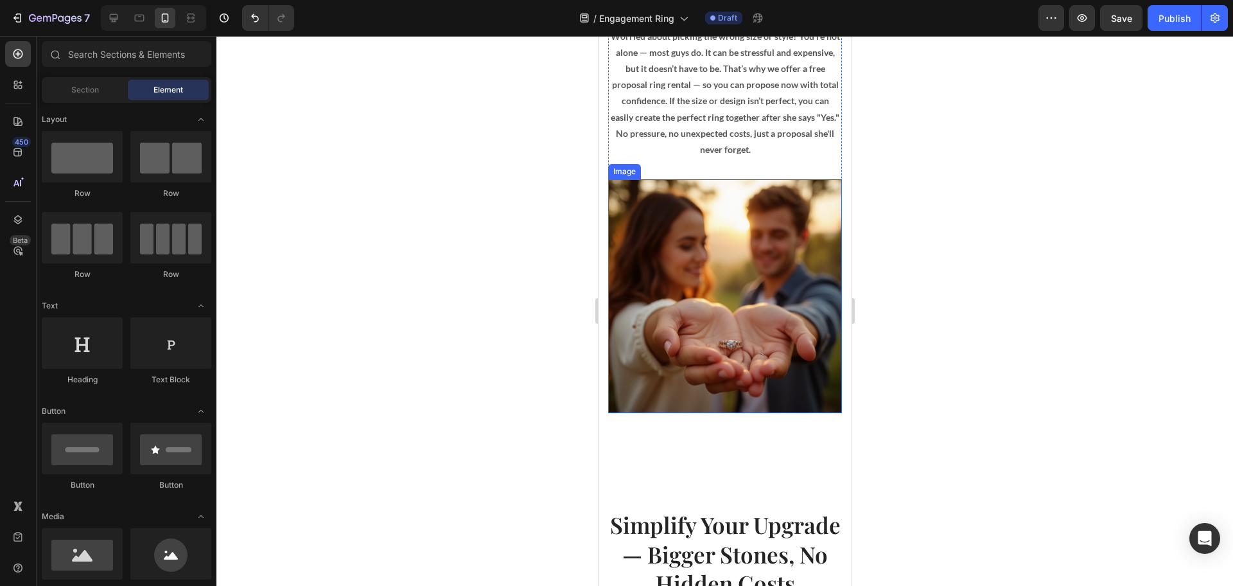
scroll to position [1445, 0]
click at [742, 419] on div "Image Don't Let Ring Worries Ruin Your Big Moment — We've Got You Covered Headi…" at bounding box center [724, 161] width 253 height 565
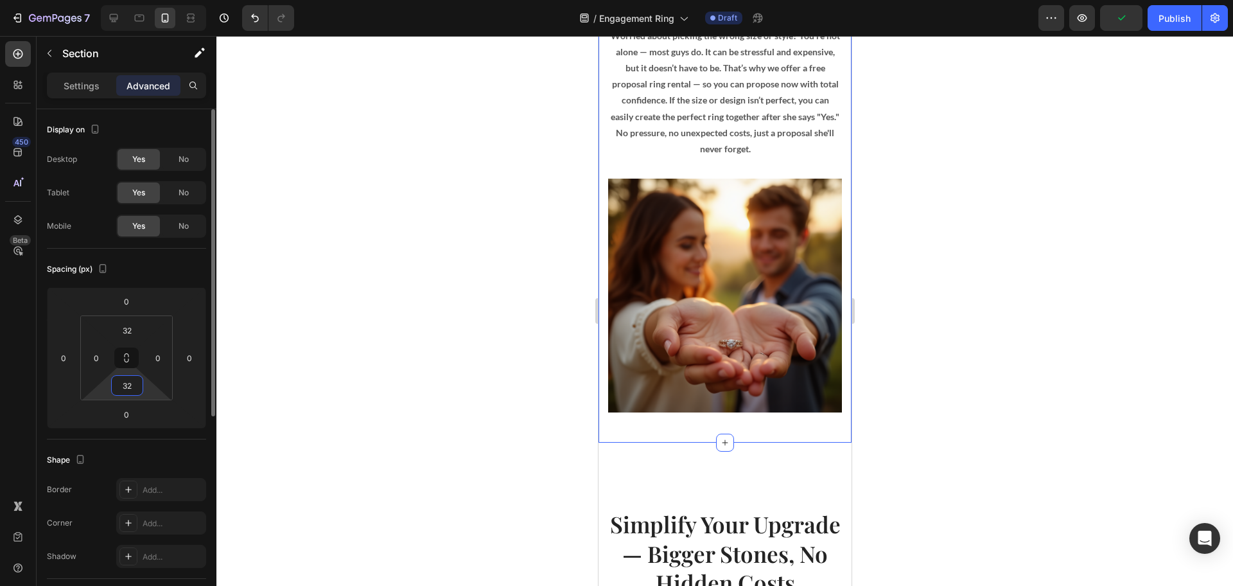
click at [117, 383] on input "32" at bounding box center [127, 385] width 26 height 19
type input "0"
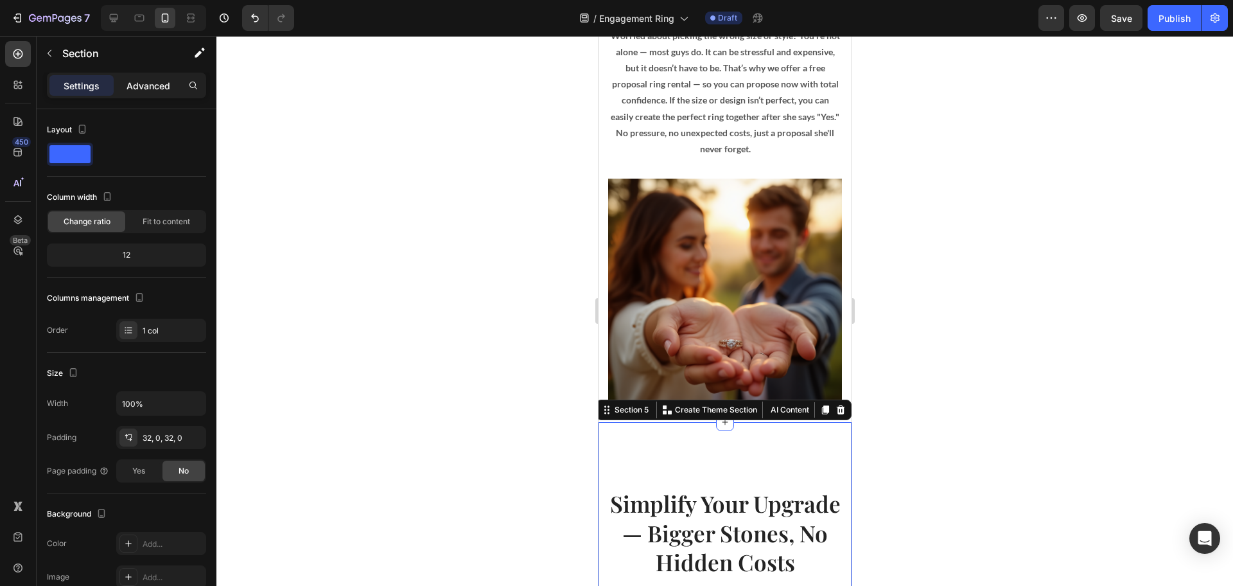
click at [137, 86] on p "Advanced" at bounding box center [149, 85] width 44 height 13
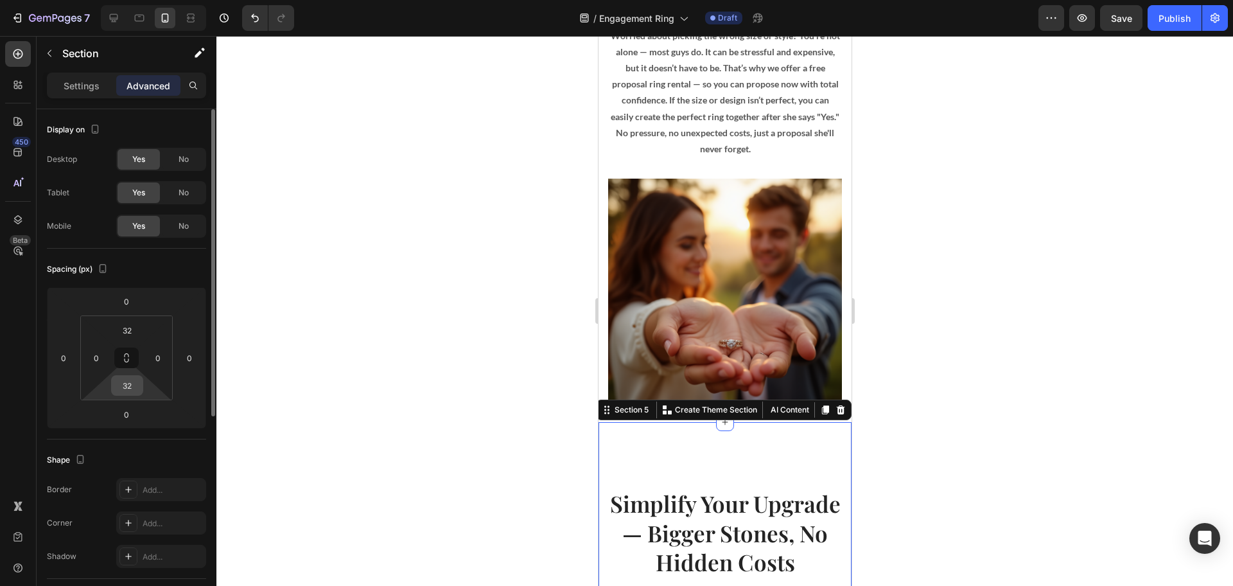
click at [132, 376] on input "32" at bounding box center [127, 385] width 26 height 19
type input "0"
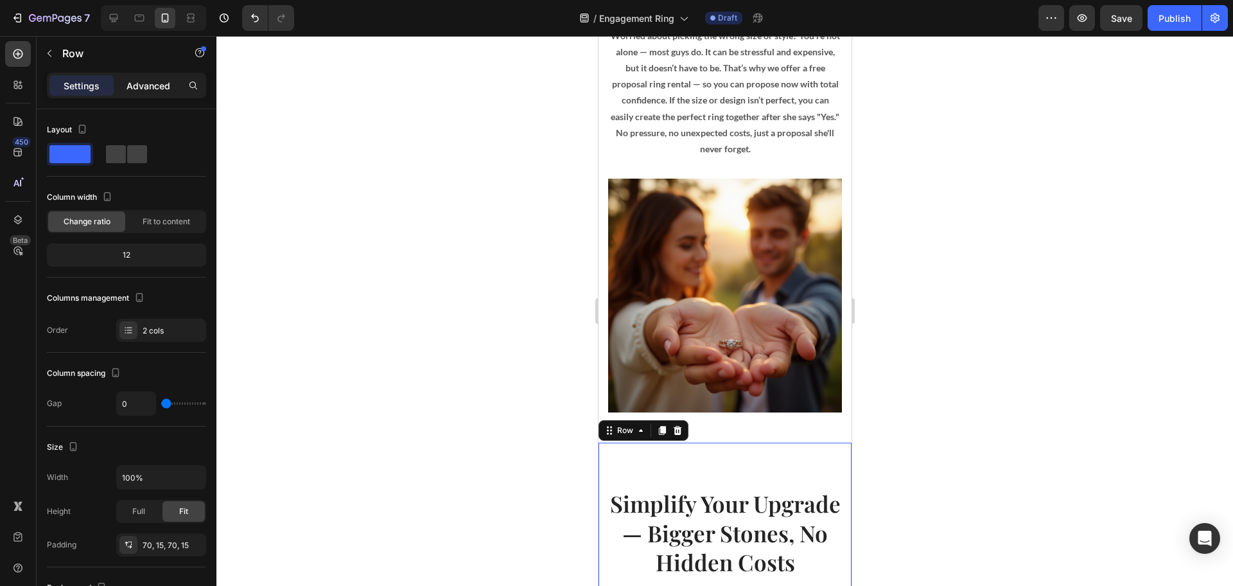
click at [152, 83] on p "Advanced" at bounding box center [149, 85] width 44 height 13
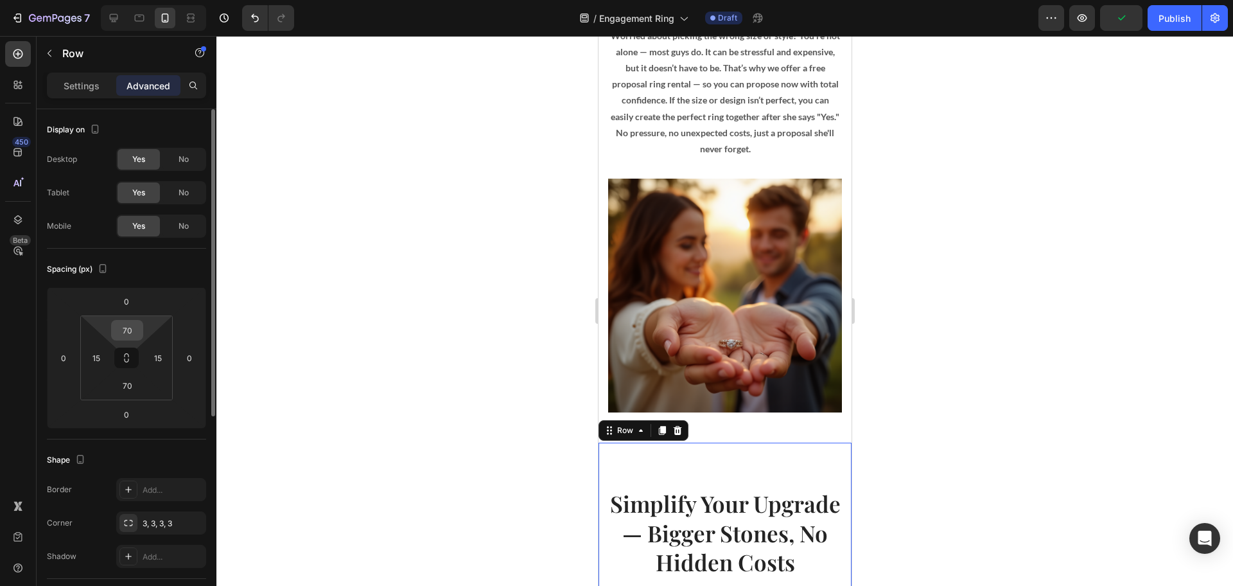
click at [127, 333] on input "70" at bounding box center [127, 329] width 26 height 19
type input "0"
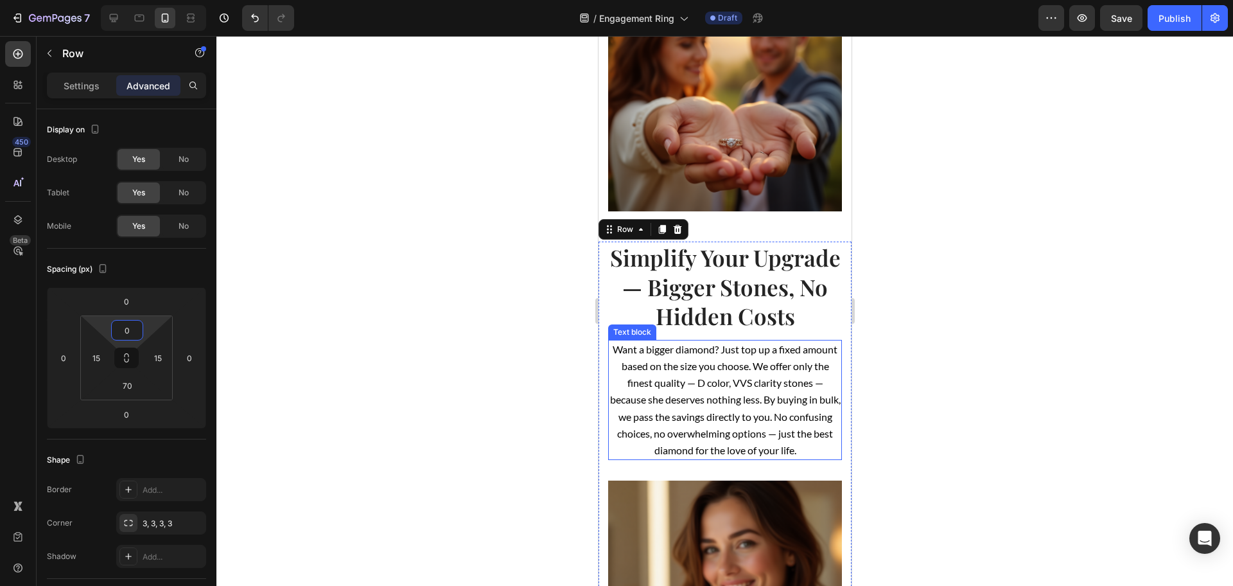
scroll to position [1686, 0]
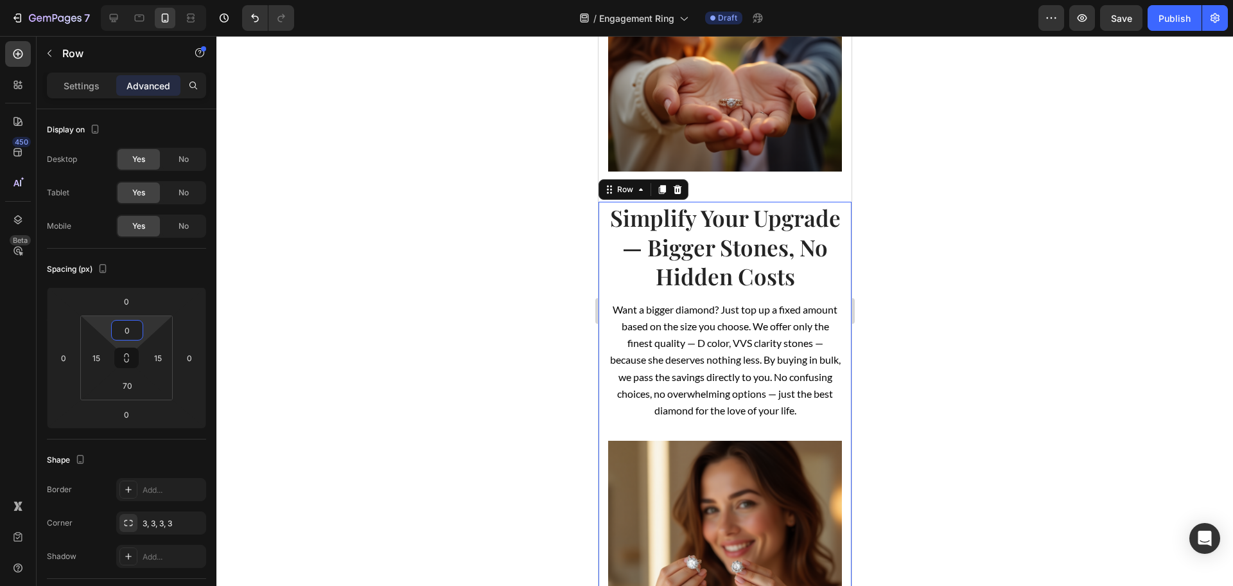
click at [928, 423] on div at bounding box center [724, 311] width 1017 height 550
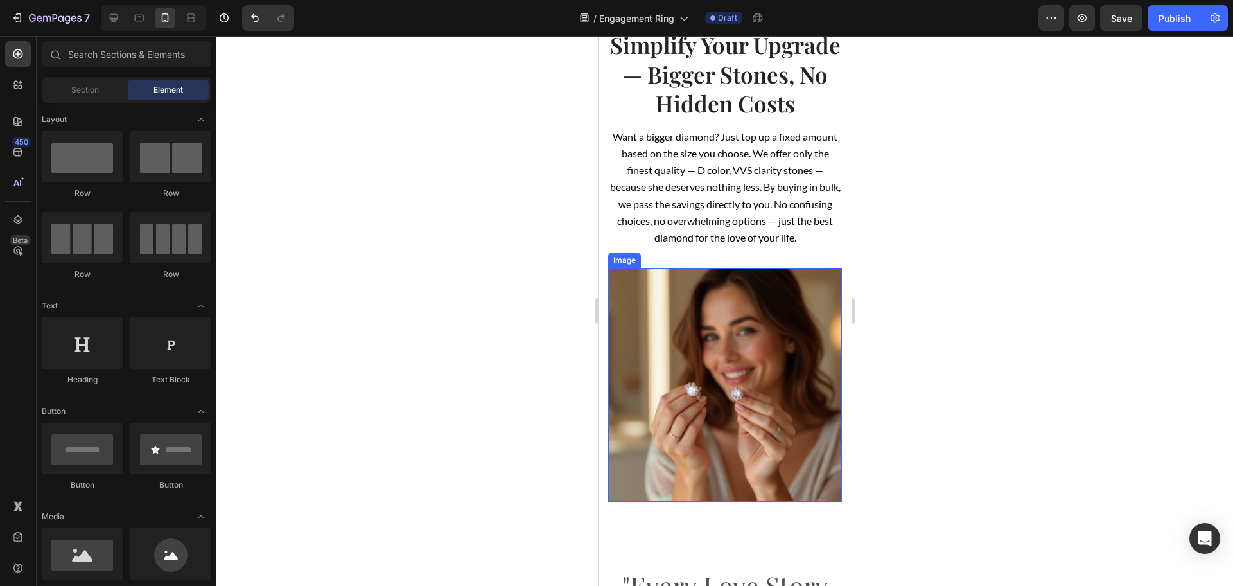
scroll to position [2087, 0]
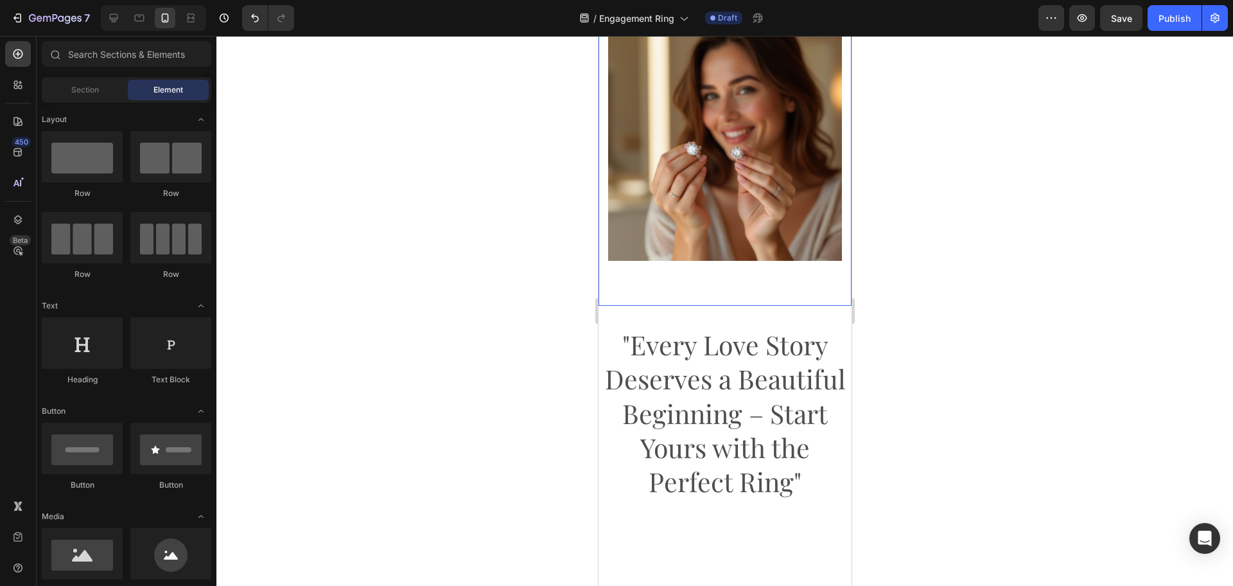
click at [701, 306] on div "Simplify Your Upgrade — Bigger Stones, No Hidden Costs Heading Want a bigger di…" at bounding box center [724, 47] width 253 height 518
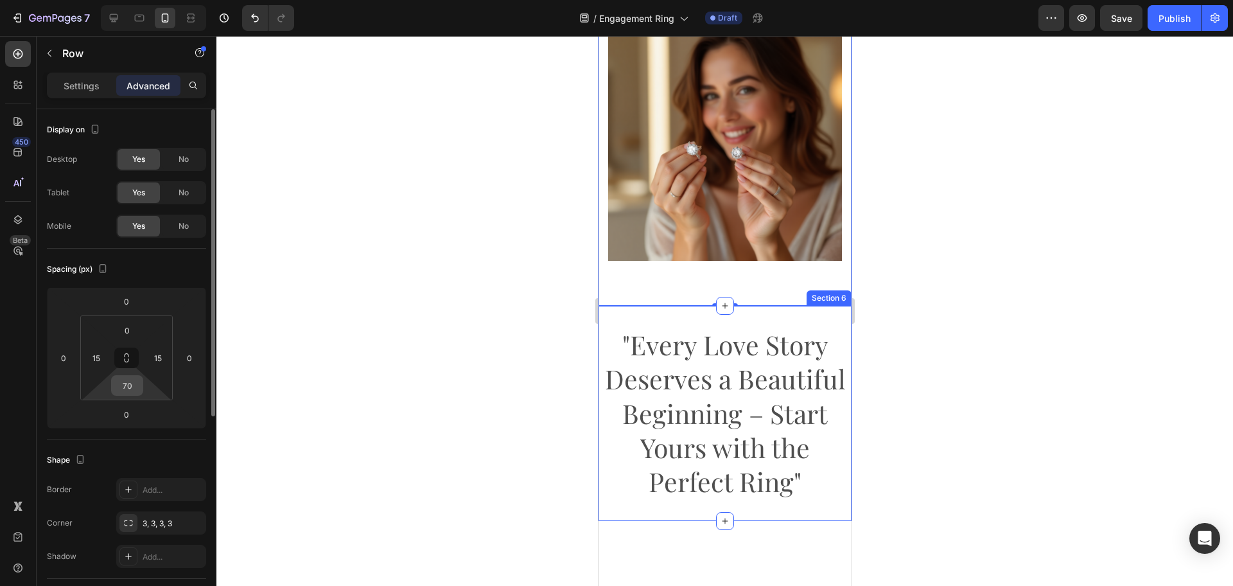
click at [132, 379] on input "70" at bounding box center [127, 385] width 26 height 19
type input "0"
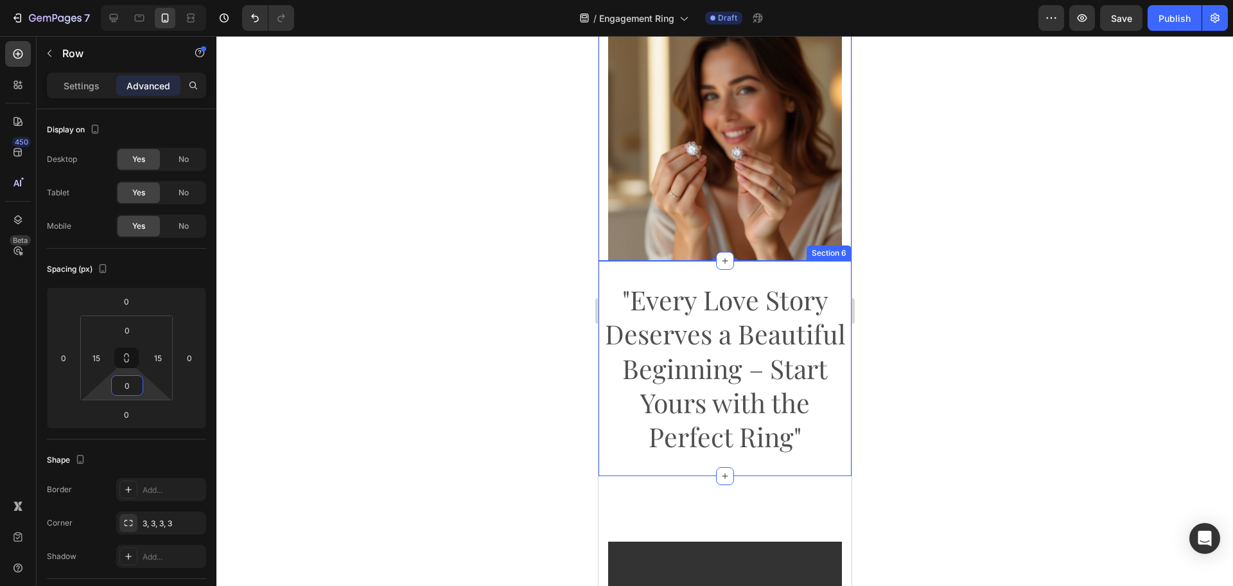
click at [811, 304] on div ""Every Love Story Deserves a Beautiful Beginning – Start Yours with the Perfect…" at bounding box center [724, 368] width 253 height 215
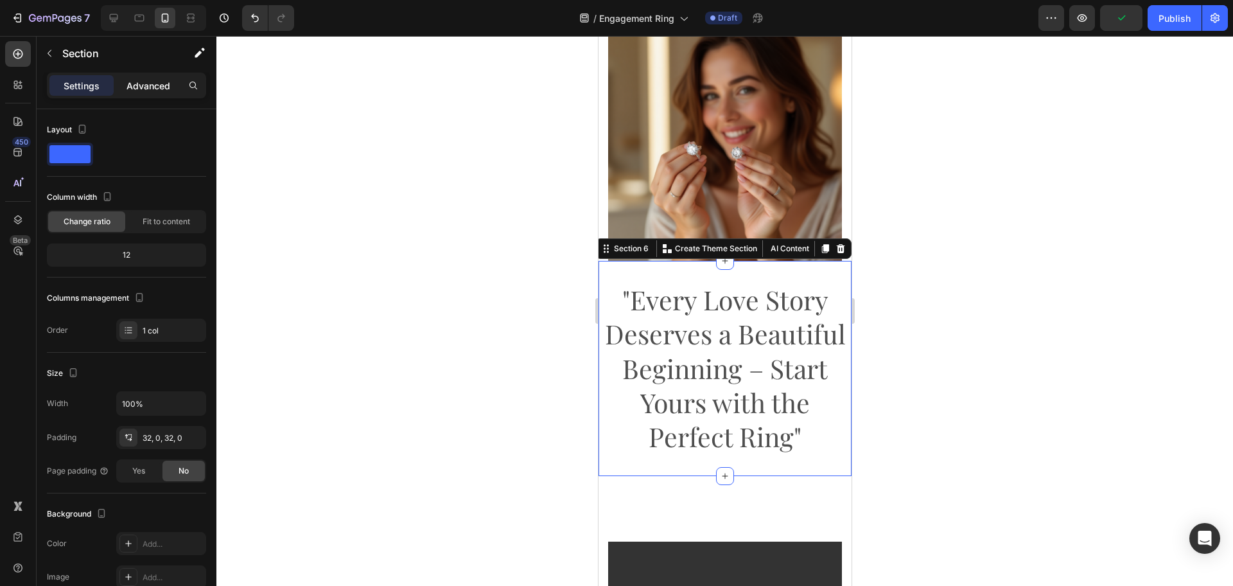
click at [125, 86] on div "Advanced" at bounding box center [148, 85] width 64 height 21
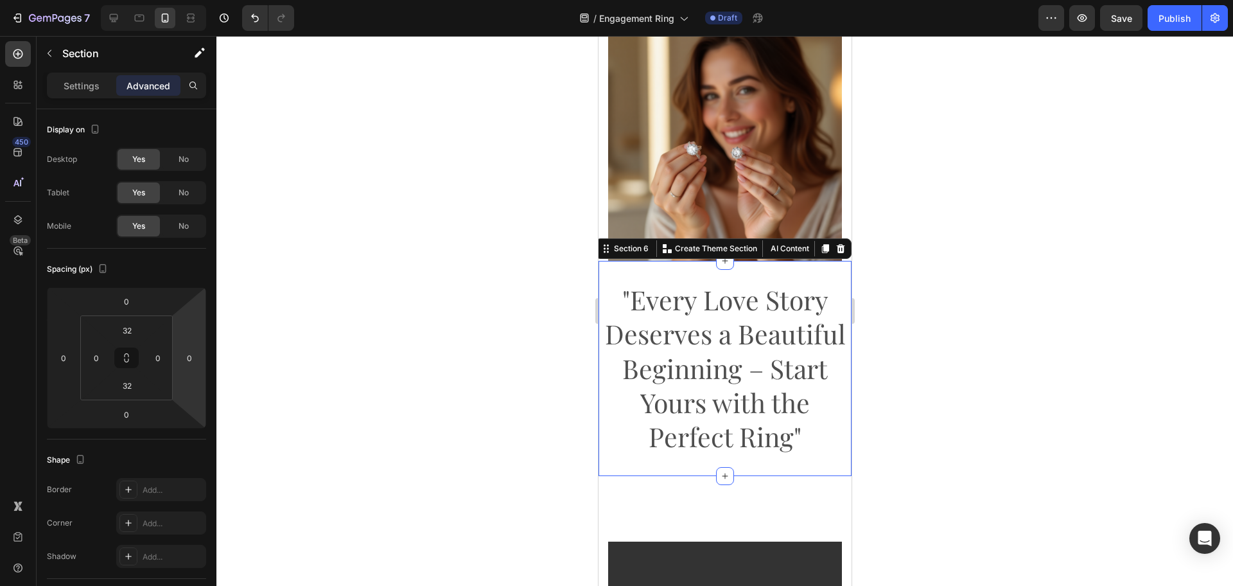
click at [1013, 397] on div at bounding box center [724, 311] width 1017 height 550
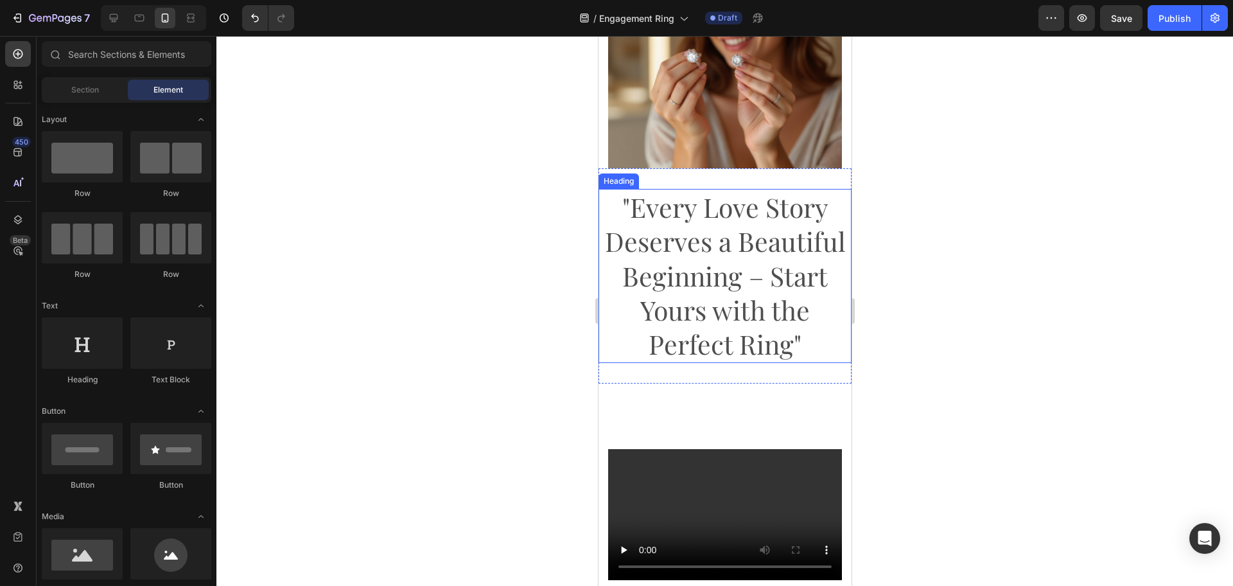
scroll to position [2248, 0]
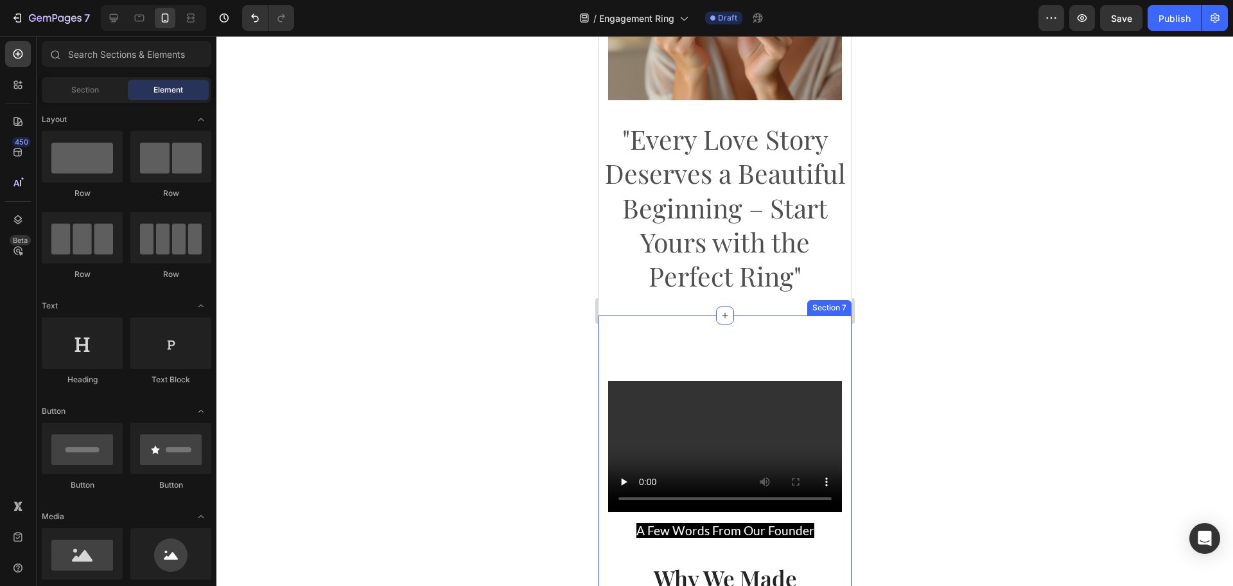
click at [743, 362] on div "Video A Few Words From Our Founder Text block Why We Made Engagement Ring Shopp…" at bounding box center [724, 534] width 253 height 439
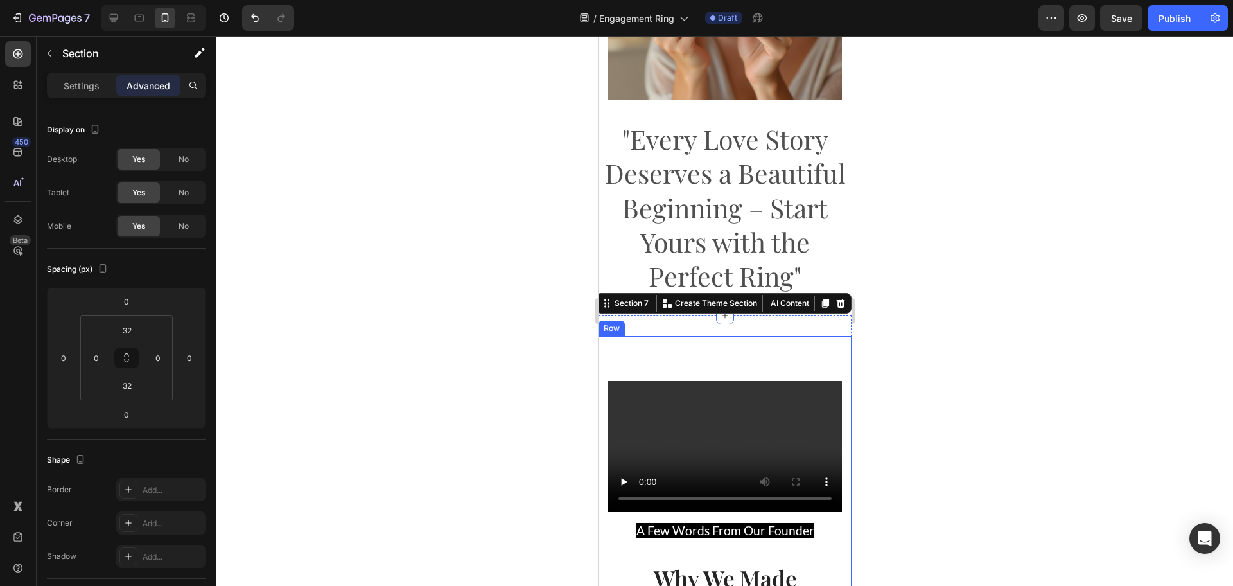
click at [778, 393] on div "Video A Few Words From Our Founder Text block Why We Made Engagement Ring Shopp…" at bounding box center [724, 535] width 253 height 398
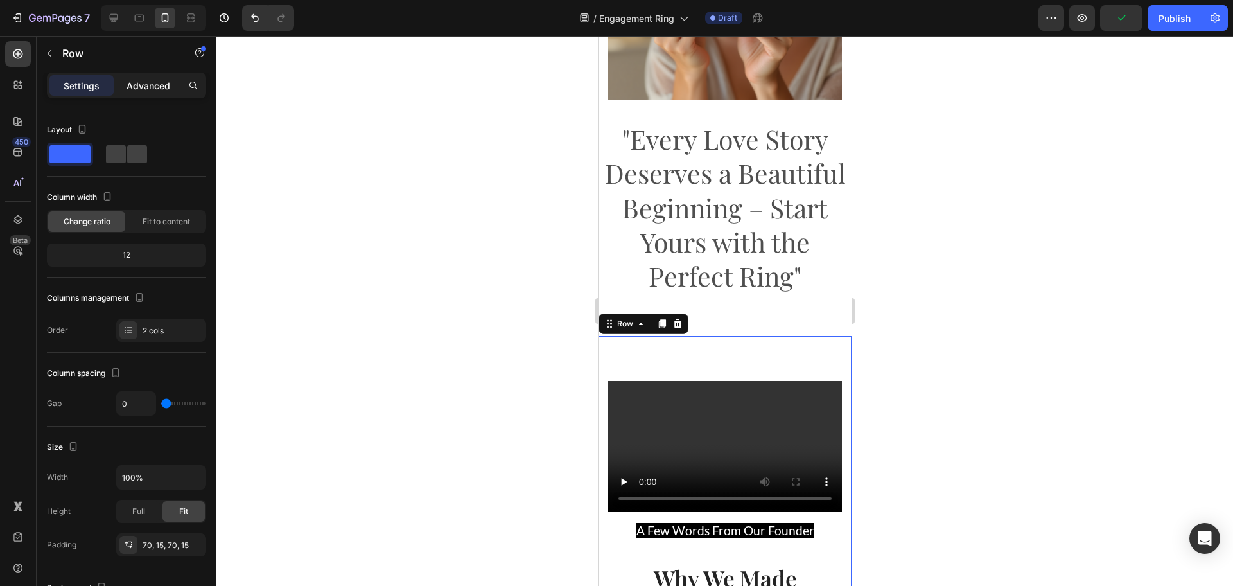
click at [127, 85] on p "Advanced" at bounding box center [149, 85] width 44 height 13
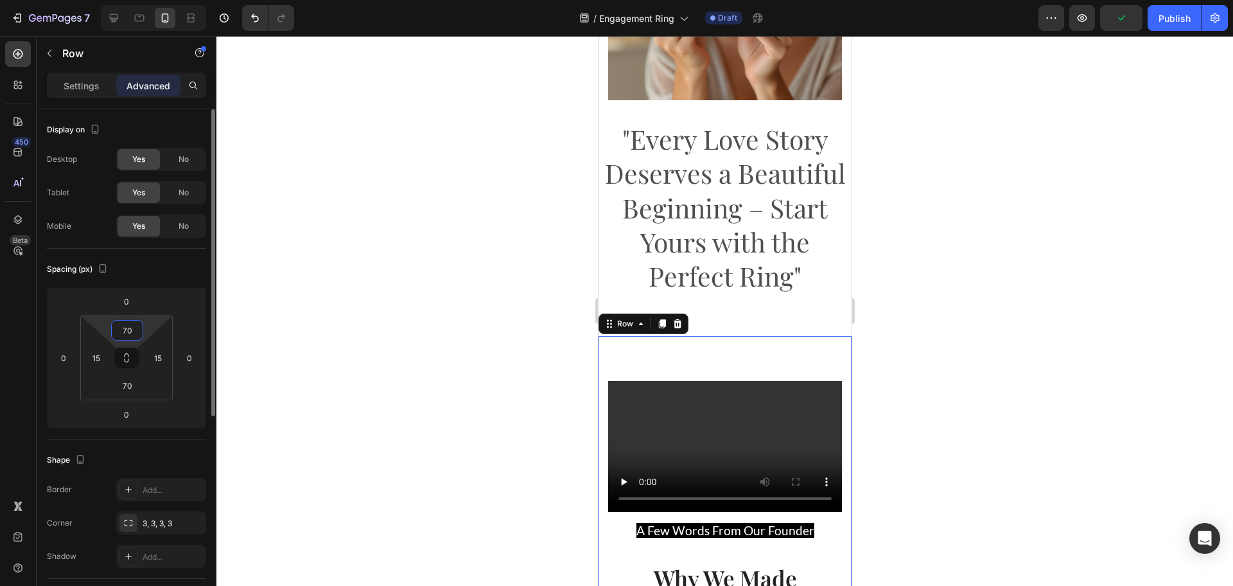
click at [133, 324] on input "70" at bounding box center [127, 329] width 26 height 19
type input "0"
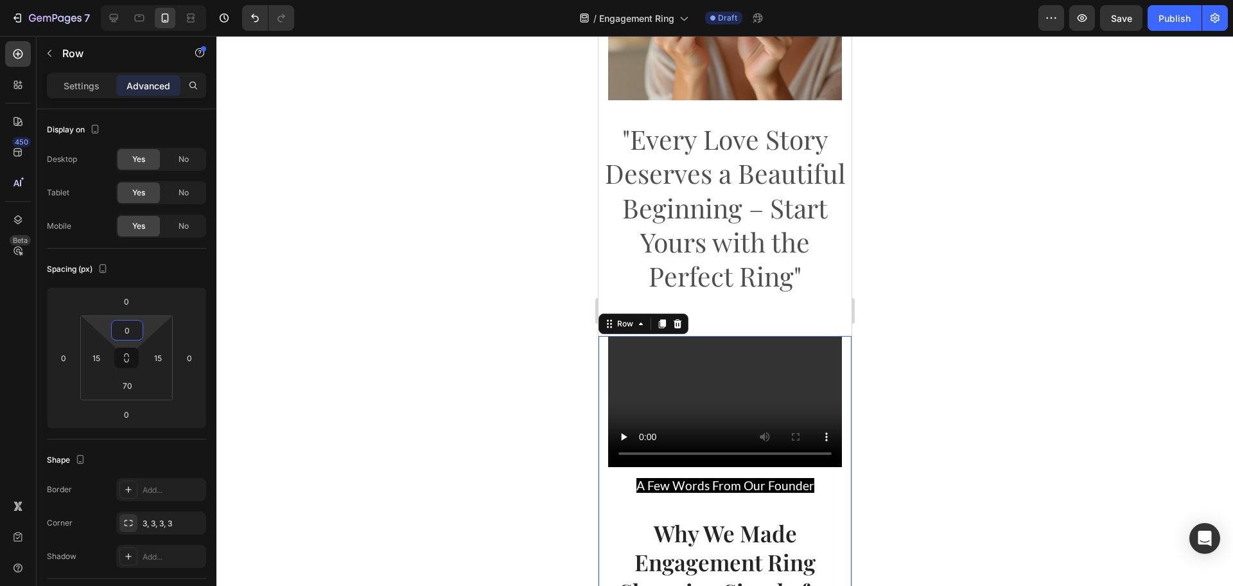
click at [358, 392] on div at bounding box center [724, 311] width 1017 height 550
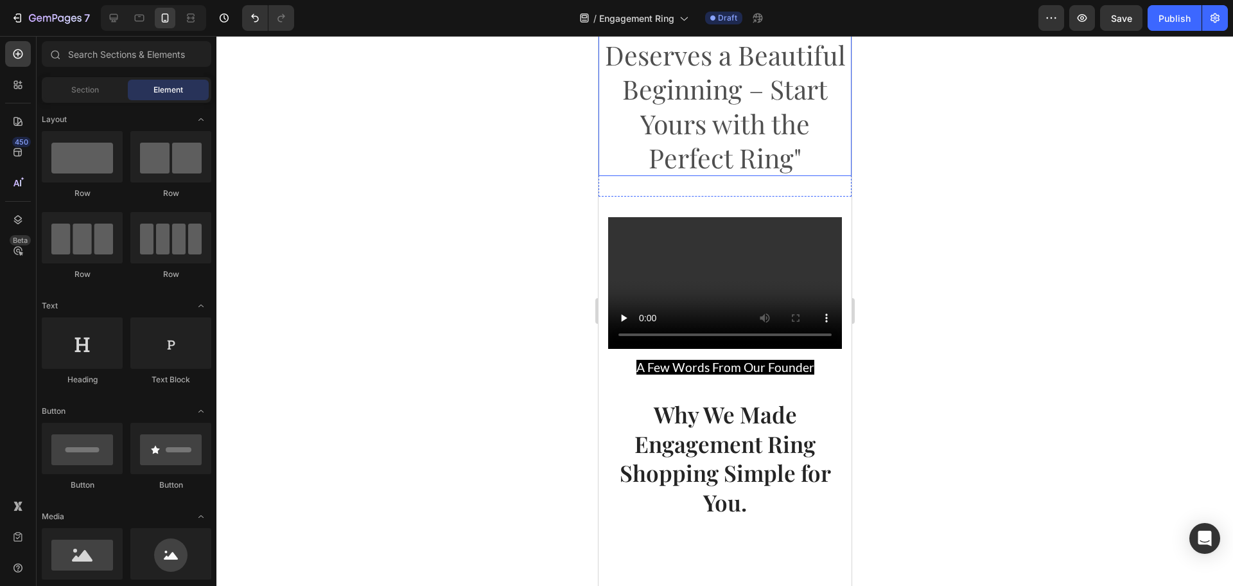
scroll to position [2408, 0]
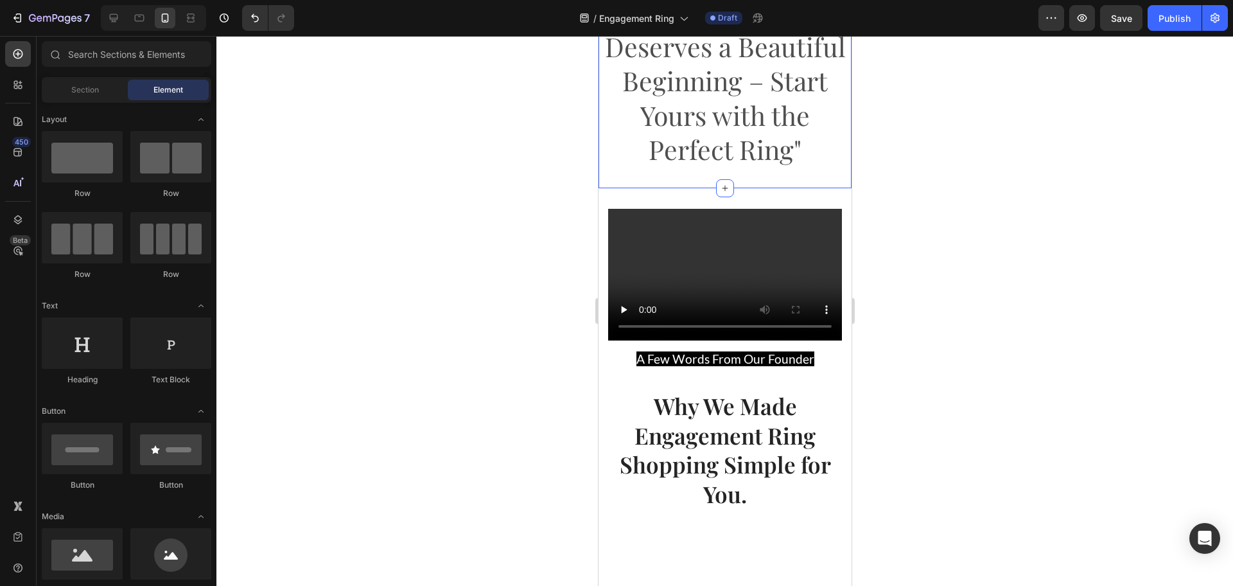
click at [744, 179] on div ""Every Love Story Deserves a Beautiful Beginning – Start Yours with the Perfect…" at bounding box center [724, 81] width 253 height 215
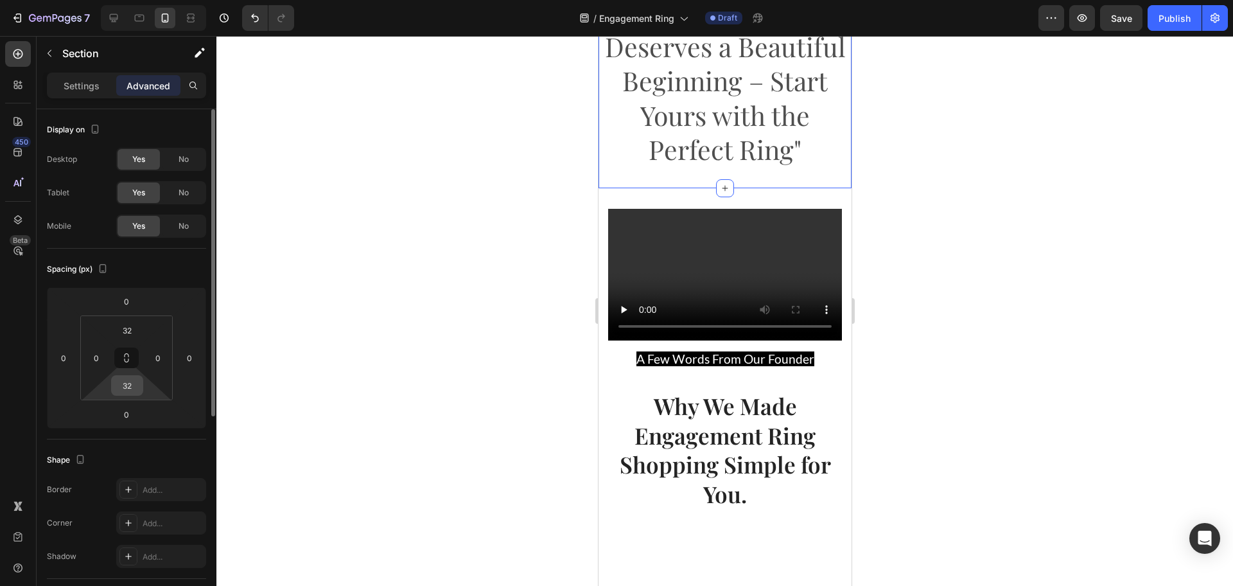
click at [137, 392] on input "32" at bounding box center [127, 385] width 26 height 19
type input "0"
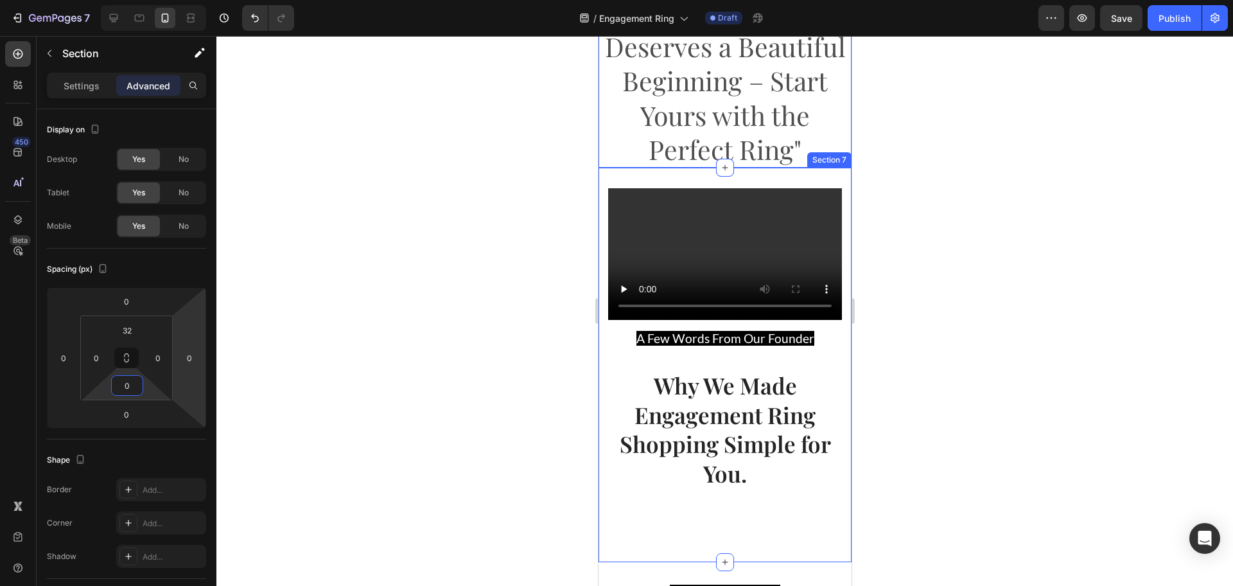
click at [655, 180] on div "Video A Few Words From Our Founder Text block Why We Made Engagement Ring Shopp…" at bounding box center [724, 365] width 253 height 394
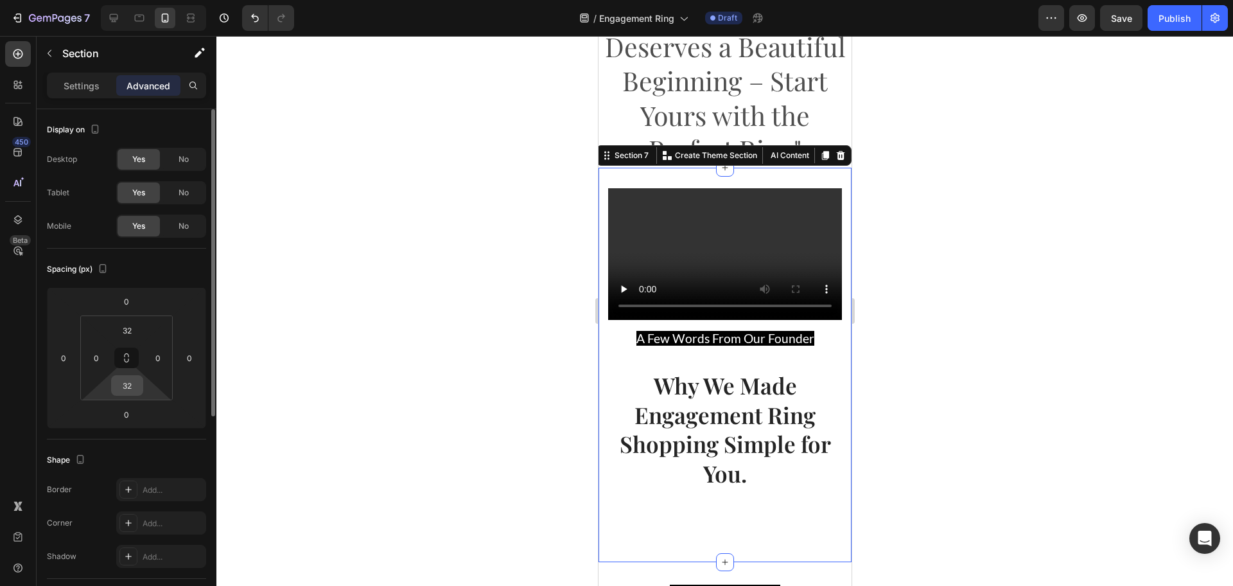
click at [124, 383] on input "32" at bounding box center [127, 385] width 26 height 19
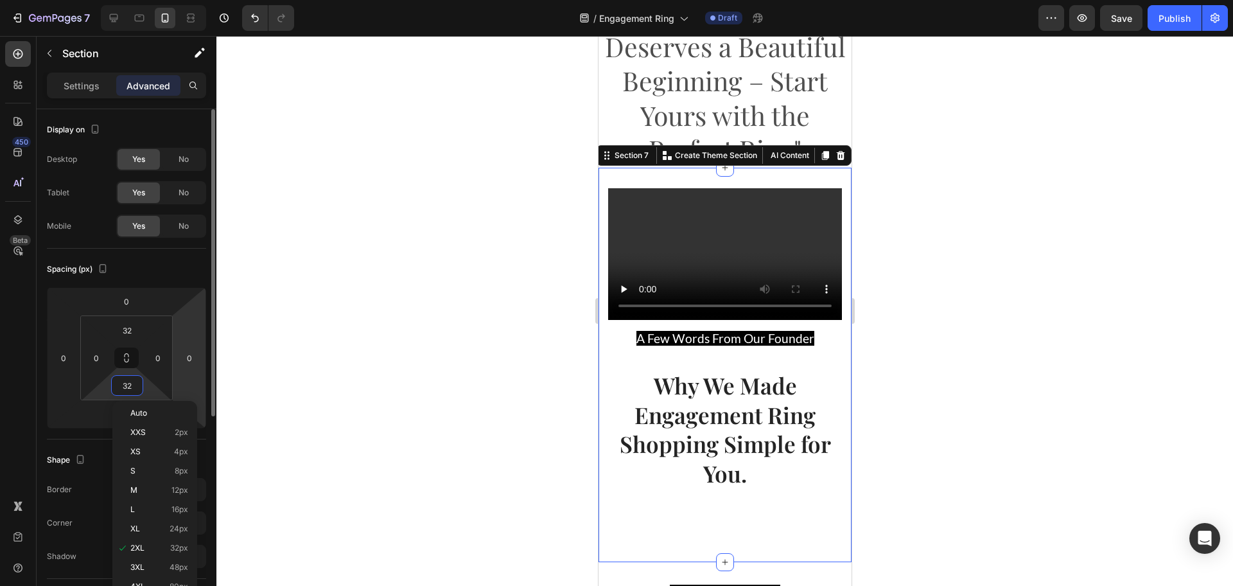
type input "0"
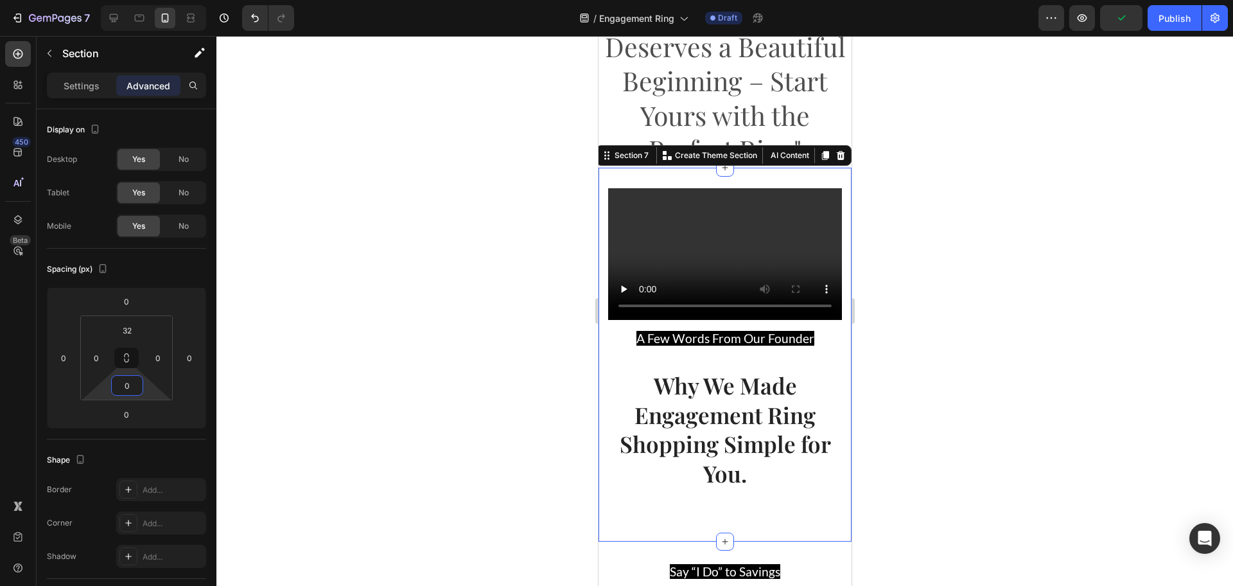
click at [514, 388] on div at bounding box center [724, 311] width 1017 height 550
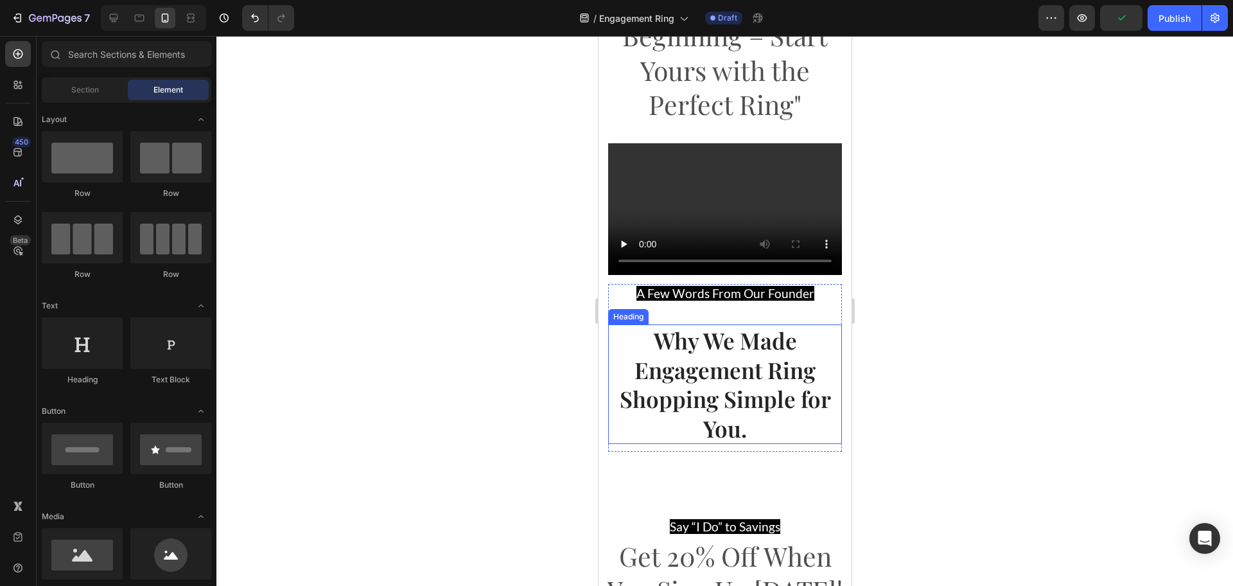
scroll to position [2489, 0]
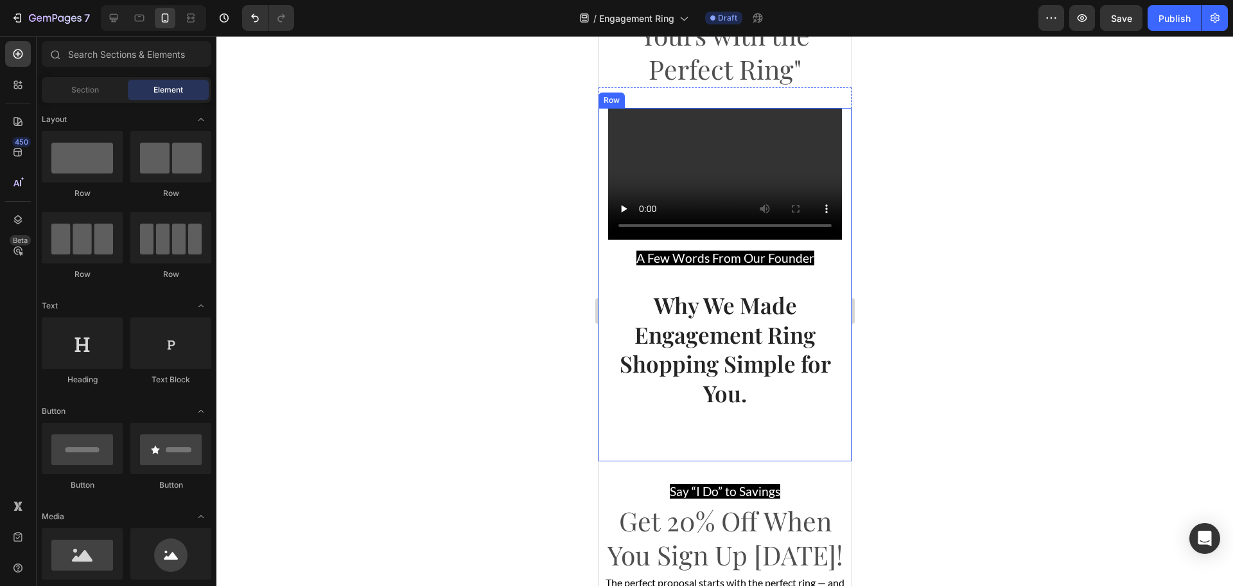
click at [705, 428] on div "Video A Few Words From Our Founder Text block Why We Made Engagement Ring Shopp…" at bounding box center [724, 284] width 253 height 353
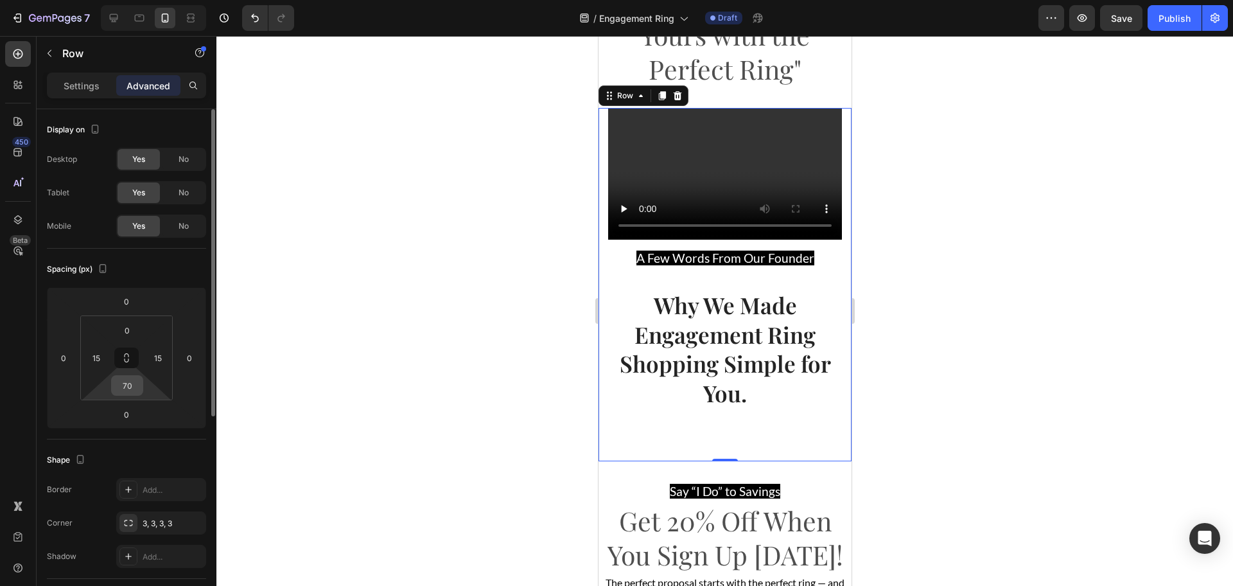
click at [127, 385] on input "70" at bounding box center [127, 385] width 26 height 19
type input "0"
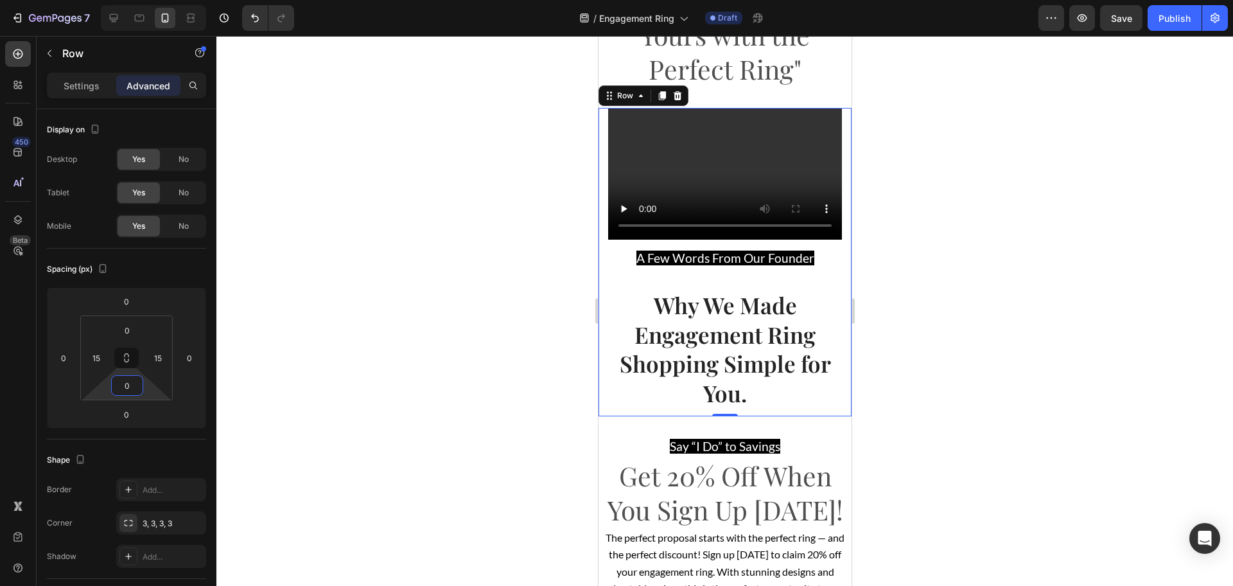
click at [414, 374] on div at bounding box center [724, 311] width 1017 height 550
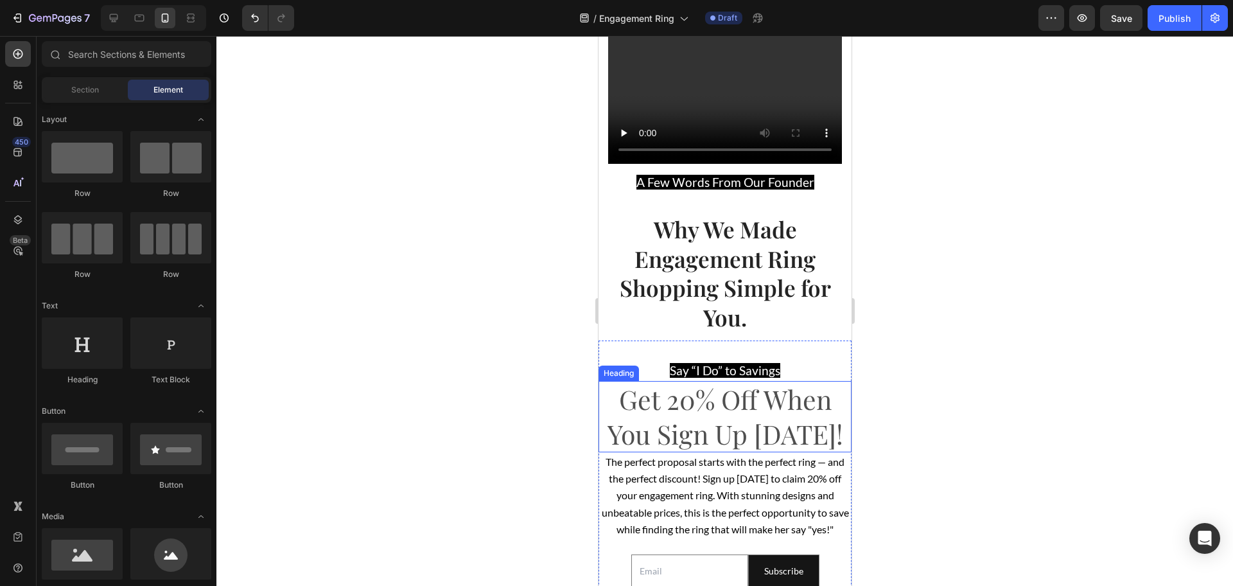
scroll to position [2649, 0]
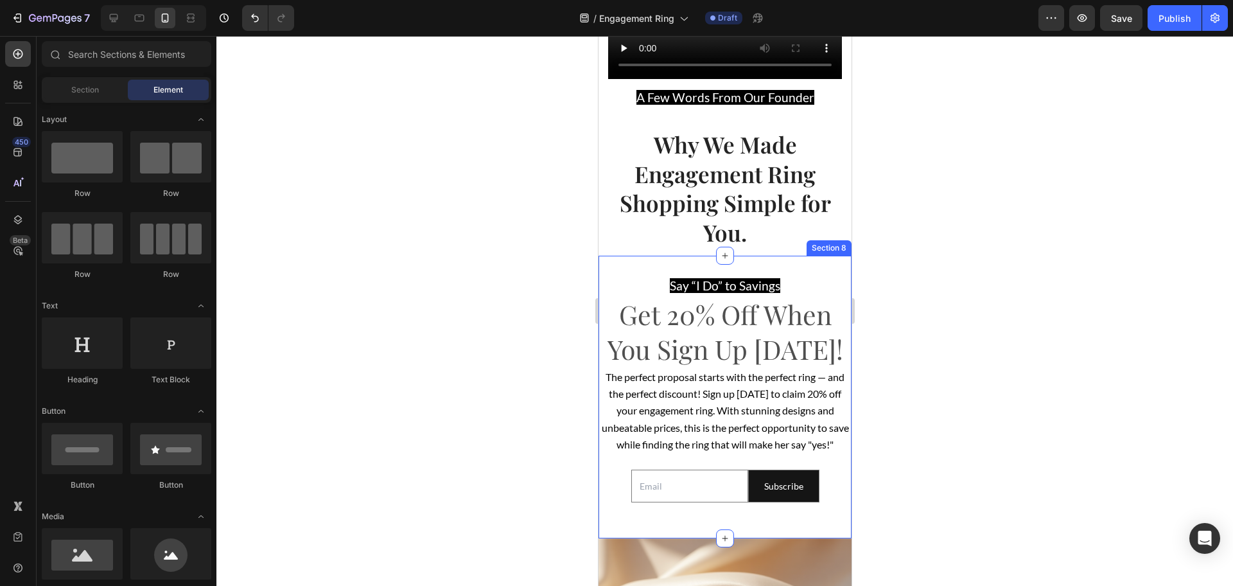
click at [665, 262] on div "Say “I Do” to Savings Text Block Get 20% Off When You Sign Up [DATE]! Heading T…" at bounding box center [724, 397] width 253 height 283
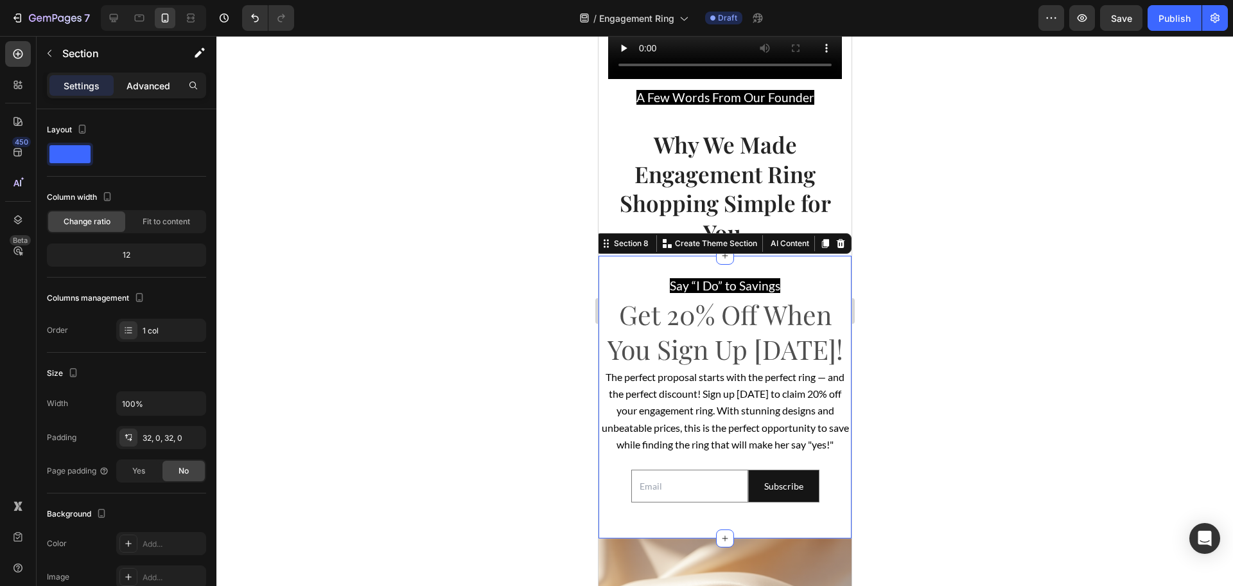
click at [134, 85] on p "Advanced" at bounding box center [149, 85] width 44 height 13
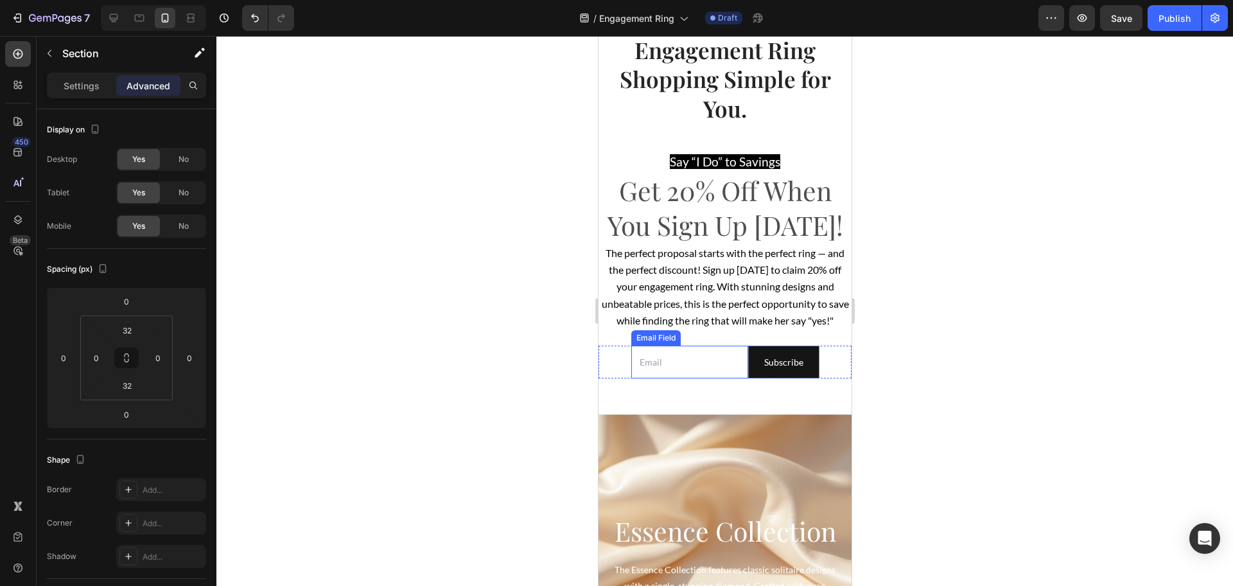
scroll to position [2756, 0]
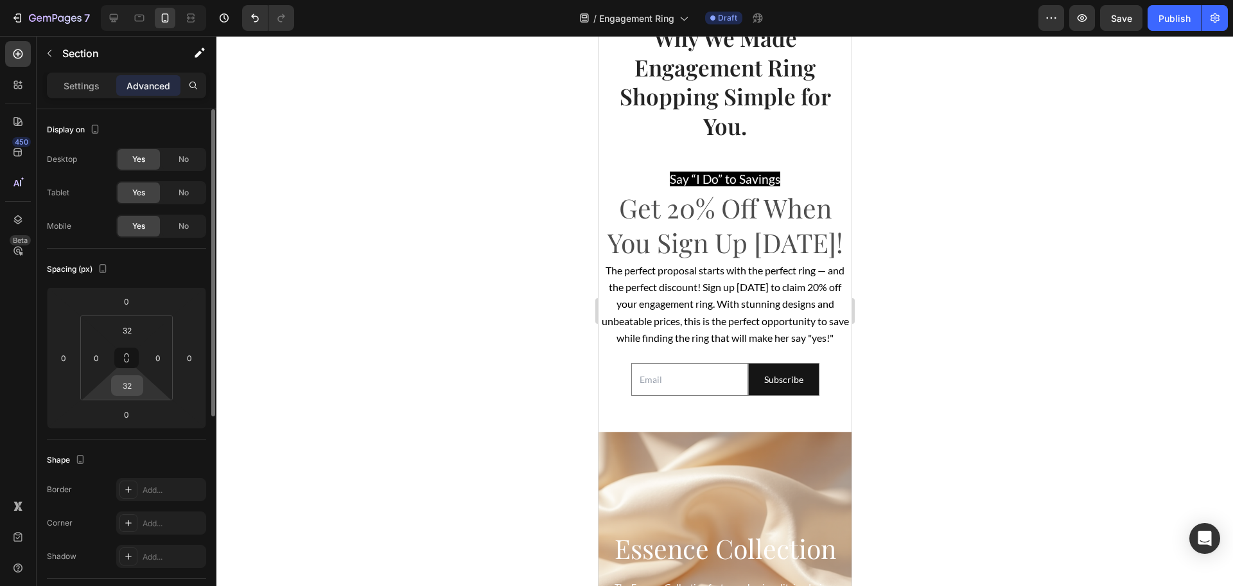
click at [134, 394] on input "32" at bounding box center [127, 385] width 26 height 19
type input "0"
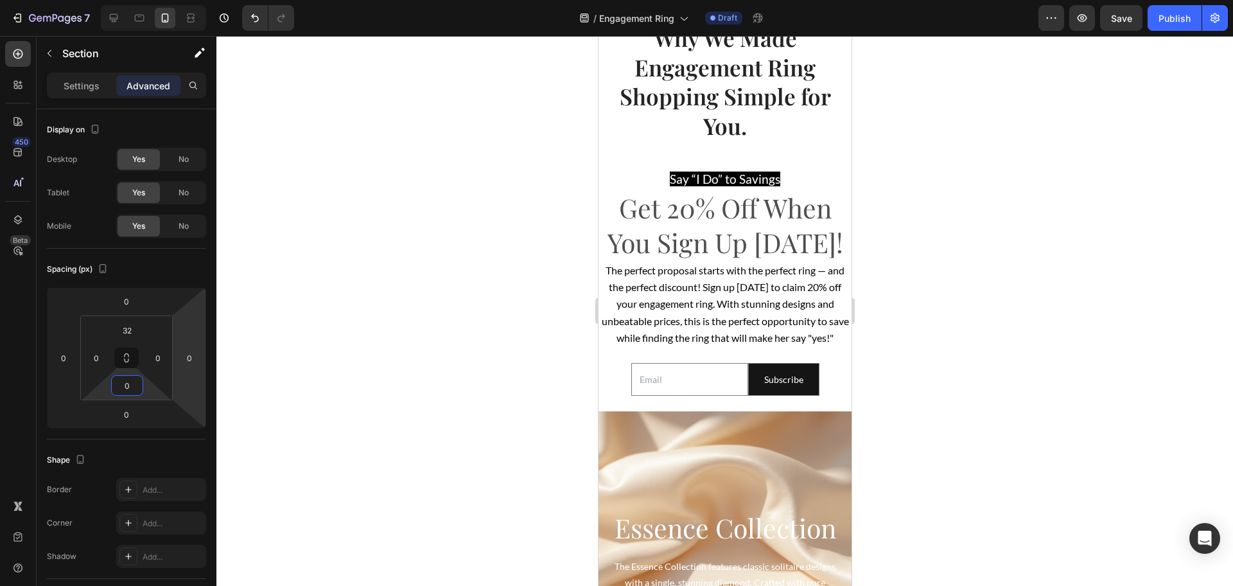
click at [439, 338] on div at bounding box center [724, 311] width 1017 height 550
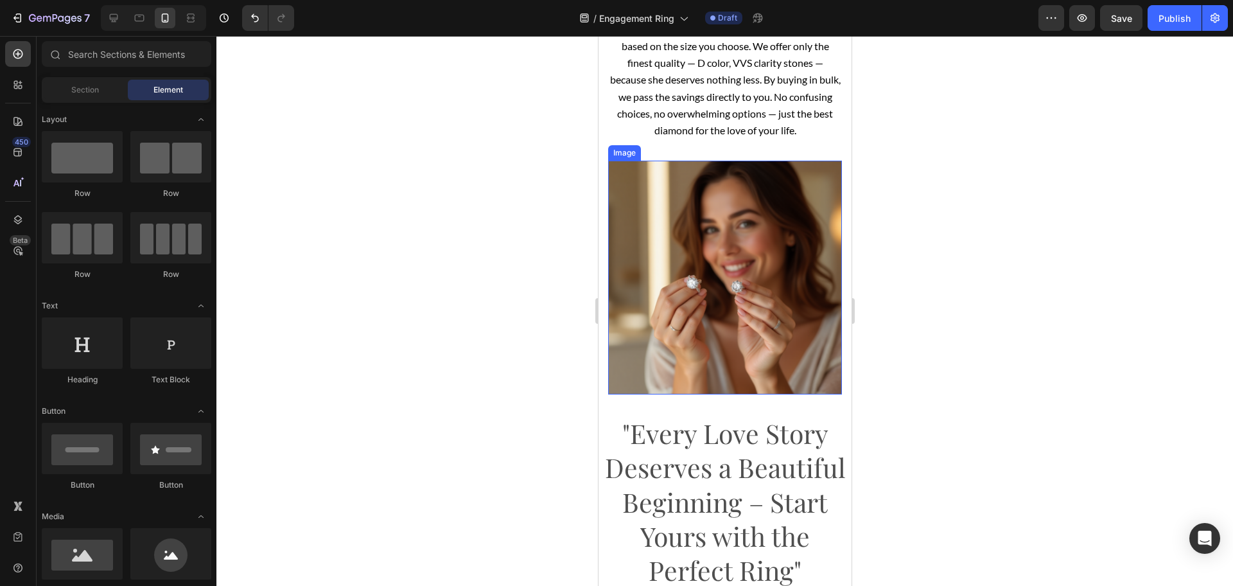
scroll to position [1953, 0]
click at [1089, 22] on icon "button" at bounding box center [1082, 18] width 13 height 13
click at [1220, 23] on icon "button" at bounding box center [1215, 18] width 13 height 13
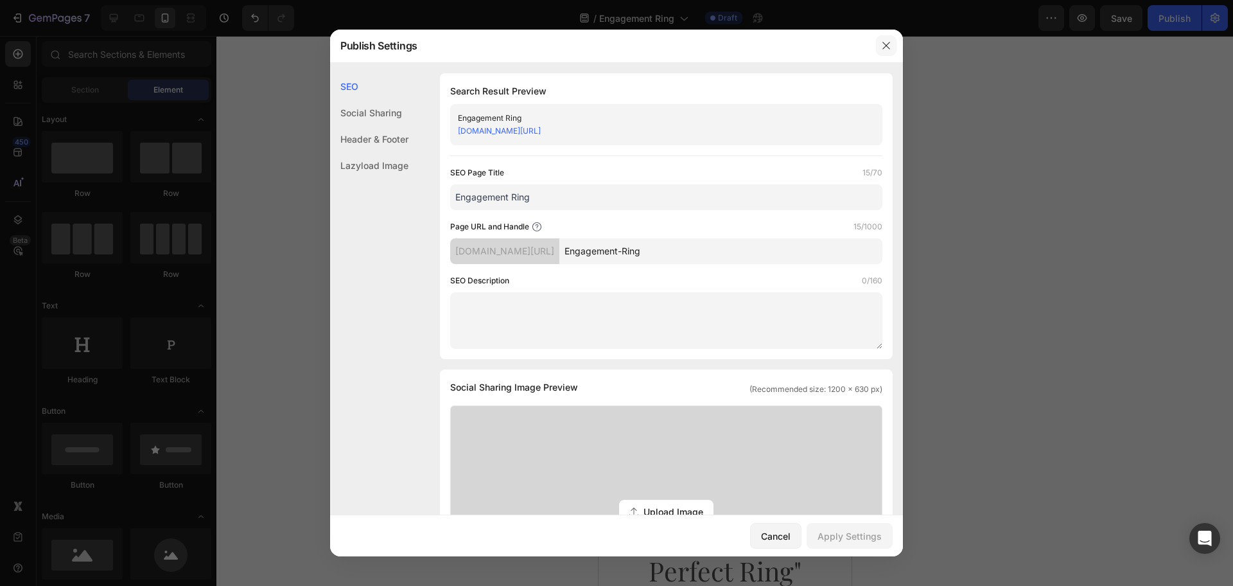
click at [890, 47] on icon "button" at bounding box center [886, 45] width 10 height 10
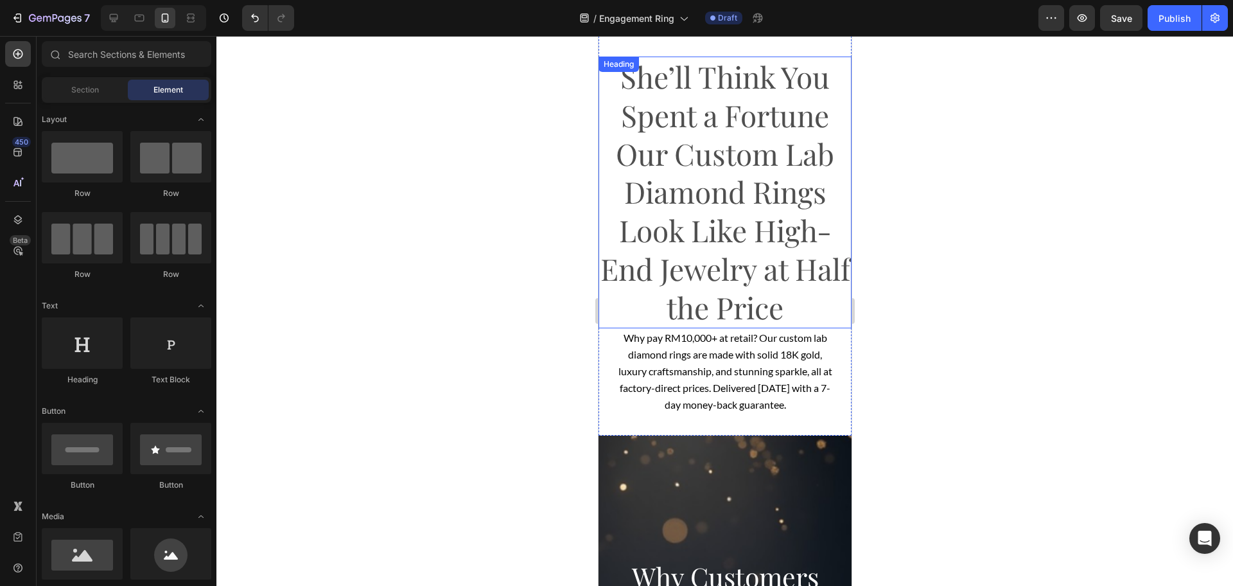
scroll to position [0, 0]
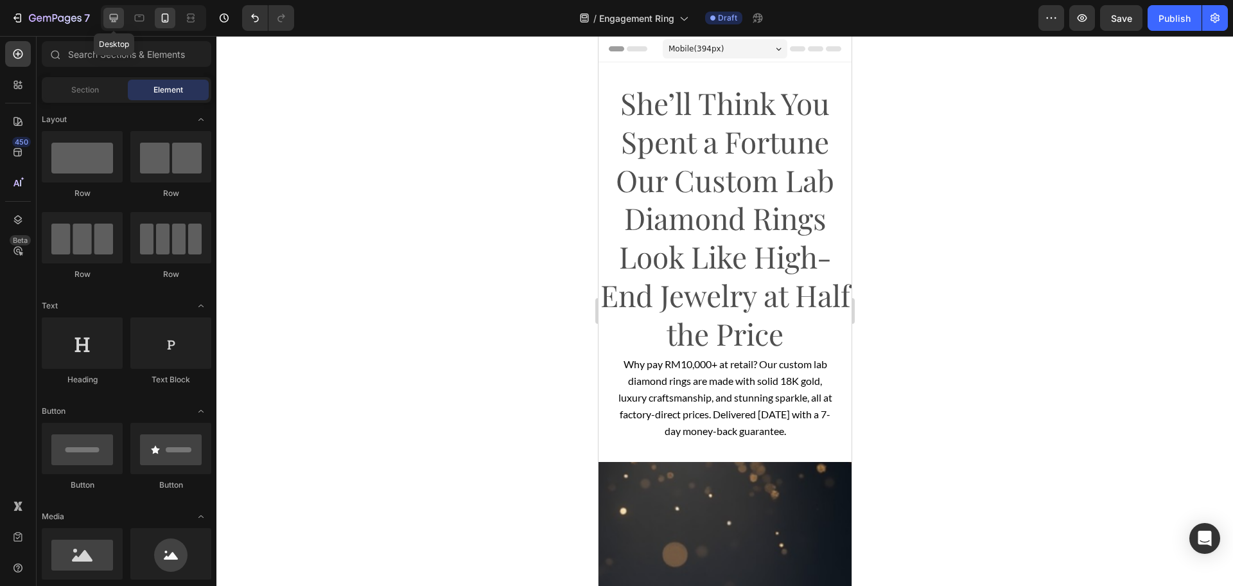
click at [110, 16] on icon at bounding box center [114, 18] width 8 height 8
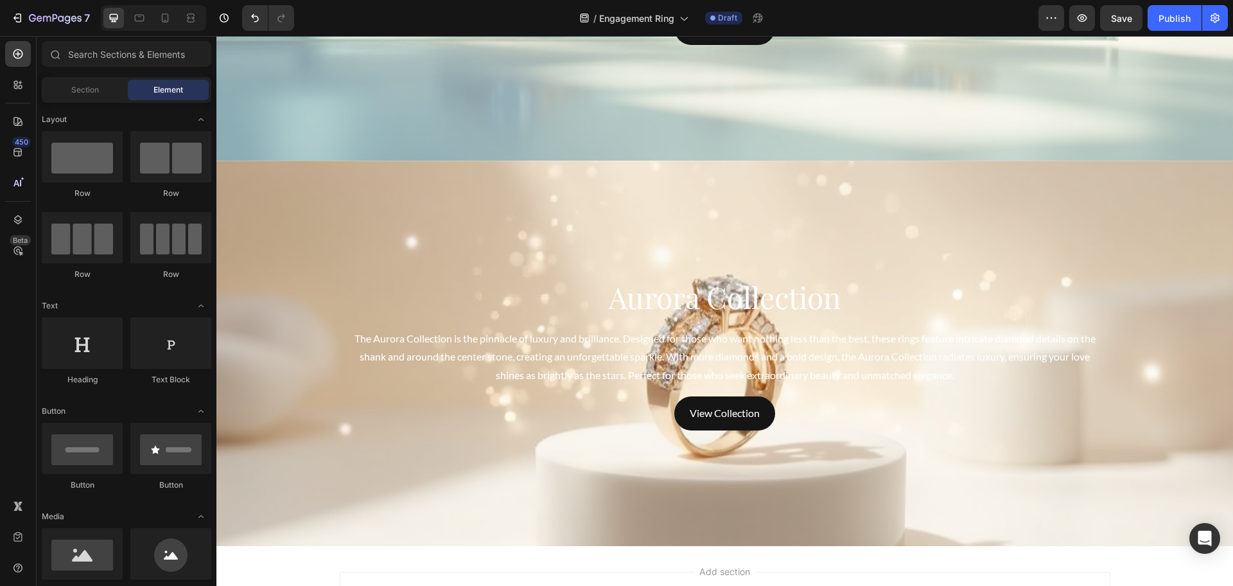
scroll to position [3472, 0]
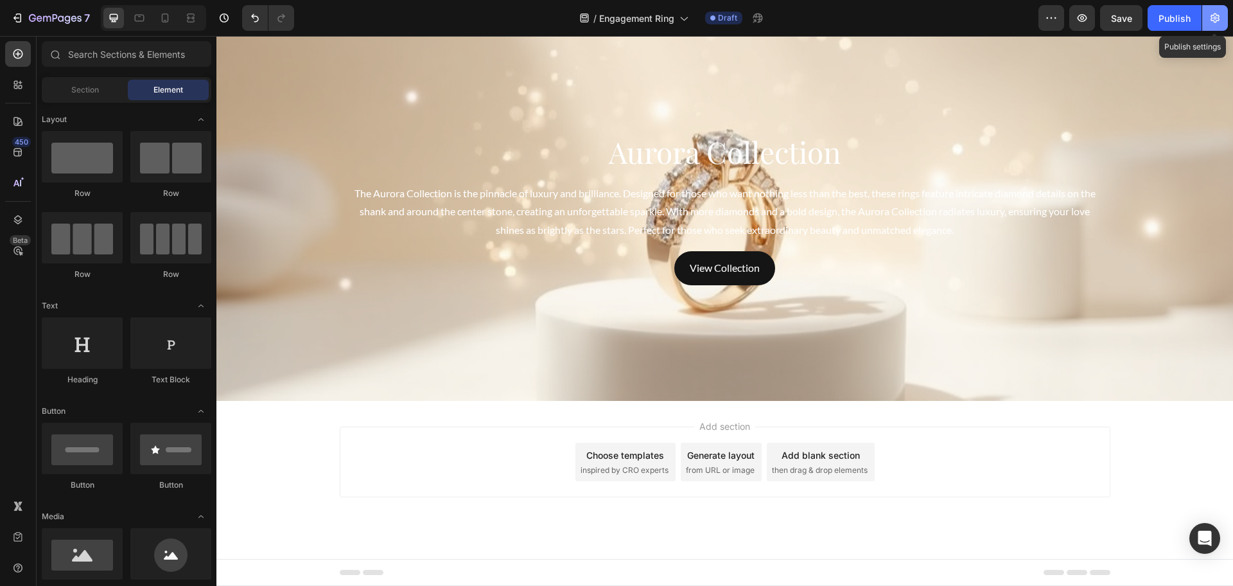
click at [1211, 27] on button "button" at bounding box center [1215, 18] width 26 height 26
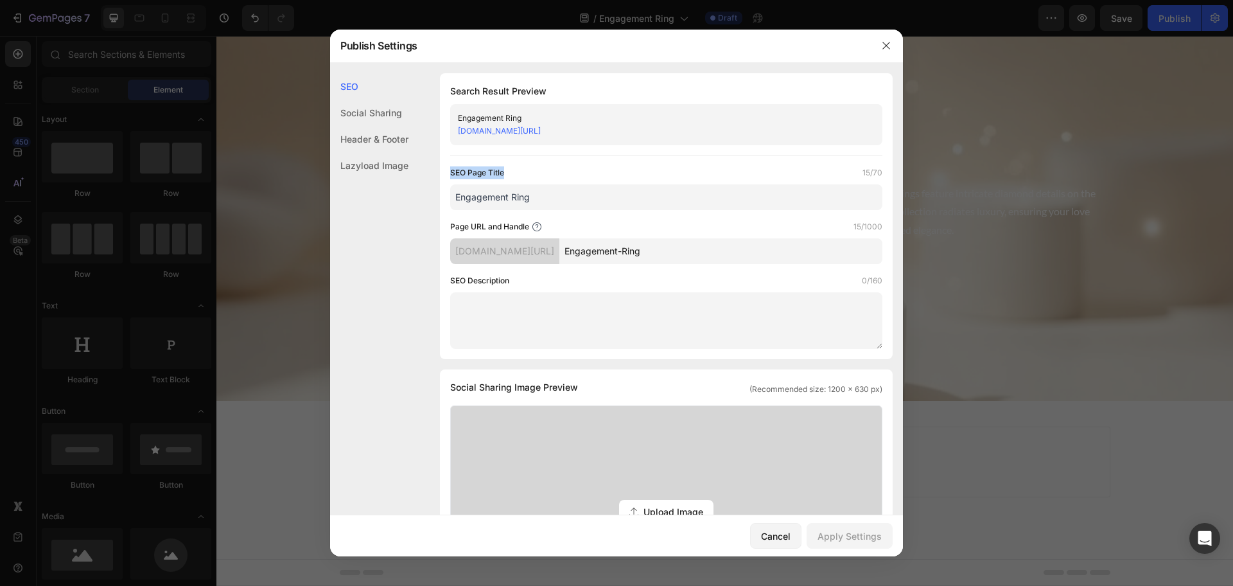
drag, startPoint x: 443, startPoint y: 162, endPoint x: 565, endPoint y: 177, distance: 122.9
click at [565, 177] on div "Search Result Preview Engagement Ring [DOMAIN_NAME][URL] SEO Page Title 15/70 E…" at bounding box center [666, 216] width 453 height 286
copy label "SEO Page Title"
drag, startPoint x: 438, startPoint y: 229, endPoint x: 572, endPoint y: 225, distance: 134.3
click at [572, 225] on div "SEO Search Result Preview Engagement Ring [DOMAIN_NAME][URL] SEO Page Title 15/…" at bounding box center [616, 572] width 573 height 999
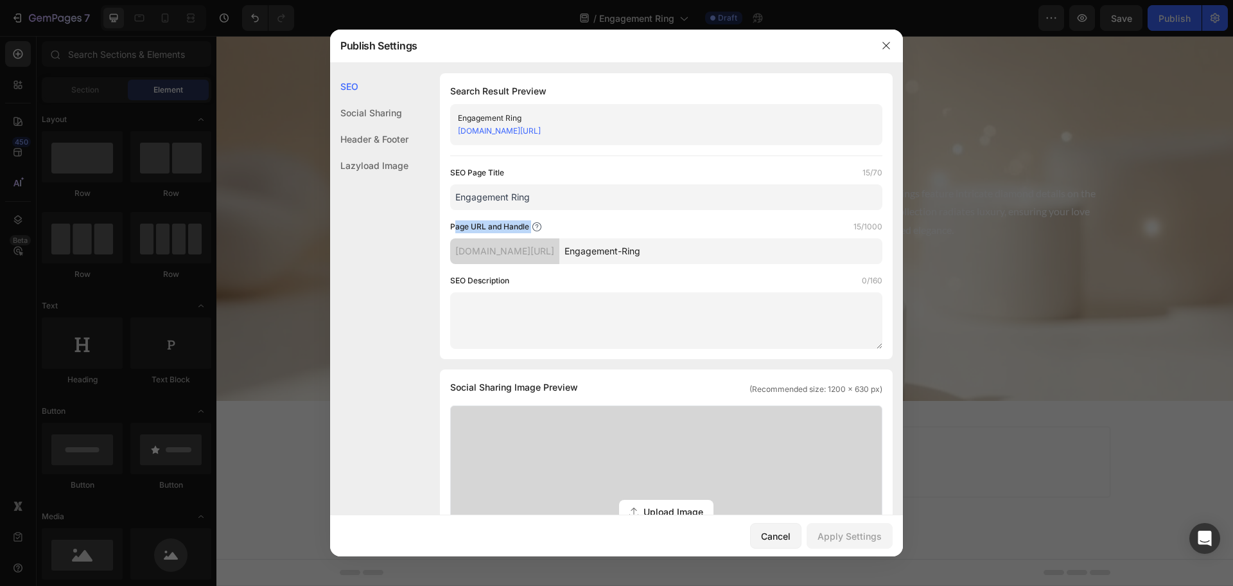
copy div "Page URL and Handle"
drag, startPoint x: 443, startPoint y: 277, endPoint x: 552, endPoint y: 275, distance: 109.2
click at [552, 275] on div "Search Result Preview Engagement Ring [DOMAIN_NAME][URL] SEO Page Title 15/70 E…" at bounding box center [666, 216] width 453 height 286
copy label "SEO Description"
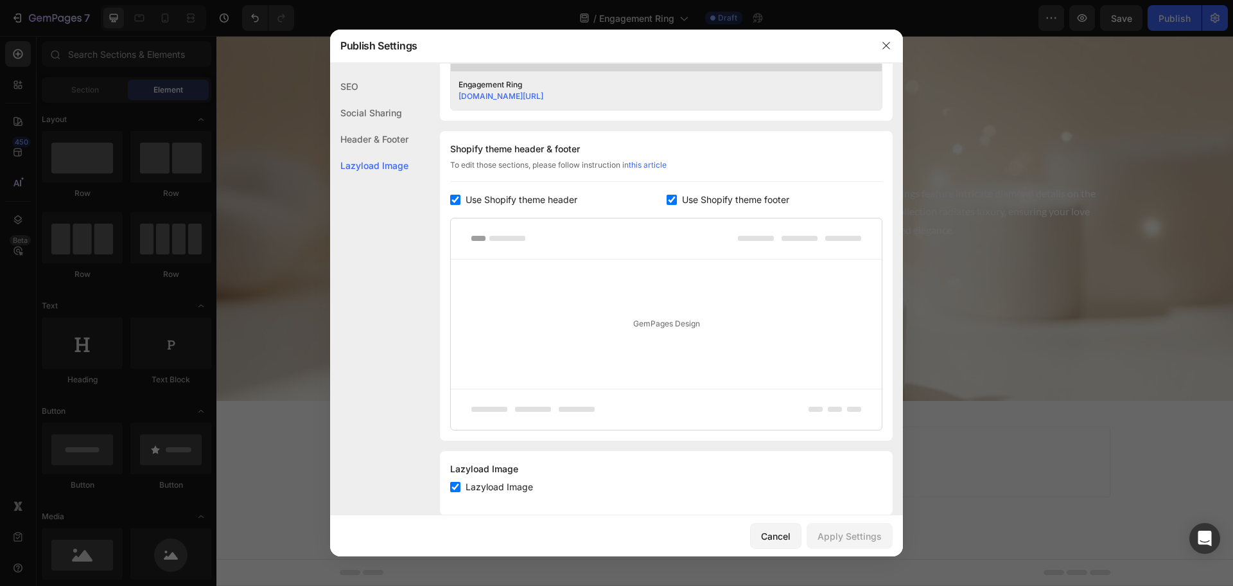
scroll to position [566, 0]
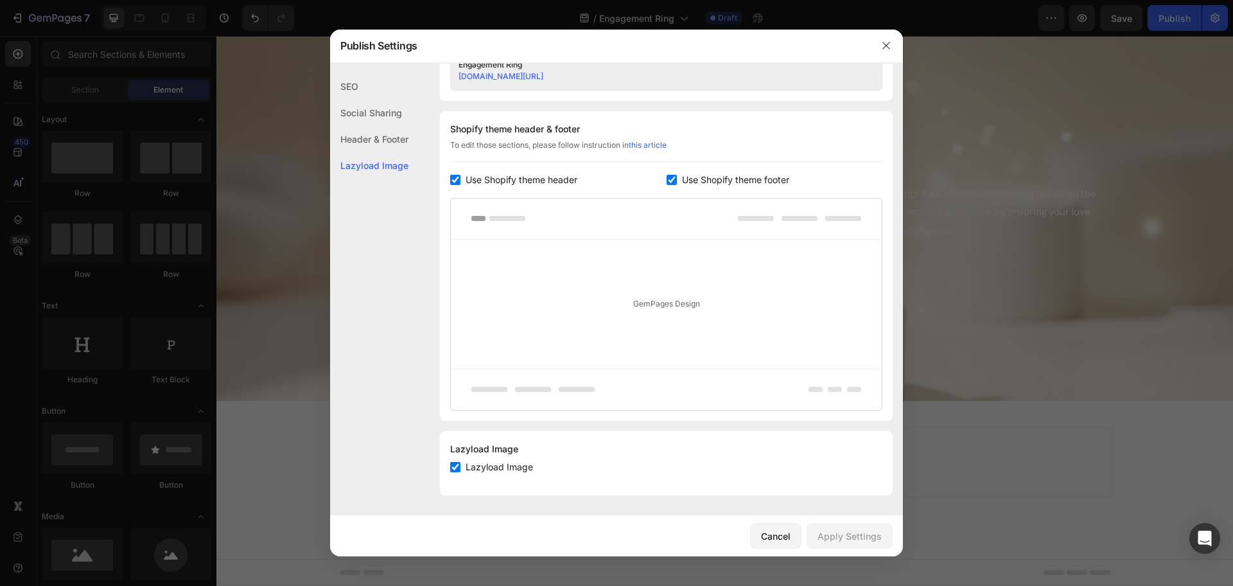
click at [453, 466] on input "checkbox" at bounding box center [455, 467] width 10 height 10
click at [458, 468] on input "checkbox" at bounding box center [455, 467] width 10 height 10
checkbox input "true"
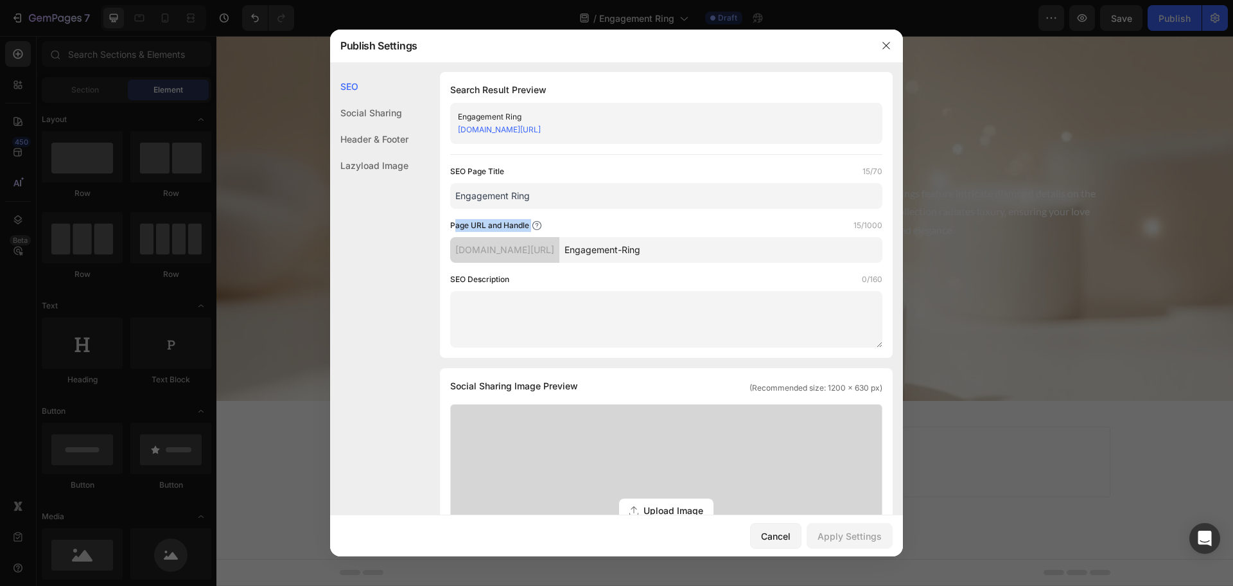
scroll to position [0, 0]
click at [660, 245] on input "Engagement-Ring" at bounding box center [720, 251] width 323 height 26
paste input "engagement-rings"
type input "engagement-rings"
click at [584, 196] on input "Engagement Ring" at bounding box center [666, 197] width 432 height 26
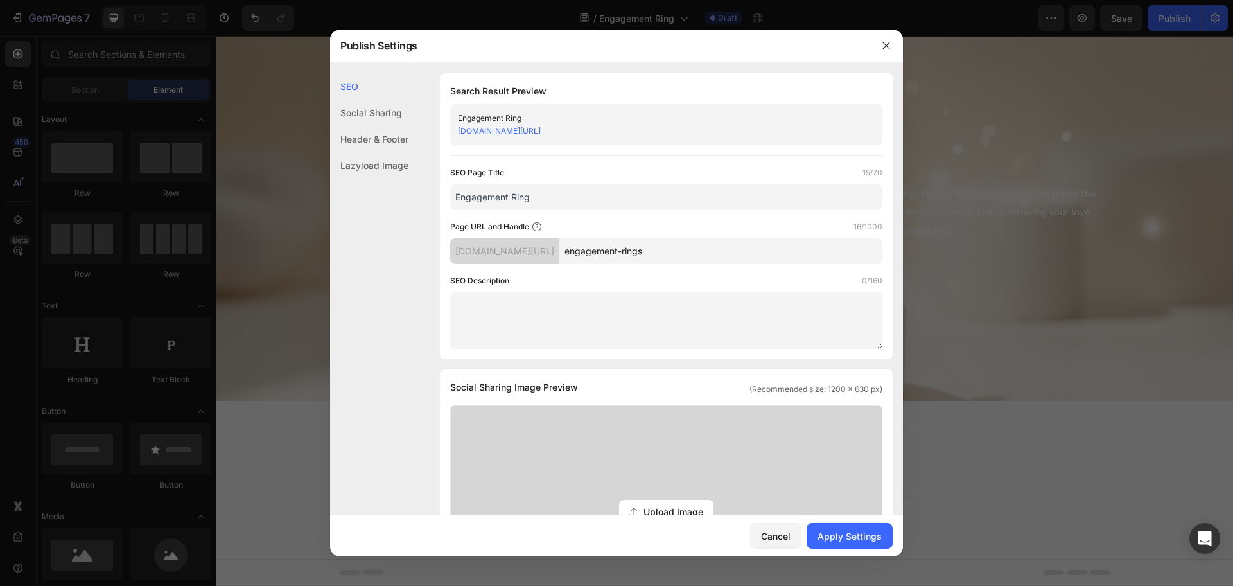
paste input "s | Lab Diamond & Crystal Rings for Women – JDF Jewellery Direct Factory"
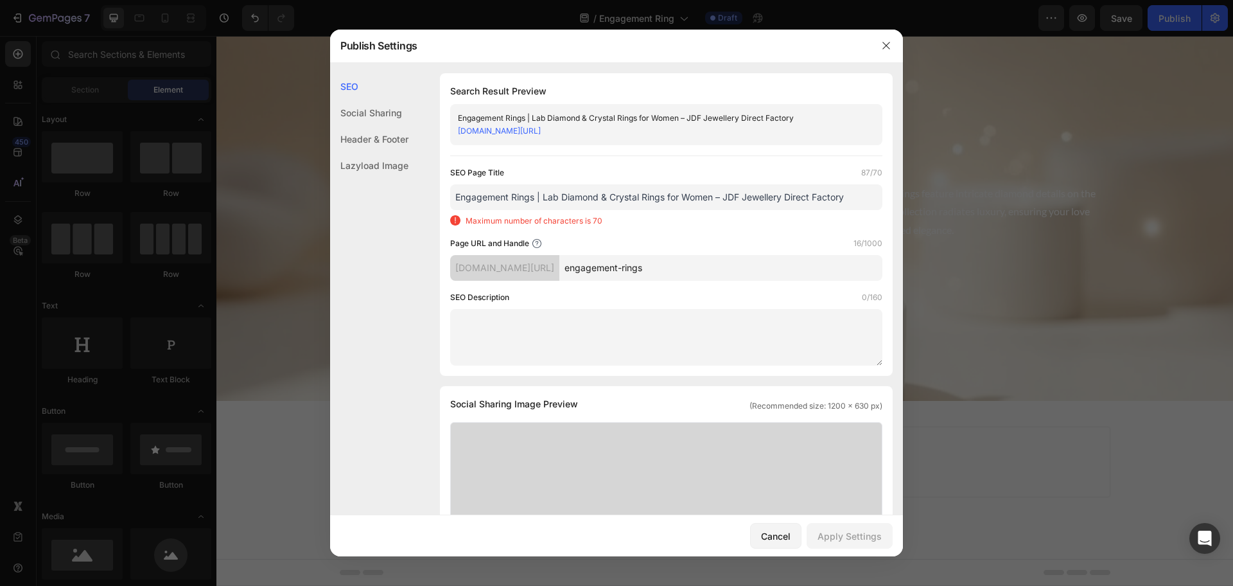
drag, startPoint x: 851, startPoint y: 198, endPoint x: 746, endPoint y: 202, distance: 105.4
click at [746, 202] on input "Engagement Rings | Lab Diamond & Crystal Rings for Women – JDF Jewellery Direct…" at bounding box center [666, 197] width 432 height 26
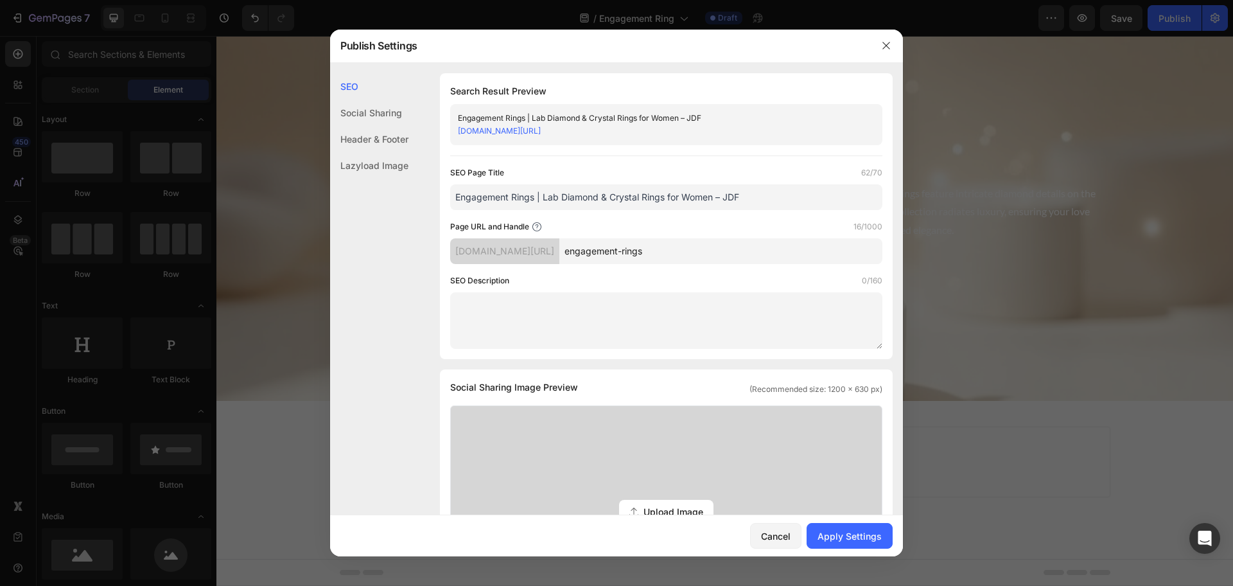
type input "Engagement Rings | Lab Diamond & Crystal Rings for Women – JDF"
click at [719, 232] on div "Page URL and Handle 16/1000" at bounding box center [666, 226] width 432 height 13
click at [580, 312] on textarea at bounding box center [666, 320] width 432 height 57
paste textarea "Discover timeless engagement rings for women at JDF. From lab-grown diamond sol…"
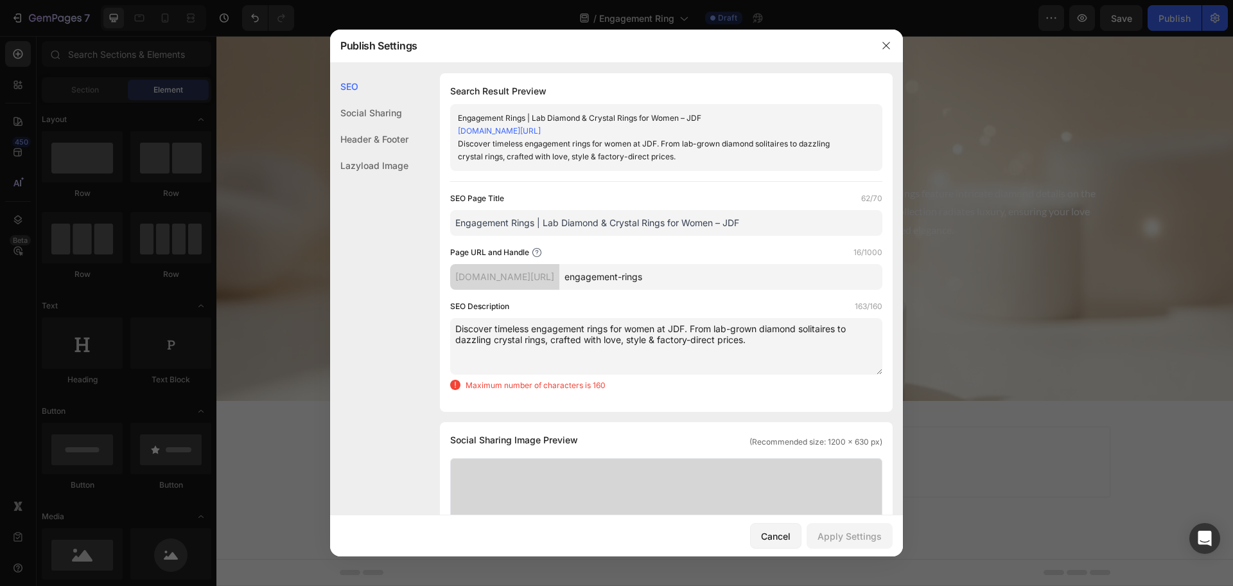
click at [652, 344] on textarea "Discover timeless engagement rings for women at JDF. From lab-grown diamond sol…" at bounding box center [666, 346] width 432 height 57
paste textarea
click at [642, 345] on textarea "Discover timeless engagement rings for women at JDF. From lab-grown diamond sol…" at bounding box center [666, 346] width 432 height 57
click at [573, 345] on textarea "Discover timeless engagement rings for women at JDF. From lab-grown diamond sol…" at bounding box center [666, 346] width 432 height 57
paste textarea
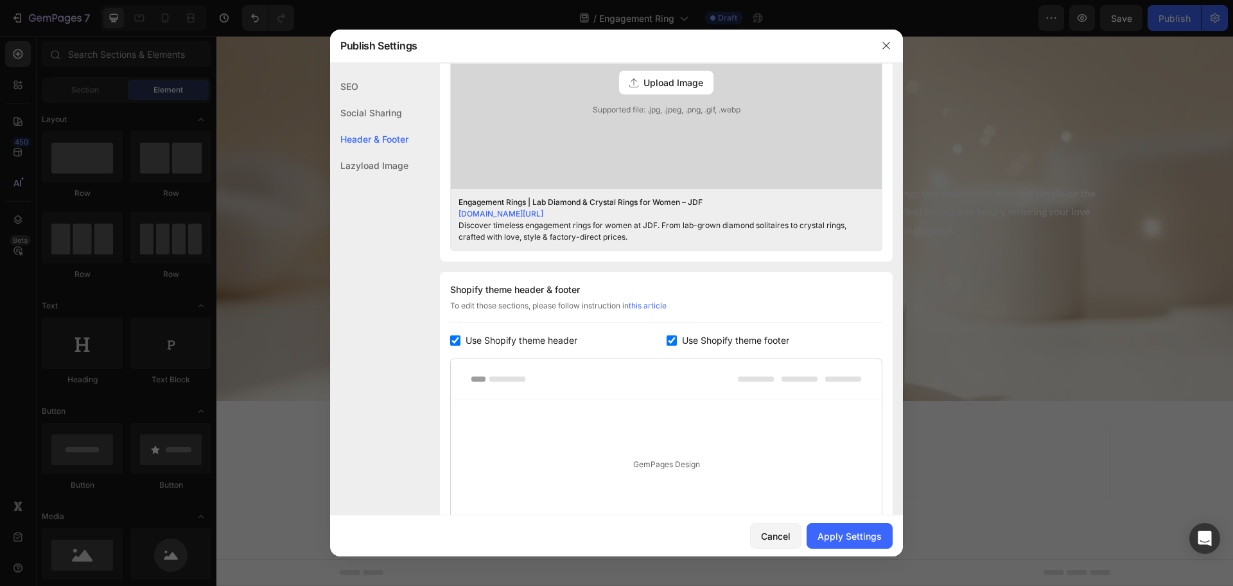
scroll to position [482, 0]
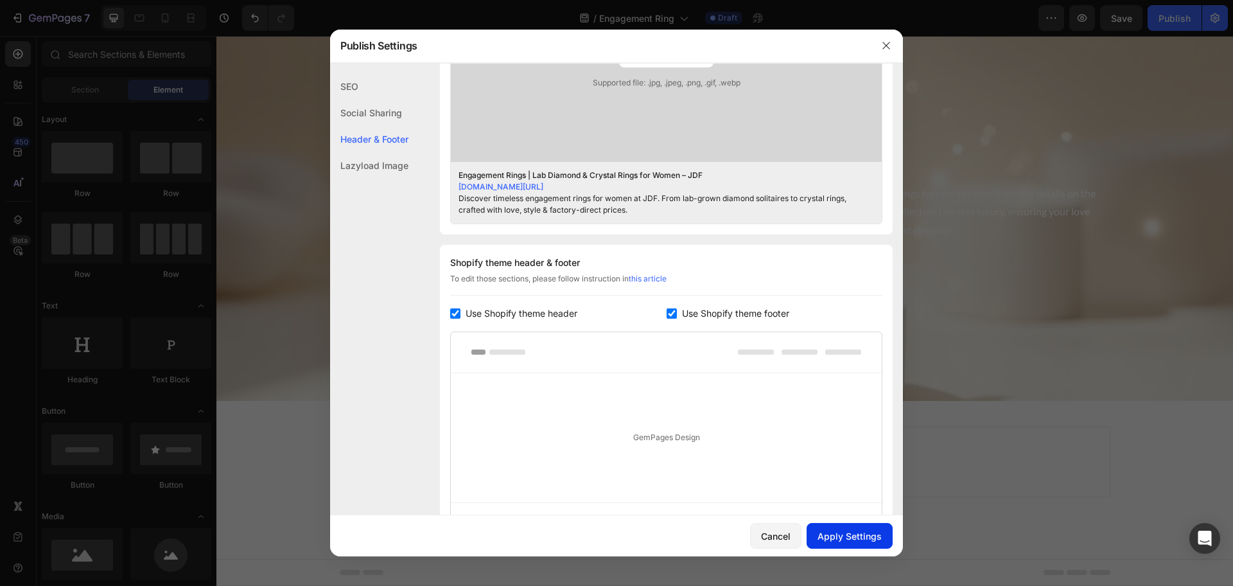
type textarea "Discover timeless engagement rings for women at JDF. From lab-grown diamond sol…"
click at [832, 527] on button "Apply Settings" at bounding box center [850, 536] width 86 height 26
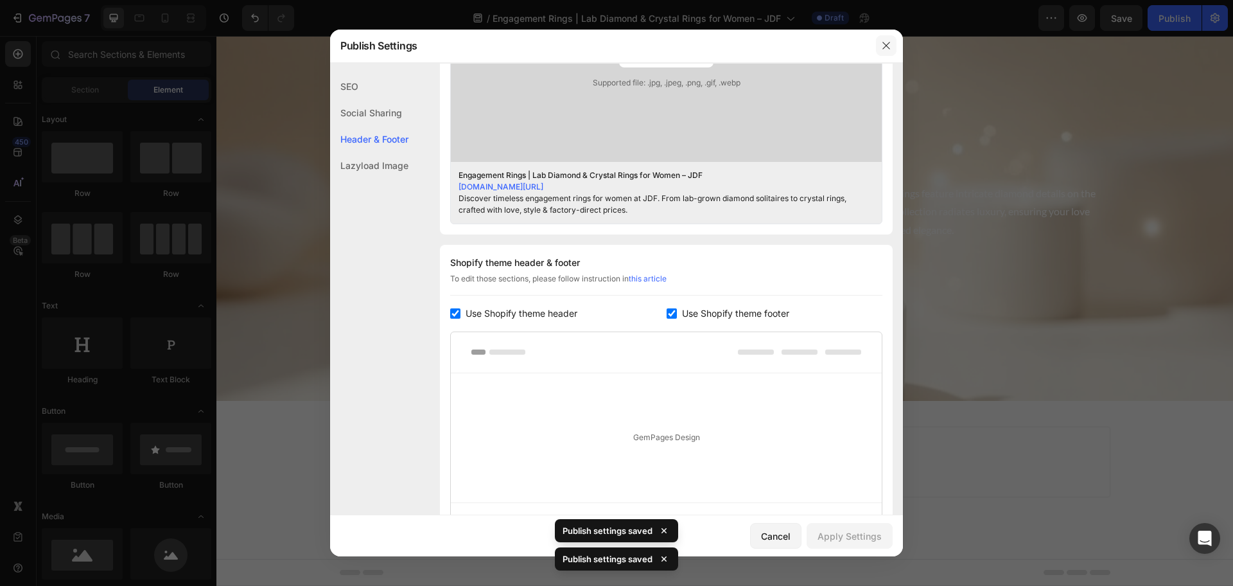
click at [880, 49] on button "button" at bounding box center [886, 45] width 21 height 21
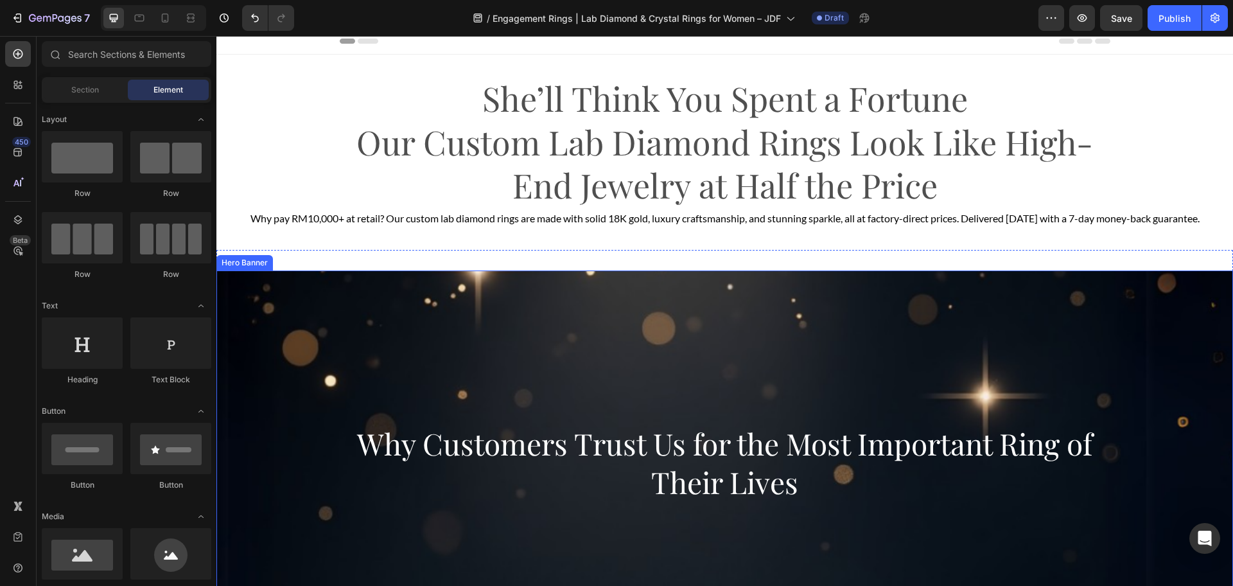
scroll to position [0, 0]
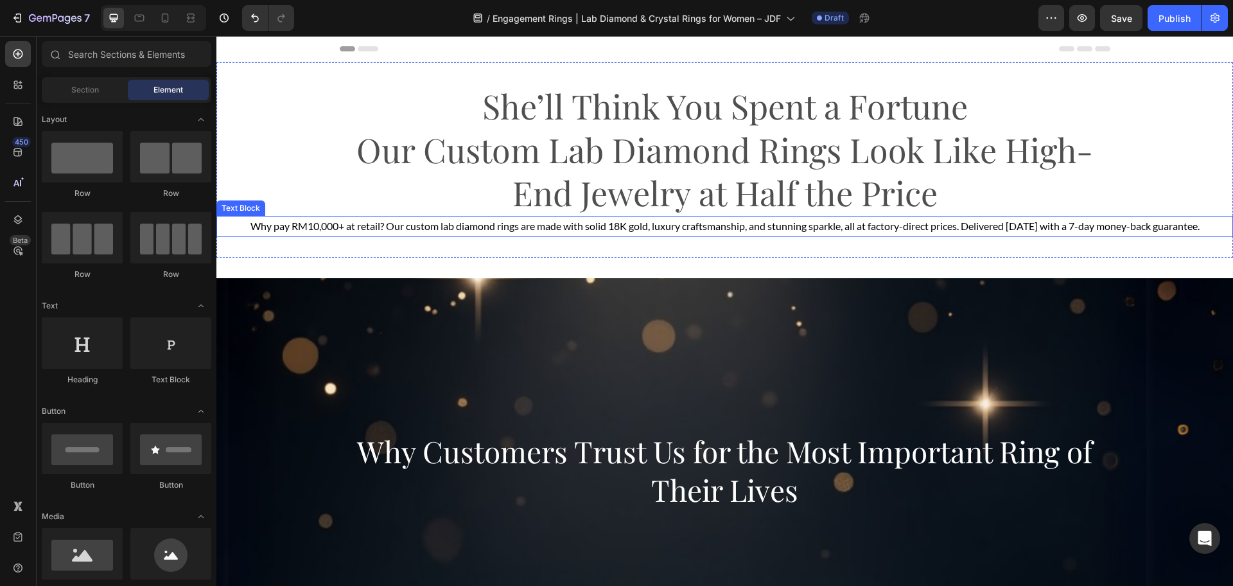
click at [720, 143] on h1 "She’ll Think You Spent a Fortune Our Custom Lab Diamond Rings Look Like High-En…" at bounding box center [725, 149] width 771 height 133
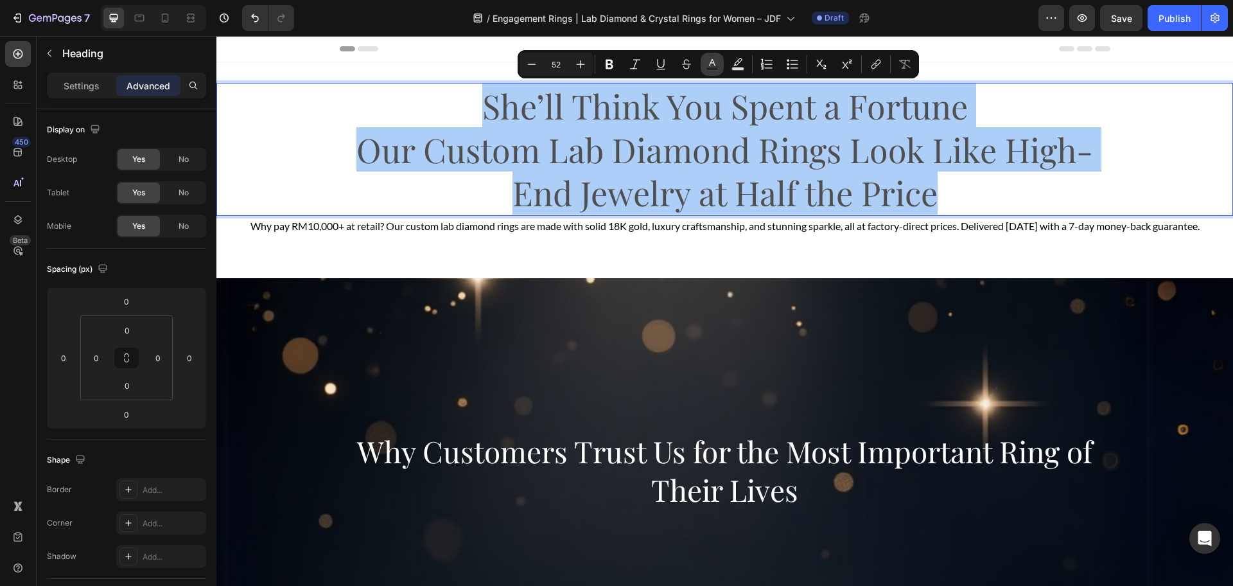
click at [714, 64] on icon "Editor contextual toolbar" at bounding box center [712, 64] width 13 height 13
type input "4F4F4F"
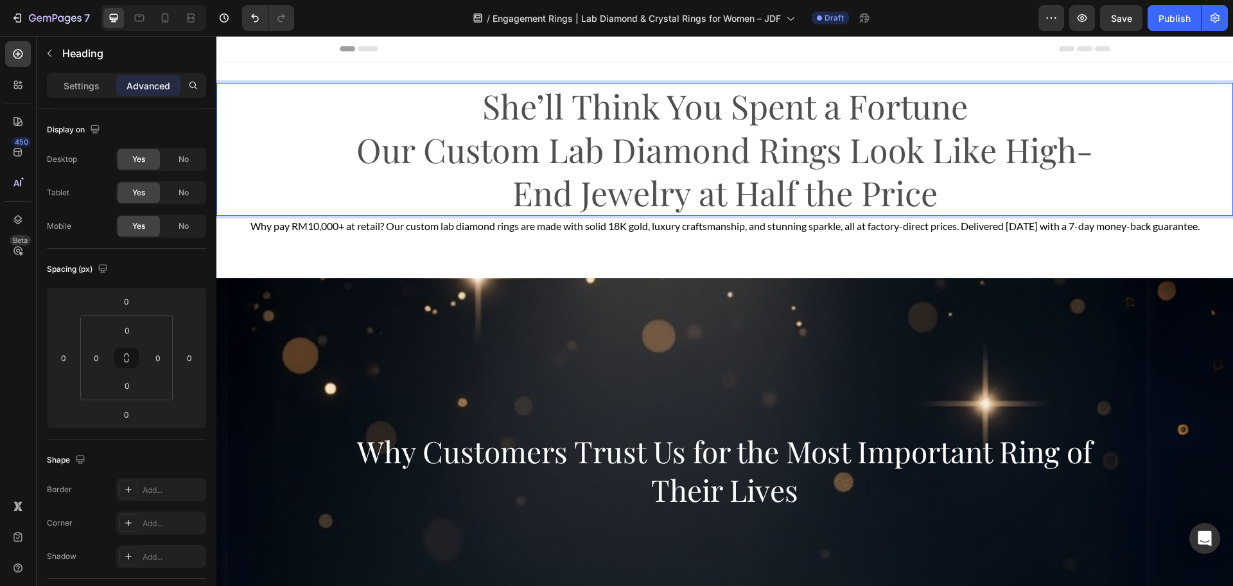
click at [679, 123] on p "She’ll Think You Spent a Fortune Our Custom Lab Diamond Rings Look Like High-En…" at bounding box center [725, 149] width 768 height 130
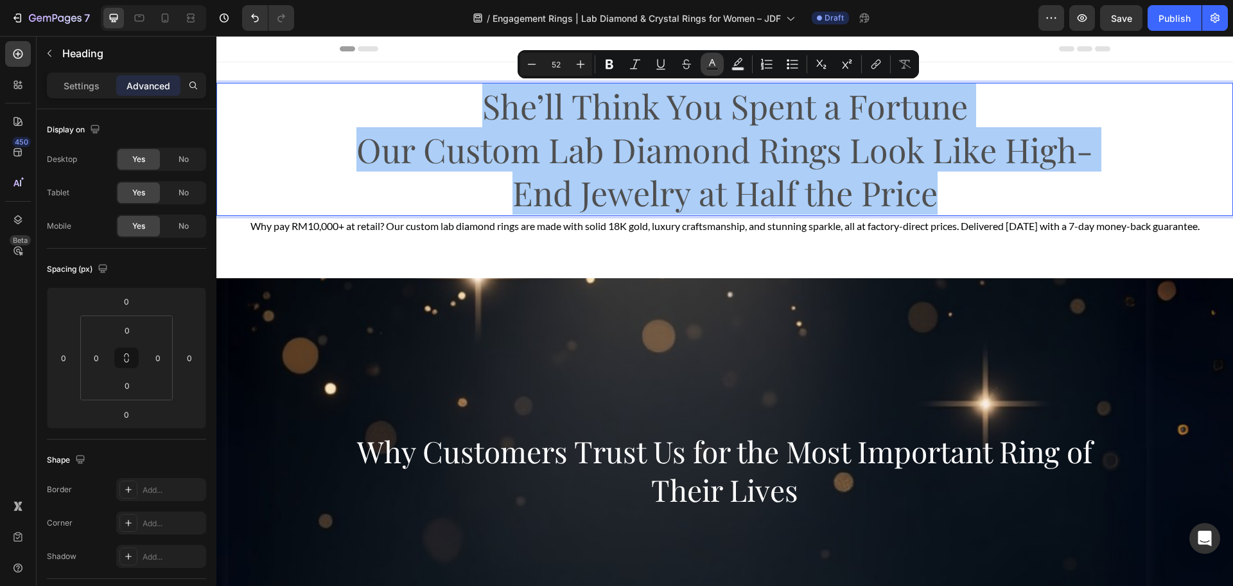
click at [713, 60] on icon "Editor contextual toolbar" at bounding box center [712, 62] width 6 height 7
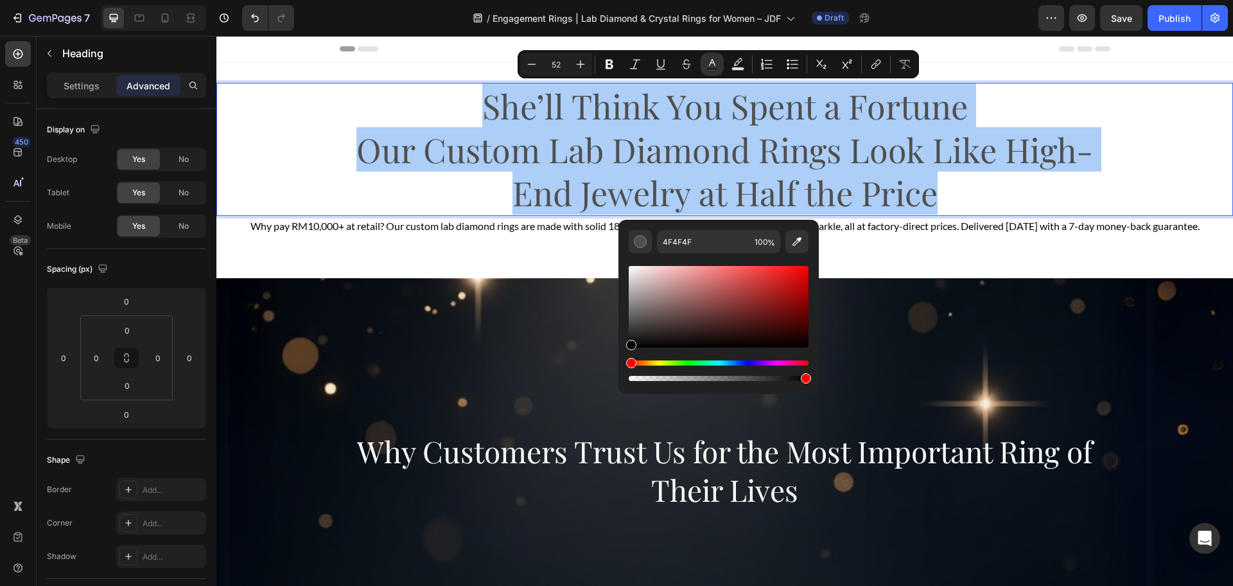
drag, startPoint x: 635, startPoint y: 322, endPoint x: 622, endPoint y: 355, distance: 34.4
click at [623, 356] on div "4F4F4F 100 %" at bounding box center [718, 302] width 200 height 164
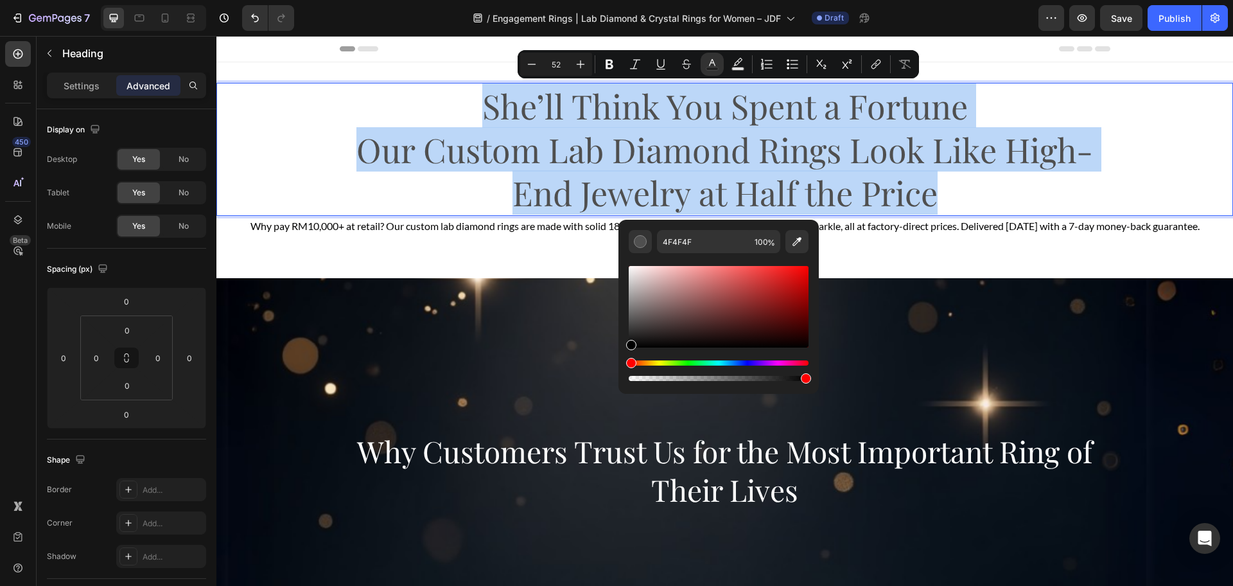
type input "000000"
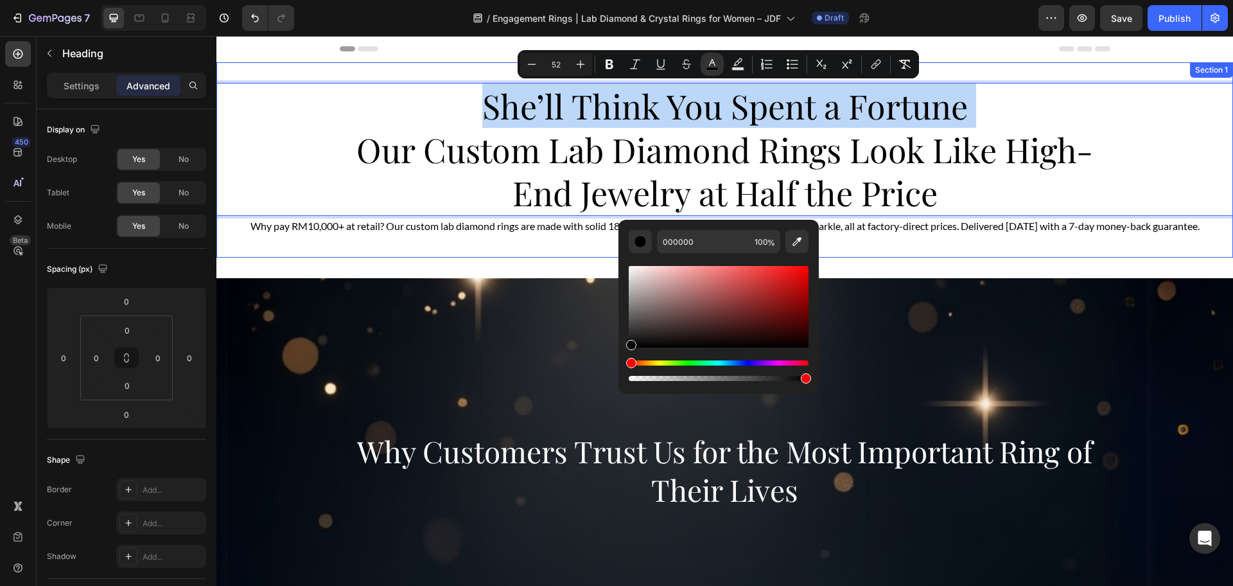
click at [956, 258] on div "She’ll Think You Spent a Fortune Our Custom Lab Diamond Rings Look Like High-En…" at bounding box center [724, 159] width 1017 height 195
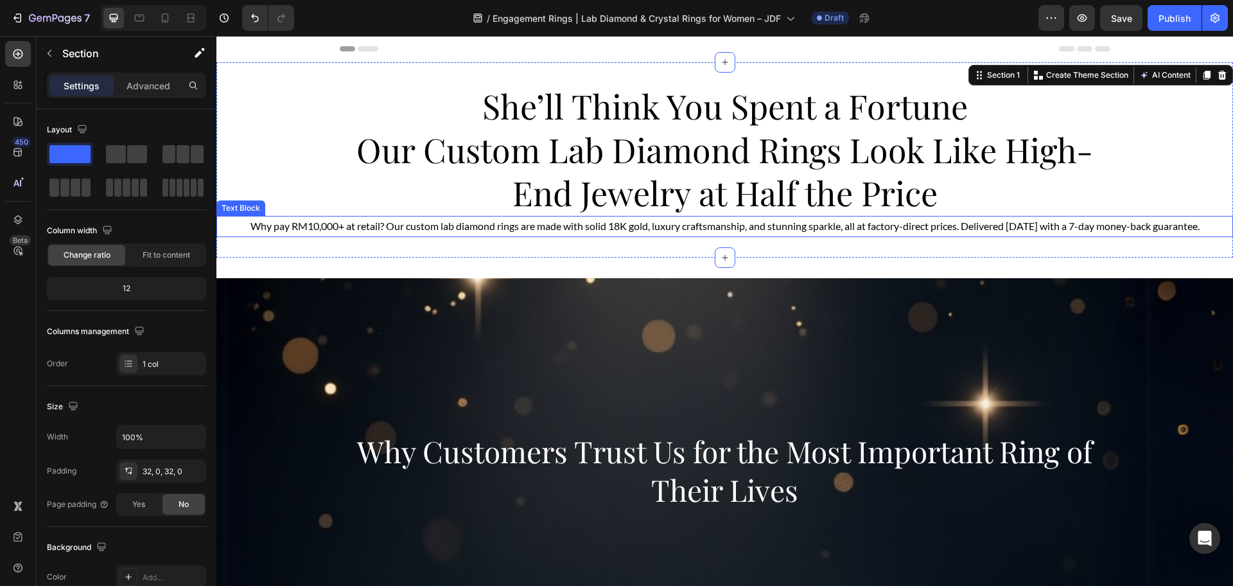
click at [918, 227] on span "Why pay RM10,000+ at retail? Our custom lab diamond rings are made with solid 1…" at bounding box center [724, 226] width 949 height 12
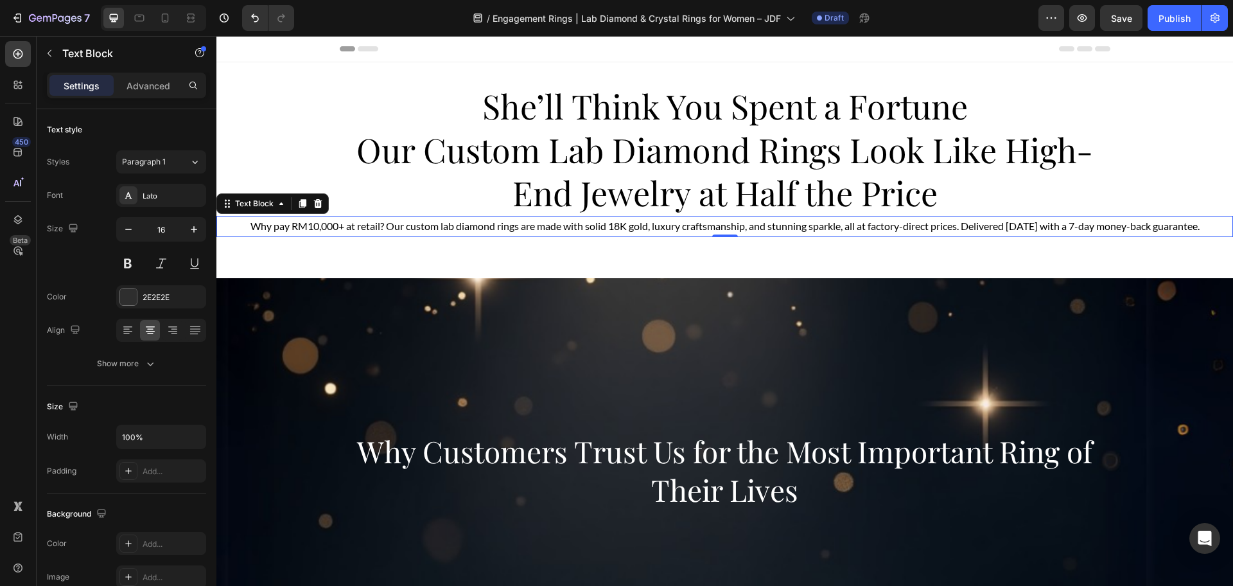
click at [888, 230] on span "Why pay RM10,000+ at retail? Our custom lab diamond rings are made with solid 1…" at bounding box center [724, 226] width 949 height 12
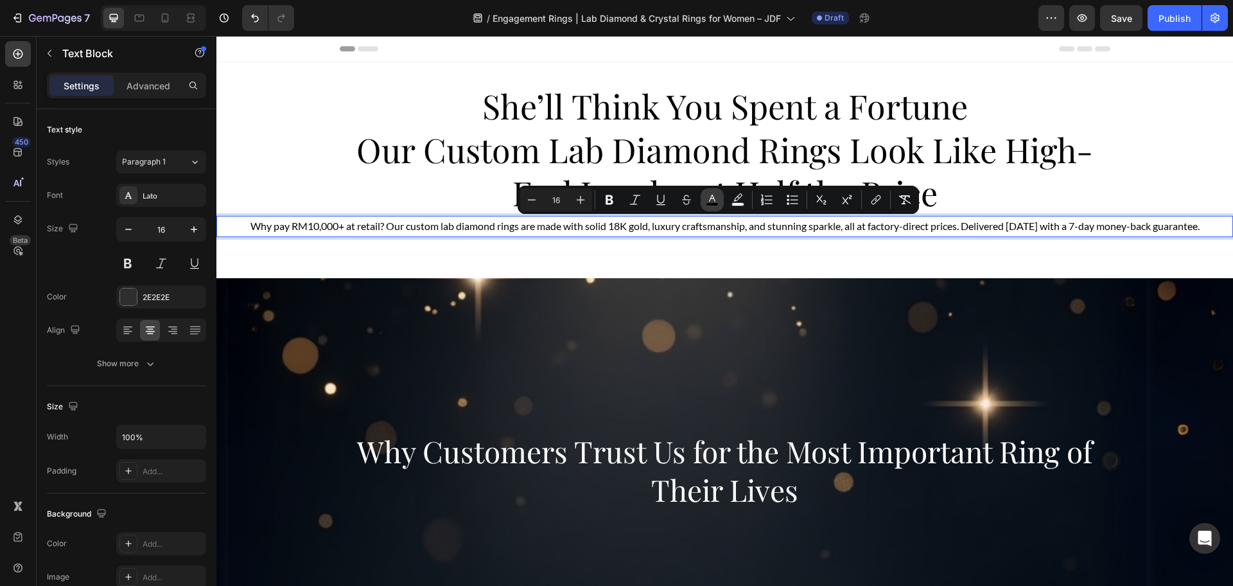
click at [714, 209] on button "color" at bounding box center [712, 199] width 23 height 23
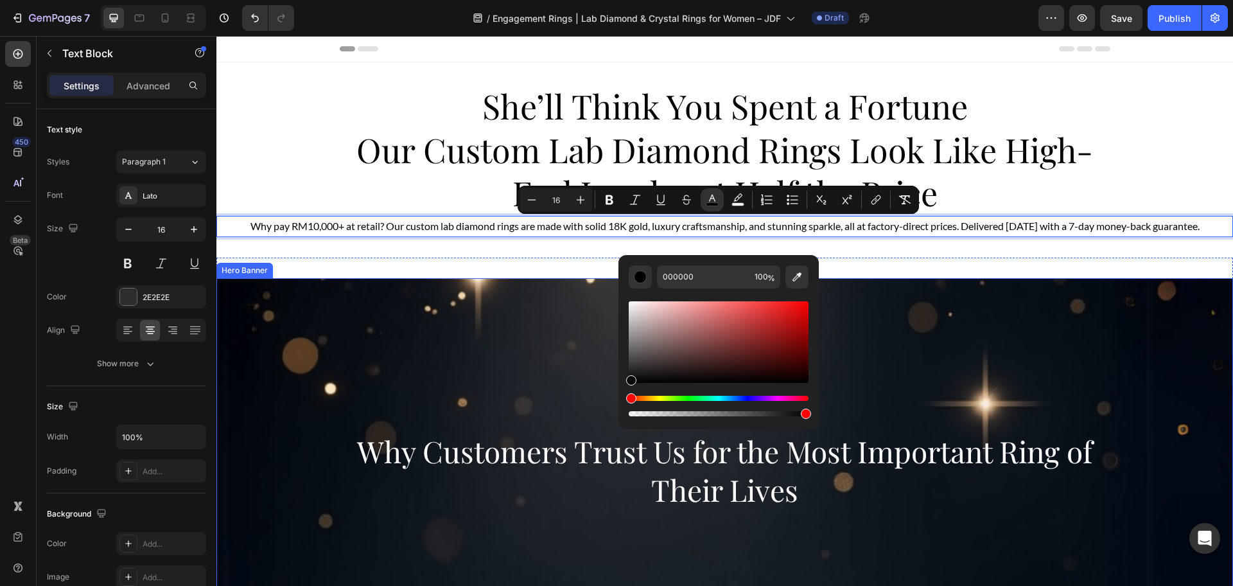
click at [946, 335] on div "Background Image" at bounding box center [724, 541] width 1017 height 578
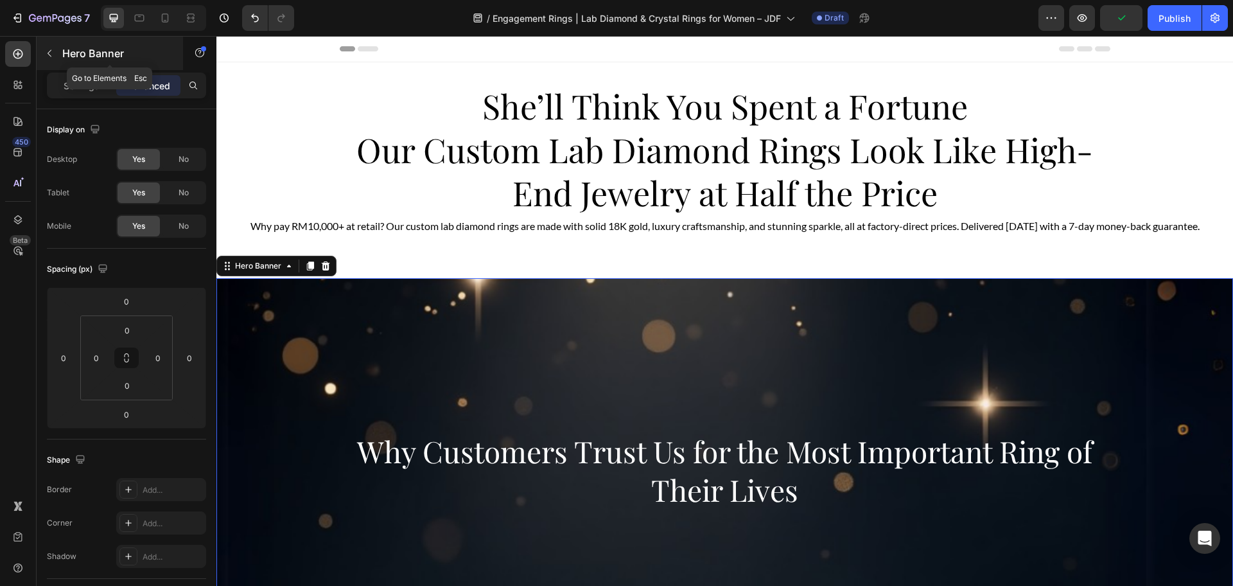
click at [60, 62] on div "Hero Banner" at bounding box center [110, 53] width 146 height 33
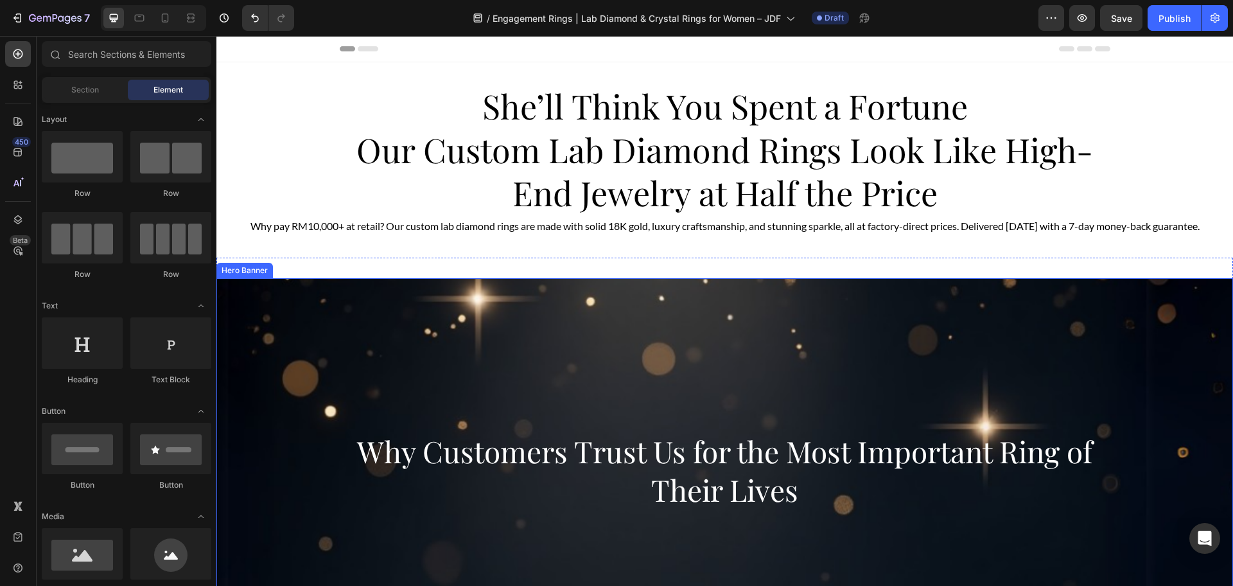
scroll to position [241, 0]
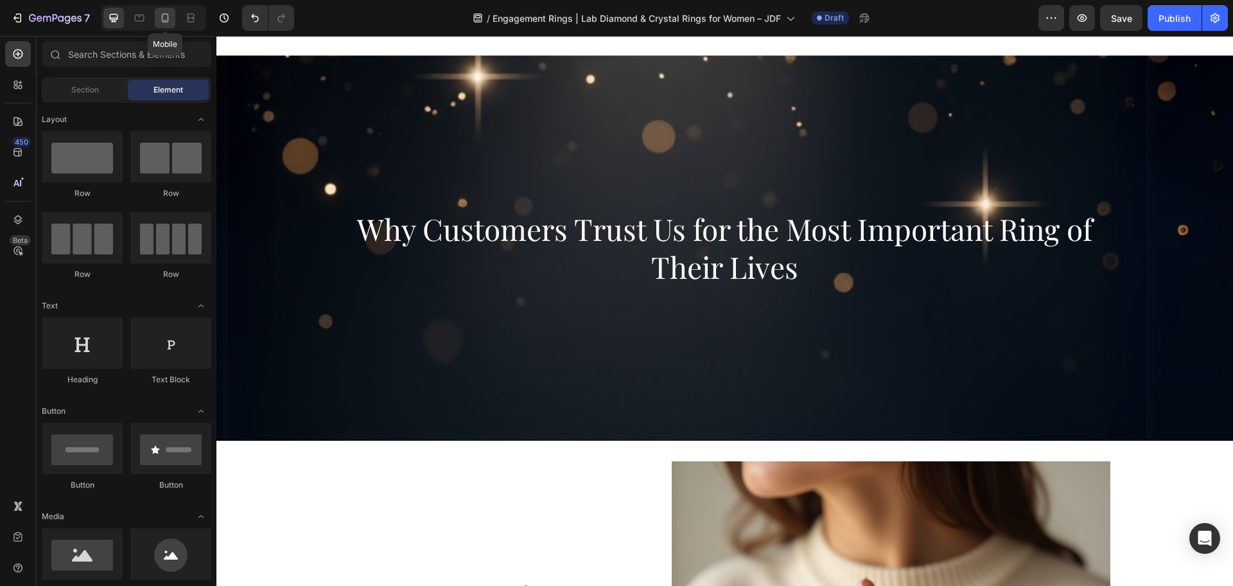
click at [157, 21] on div at bounding box center [165, 18] width 21 height 21
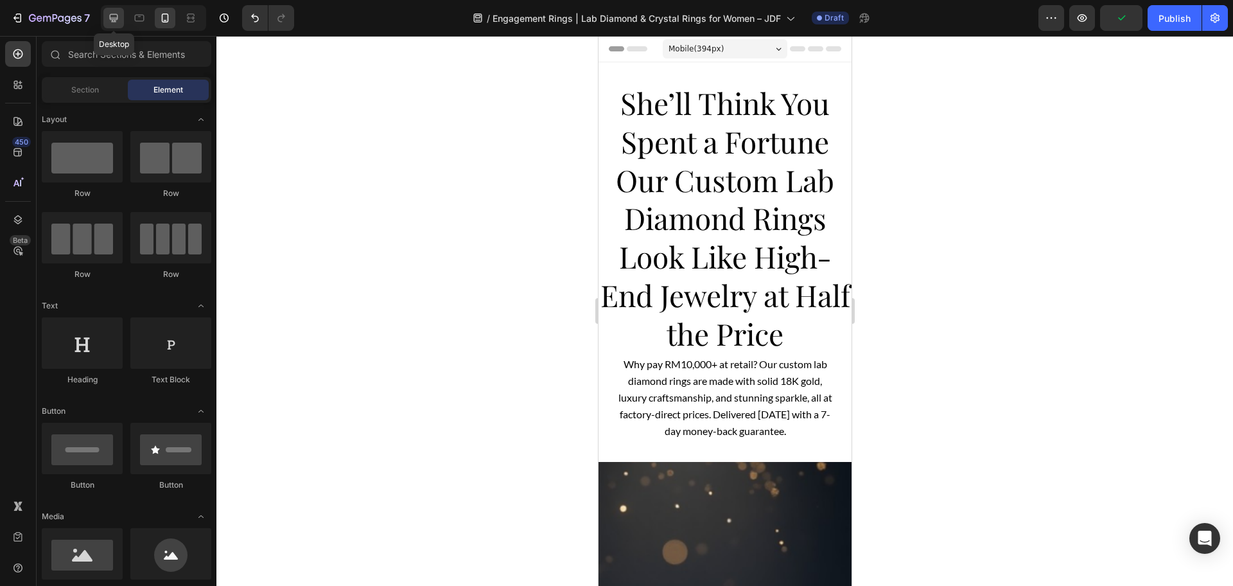
click at [121, 22] on div at bounding box center [113, 18] width 21 height 21
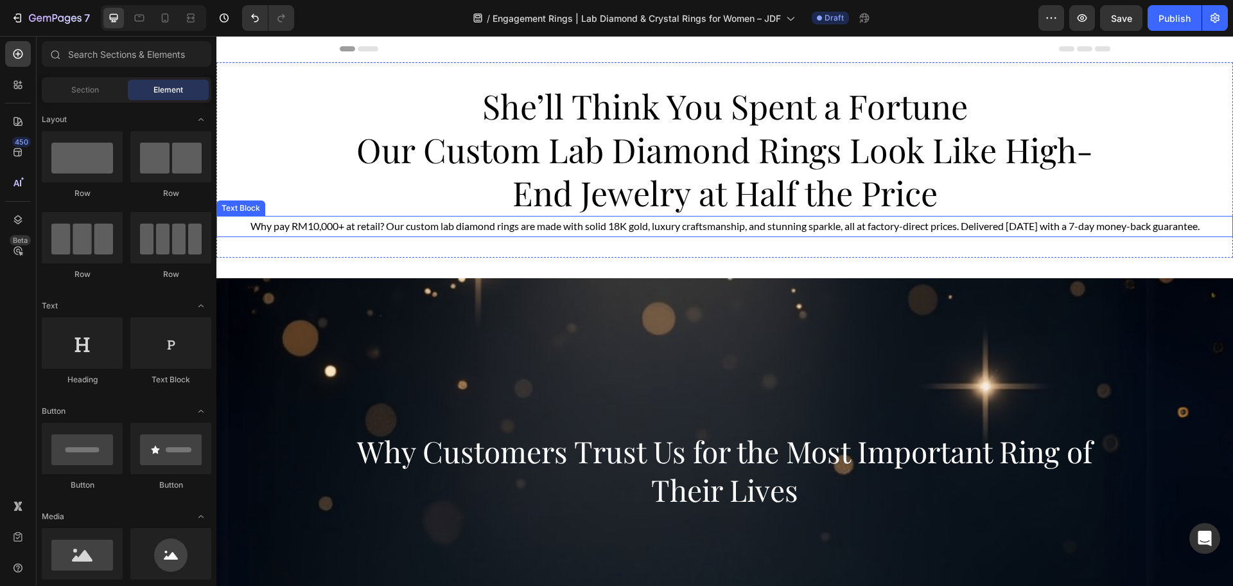
click at [664, 229] on span "Why pay RM10,000+ at retail? Our custom lab diamond rings are made with solid 1…" at bounding box center [724, 226] width 949 height 12
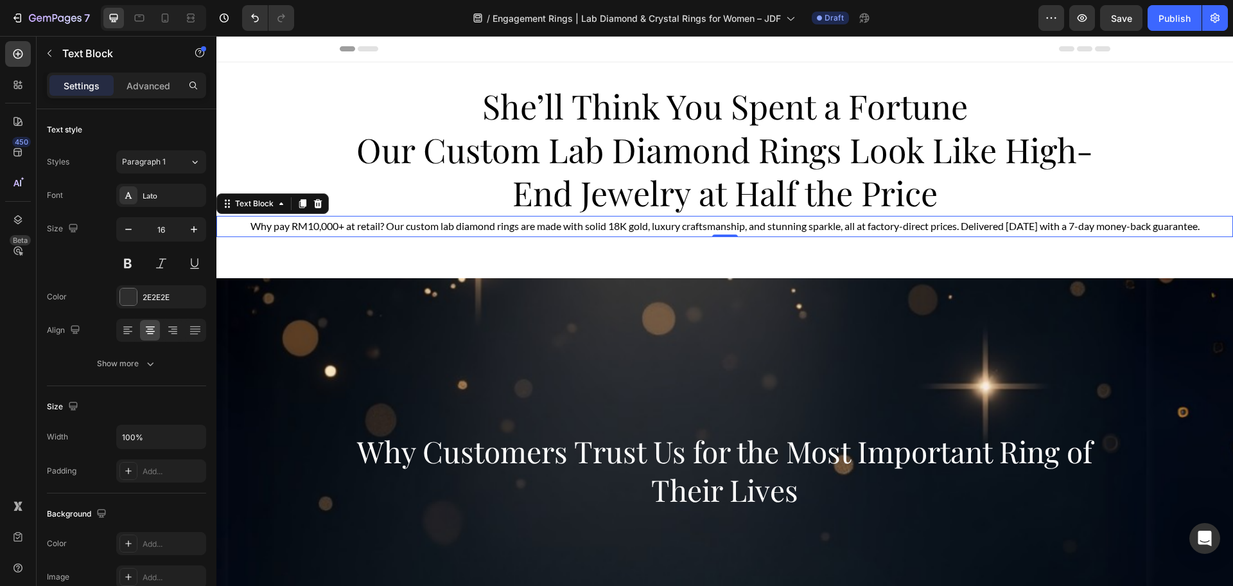
click at [658, 224] on span "Why pay RM10,000+ at retail? Our custom lab diamond rings are made with solid 1…" at bounding box center [724, 226] width 949 height 12
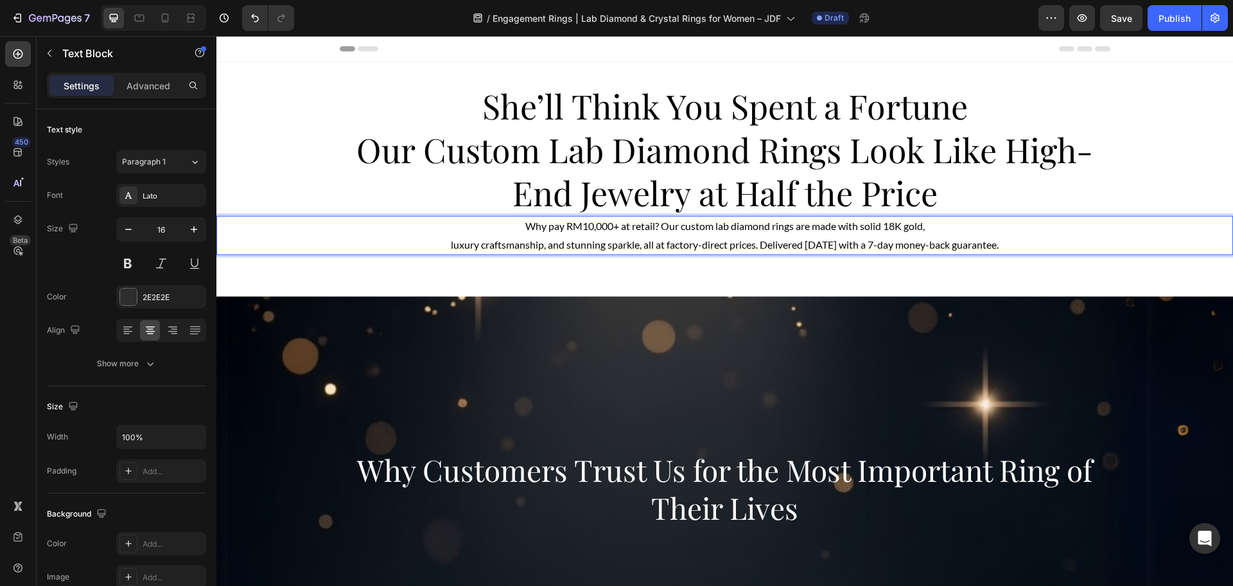
click at [753, 242] on span "luxury craftsmanship, and stunning sparkle, all at factory-direct prices. Deliv…" at bounding box center [725, 244] width 548 height 12
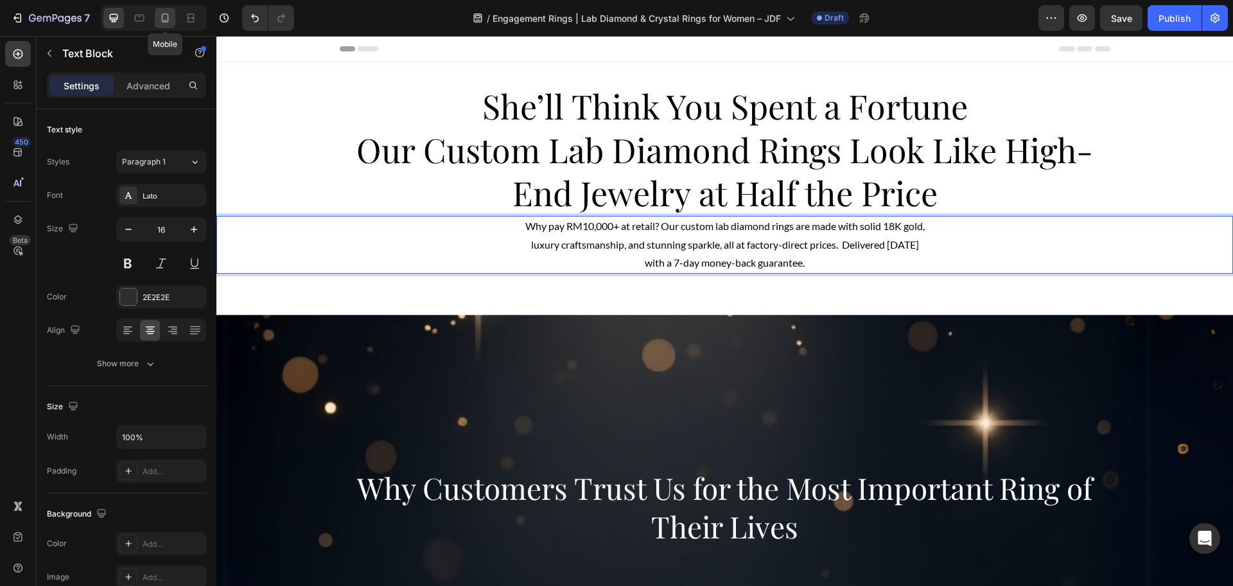
click at [170, 17] on icon at bounding box center [165, 18] width 13 height 13
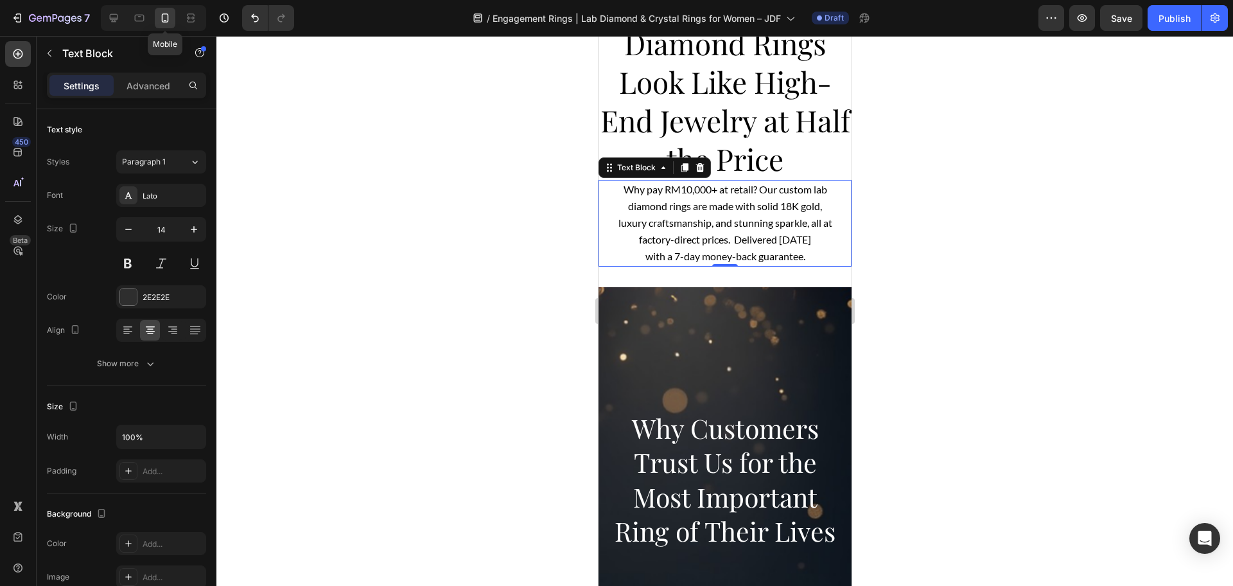
scroll to position [274, 0]
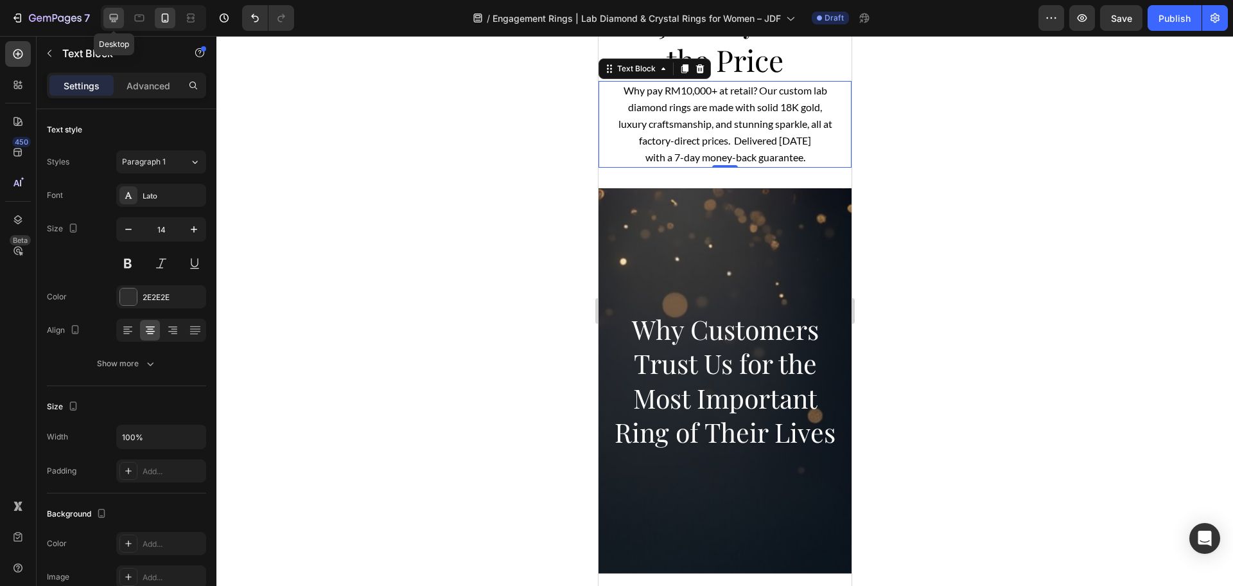
click at [119, 12] on icon at bounding box center [113, 18] width 13 height 13
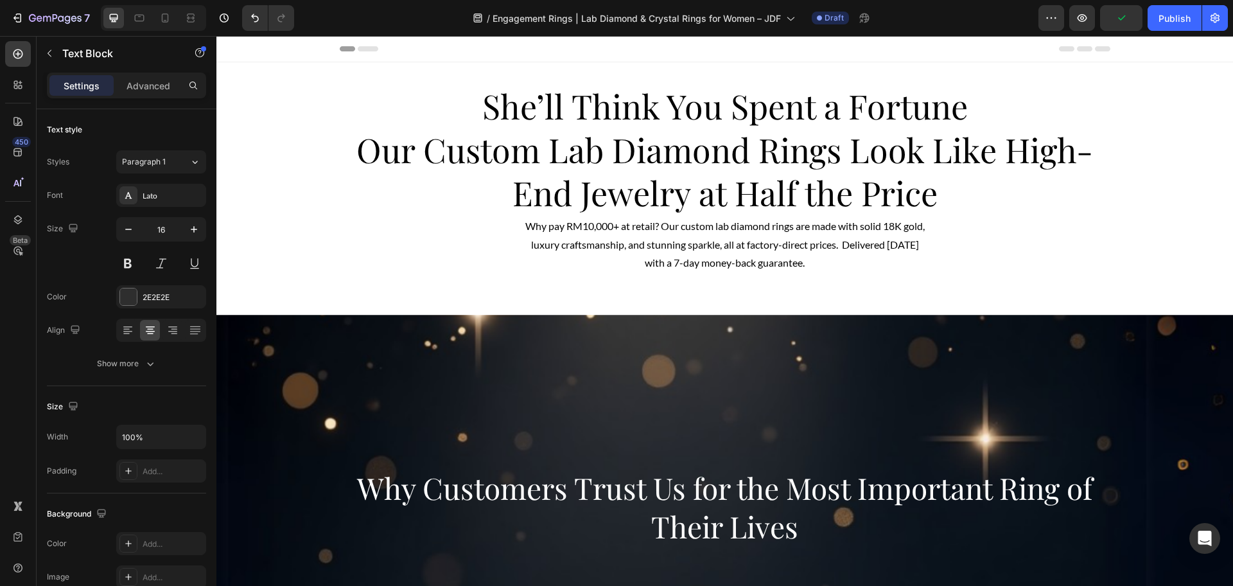
click at [636, 265] on p "Why pay RM10,000+ at retail? Our custom lab diamond rings are made with solid 1…" at bounding box center [725, 244] width 950 height 55
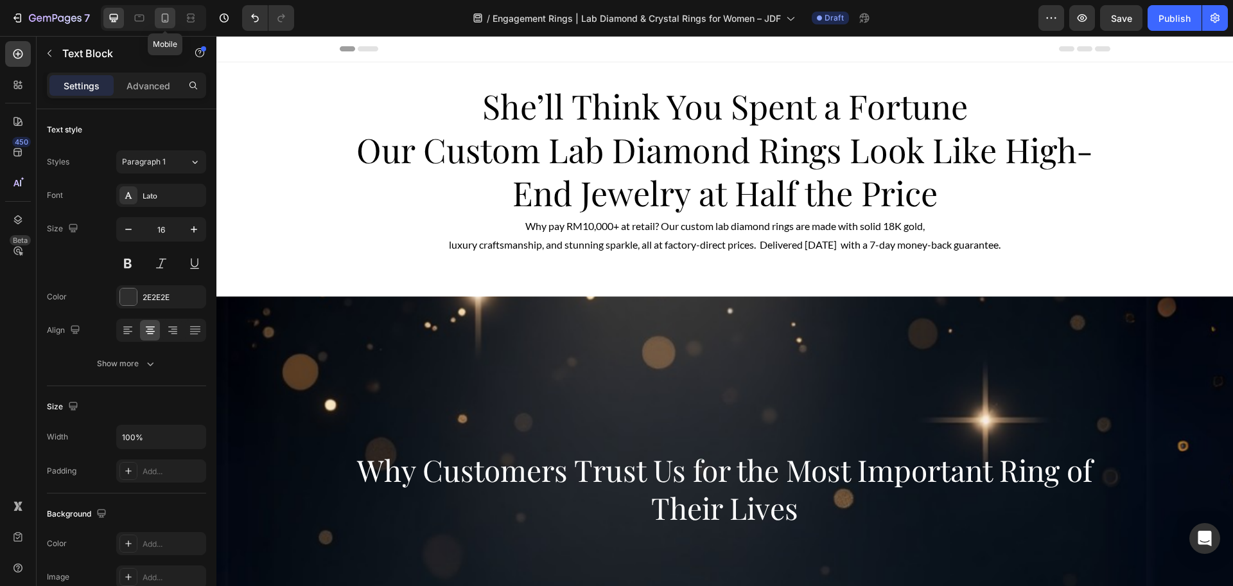
click at [164, 12] on icon at bounding box center [165, 18] width 13 height 13
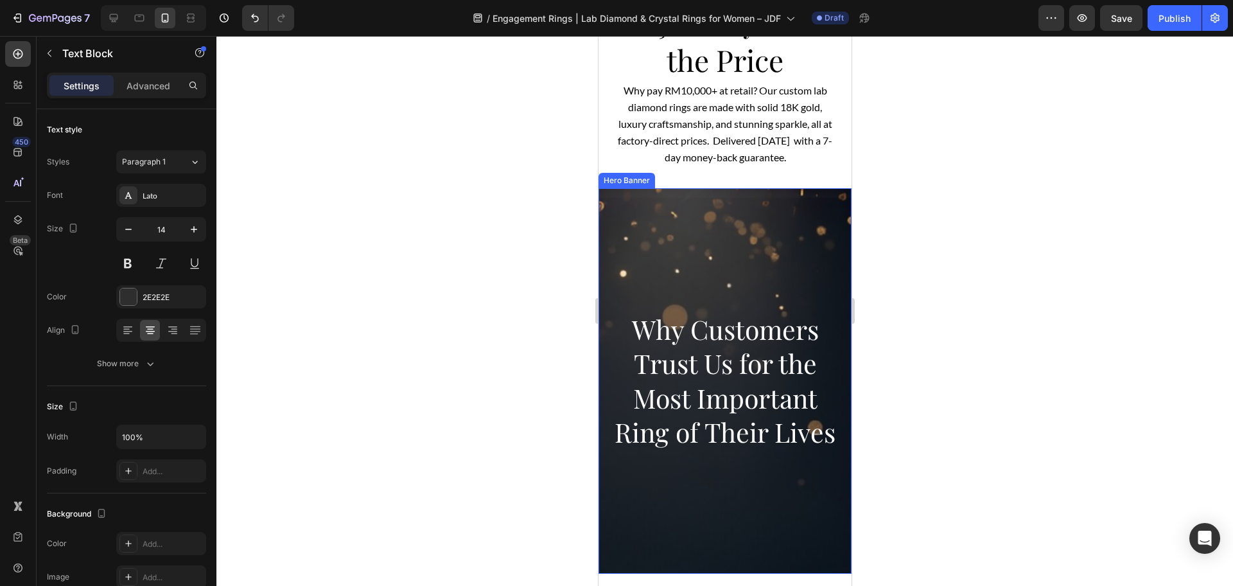
scroll to position [434, 0]
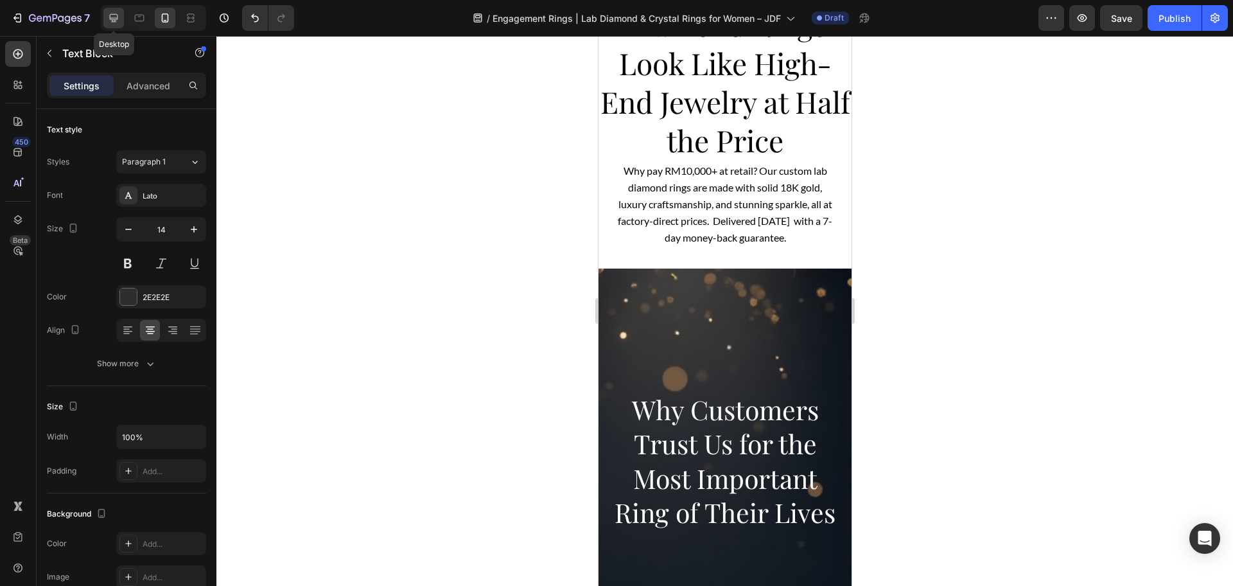
click at [114, 17] on icon at bounding box center [113, 18] width 13 height 13
type input "16"
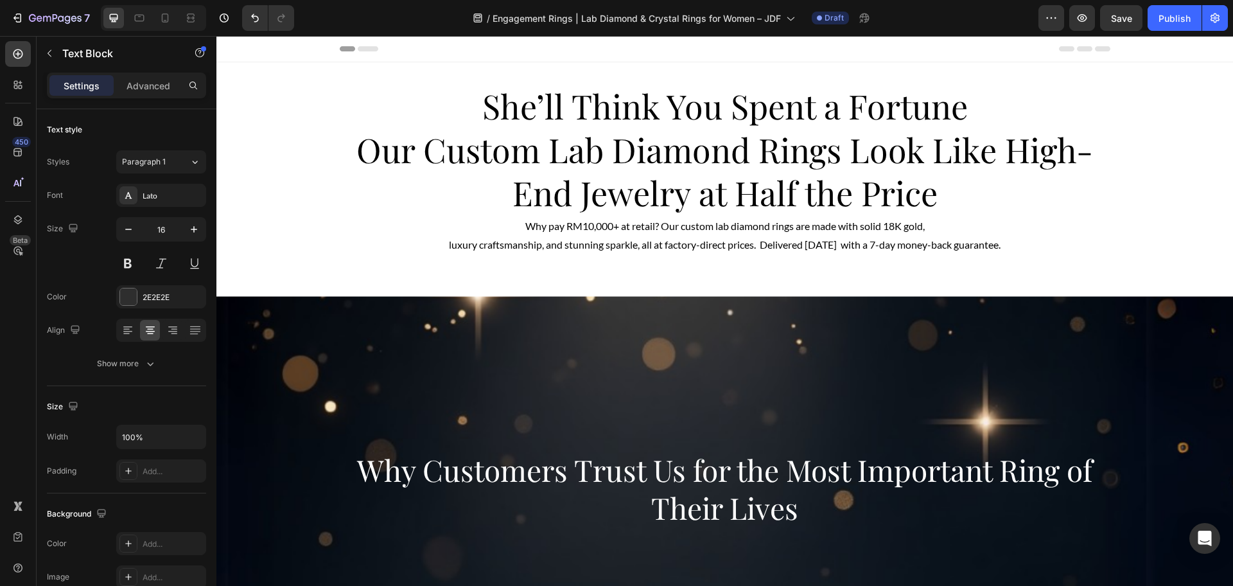
click at [942, 225] on p "Why pay RM10,000+ at retail? Our custom lab diamond rings are made with solid 1…" at bounding box center [725, 235] width 950 height 37
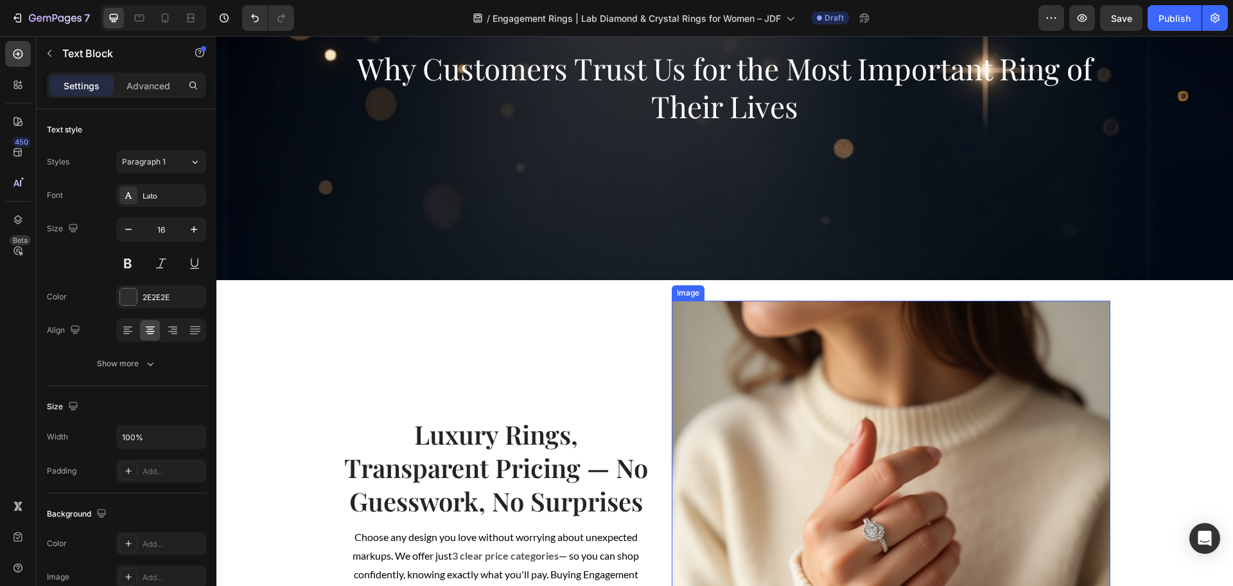
scroll to position [642, 0]
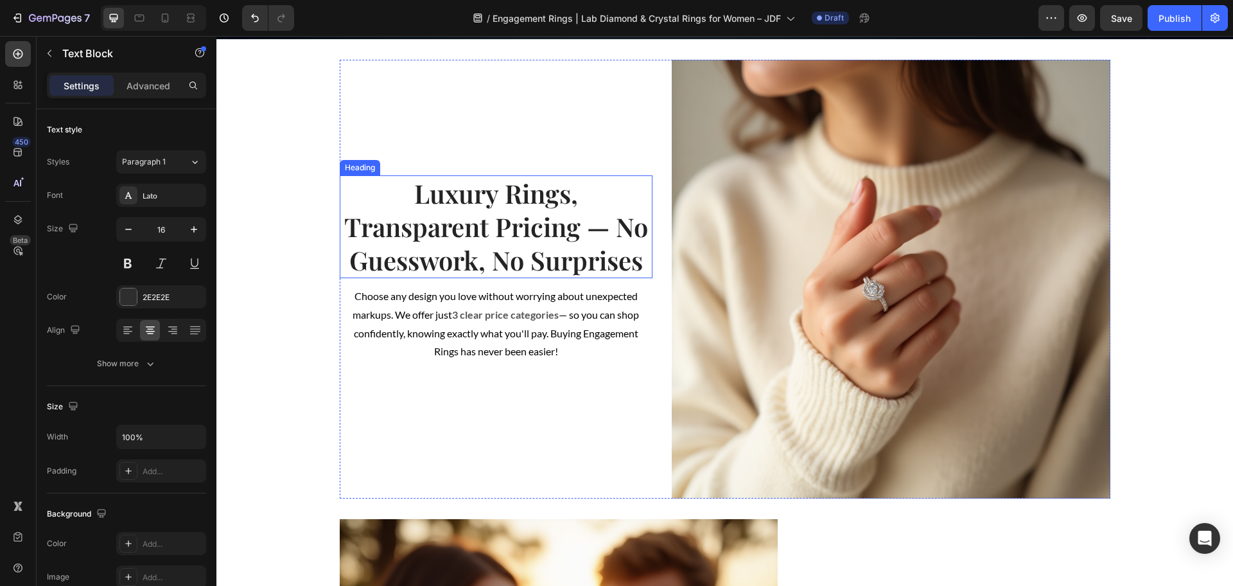
click at [599, 233] on h2 "Luxury Rings, Transparent Pricing — No Guesswork, No Surprises" at bounding box center [496, 226] width 313 height 103
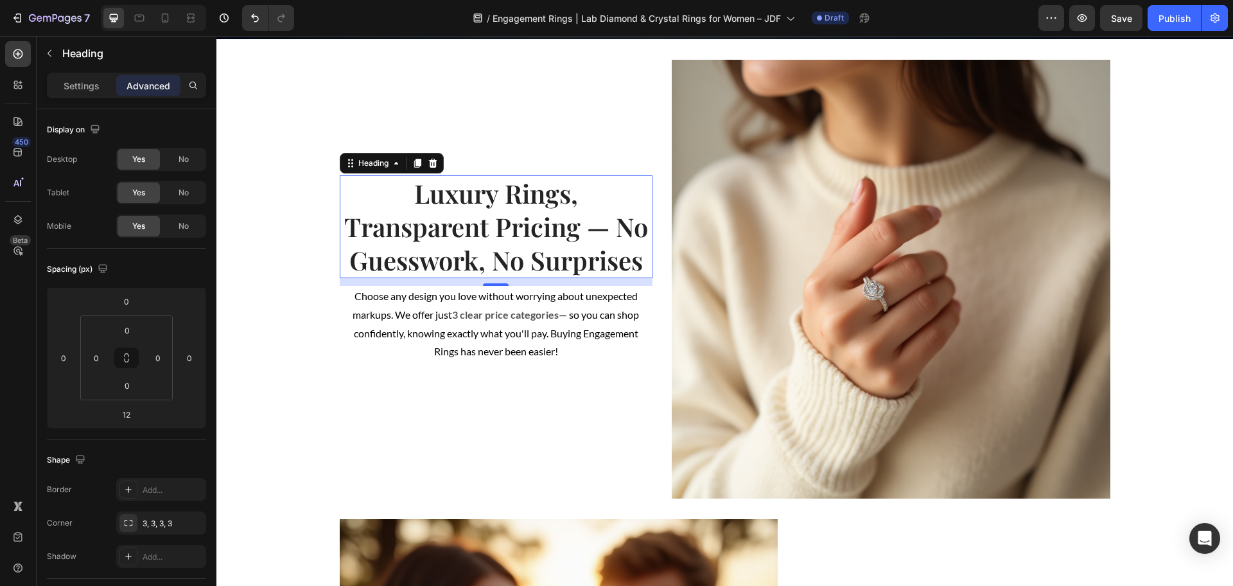
click at [602, 232] on h2 "Luxury Rings, Transparent Pricing — No Guesswork, No Surprises" at bounding box center [496, 226] width 313 height 103
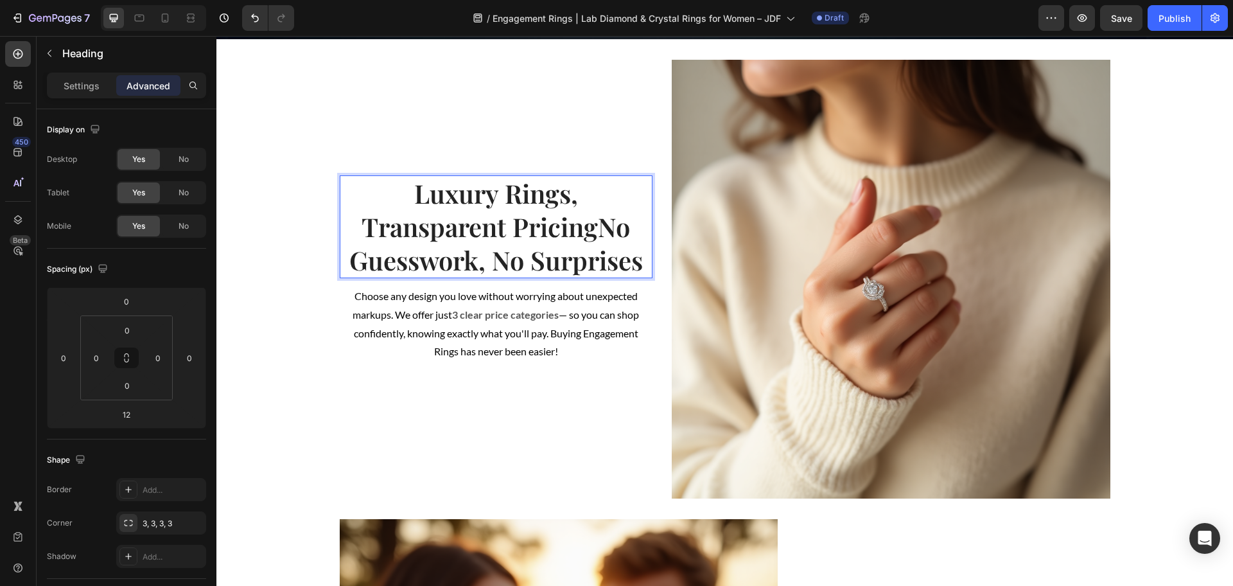
scroll to position [626, 0]
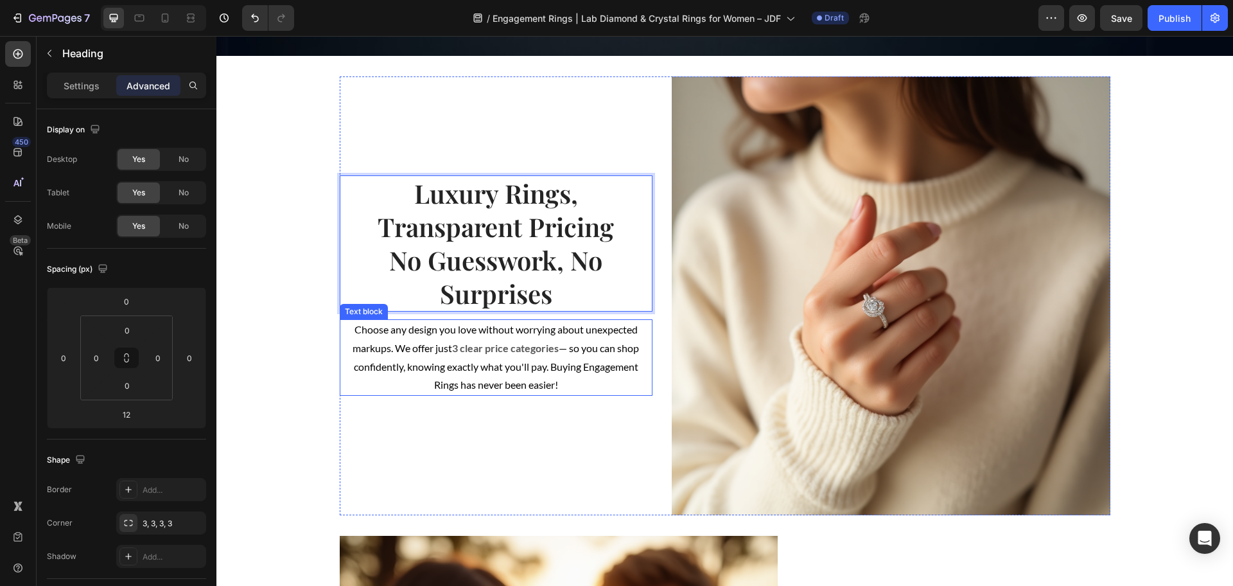
drag, startPoint x: 438, startPoint y: 345, endPoint x: 396, endPoint y: 346, distance: 42.4
click at [439, 345] on span "Choose any design you love without worrying about unexpected markups. We offer …" at bounding box center [495, 338] width 285 height 31
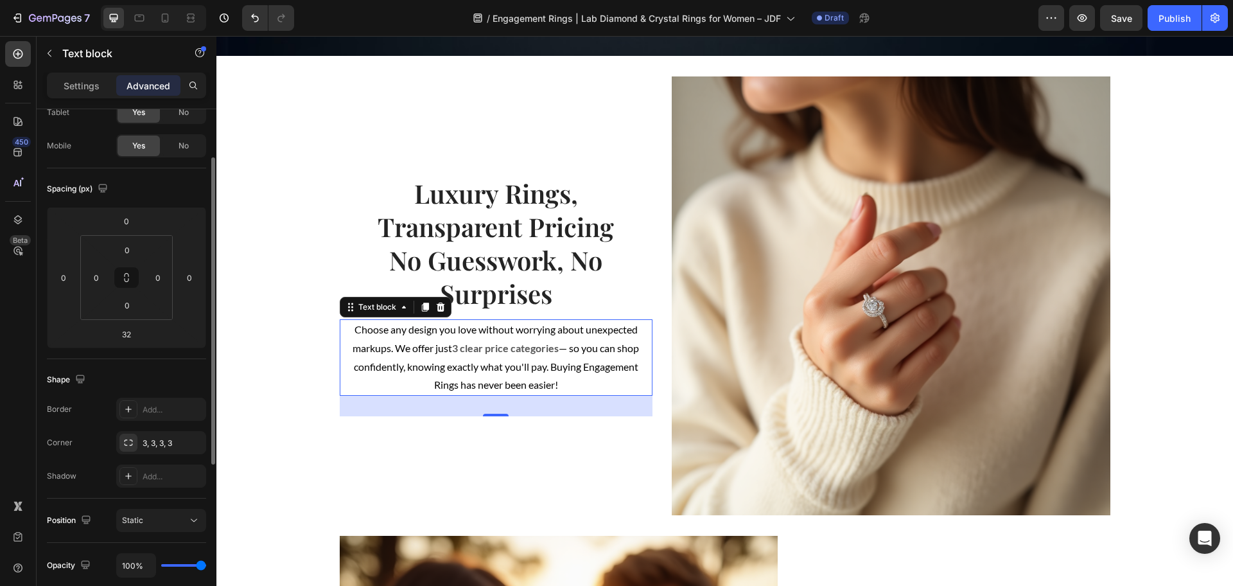
scroll to position [0, 0]
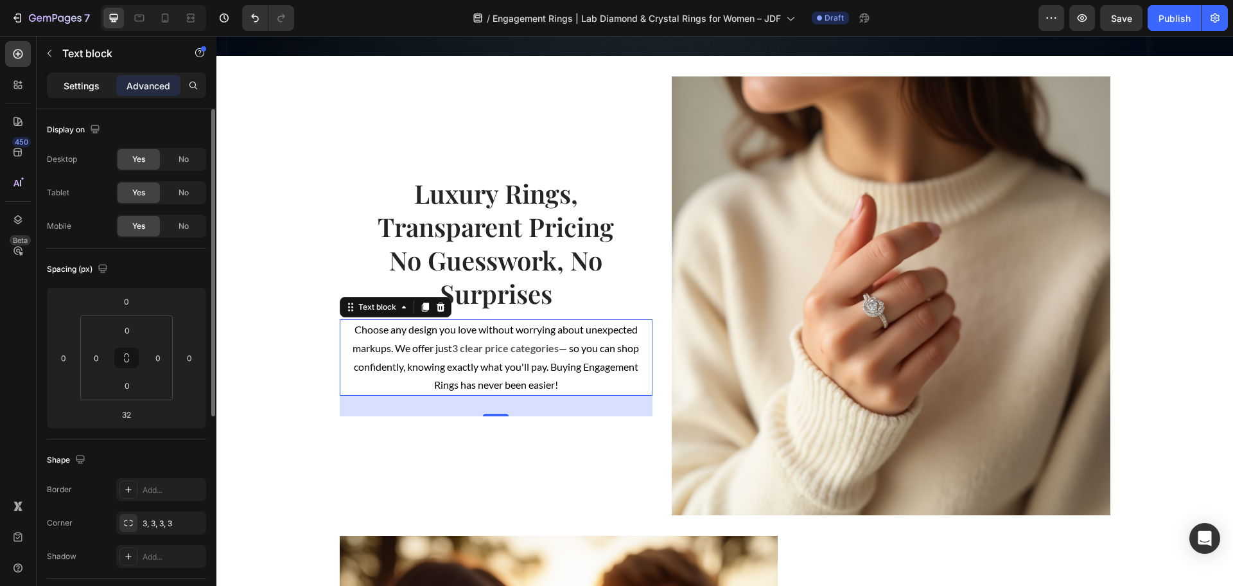
click at [97, 75] on div "Settings" at bounding box center [81, 85] width 64 height 21
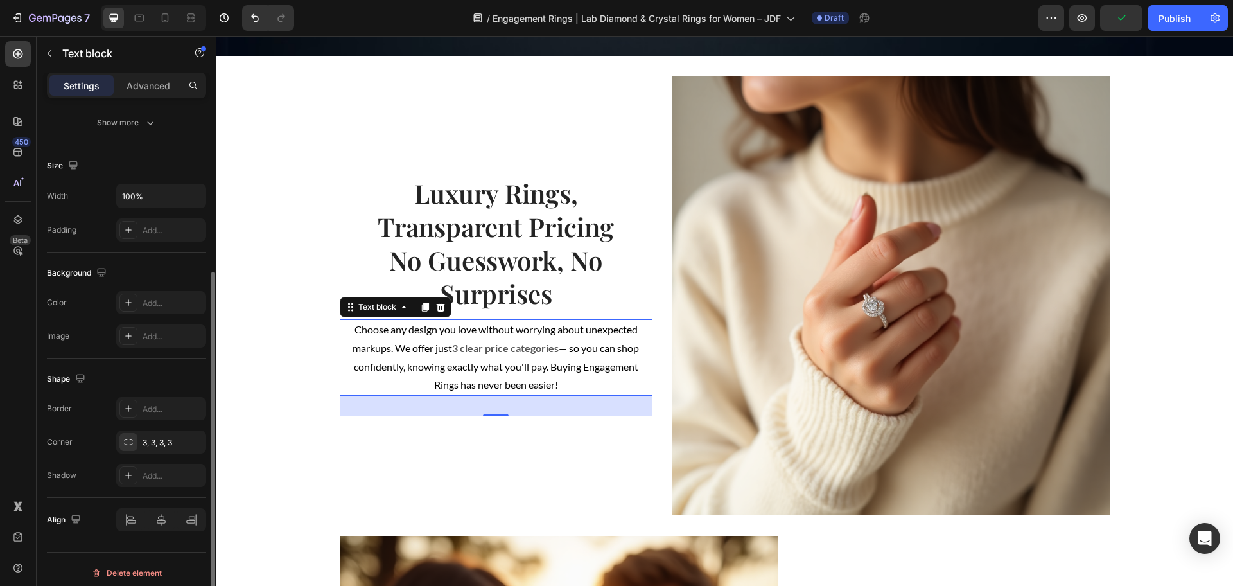
scroll to position [80, 0]
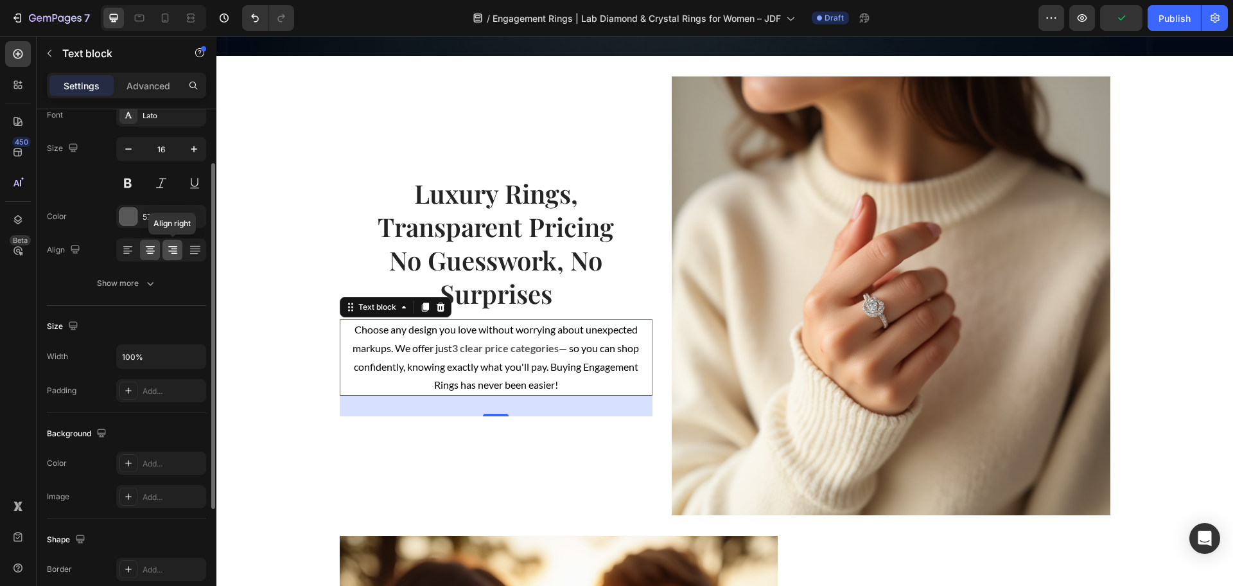
click at [173, 256] on icon at bounding box center [172, 249] width 13 height 13
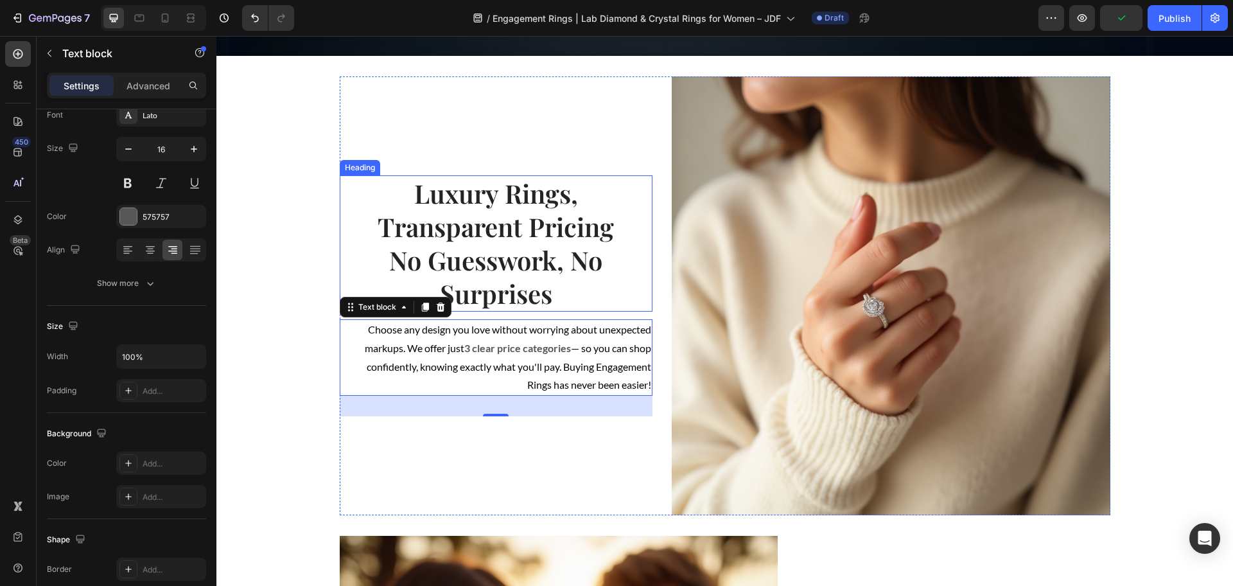
click at [557, 230] on p "Luxury Rings, Transparent Pricing No Guesswork, No Surprises" at bounding box center [496, 244] width 311 height 134
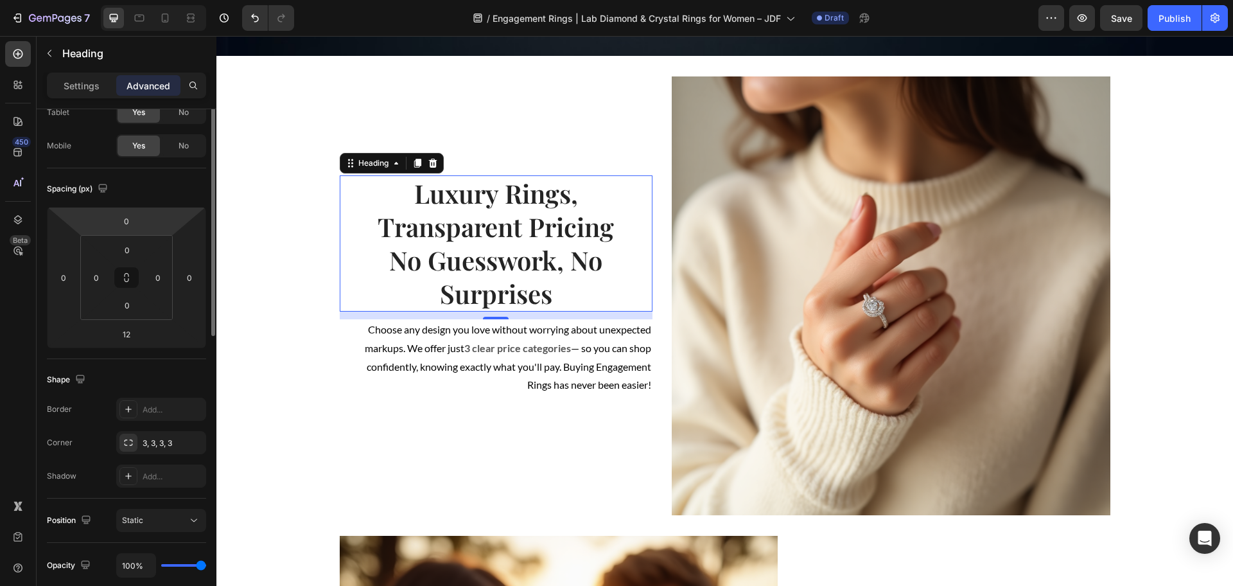
scroll to position [0, 0]
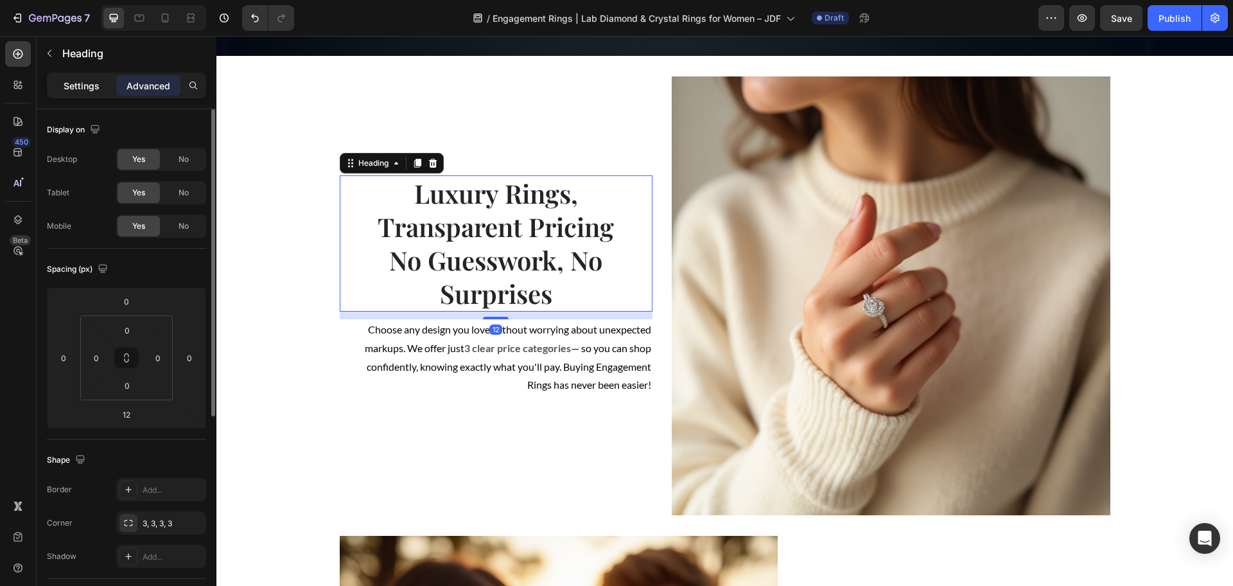
click at [82, 89] on p "Settings" at bounding box center [82, 85] width 36 height 13
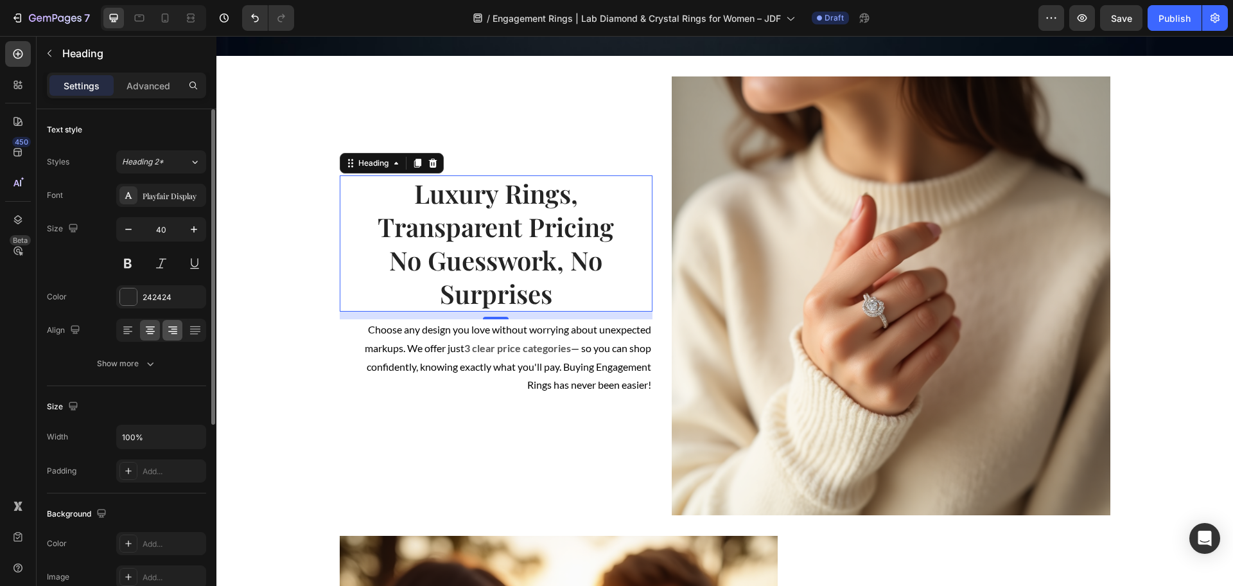
click at [166, 321] on div at bounding box center [172, 330] width 20 height 21
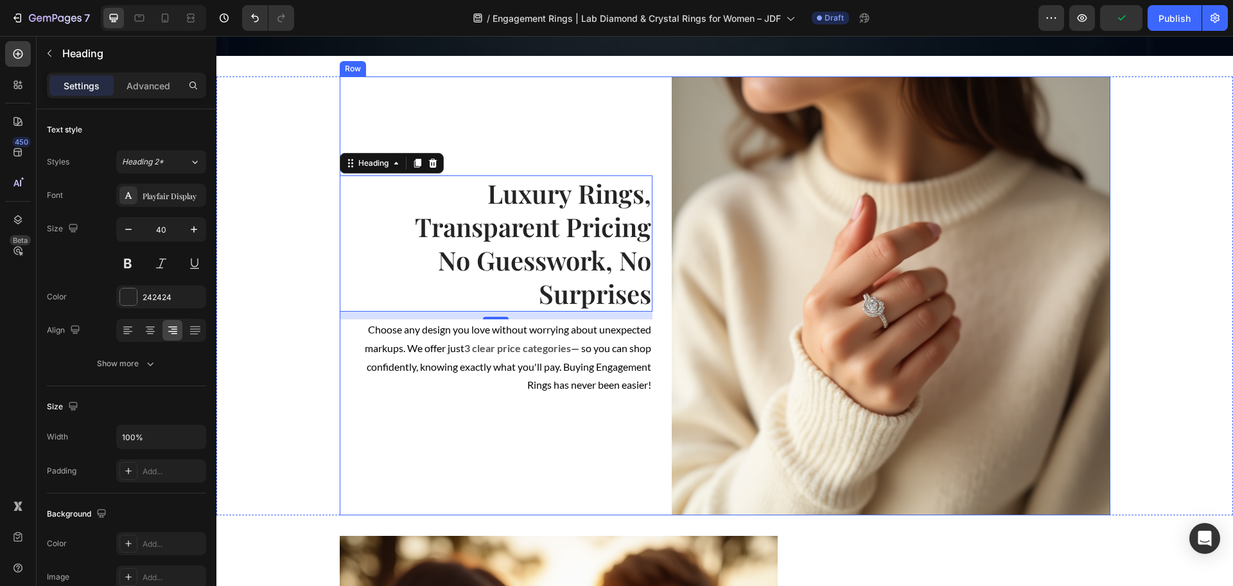
scroll to position [866, 0]
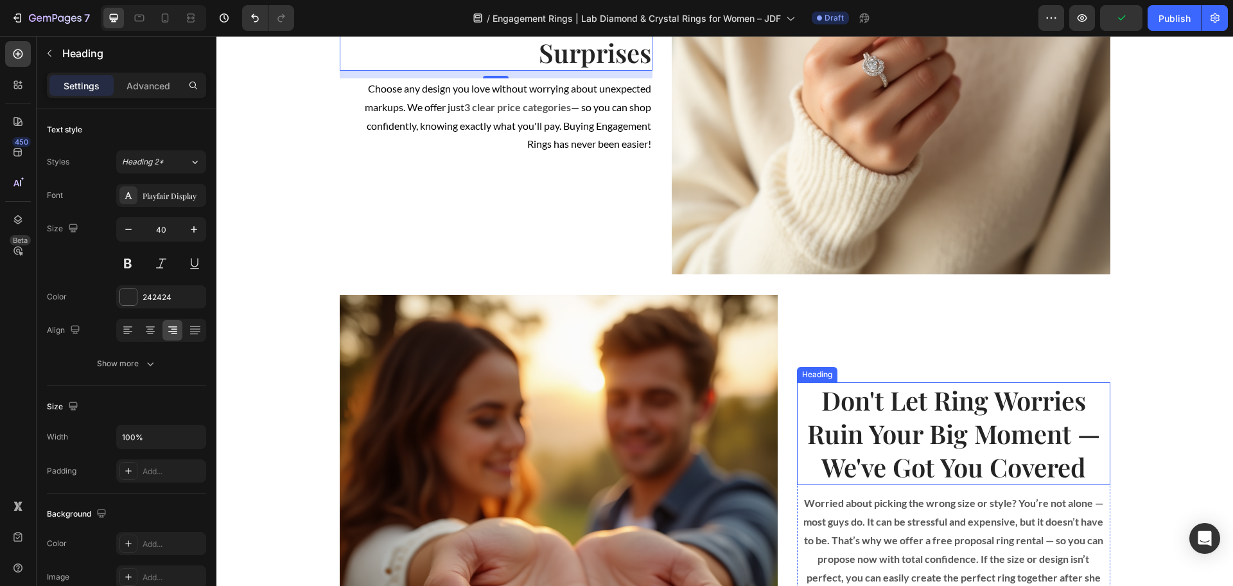
click at [881, 443] on h2 "Don't Let Ring Worries Ruin Your Big Moment — We've Got You Covered" at bounding box center [953, 433] width 313 height 103
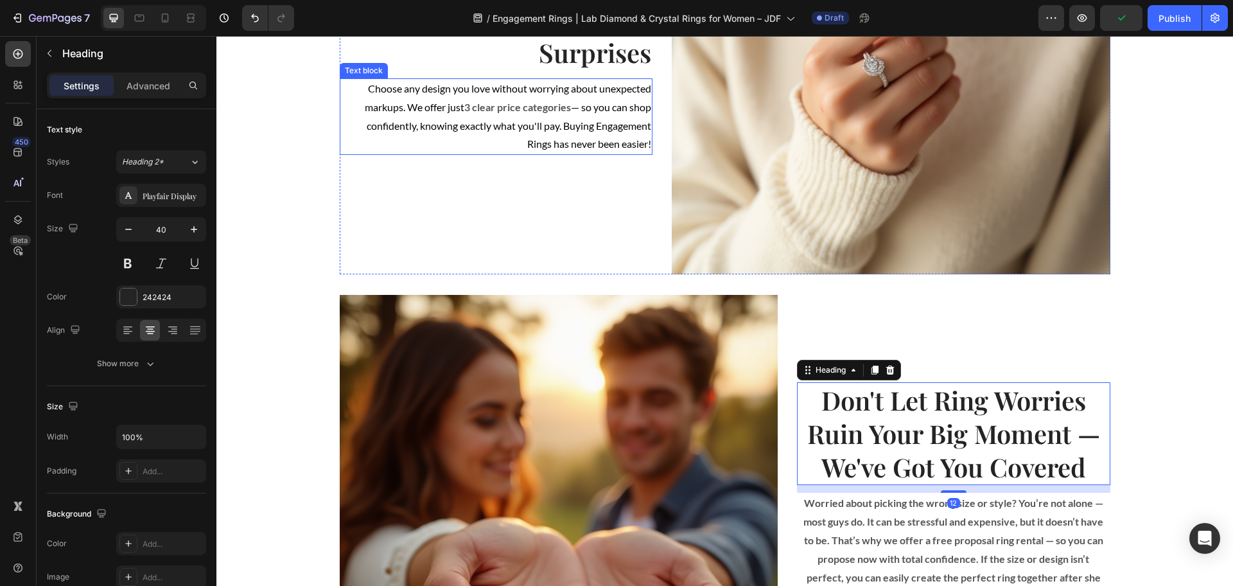
scroll to position [706, 0]
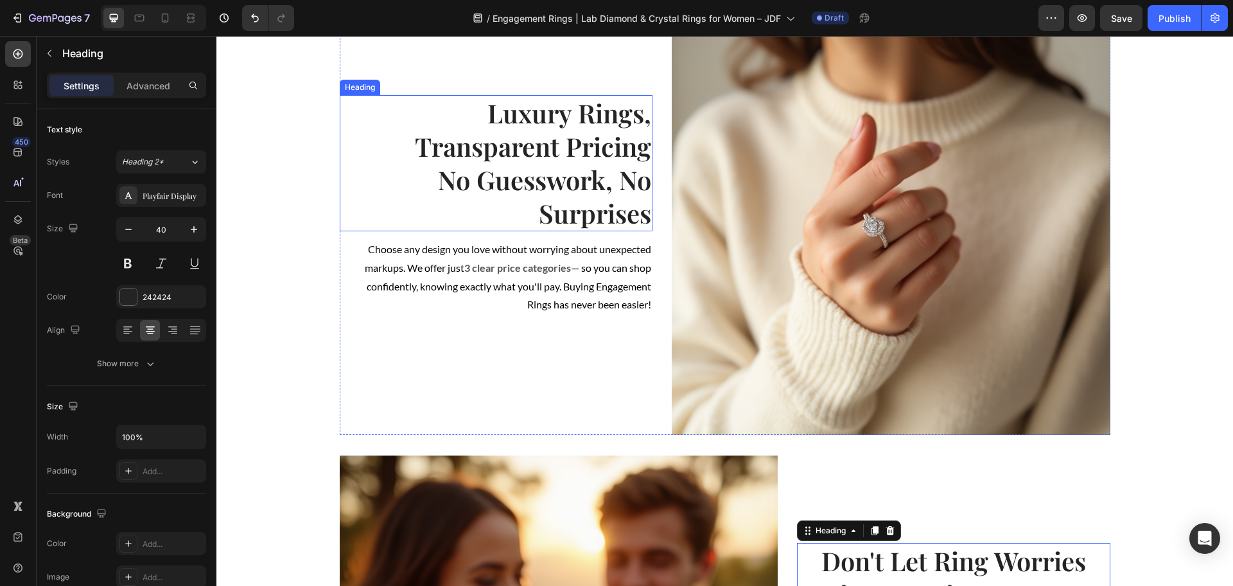
click at [577, 143] on p "Luxury Rings, Transparent Pricing No Guesswork, No Surprises" at bounding box center [496, 163] width 311 height 134
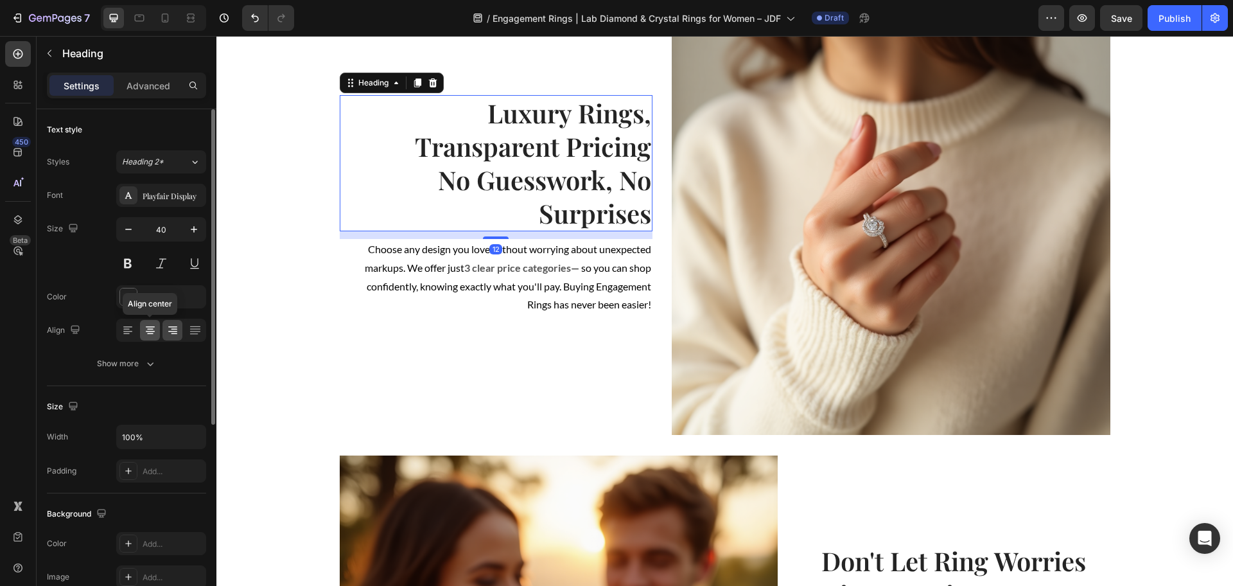
click at [147, 329] on icon at bounding box center [150, 330] width 13 height 13
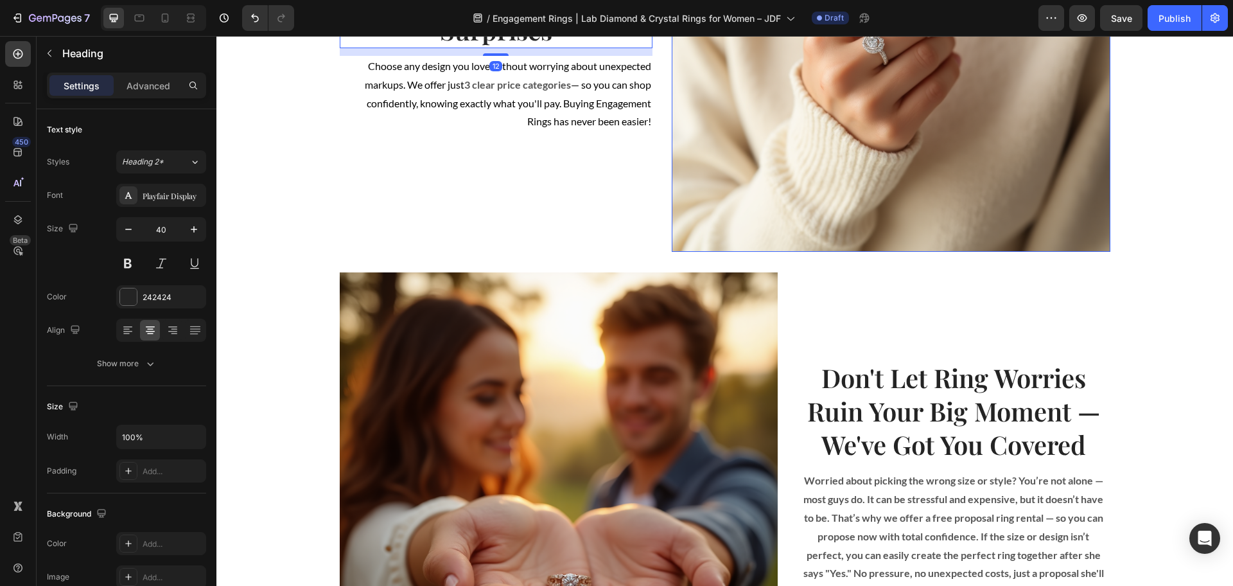
scroll to position [947, 0]
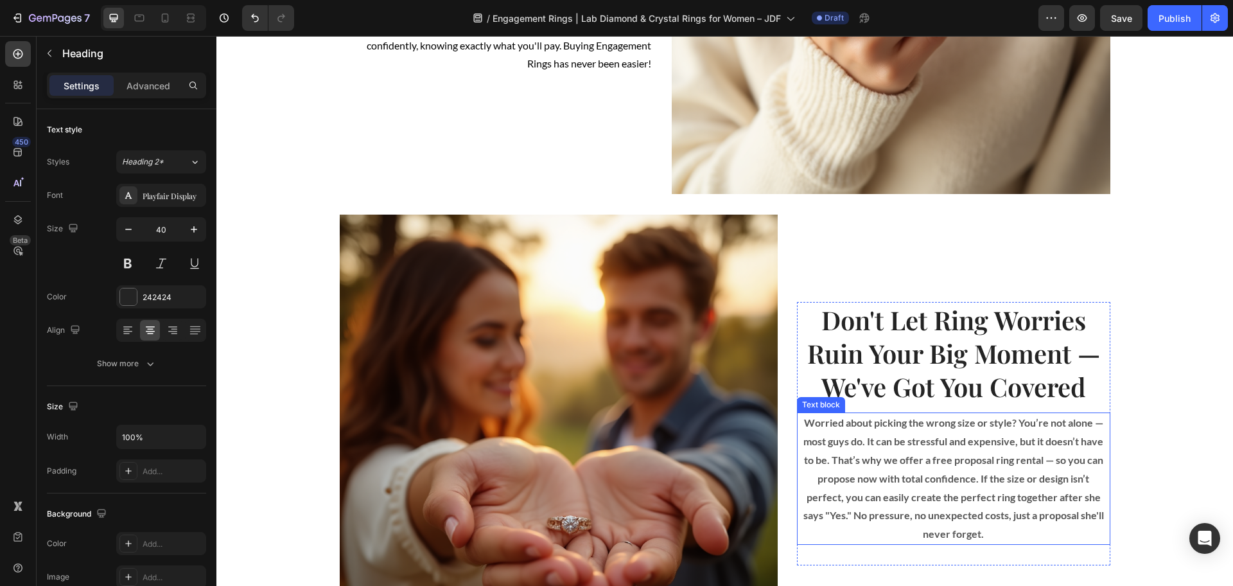
click at [932, 470] on strong "Worried about picking the wrong size or style? You’re not alone — most guys do.…" at bounding box center [953, 477] width 301 height 123
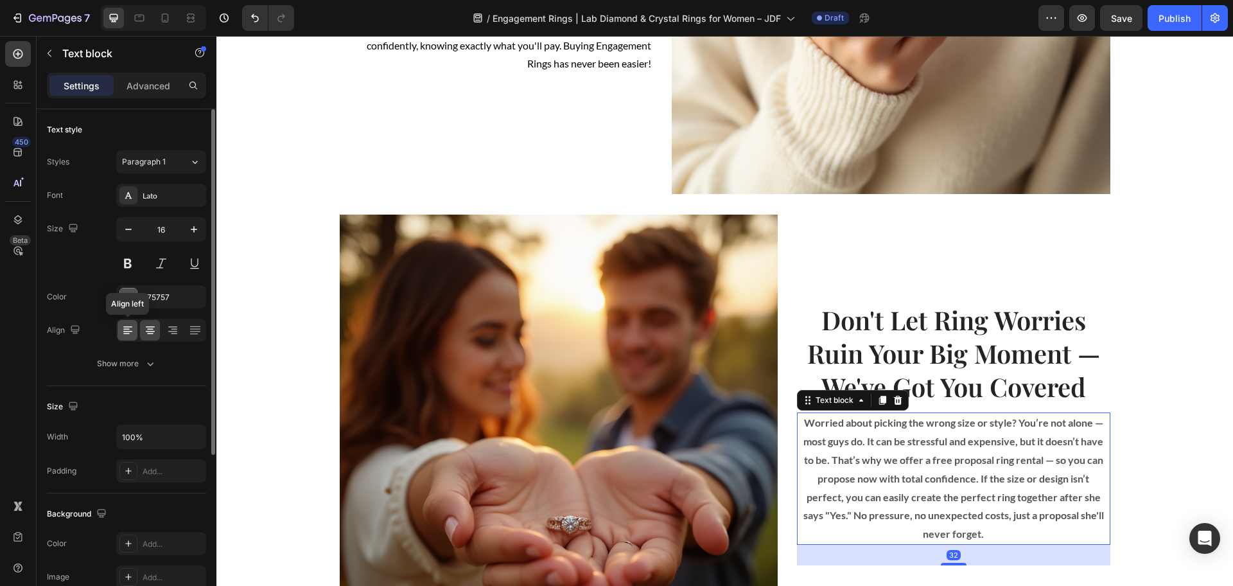
click at [127, 324] on icon at bounding box center [127, 330] width 13 height 13
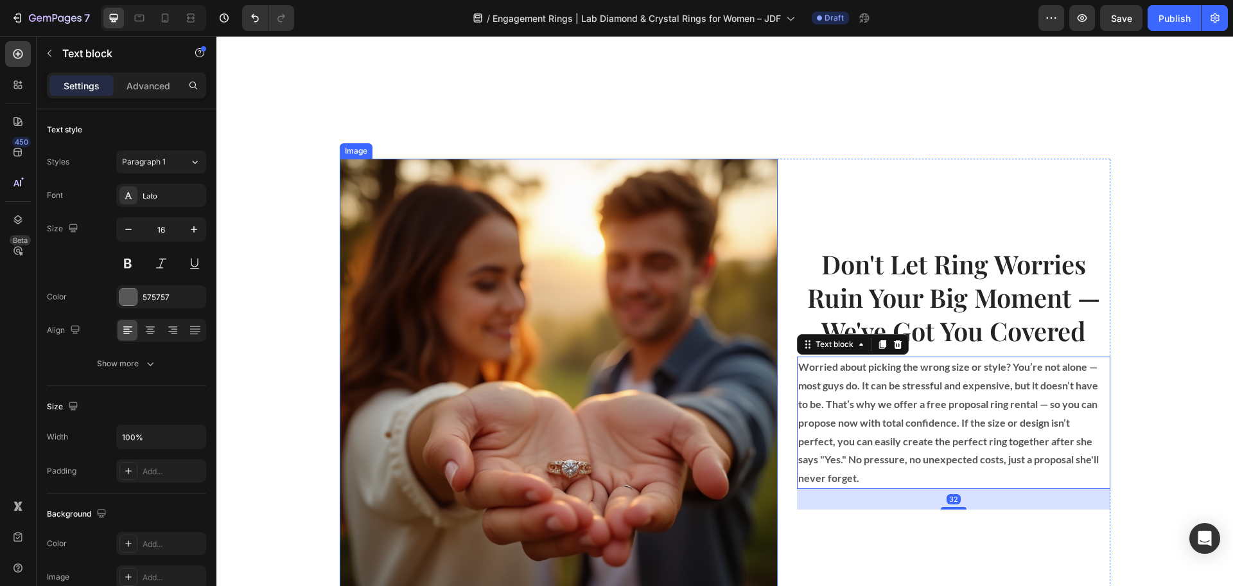
scroll to position [1107, 0]
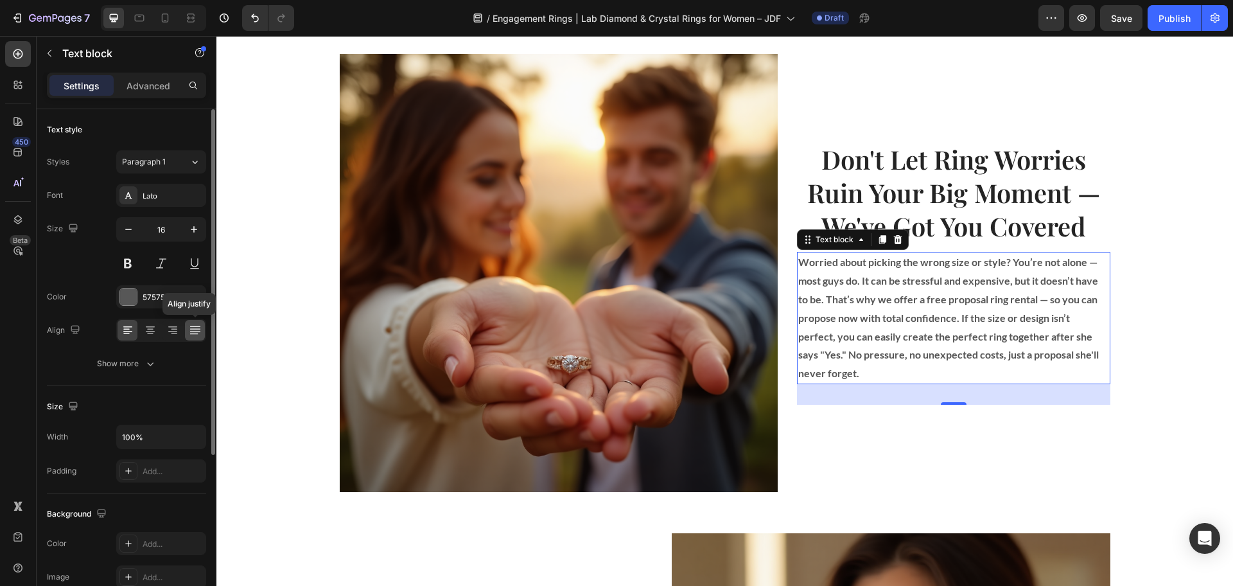
click at [190, 329] on icon at bounding box center [195, 330] width 13 height 13
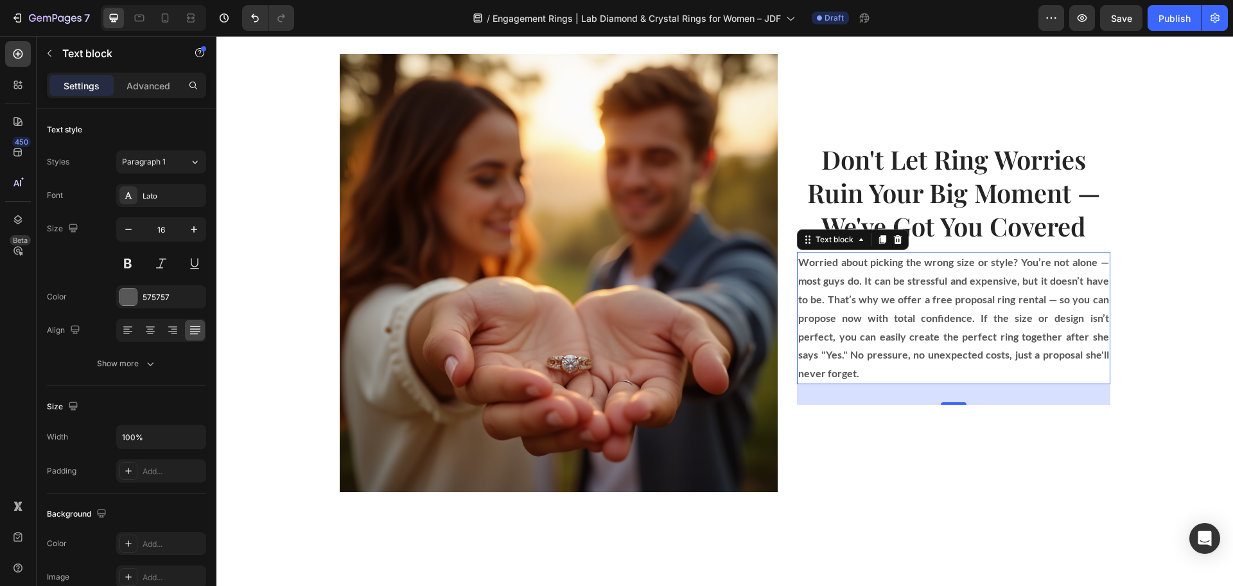
scroll to position [706, 0]
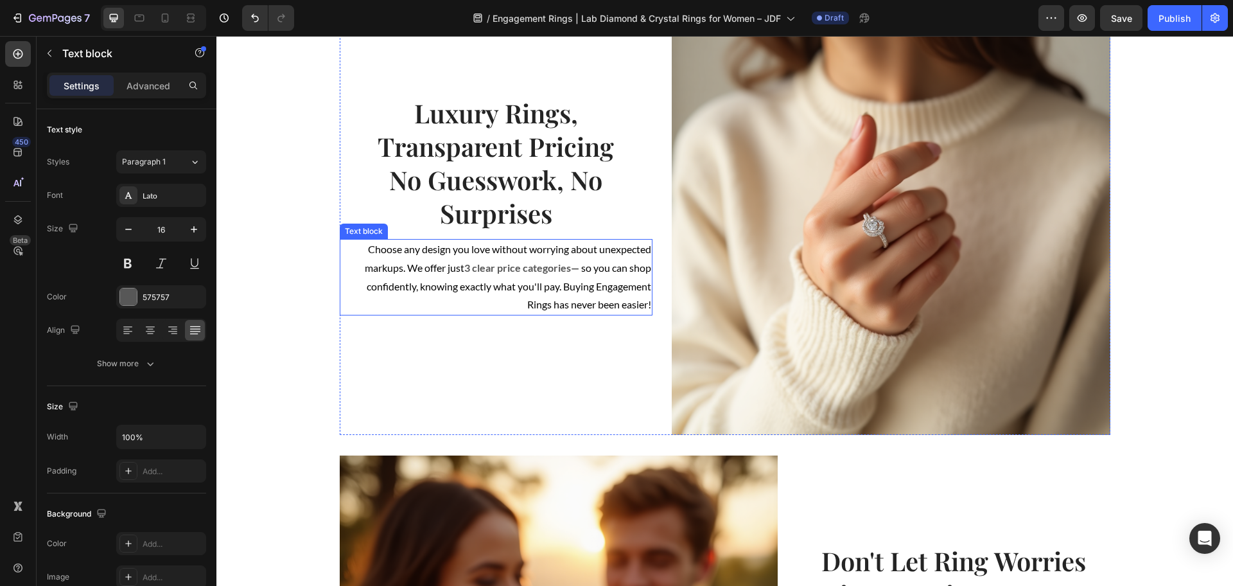
click at [497, 267] on strong "3 clear price categories" at bounding box center [517, 267] width 107 height 12
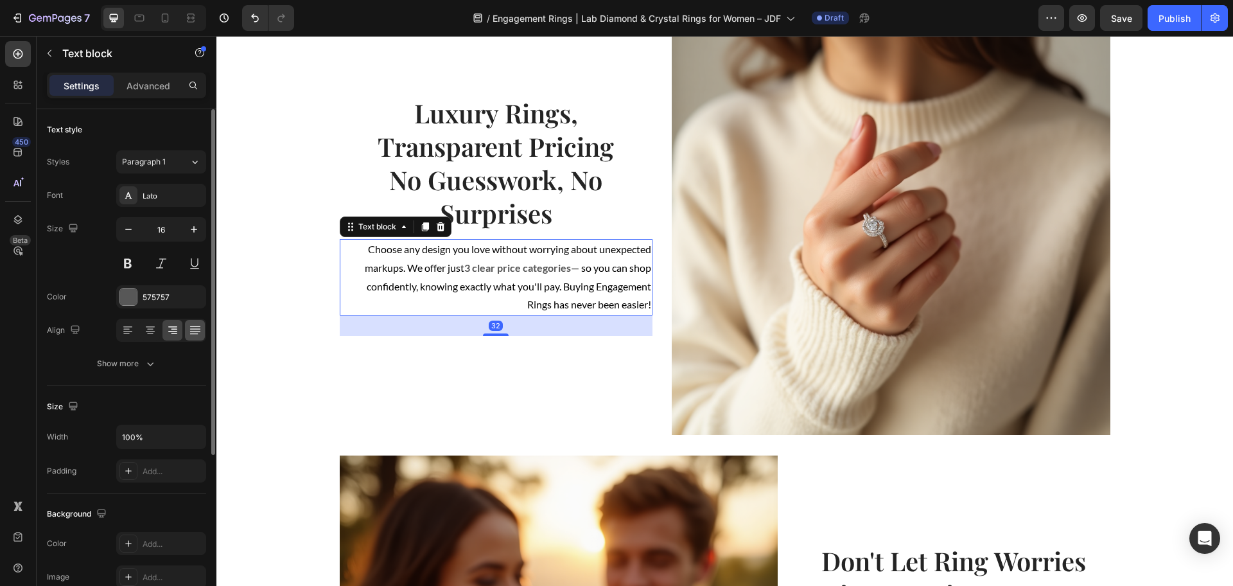
click at [187, 326] on div at bounding box center [195, 330] width 20 height 21
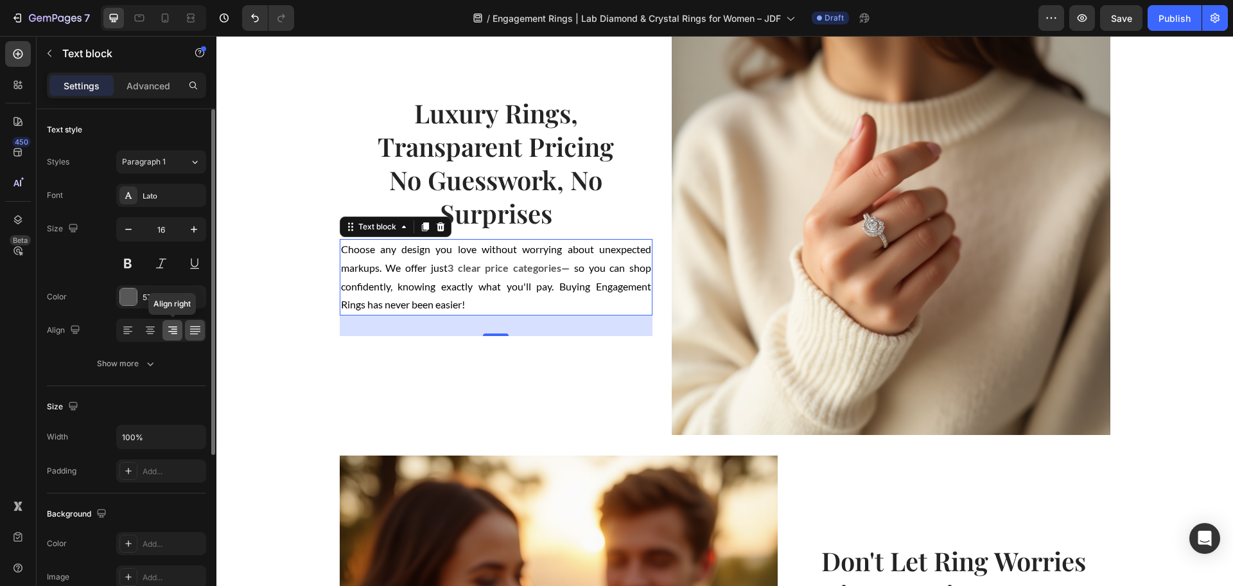
click at [176, 330] on icon at bounding box center [172, 330] width 13 height 13
click at [191, 329] on icon at bounding box center [195, 330] width 13 height 13
click at [564, 271] on span "— so you can shop confidently, knowing exactly what you'll pay. Buying Engageme…" at bounding box center [496, 285] width 311 height 49
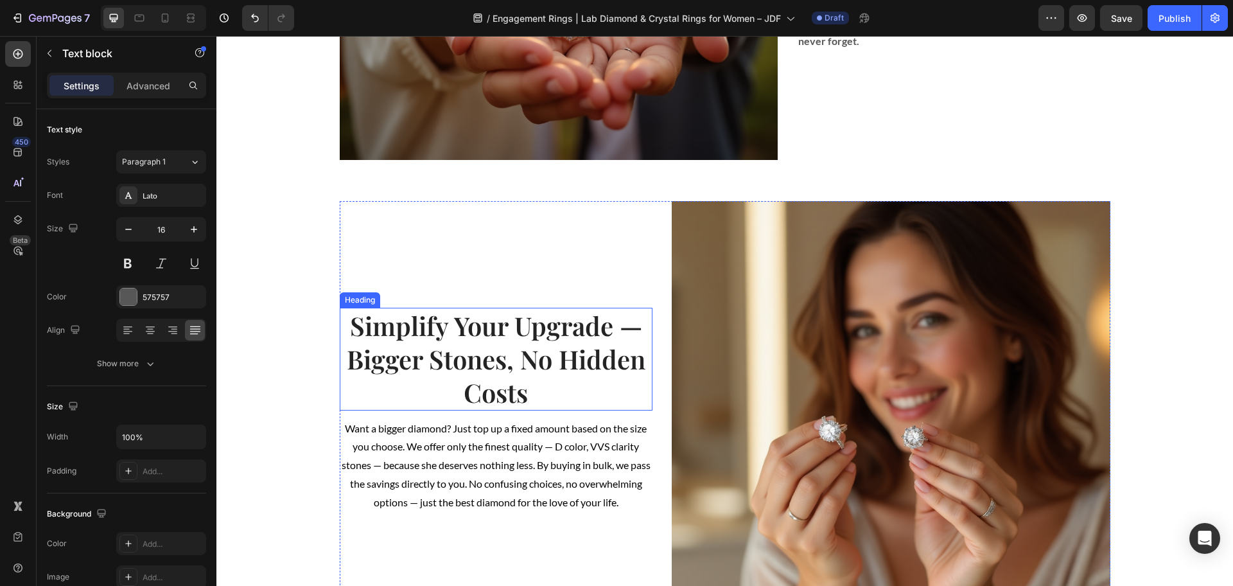
scroll to position [1509, 0]
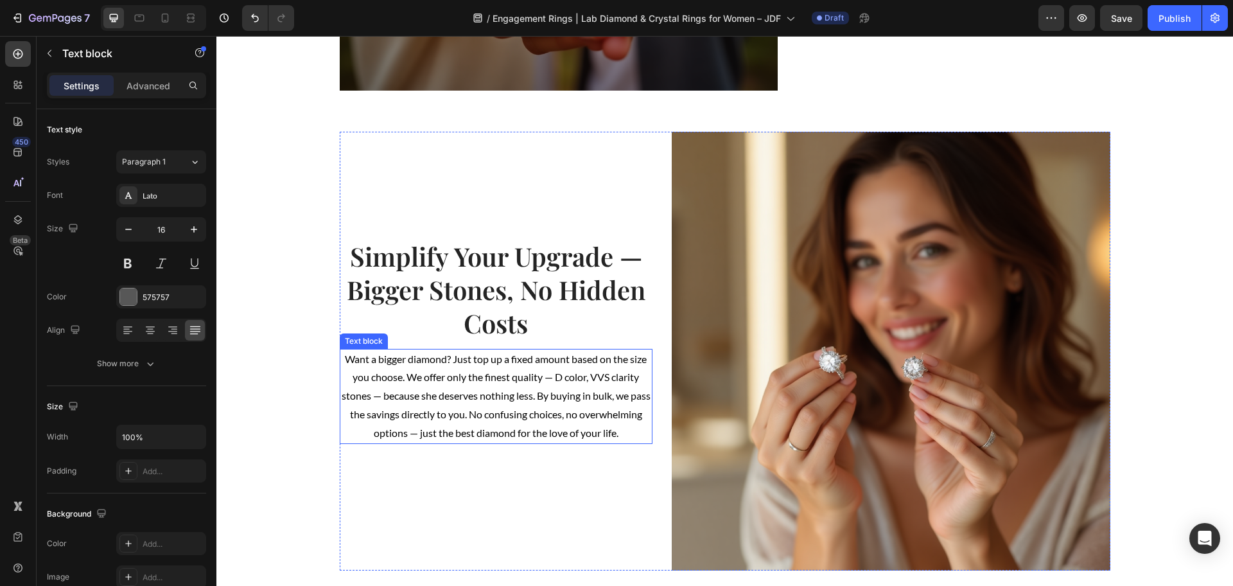
click at [541, 398] on p "Want a bigger diamond? Just top up a fixed amount based on the size you choose.…" at bounding box center [496, 396] width 311 height 92
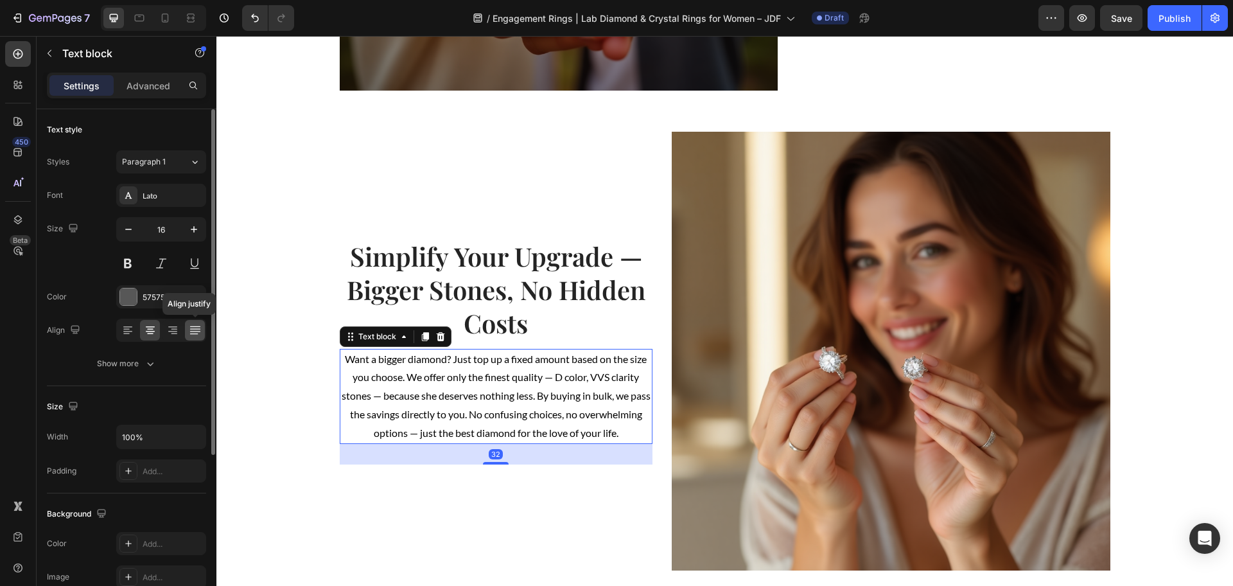
drag, startPoint x: 189, startPoint y: 335, endPoint x: 55, endPoint y: 305, distance: 137.6
click at [189, 335] on icon at bounding box center [195, 330] width 13 height 13
click at [549, 371] on span "Want a bigger diamond? Just top up a fixed amount based on the size you choose.…" at bounding box center [496, 396] width 311 height 86
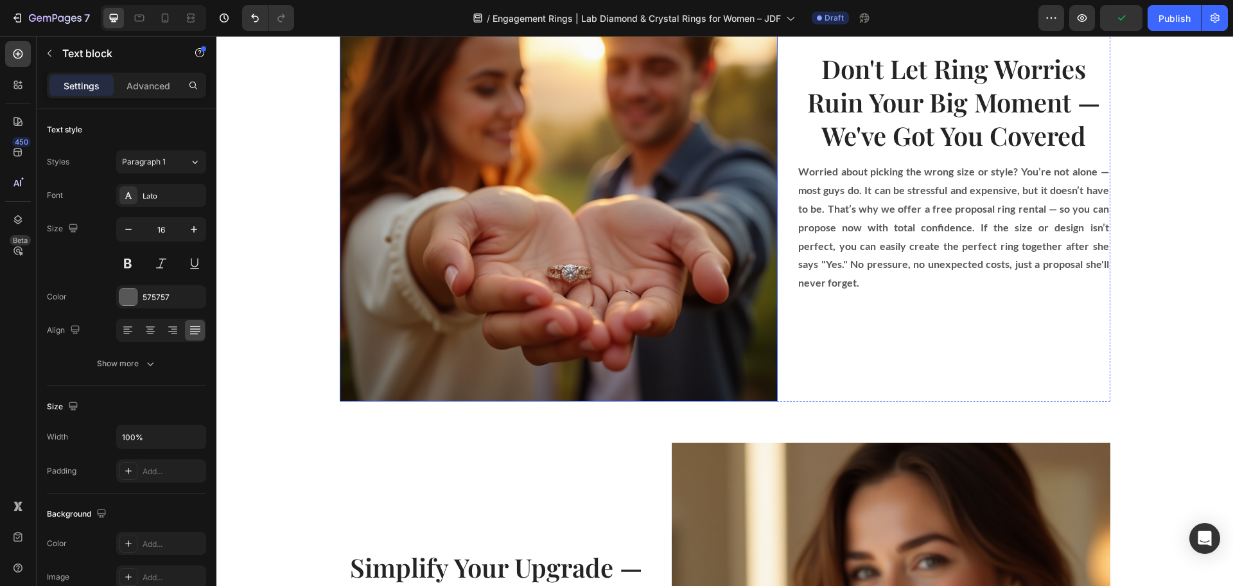
scroll to position [1187, 0]
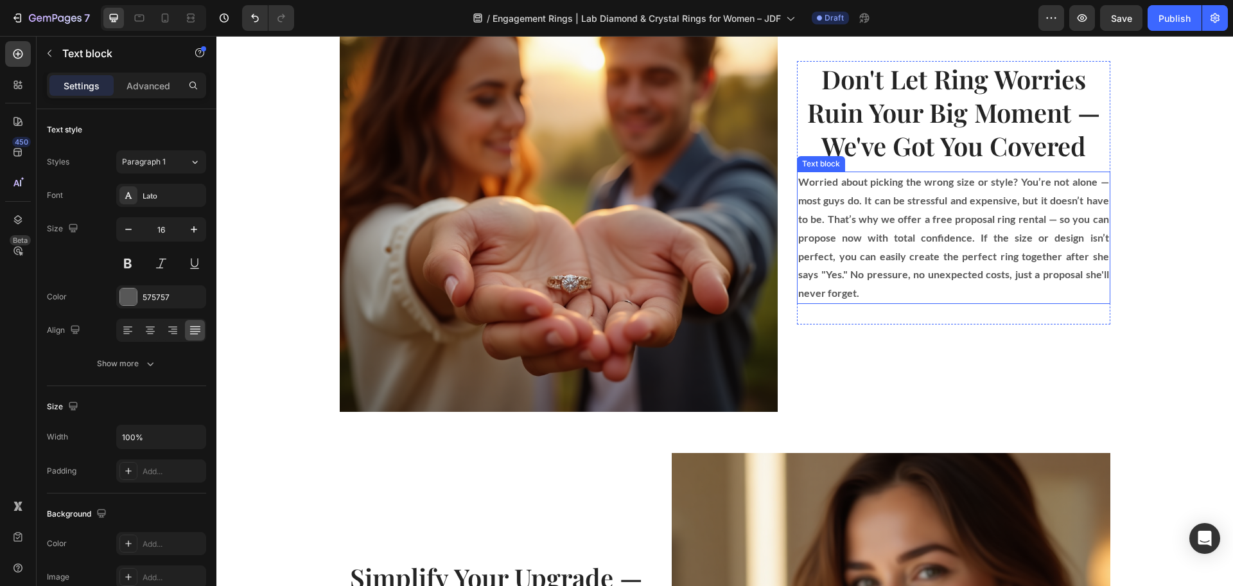
click at [1046, 229] on strong "Worried about picking the wrong size or style? You’re not alone — most guys do.…" at bounding box center [953, 236] width 311 height 123
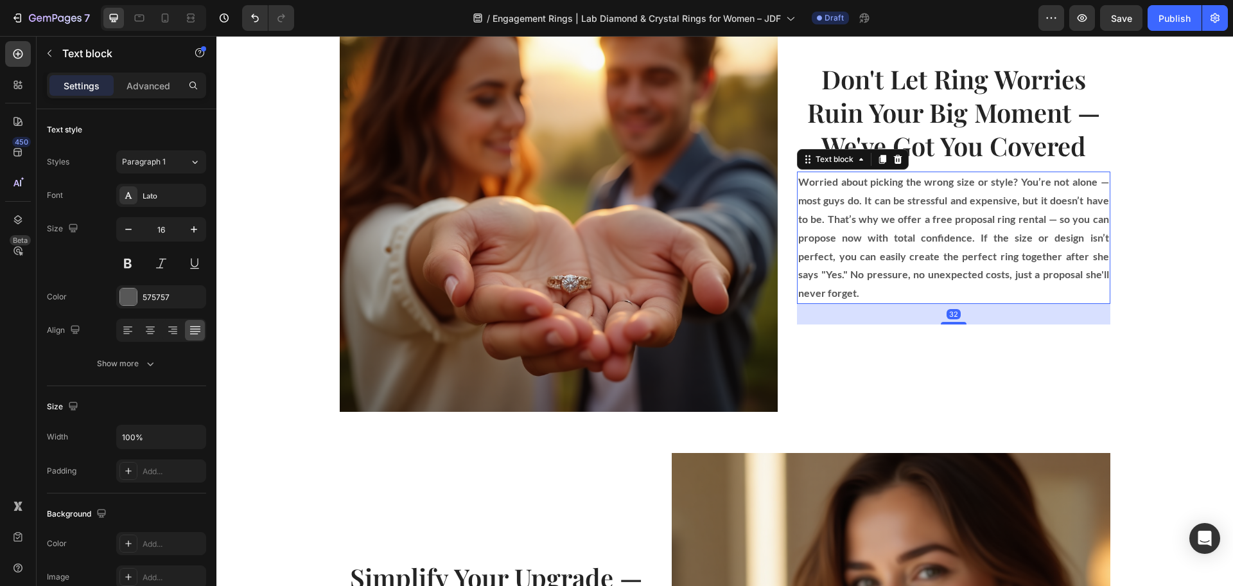
click at [1089, 187] on strong "Worried about picking the wrong size or style? You’re not alone — most guys do.…" at bounding box center [953, 236] width 311 height 123
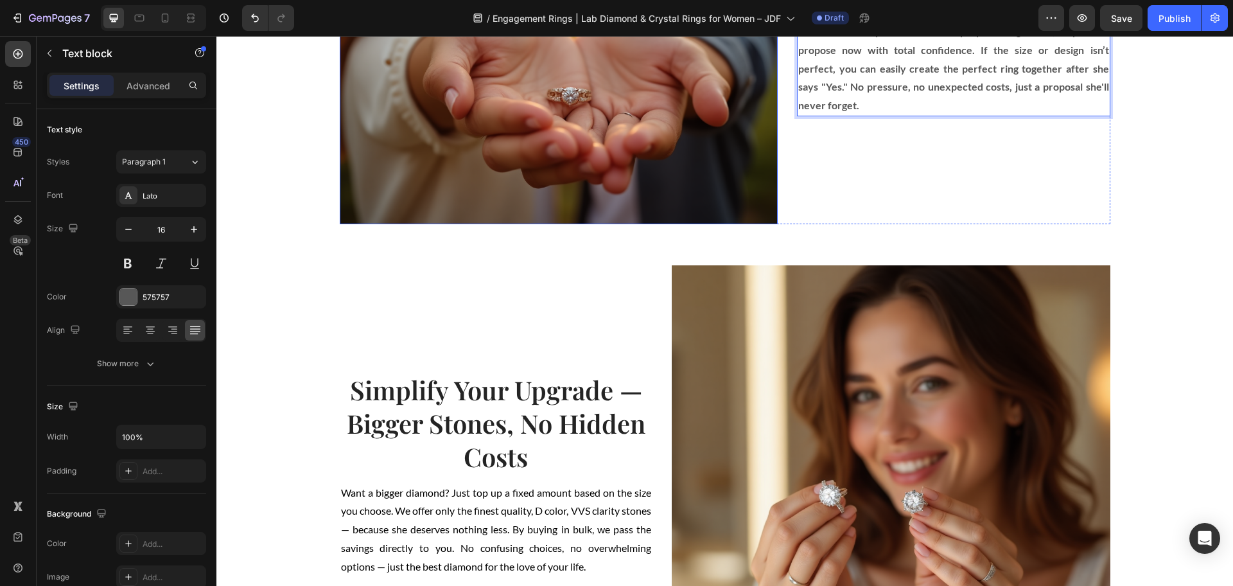
scroll to position [1509, 0]
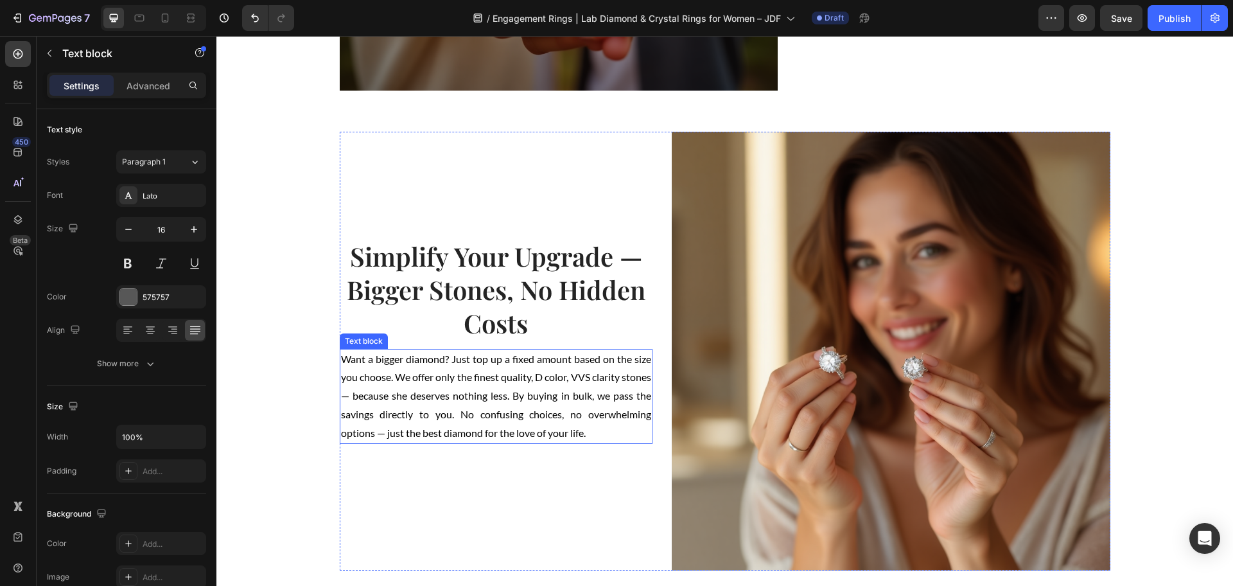
click at [378, 392] on p "Want a bigger diamond? Just top up a fixed amount based on the size you choose.…" at bounding box center [496, 396] width 311 height 92
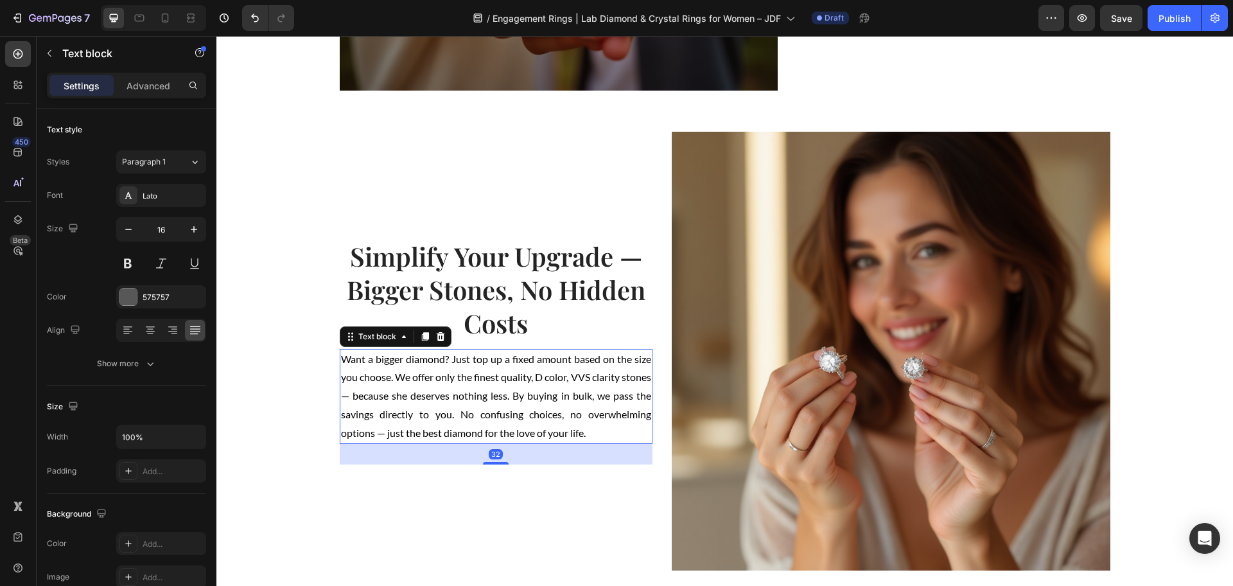
click at [378, 392] on p "Want a bigger diamond? Just top up a fixed amount based on the size you choose.…" at bounding box center [496, 396] width 311 height 92
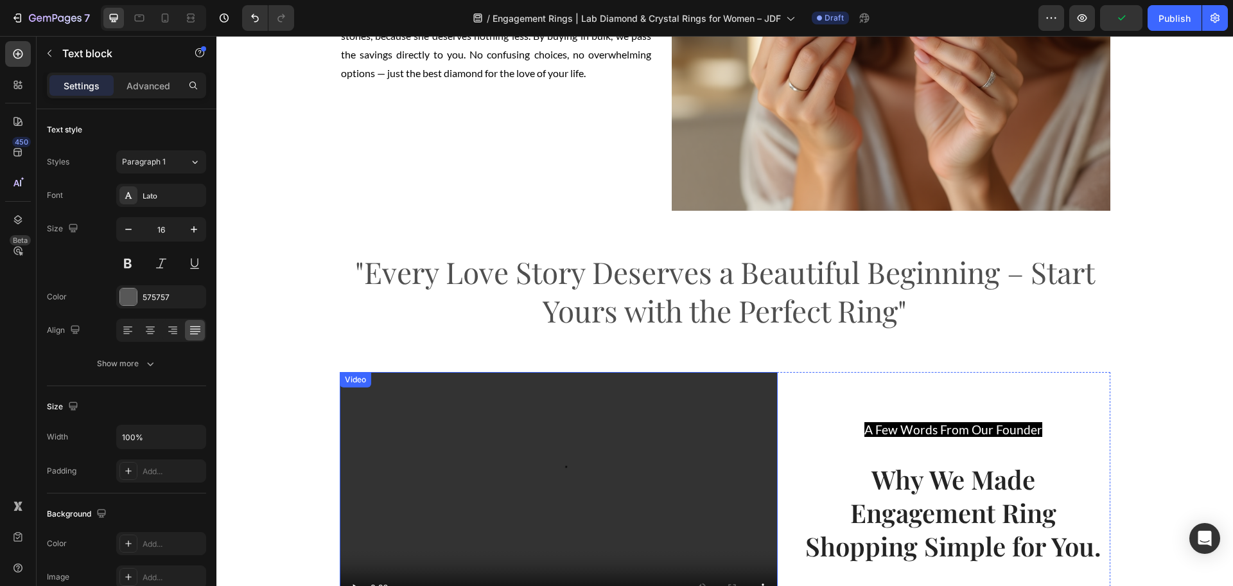
scroll to position [1839, 0]
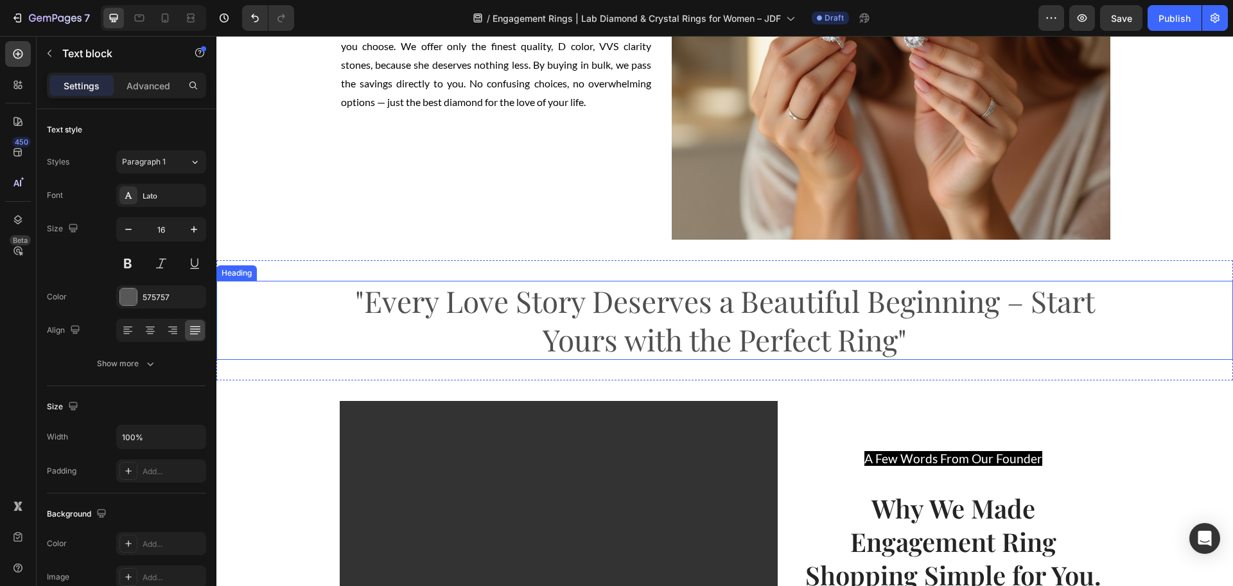
click at [1027, 311] on h2 ""Every Love Story Deserves a Beautiful Beginning – Start Yours with the Perfect…" at bounding box center [725, 321] width 771 height 80
click at [1021, 311] on h2 ""Every Love Story Deserves a Beautiful Beginning – Start Yours with the Perfect…" at bounding box center [725, 321] width 771 height 80
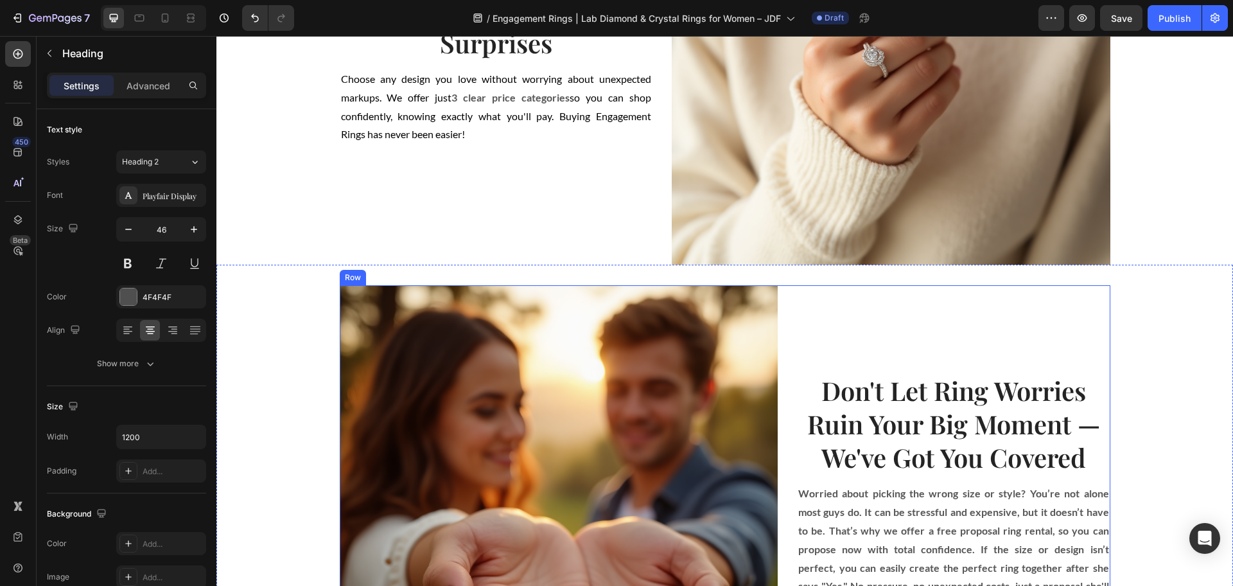
scroll to position [1117, 0]
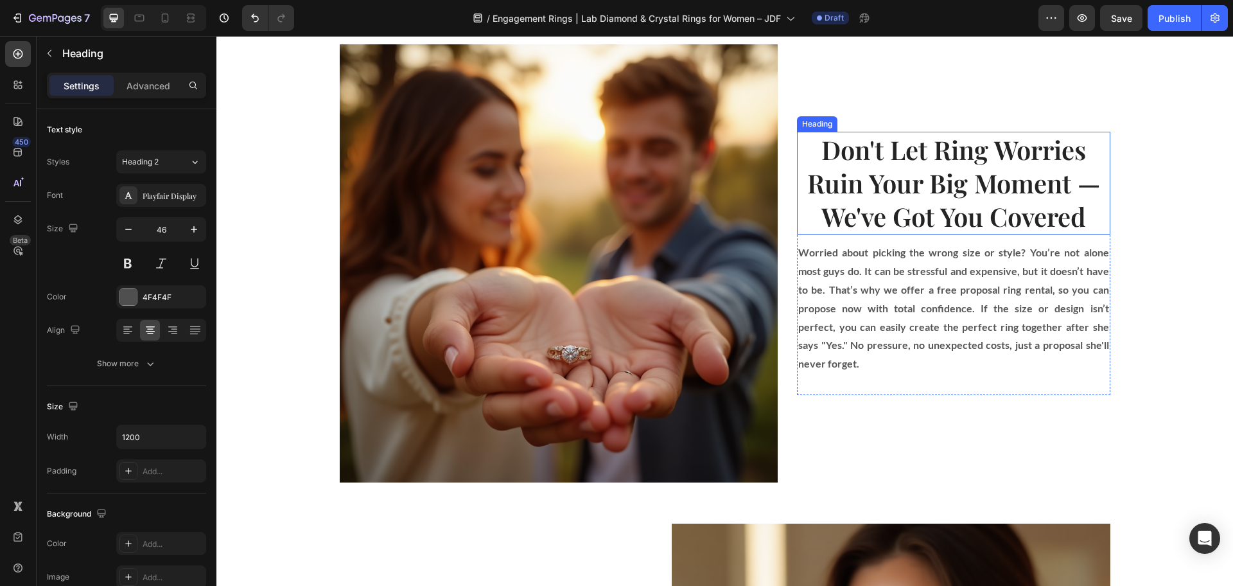
click at [1084, 195] on h2 "Don't Let Ring Worries Ruin Your Big Moment — We've Got You Covered" at bounding box center [953, 183] width 313 height 103
click at [1083, 194] on h2 "Don't Let Ring Worries Ruin Your Big Moment — We've Got You Covered" at bounding box center [953, 183] width 313 height 103
